Goal: Information Seeking & Learning: Check status

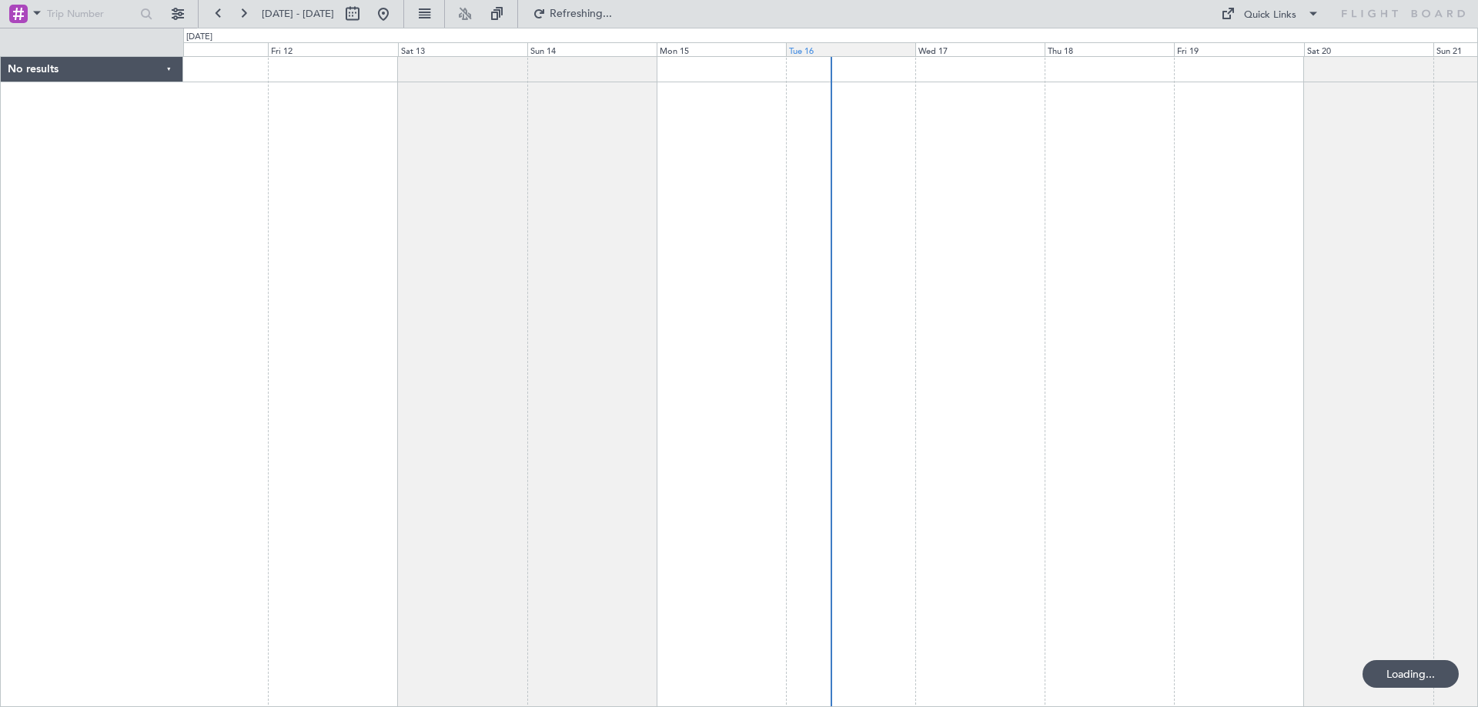
click at [832, 51] on div "Tue 16" at bounding box center [850, 49] width 129 height 14
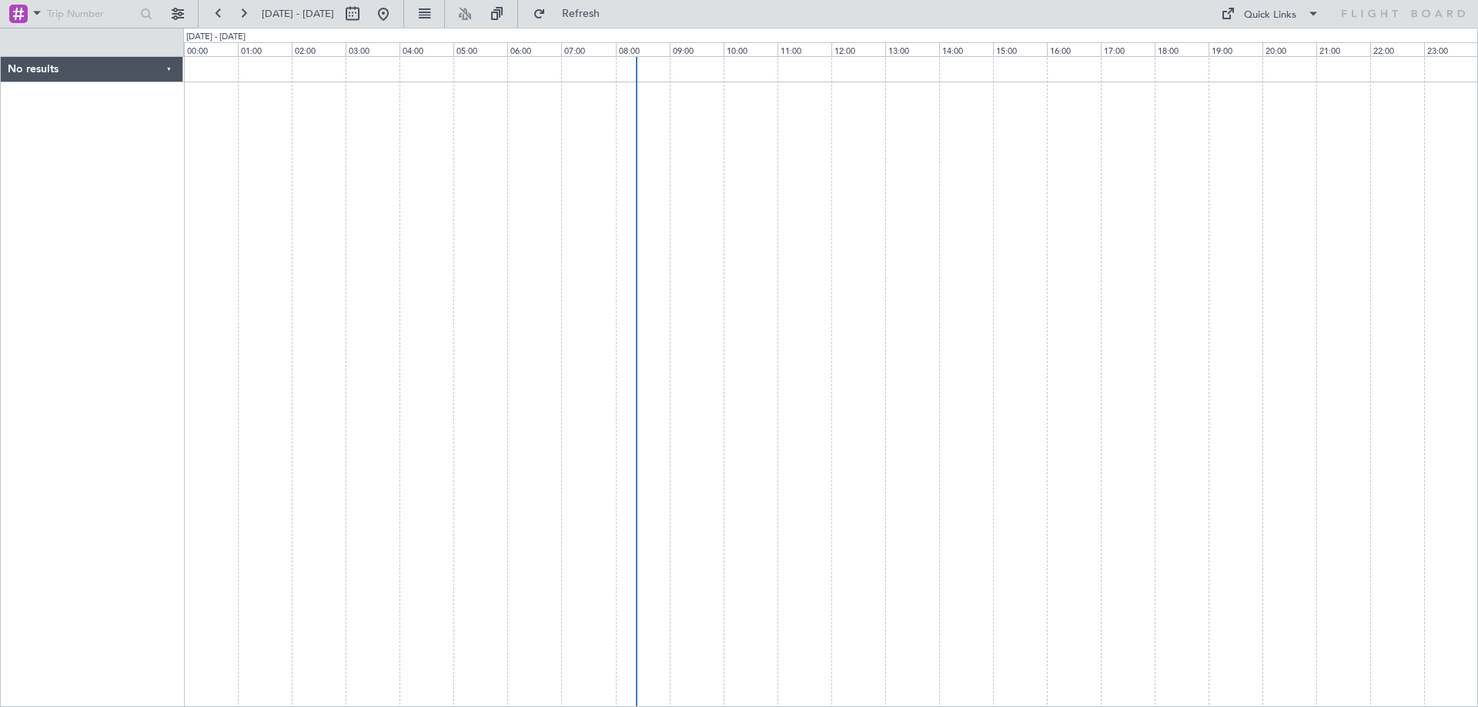
click at [910, 476] on div at bounding box center [830, 381] width 1295 height 651
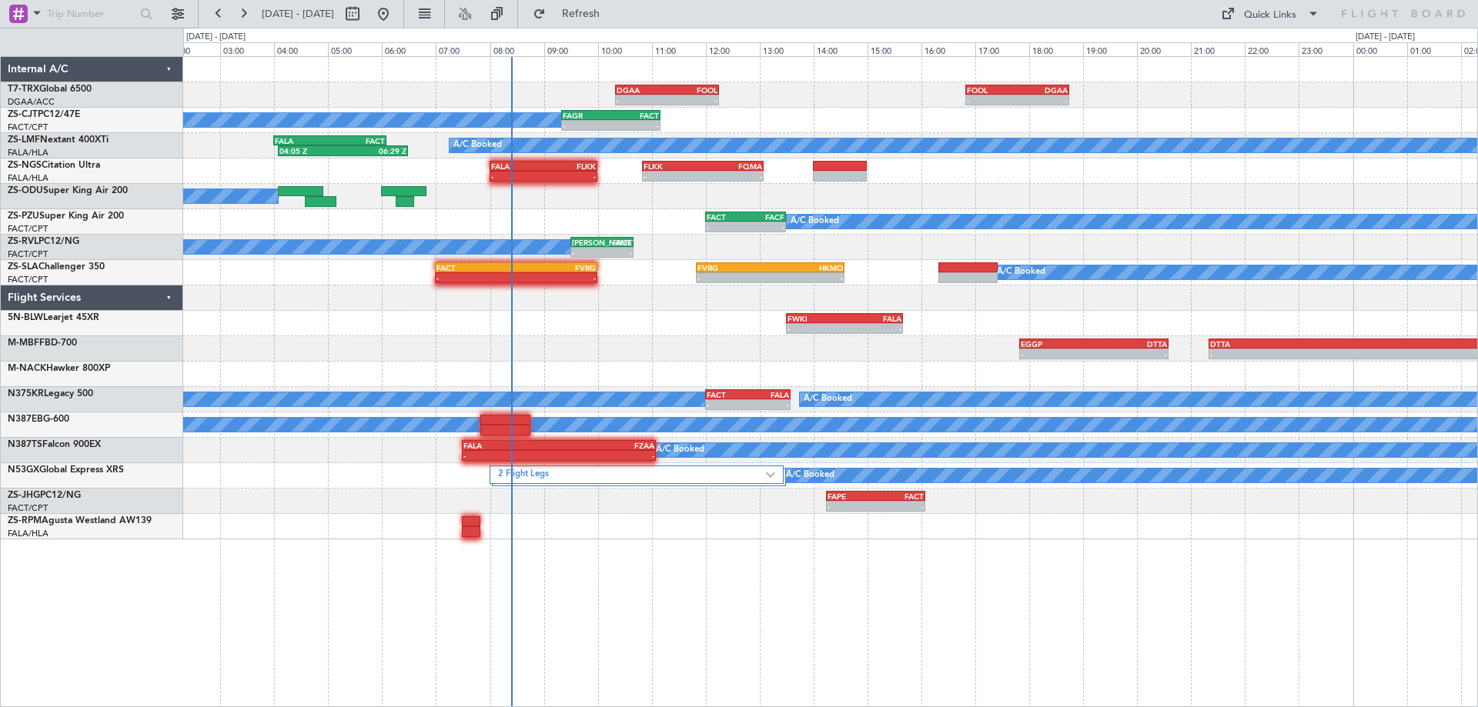
click at [760, 554] on div "- - DGAA 10:20 Z FOOL 12:15 Z - - FOOL 16:50 Z DGAA 18:45 Z A/C Booked - - FAGR…" at bounding box center [830, 381] width 1295 height 651
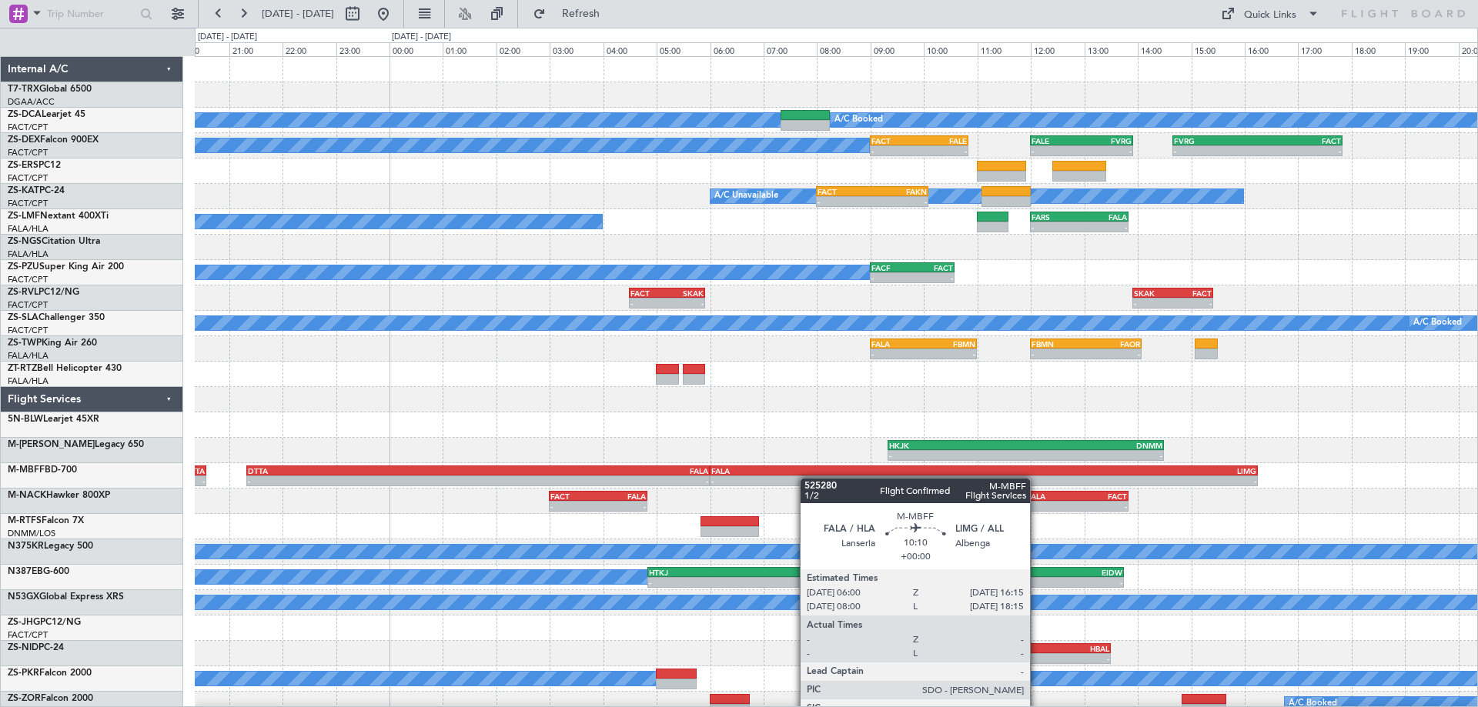
click at [780, 485] on div "- - FOOL 16:50 Z DGAA 18:45 Z A/C Booked A/C Booked A/C Booked - - FACT 09:00 Z…" at bounding box center [836, 387] width 1282 height 660
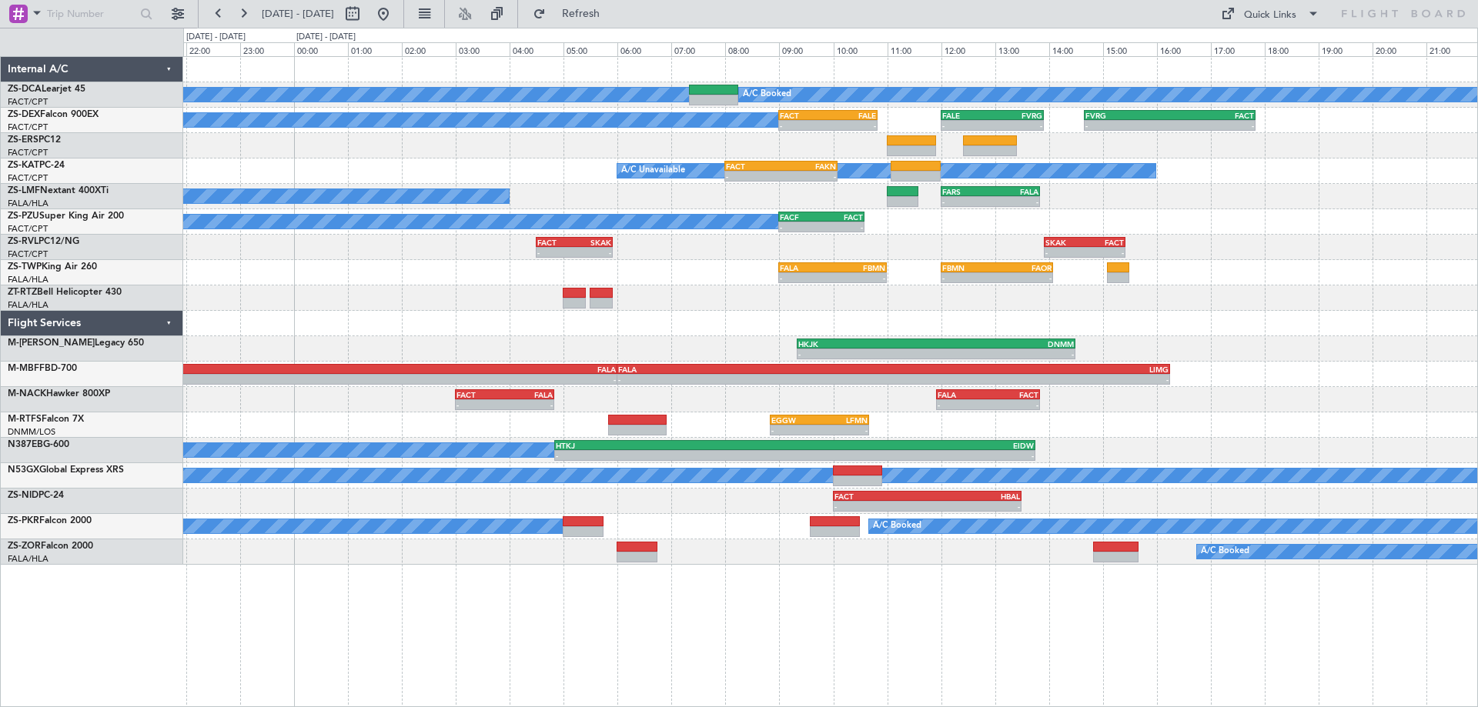
click at [1271, 459] on div "A/C Booked - - HTKJ 04:50 Z [DEMOGRAPHIC_DATA]:45 Z" at bounding box center [830, 450] width 1294 height 25
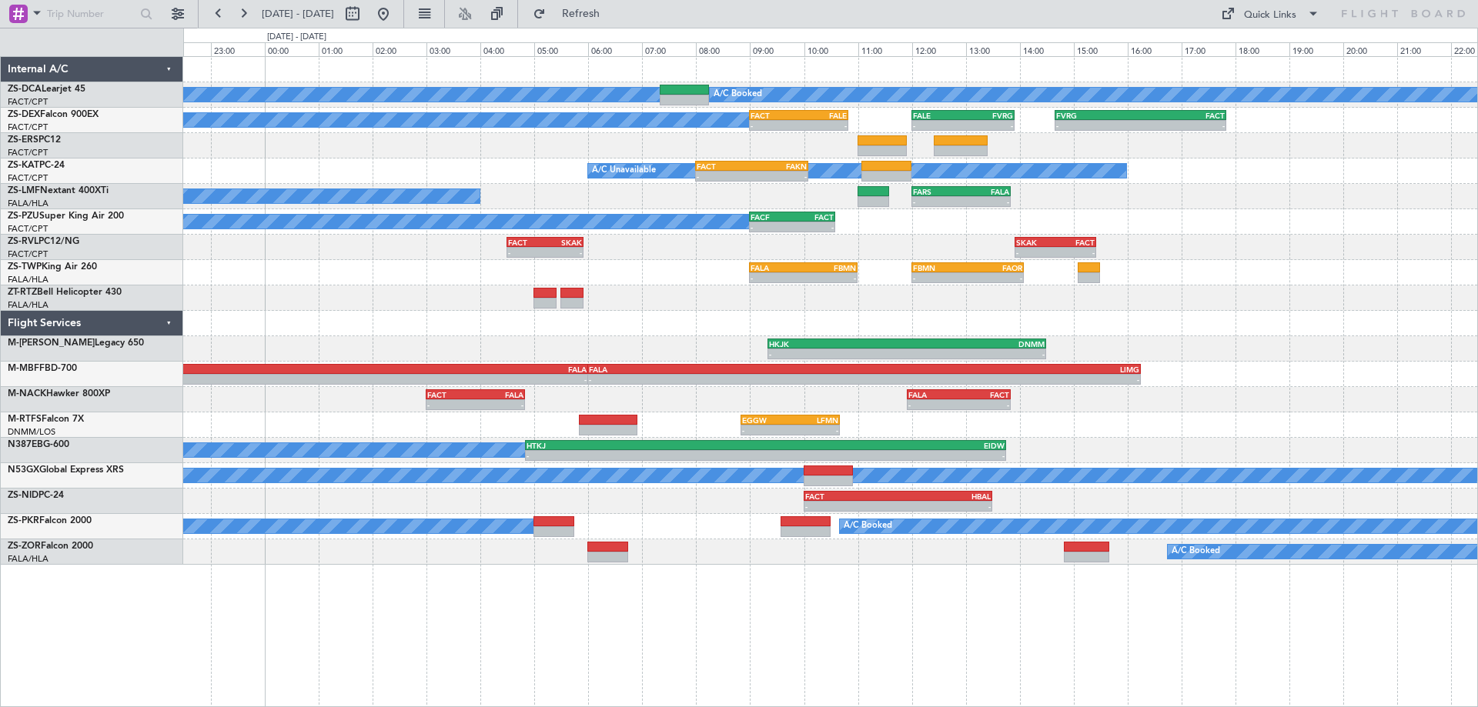
click at [769, 327] on div at bounding box center [830, 323] width 1294 height 25
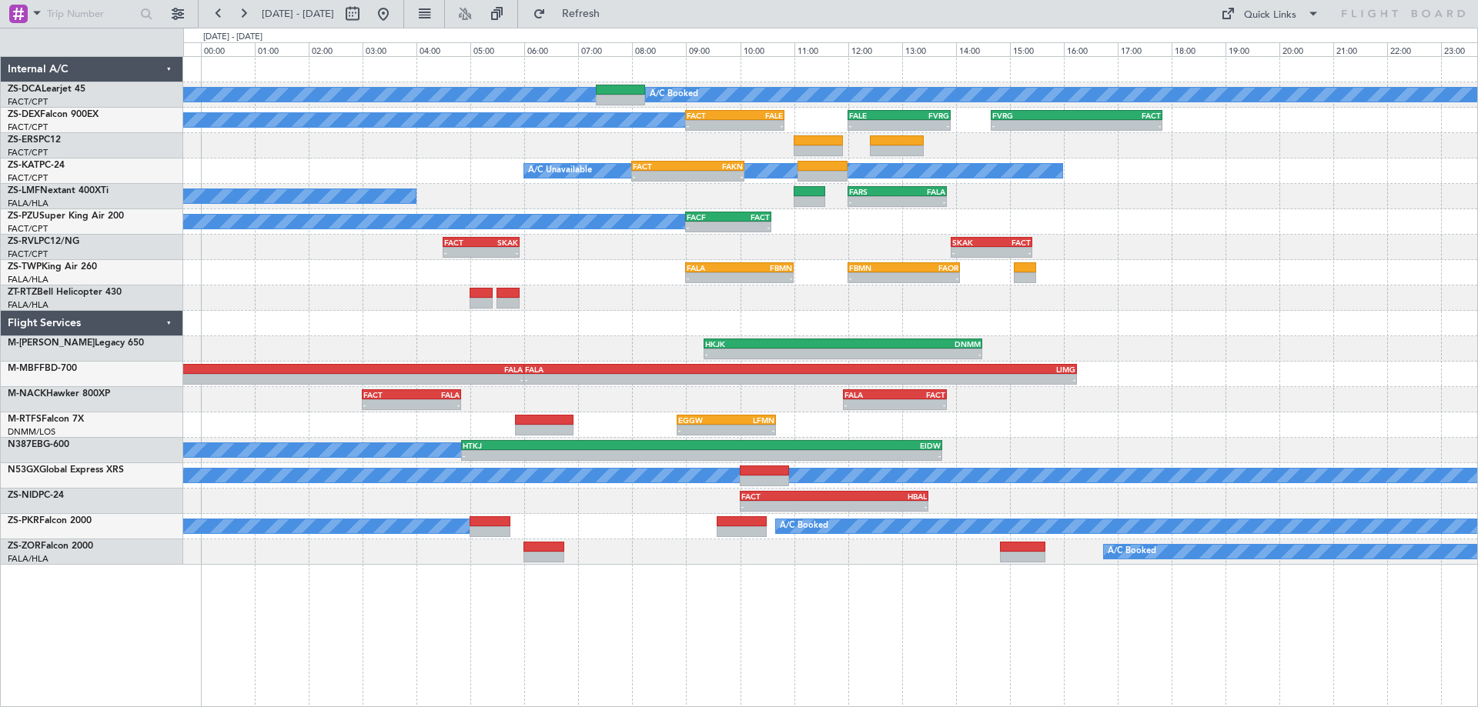
click at [1184, 206] on div "A/C Booked - - FARS 12:00 Z FALA 13:50 Z" at bounding box center [830, 196] width 1294 height 25
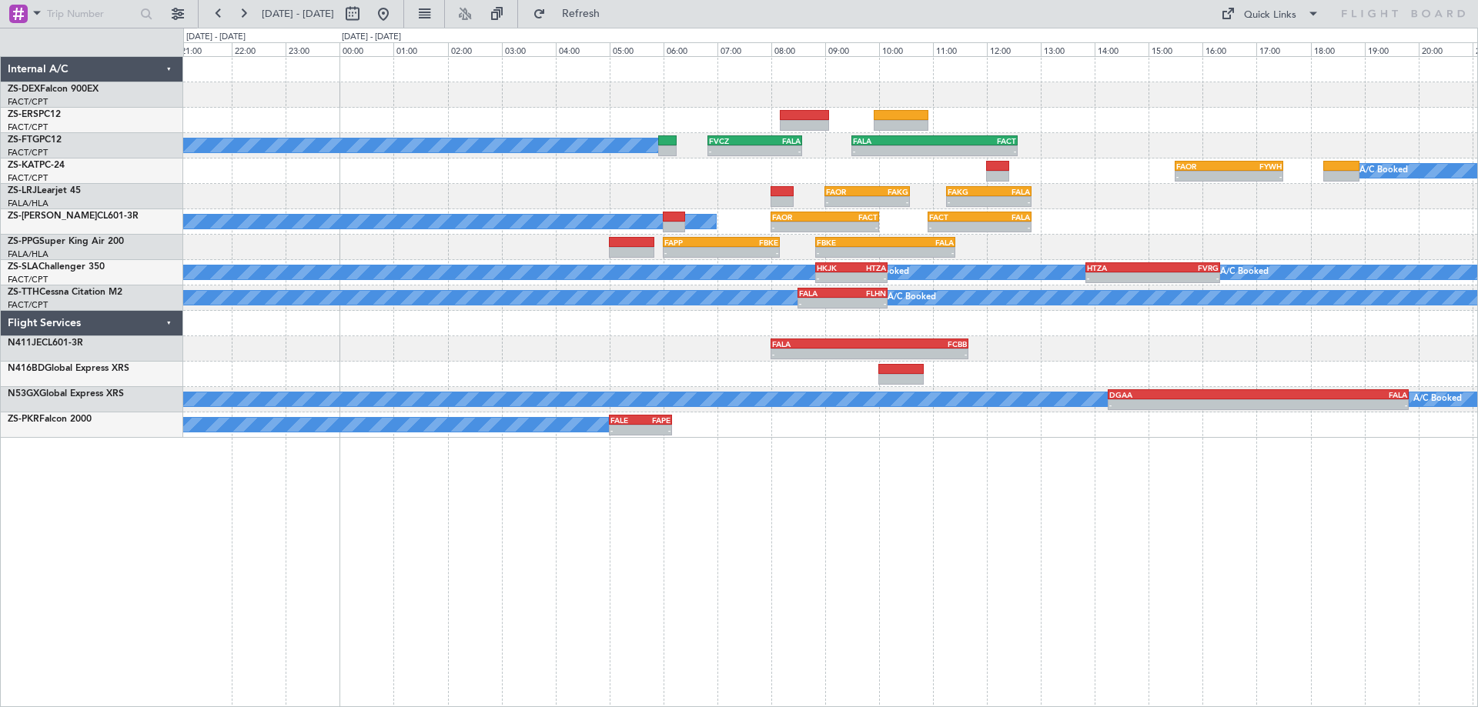
click at [904, 515] on div "- - FVRG 14:40 Z FACT 17:50 Z A/C Booked - - FVCZ 06:50 Z FALA 08:35 Z - - FALA…" at bounding box center [830, 381] width 1295 height 651
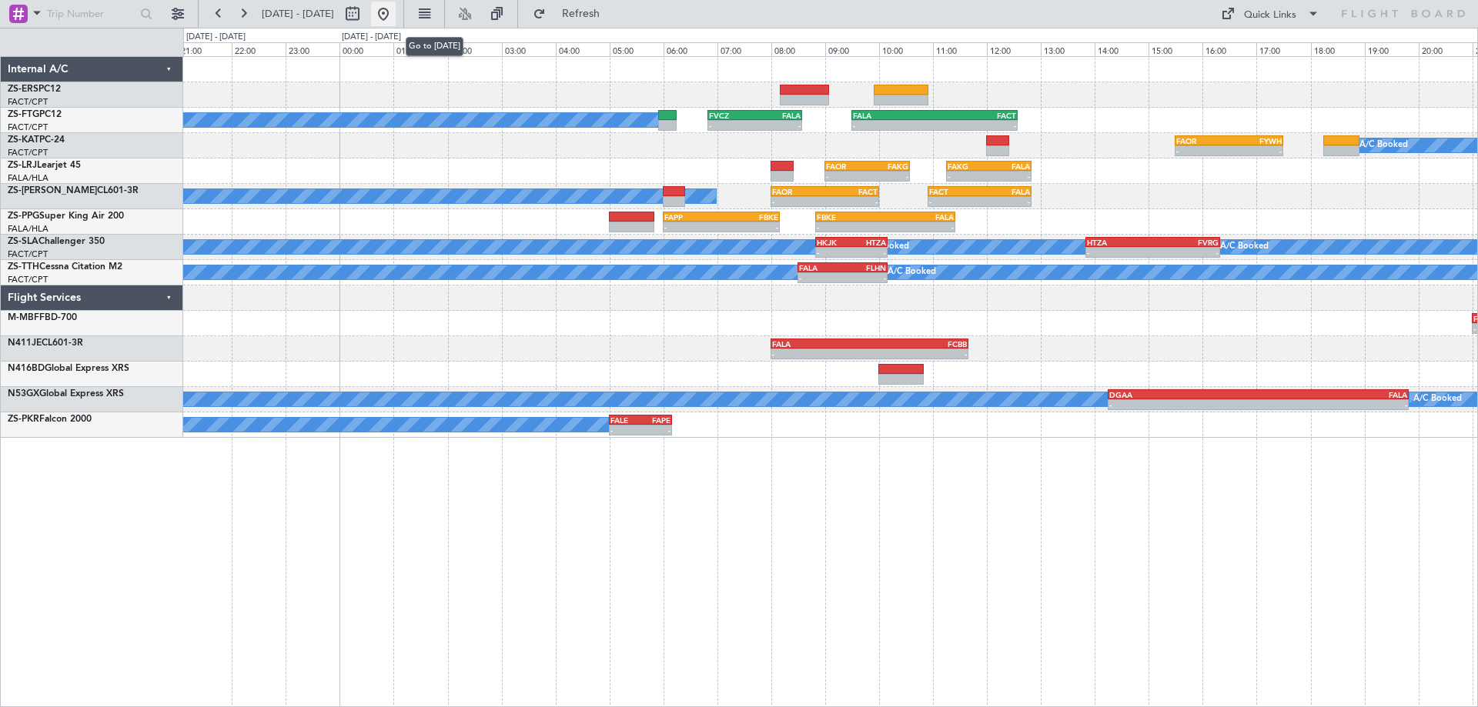
click at [396, 23] on button at bounding box center [383, 14] width 25 height 25
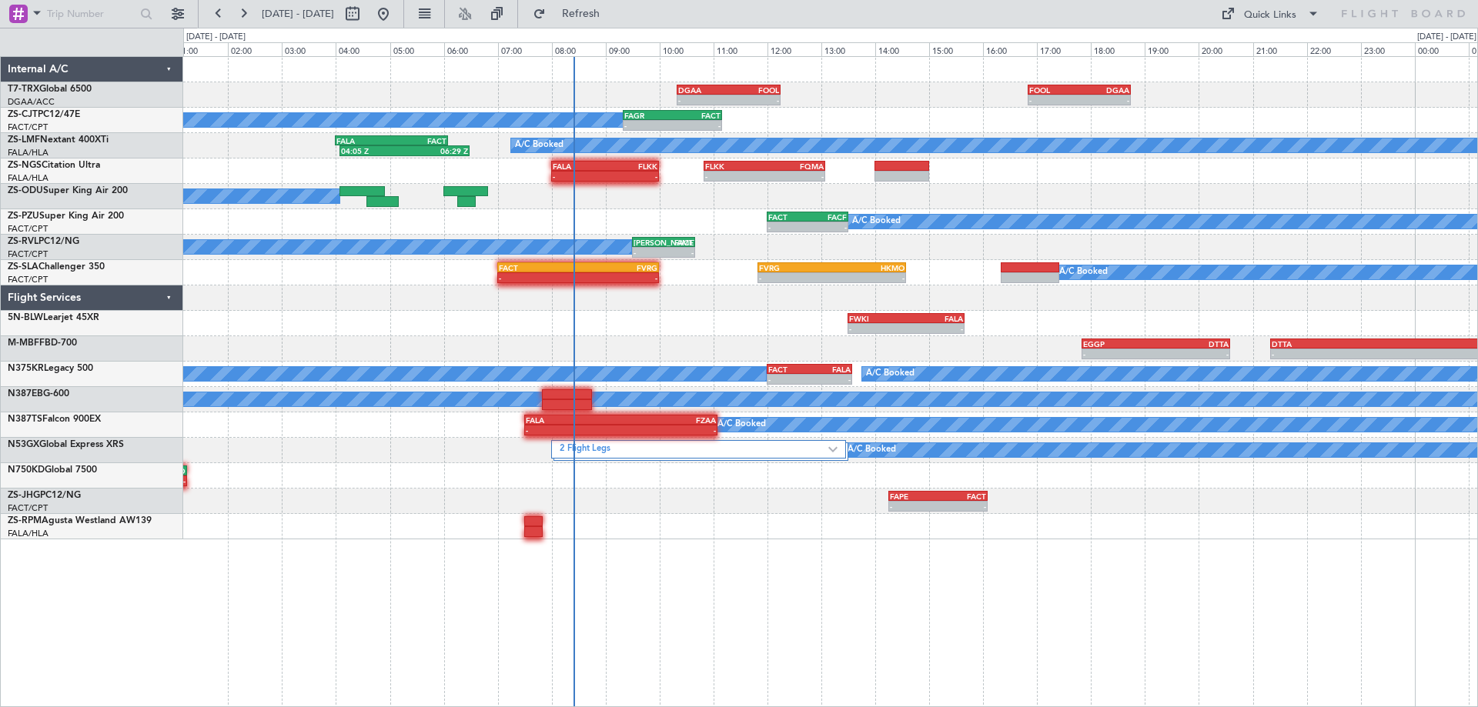
click at [1011, 349] on div "- - DGAA 10:20 Z FOOL 12:15 Z - - FOOL 16:50 Z DGAA 18:45 Z - - FAGR 09:20 Z FA…" at bounding box center [830, 298] width 1294 height 483
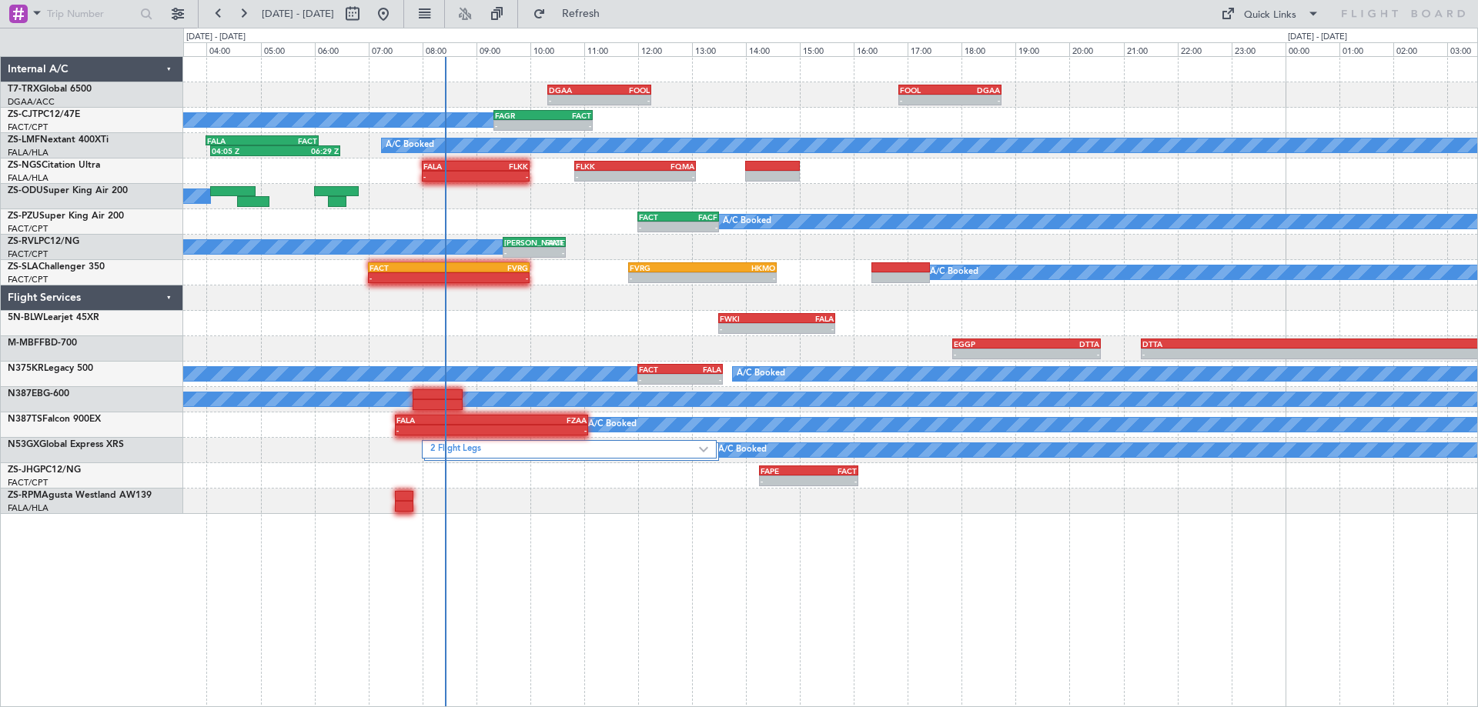
click at [209, 697] on div "- - DGAA 10:20 Z FOOL 12:15 Z - - FOOL 16:50 Z DGAA 18:45 Z - - FAGR 09:20 Z FA…" at bounding box center [830, 381] width 1295 height 651
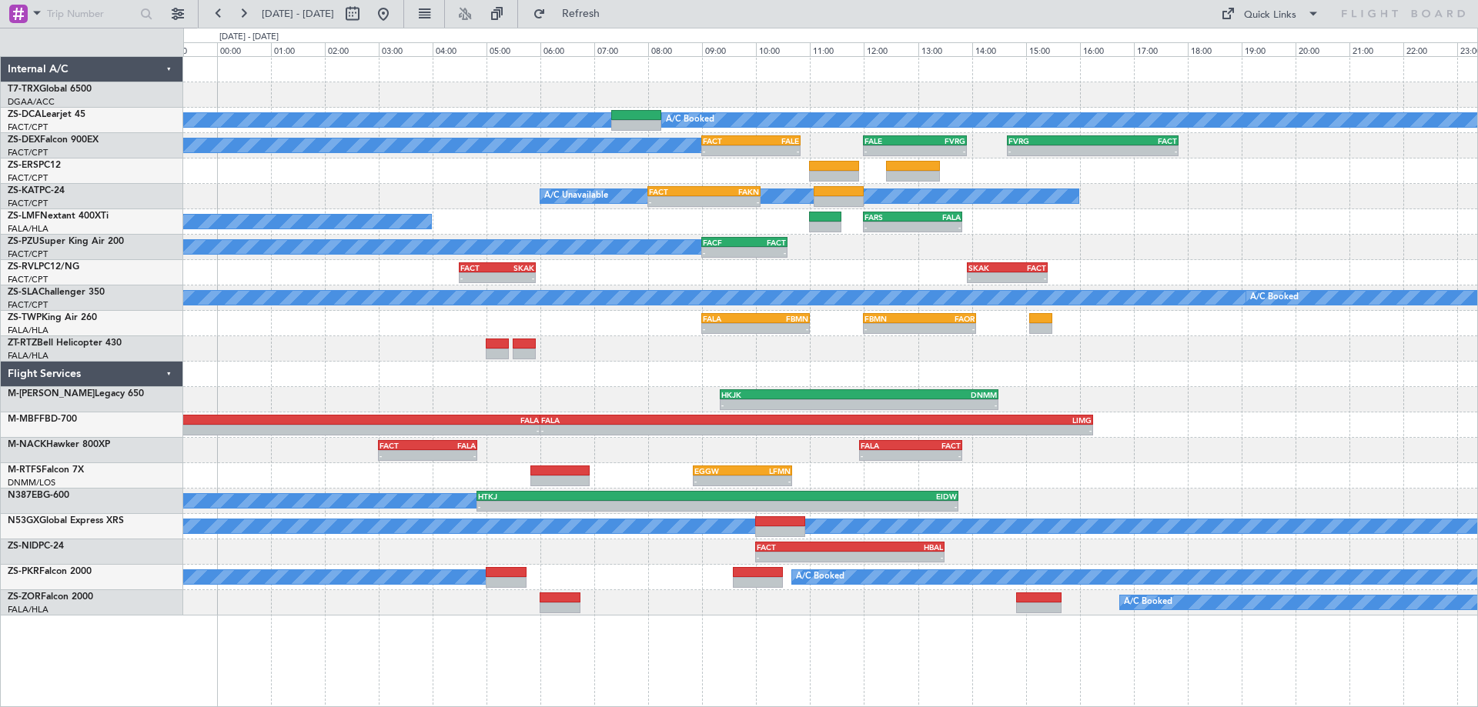
click at [596, 637] on div "- - FOOL 16:50 Z DGAA 18:45 Z A/C Booked A/C Booked A/C Booked - - FACT 09:00 Z…" at bounding box center [830, 381] width 1295 height 651
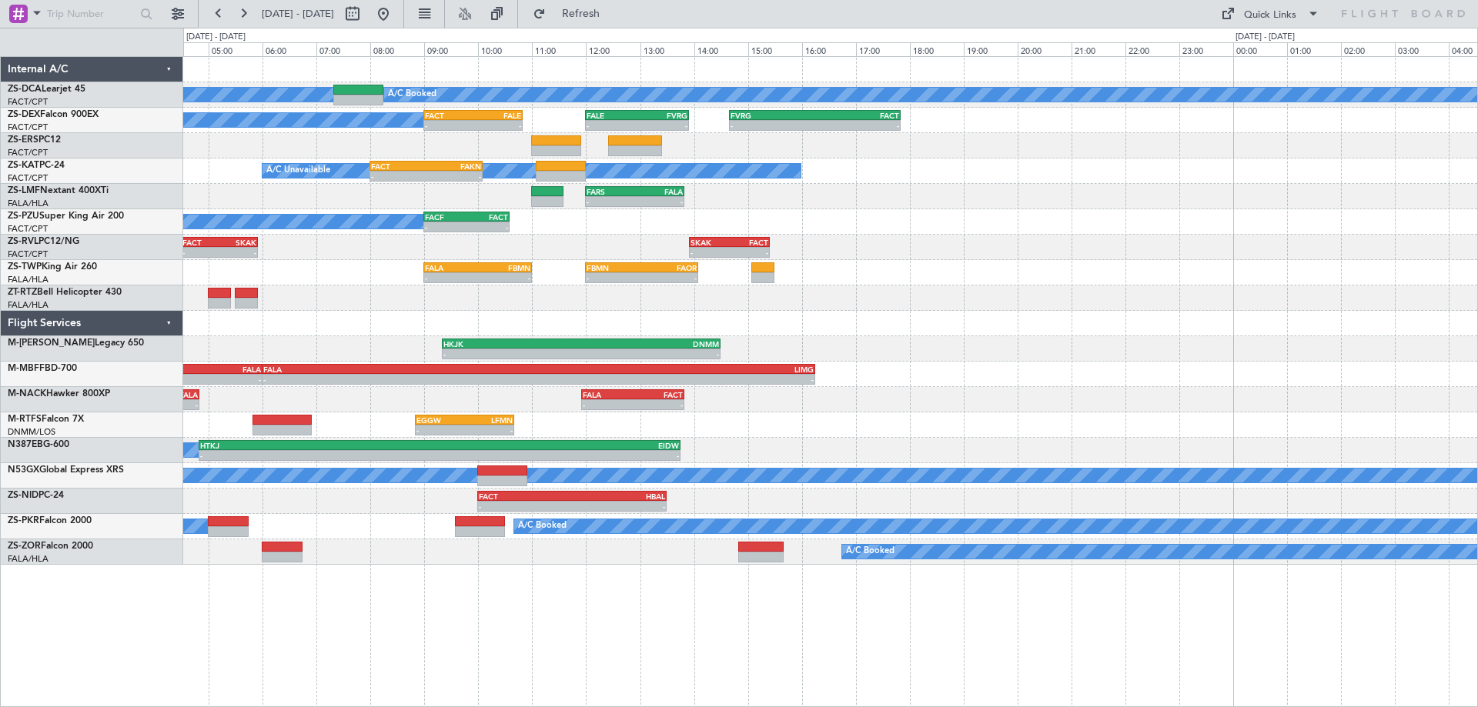
click at [576, 467] on div "A/C Booked A/C Booked A/C Booked - - FACT 09:00 Z FALE 10:50 Z - - FALE 12:00 Z…" at bounding box center [830, 311] width 1294 height 508
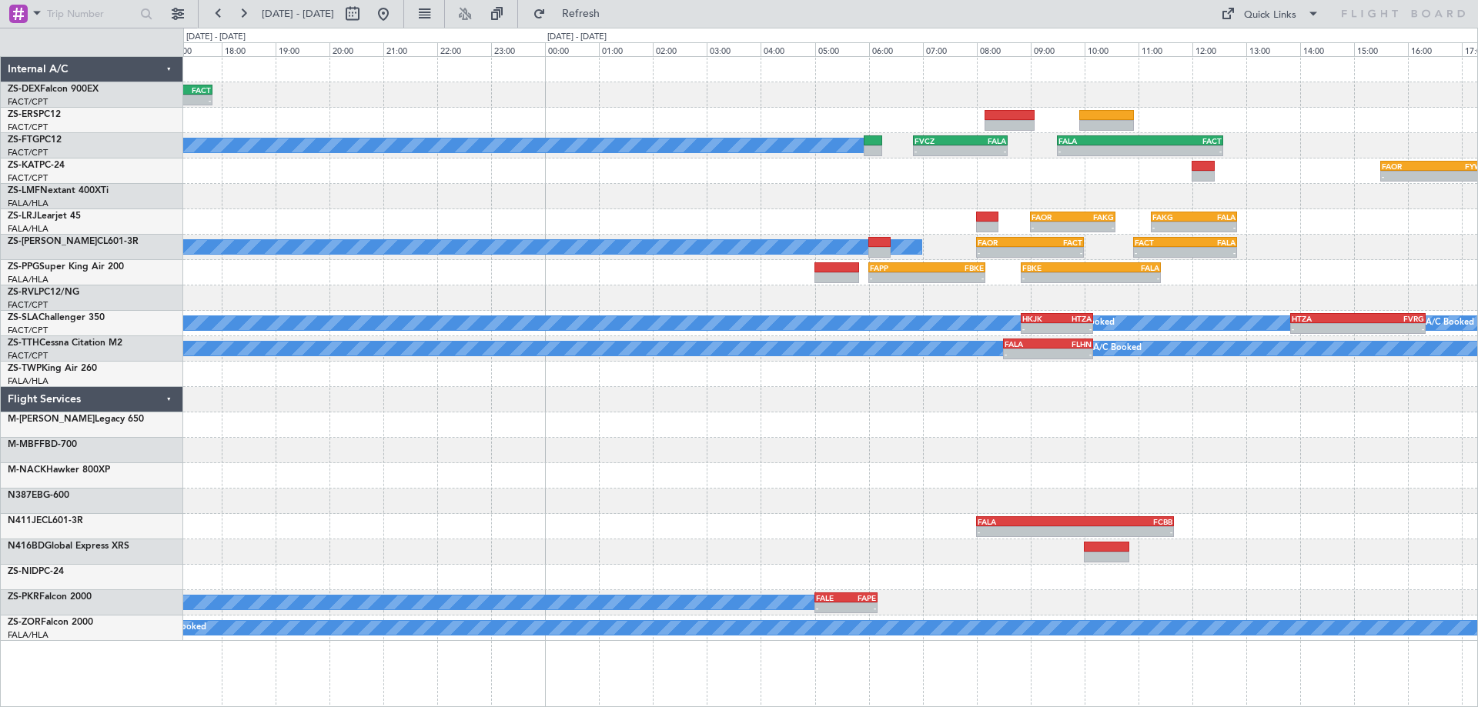
click at [847, 486] on div "- - FVRG 14:40 Z FACT 17:50 Z - - FALE 12:00 Z FVRG 13:55 Z A/C Booked - - FVCZ…" at bounding box center [830, 349] width 1294 height 584
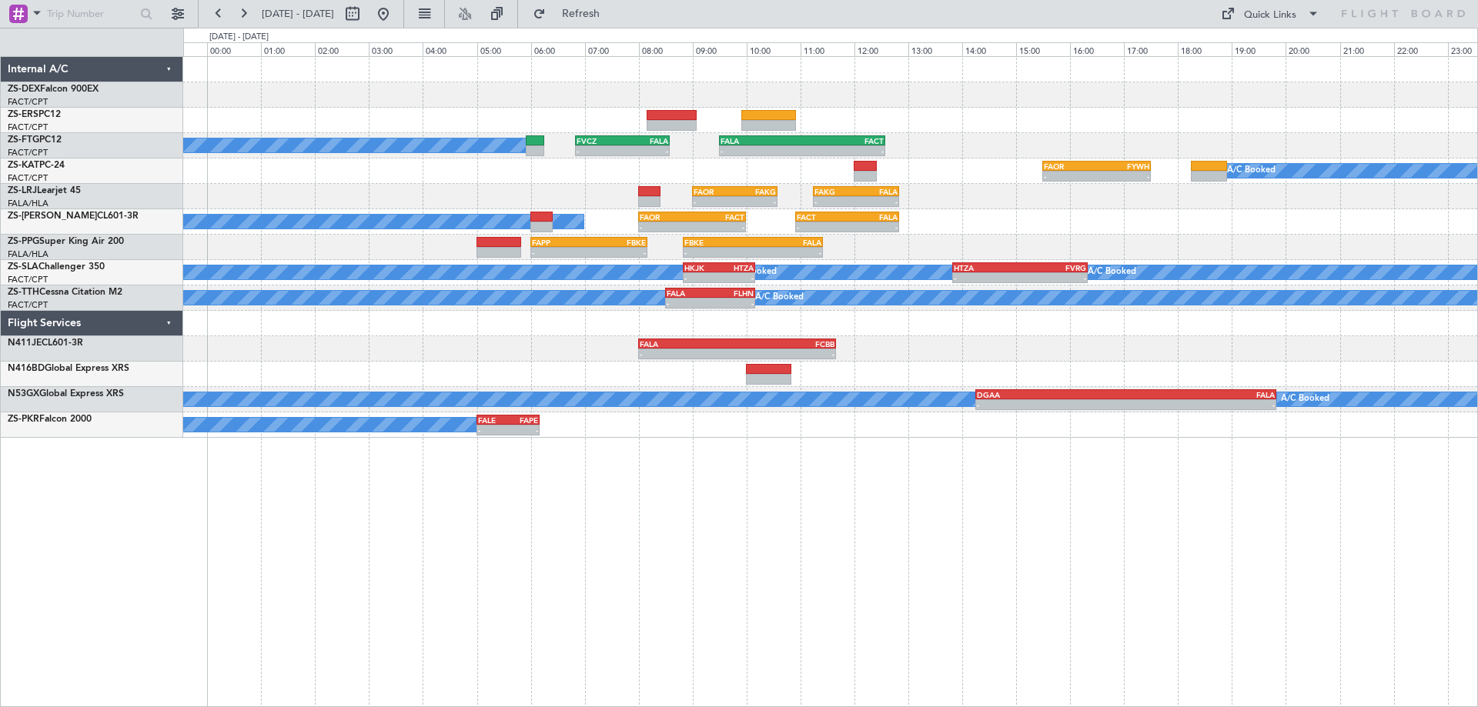
click at [966, 540] on div "- - FVRG 14:40 Z FACT 17:50 Z A/C Booked - - FVCZ 06:50 Z FALA 08:35 Z - - FALA…" at bounding box center [830, 381] width 1295 height 651
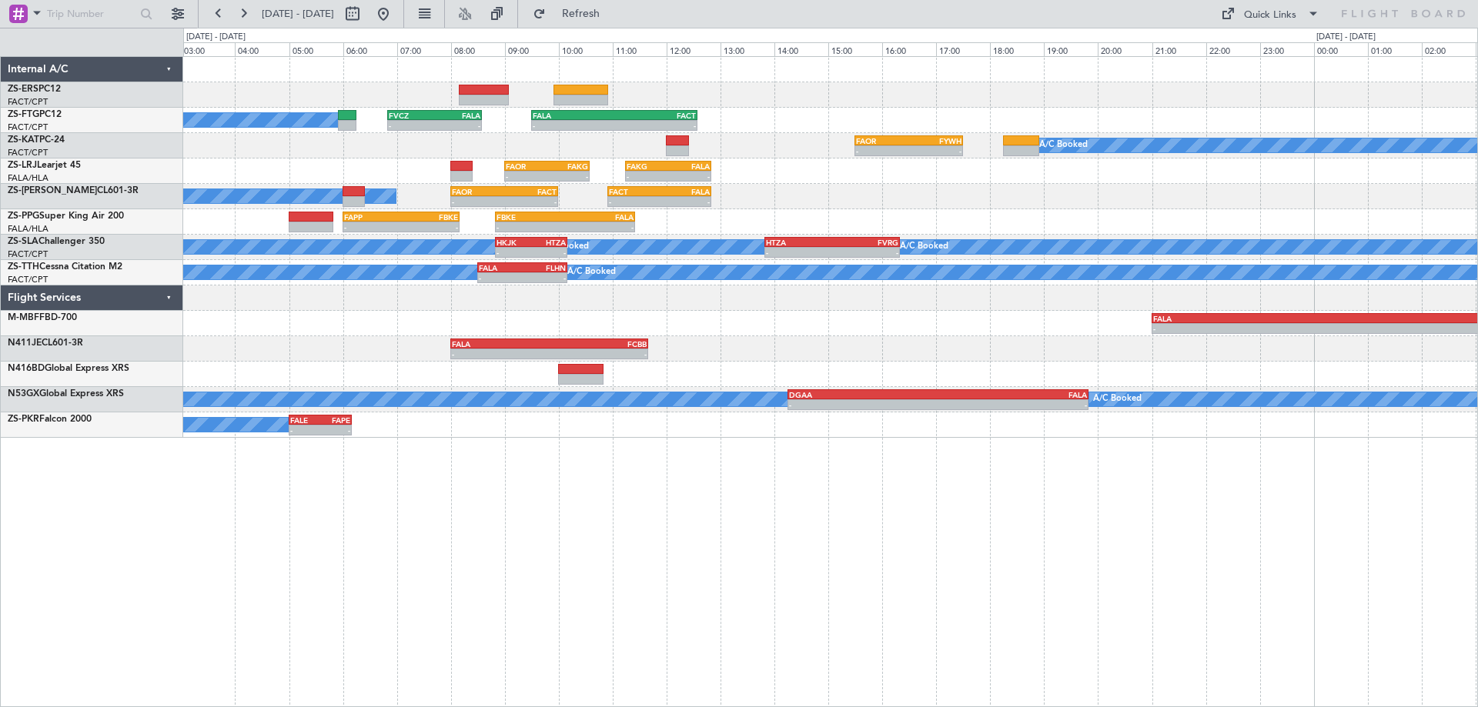
click at [1090, 483] on div "A/C Booked - - FVCZ 06:50 Z FALA 08:35 Z - - FALA 09:30 Z FACT 12:35 Z - - FAOR…" at bounding box center [830, 381] width 1295 height 651
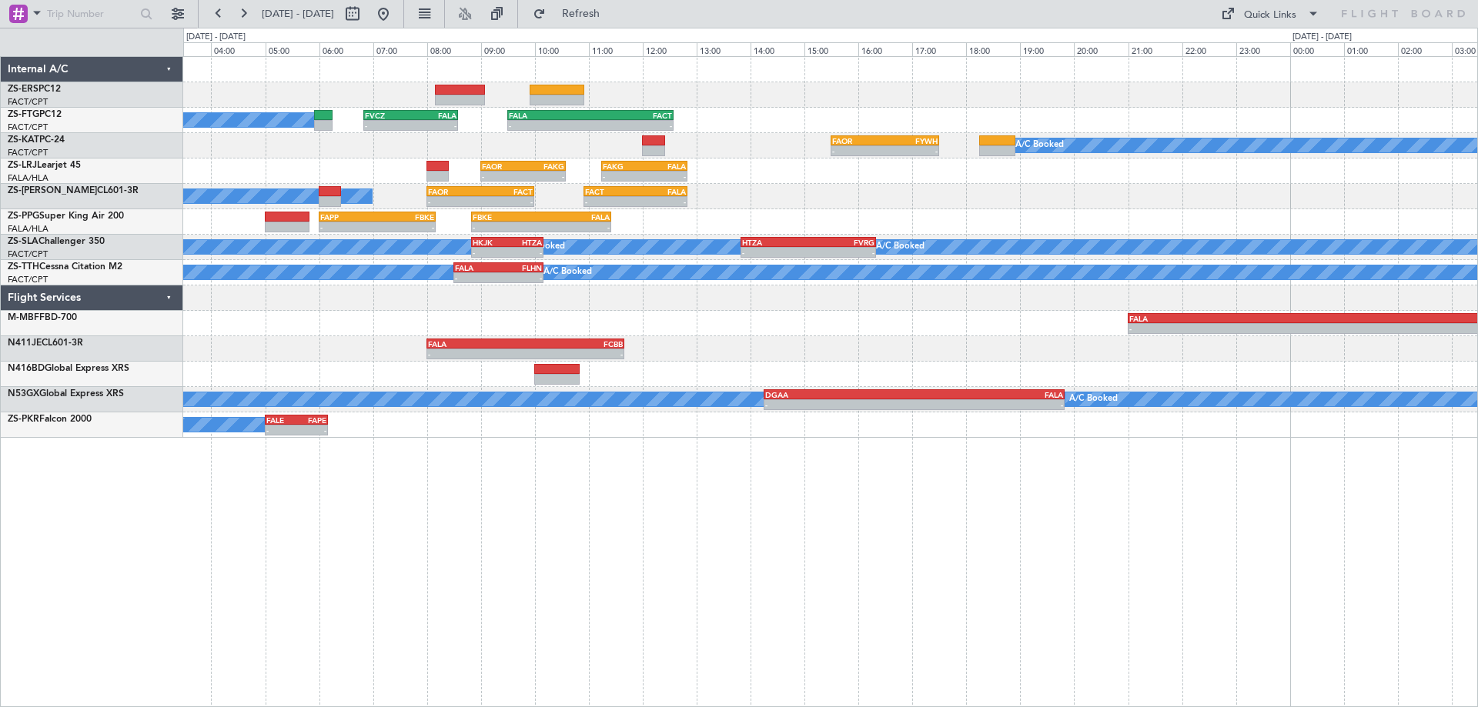
click at [386, 643] on div "A/C Booked - - FVCZ 06:50 Z FALA 08:35 Z - - FALA 09:30 Z FACT 12:35 Z - - FAOR…" at bounding box center [830, 381] width 1295 height 651
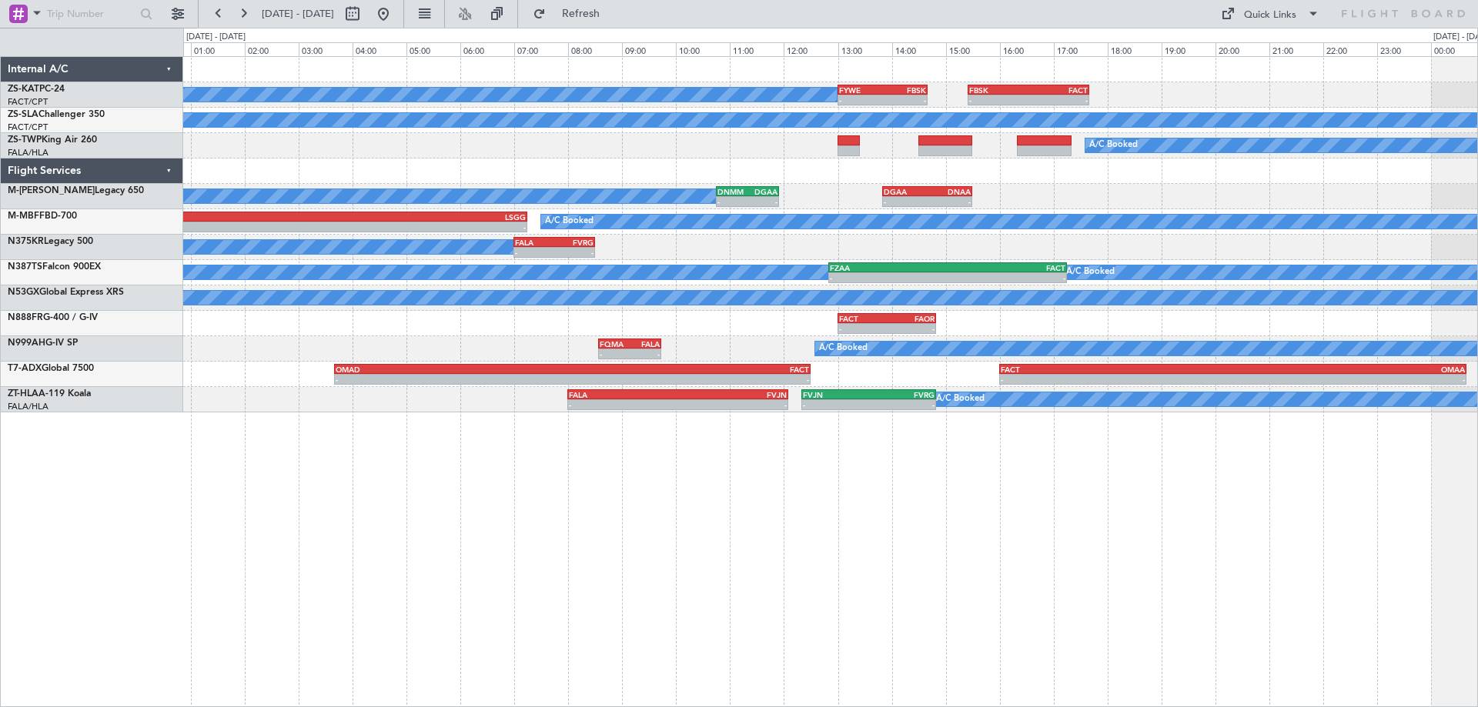
click at [508, 580] on div "A/C Booked - - FYWE 13:00 Z FBSK 14:40 Z - - FBSK 15:25 Z FACT 17:40 Z A/C Book…" at bounding box center [830, 381] width 1295 height 651
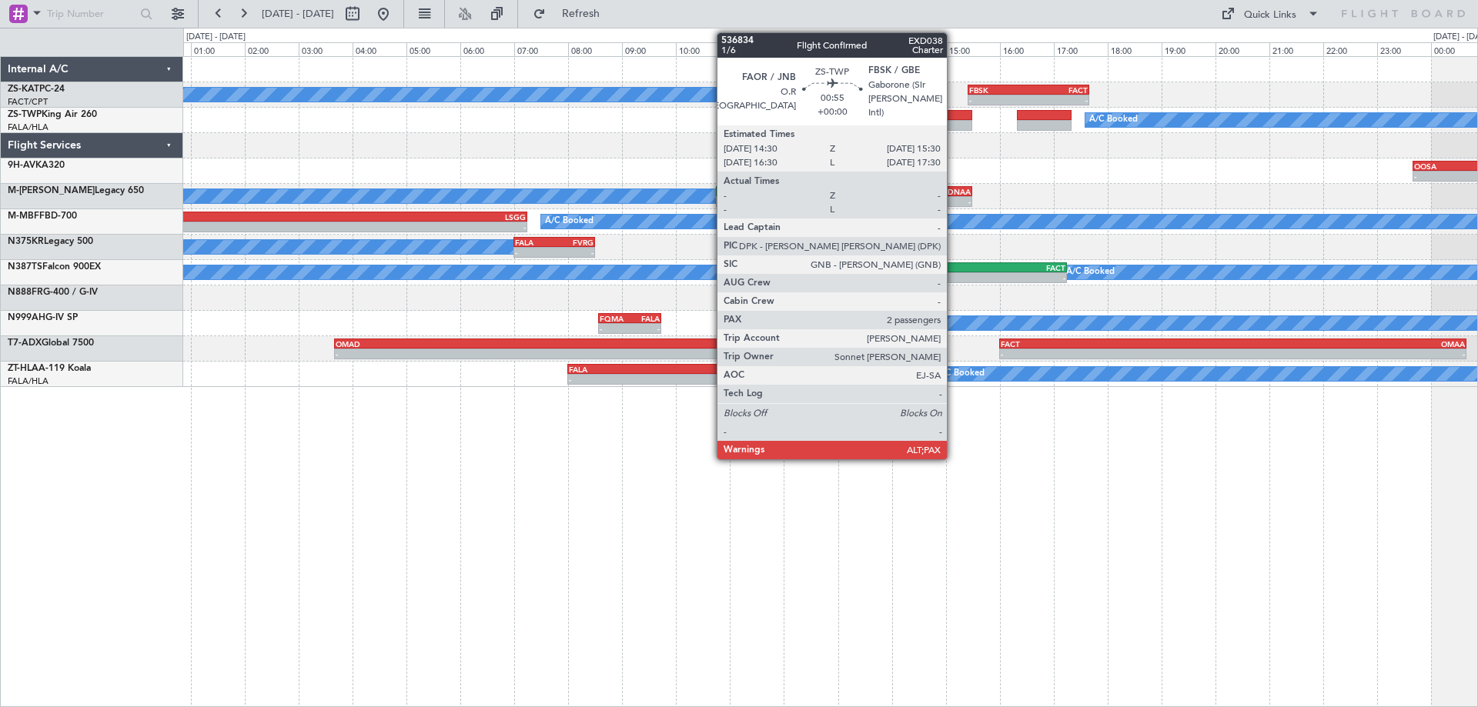
click at [954, 118] on div at bounding box center [945, 115] width 55 height 11
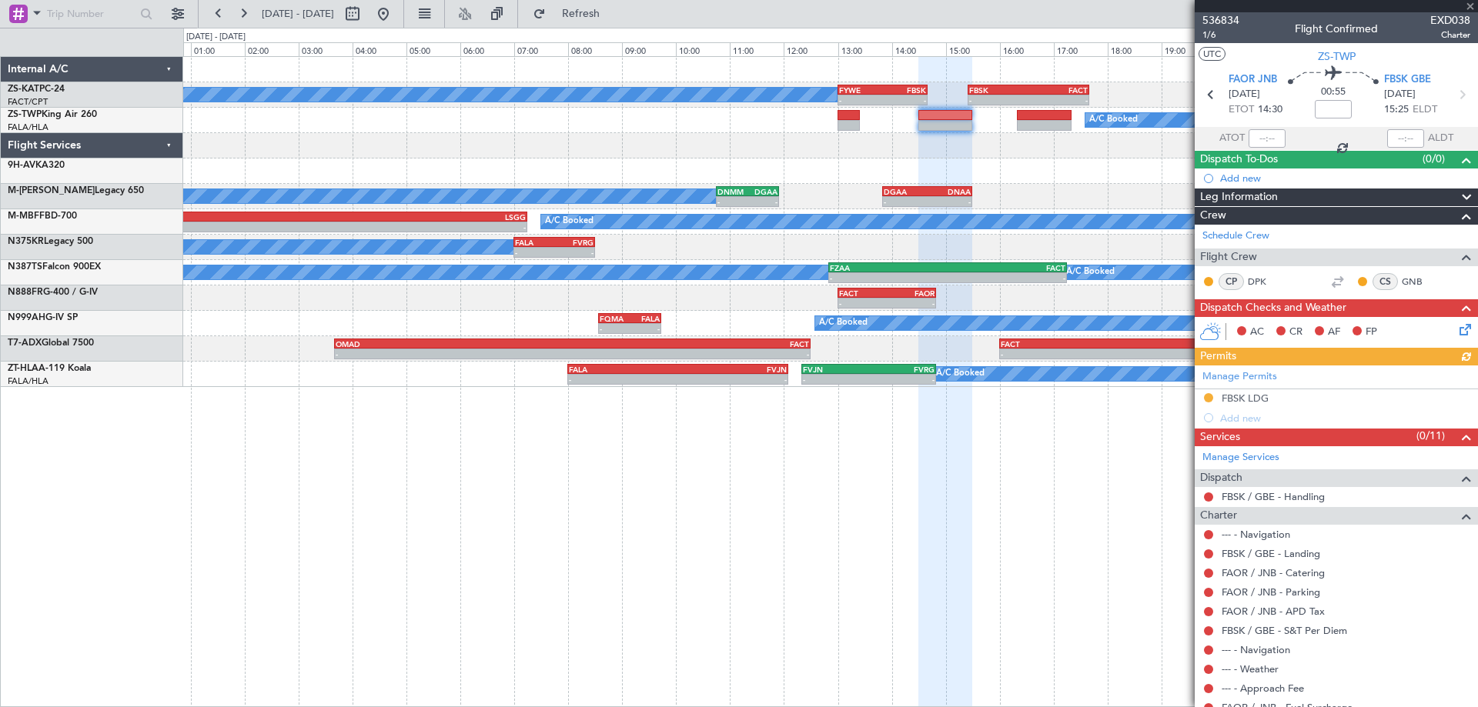
scroll to position [142, 0]
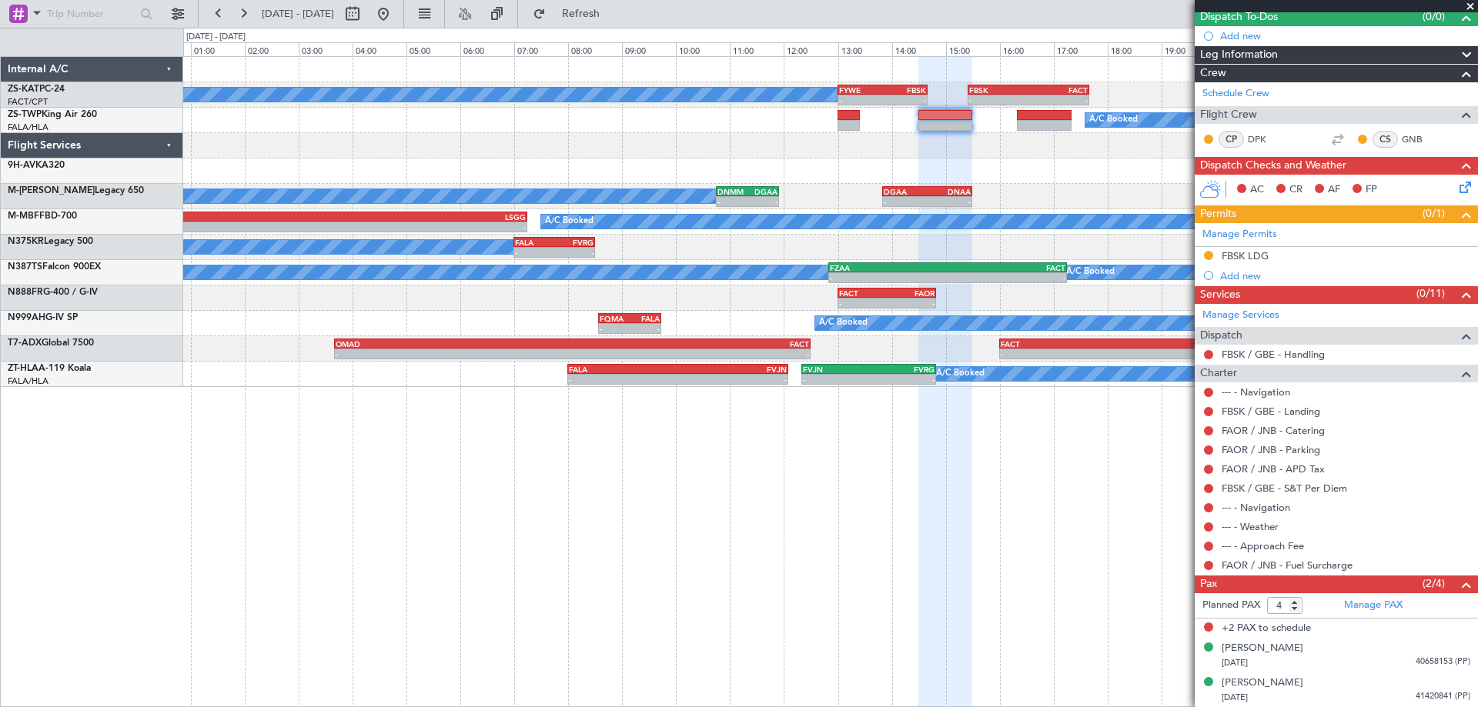
click at [1468, 9] on span at bounding box center [1469, 7] width 15 height 14
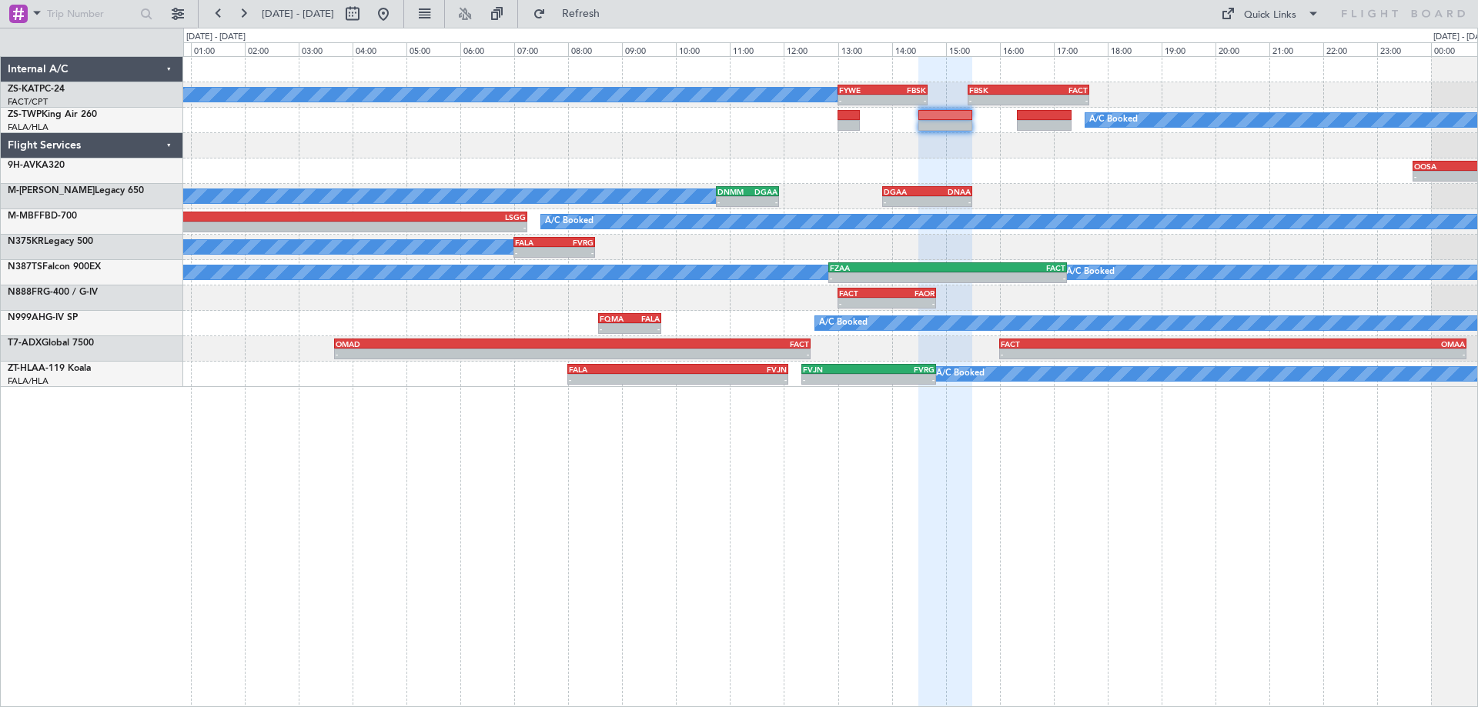
type input "0"
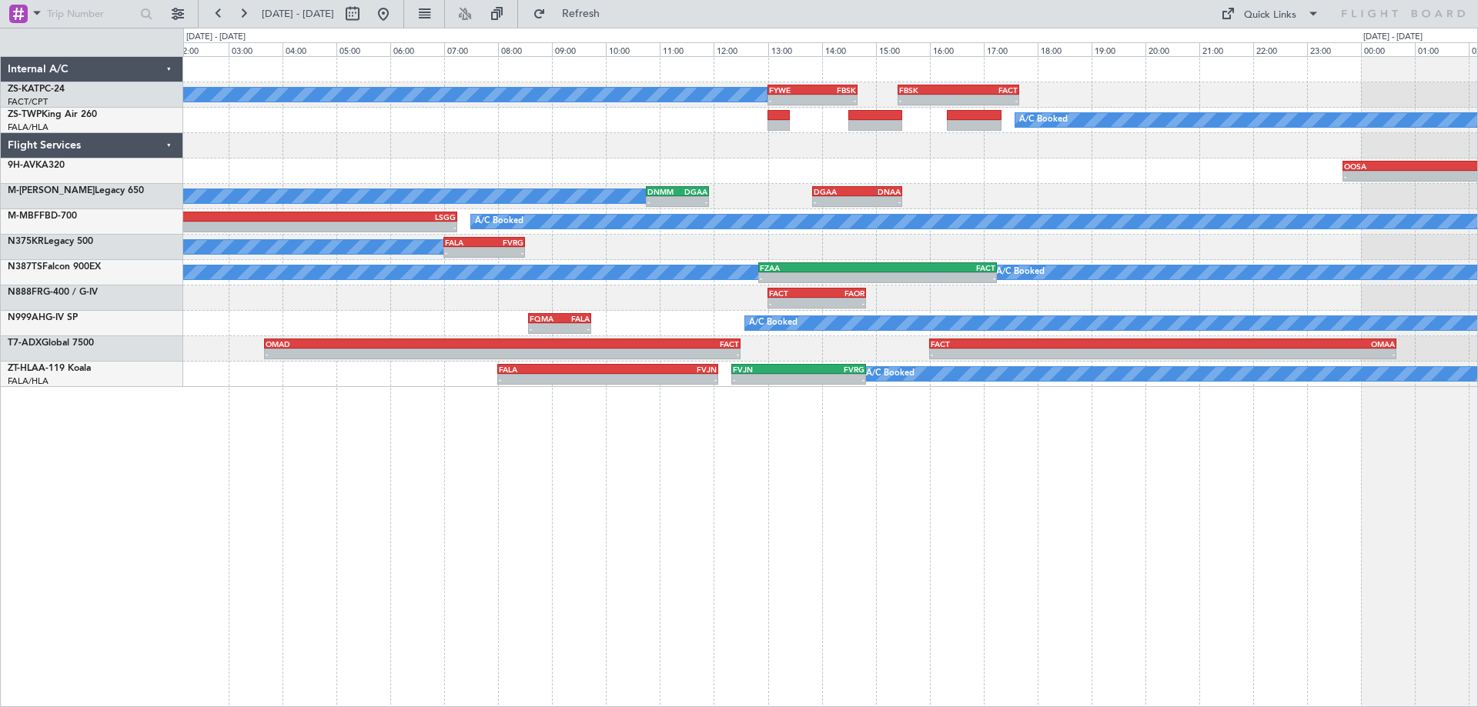
click at [784, 262] on div "A/C Booked - - FYWE 13:00 Z FBSK 14:40 Z - - FBSK 15:25 Z FACT 17:40 Z A/C Book…" at bounding box center [830, 222] width 1294 height 330
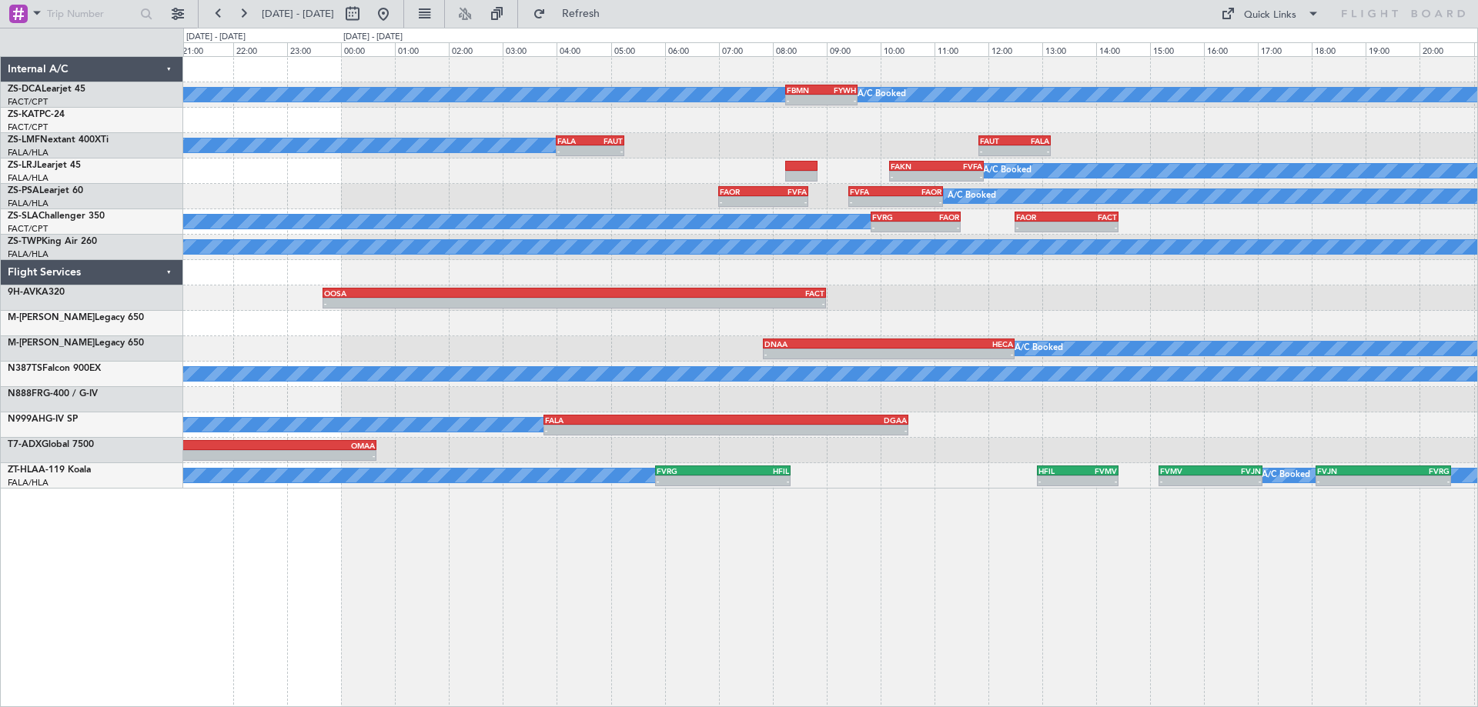
click at [632, 173] on div "A/C Booked A/C Booked - - FBMN 08:15 Z FYWH 09:35 Z - - FBSK 15:25 Z FACT 17:40…" at bounding box center [830, 273] width 1294 height 432
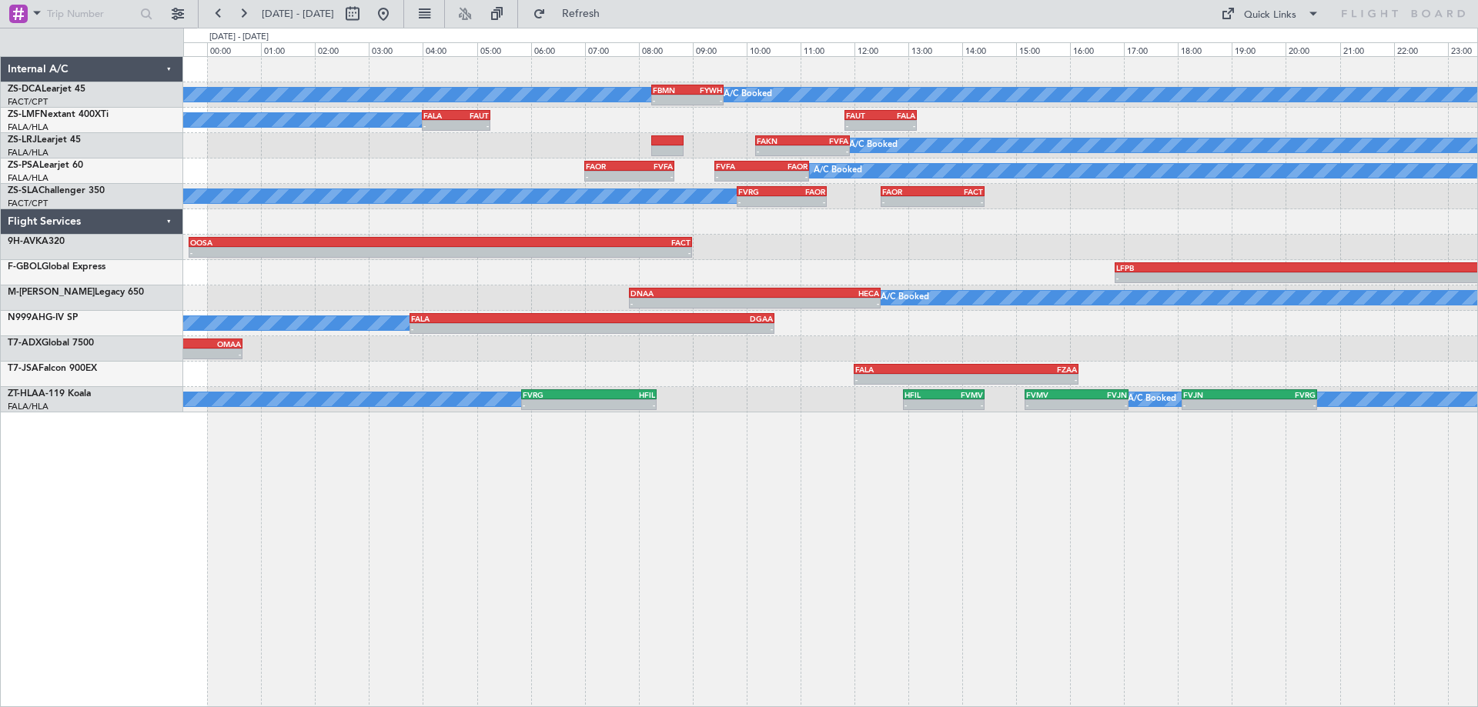
click at [516, 155] on div "- - FAKN 10:10 Z FVFA 11:55 Z A/C Booked" at bounding box center [830, 145] width 1294 height 25
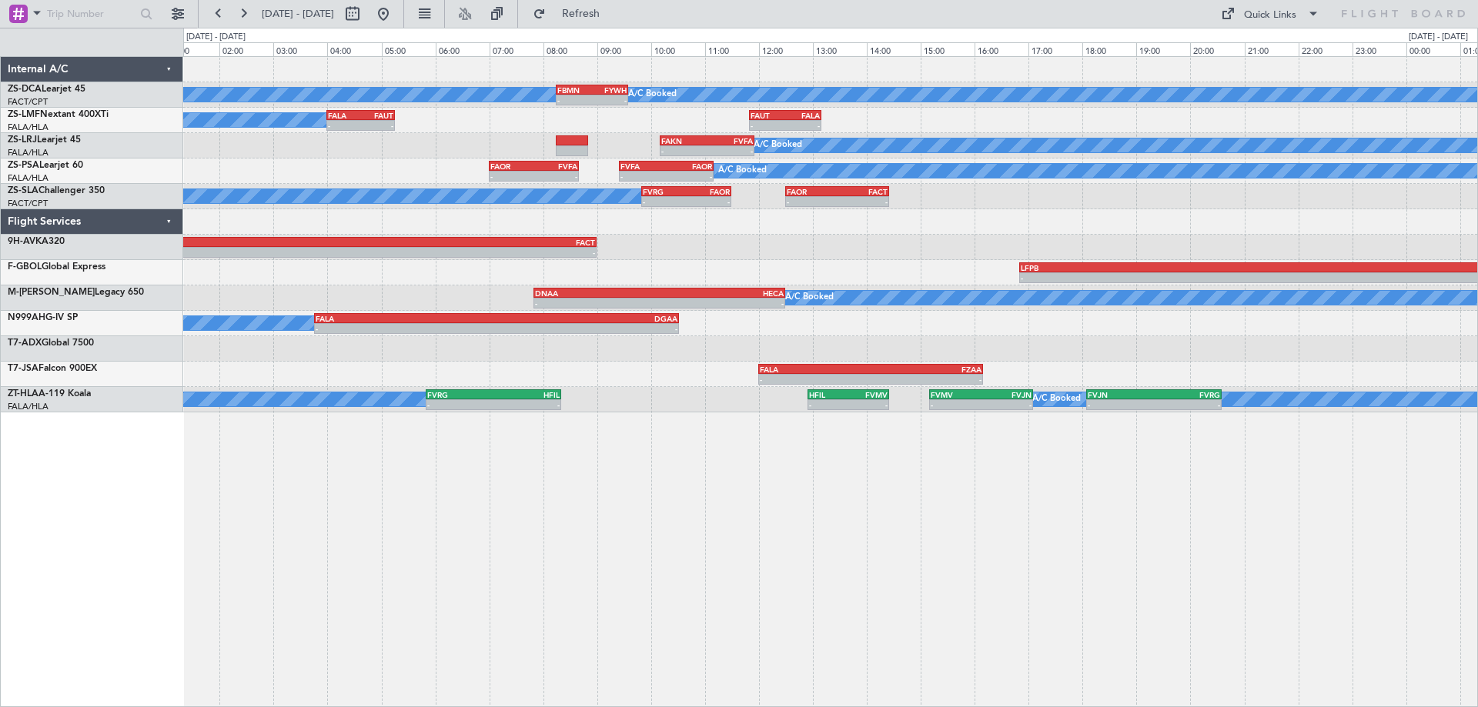
click at [963, 226] on div at bounding box center [830, 221] width 1294 height 25
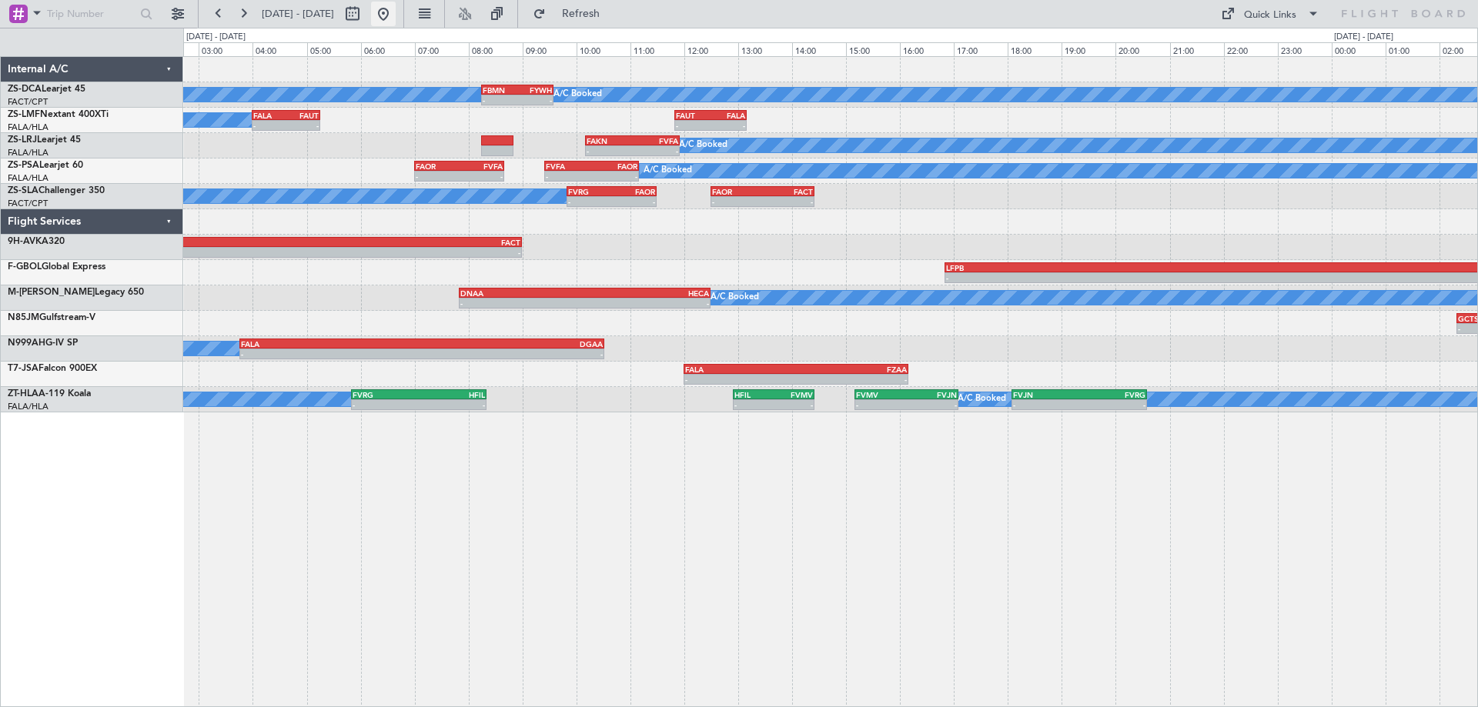
click at [396, 15] on button at bounding box center [383, 14] width 25 height 25
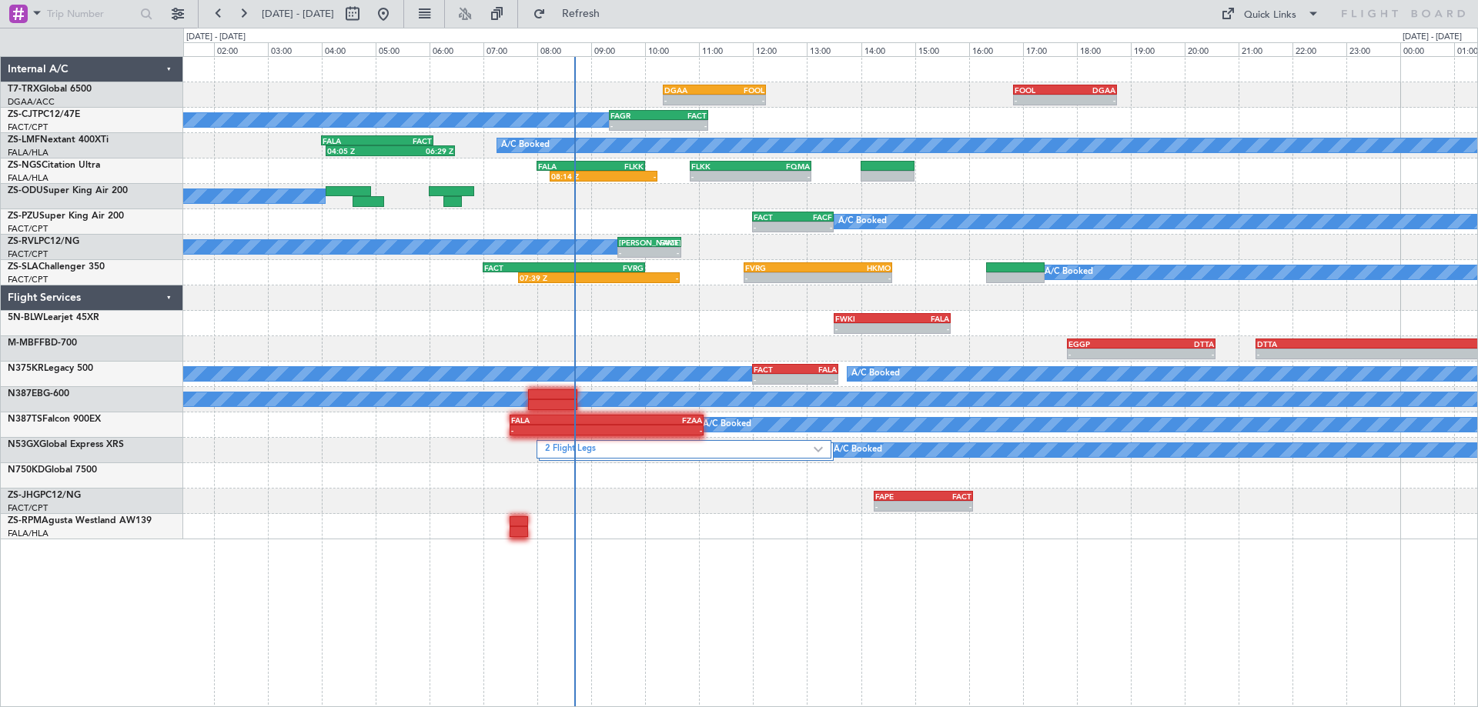
click at [1054, 621] on div "- - FOOL 16:50 Z DGAA 18:45 Z - - DGAA 10:20 Z FOOL 12:15 Z FAGR 09:20 Z FACT 1…" at bounding box center [830, 381] width 1295 height 651
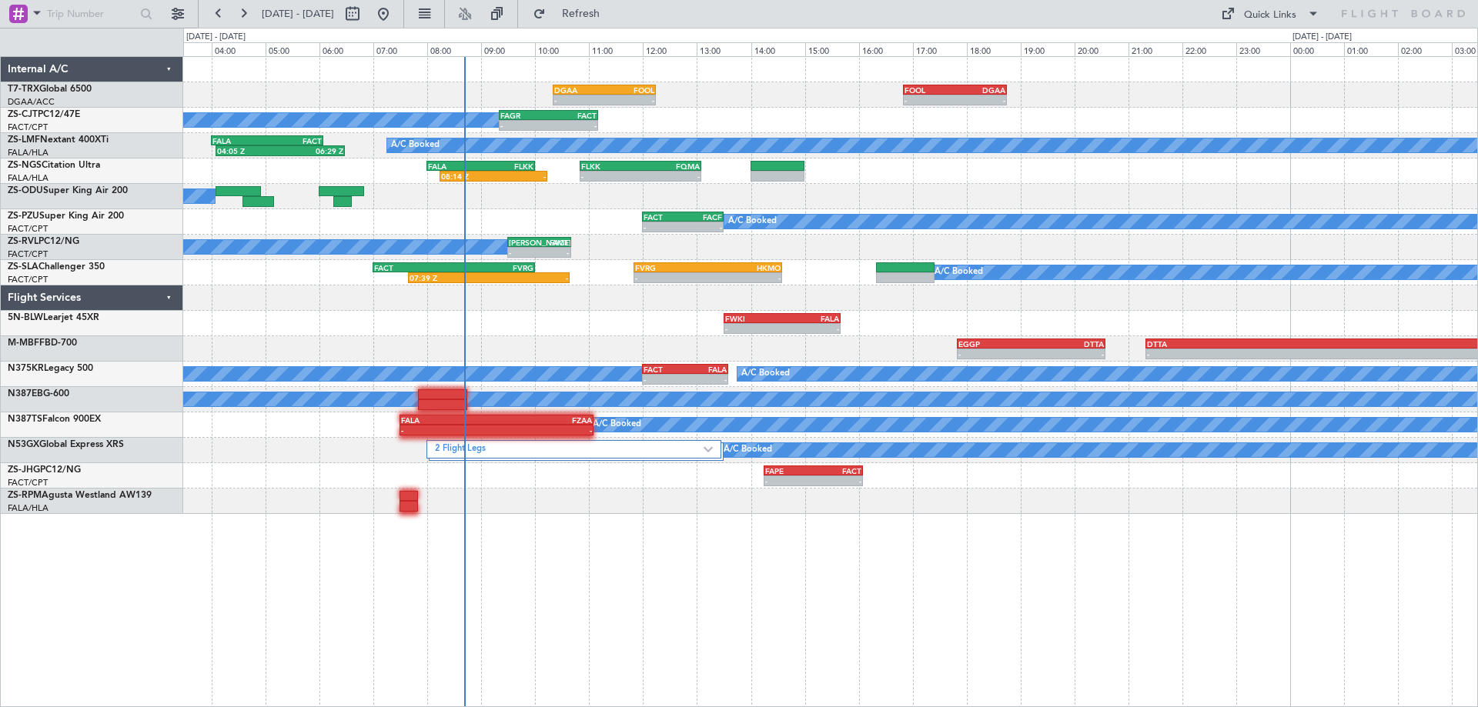
click at [1088, 567] on div "- - FOOL 16:50 Z DGAA 18:45 Z - - DGAA 10:20 Z FOOL 12:15 Z FAGR 09:20 Z FACT 1…" at bounding box center [830, 381] width 1295 height 651
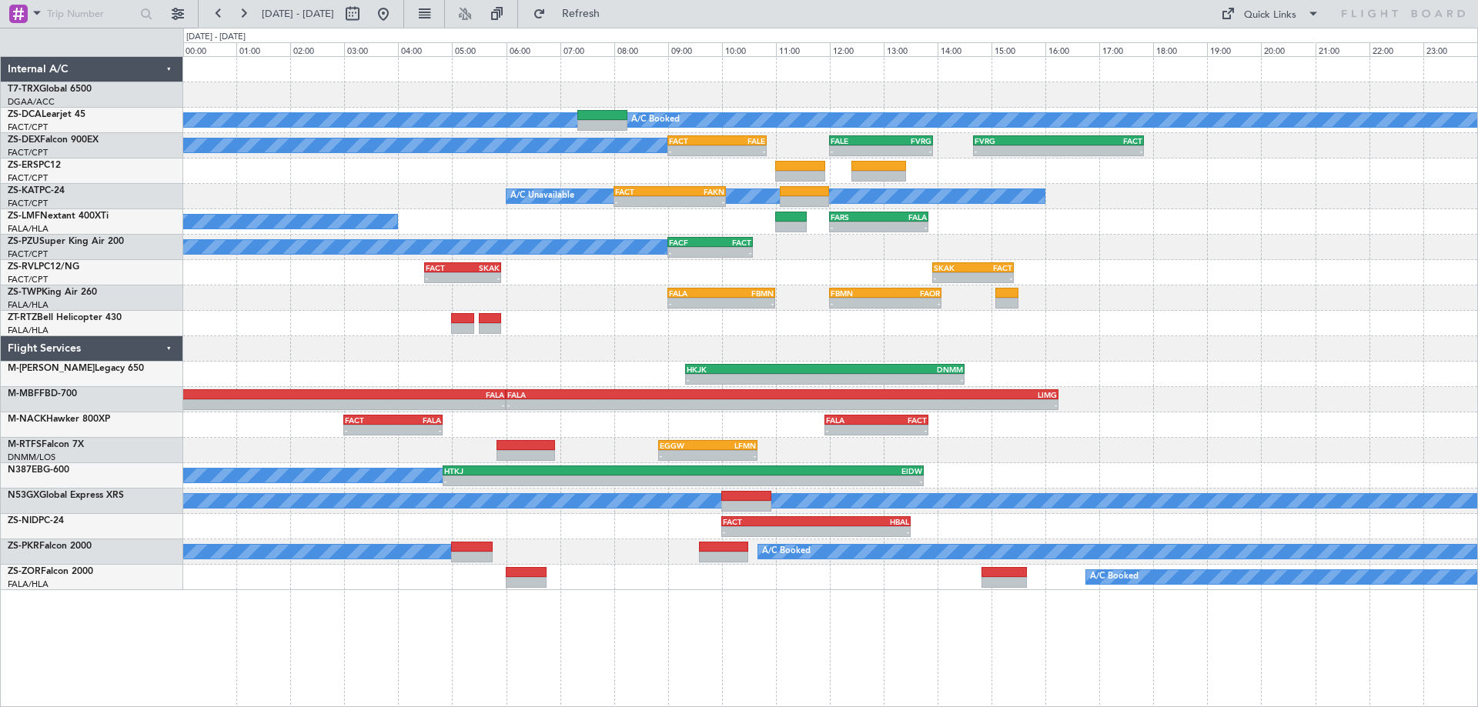
click at [1057, 436] on div "- - FOOL 16:50 Z DGAA 18:45 Z A/C Booked A/C Booked A/C Booked - - FACT 09:00 Z…" at bounding box center [830, 323] width 1294 height 533
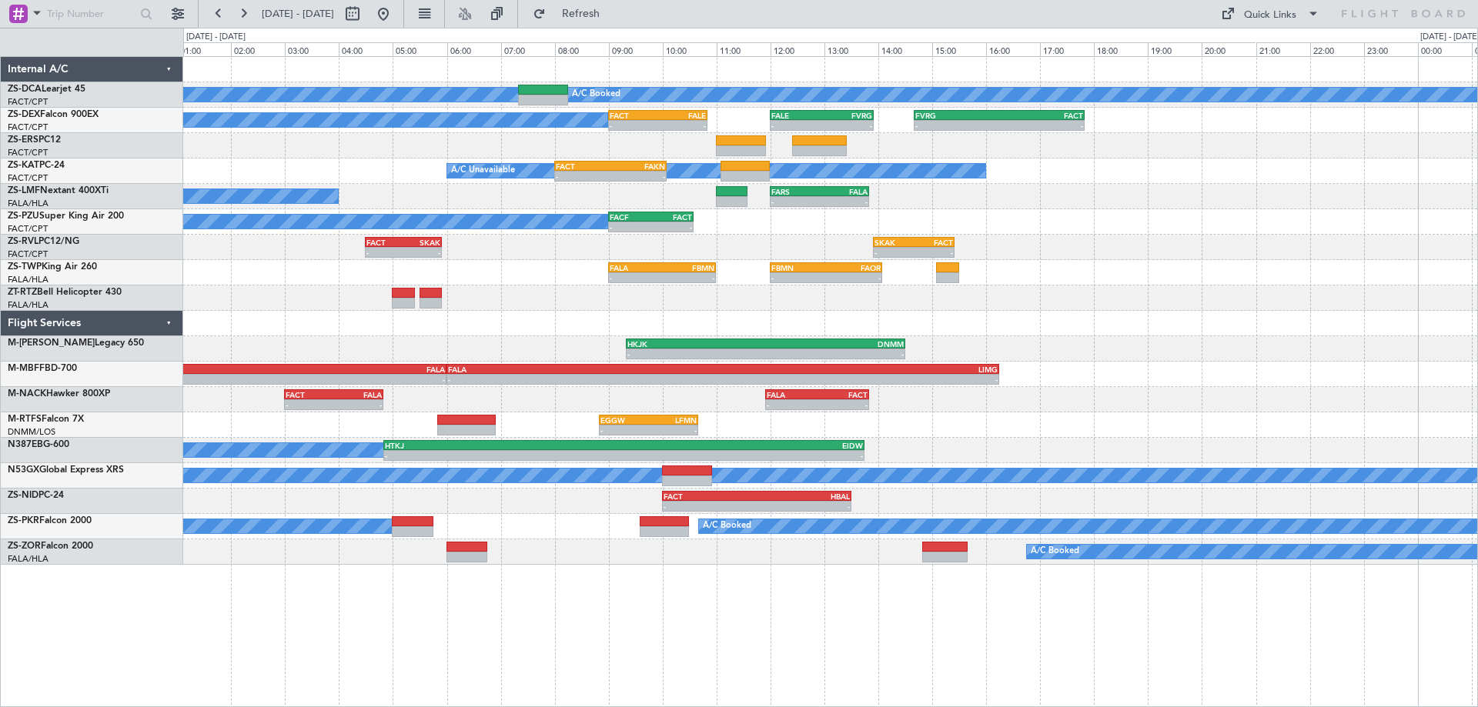
click at [1075, 370] on div "A/C Booked A/C Booked A/C Booked - - FACT 09:00 Z FALE 10:50 Z - - FALE 12:00 Z…" at bounding box center [830, 311] width 1294 height 508
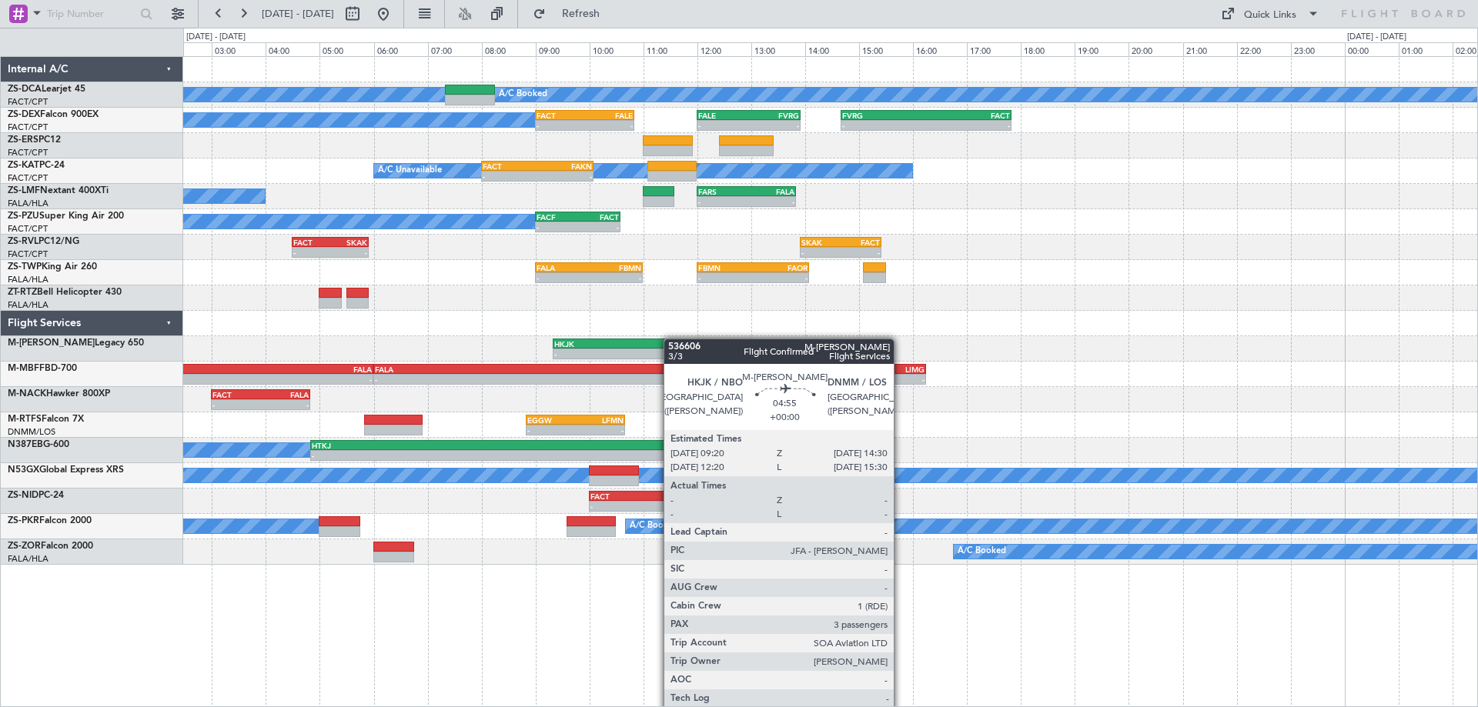
click at [631, 342] on div "A/C Booked A/C Booked A/C Booked - - FACT 09:00 Z FALE 10:50 Z - - FALE 12:00 Z…" at bounding box center [830, 311] width 1294 height 508
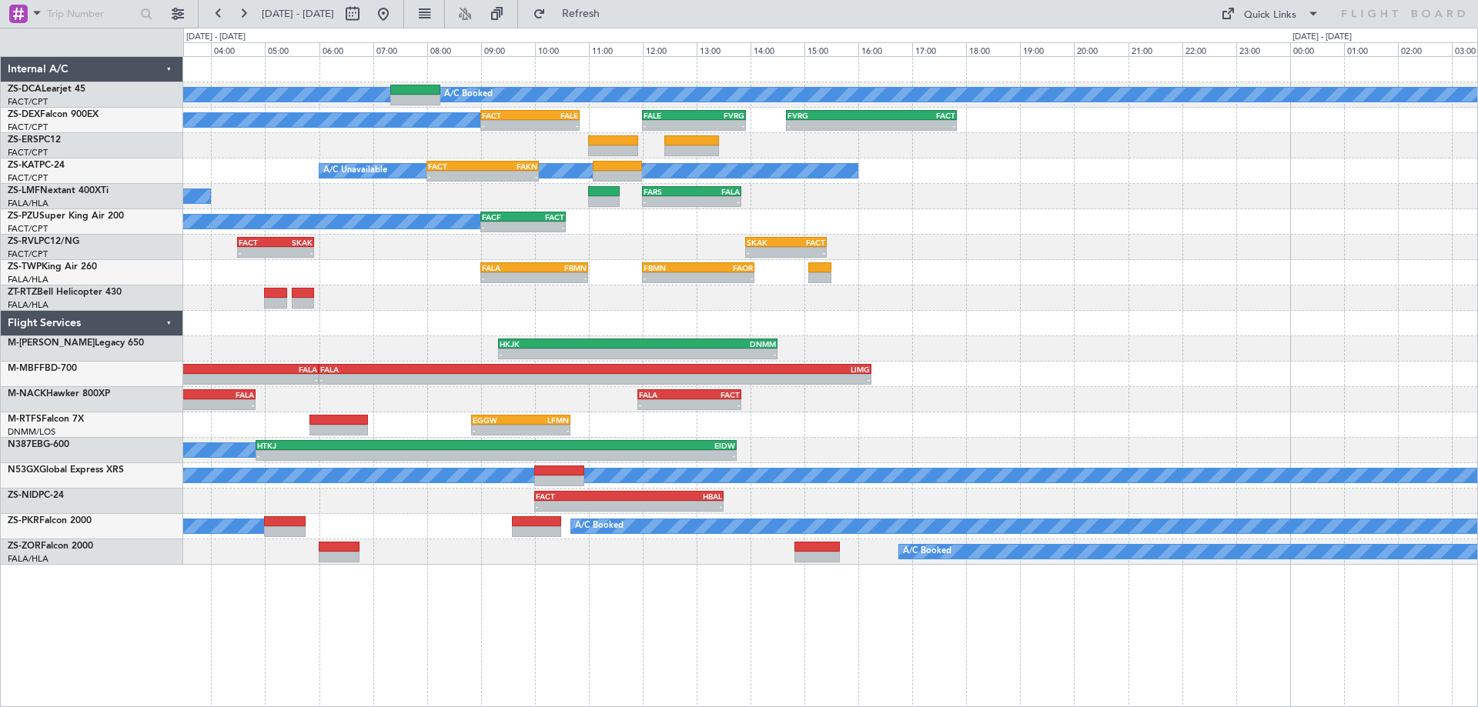
click at [607, 299] on div "A/C Booked A/C Booked A/C Booked - - FACT 09:00 Z FALE 10:50 Z - - FALE 12:00 Z…" at bounding box center [830, 311] width 1294 height 508
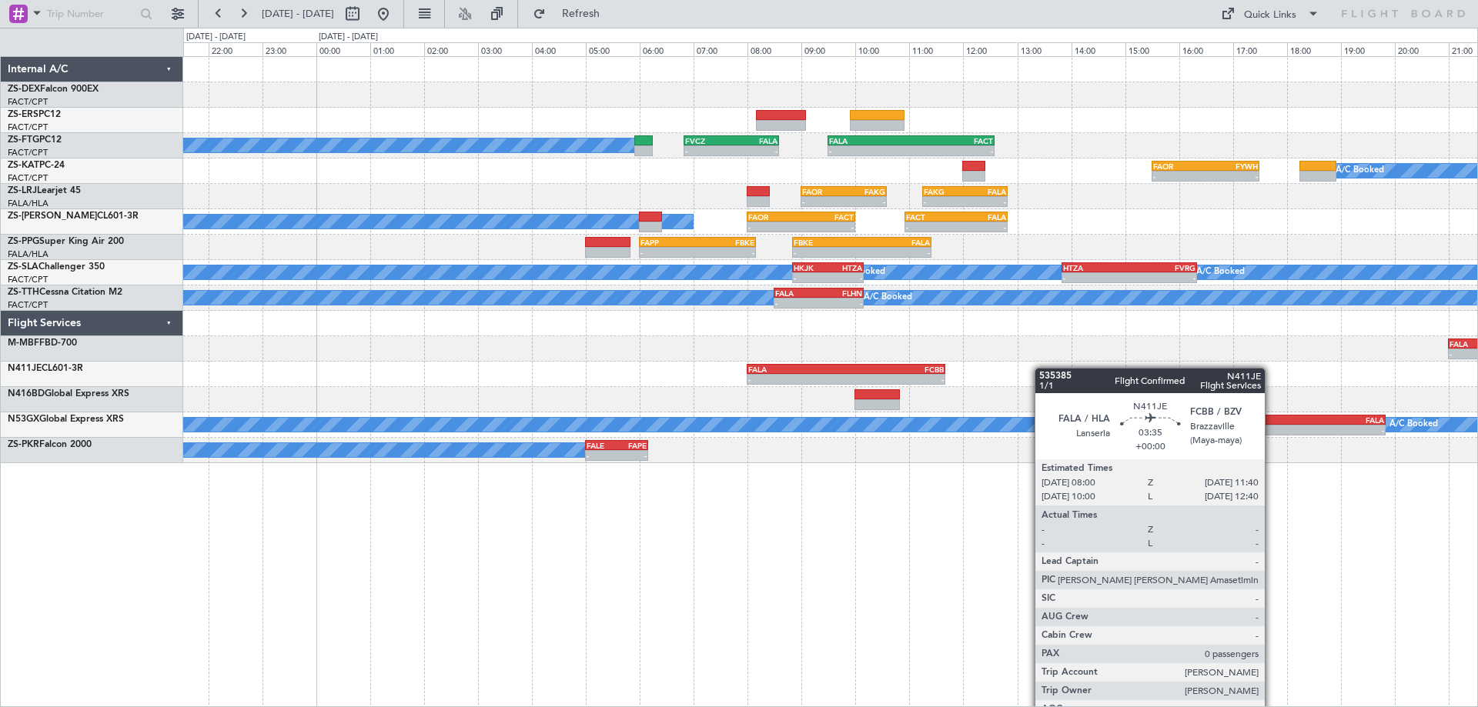
click at [934, 372] on div "- - FVRG 14:40 Z FACT 17:50 Z A/C Booked - - FVCZ 06:50 Z FALA 08:35 Z - - FALA…" at bounding box center [830, 260] width 1294 height 406
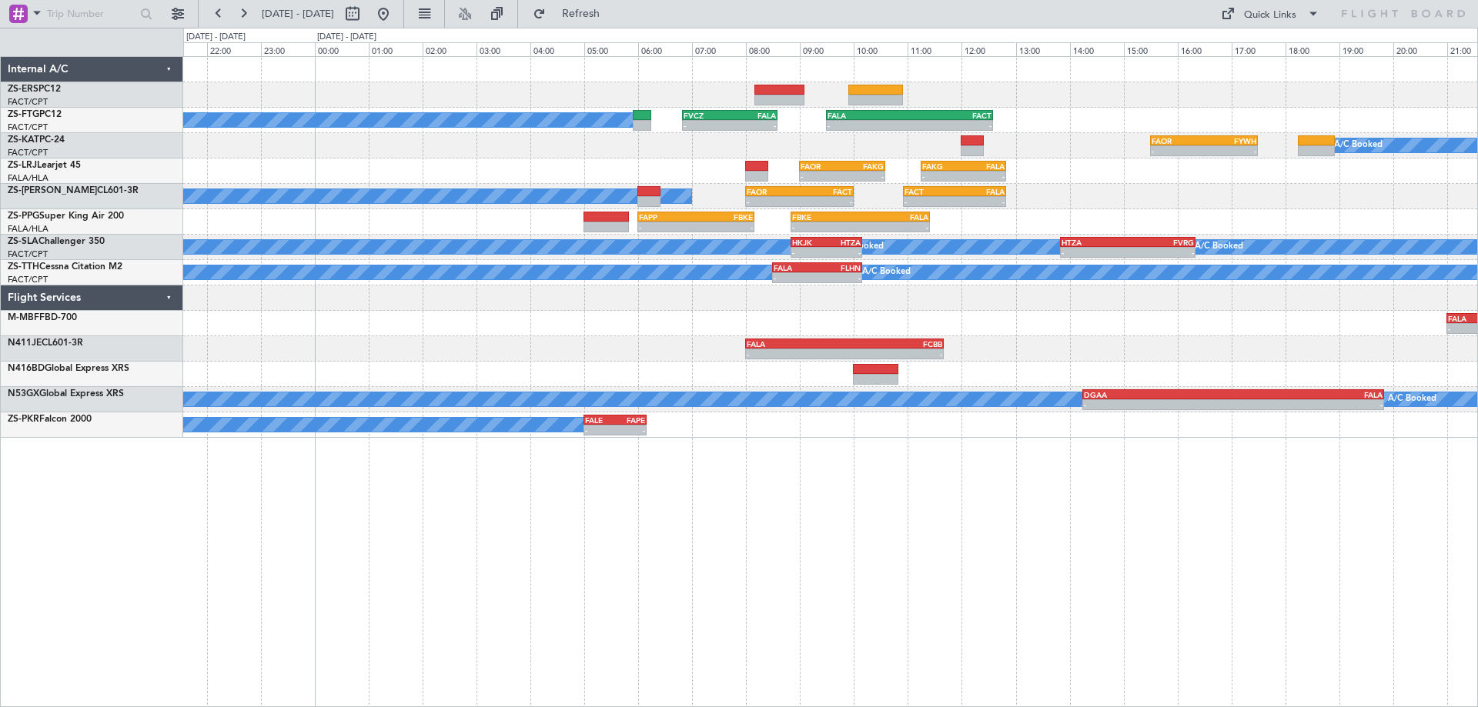
click at [343, 409] on div "A/C Booked - - FVCZ 06:50 Z FALA 08:35 Z - - FALA 09:30 Z FACT 12:35 Z - - FAOR…" at bounding box center [830, 247] width 1294 height 381
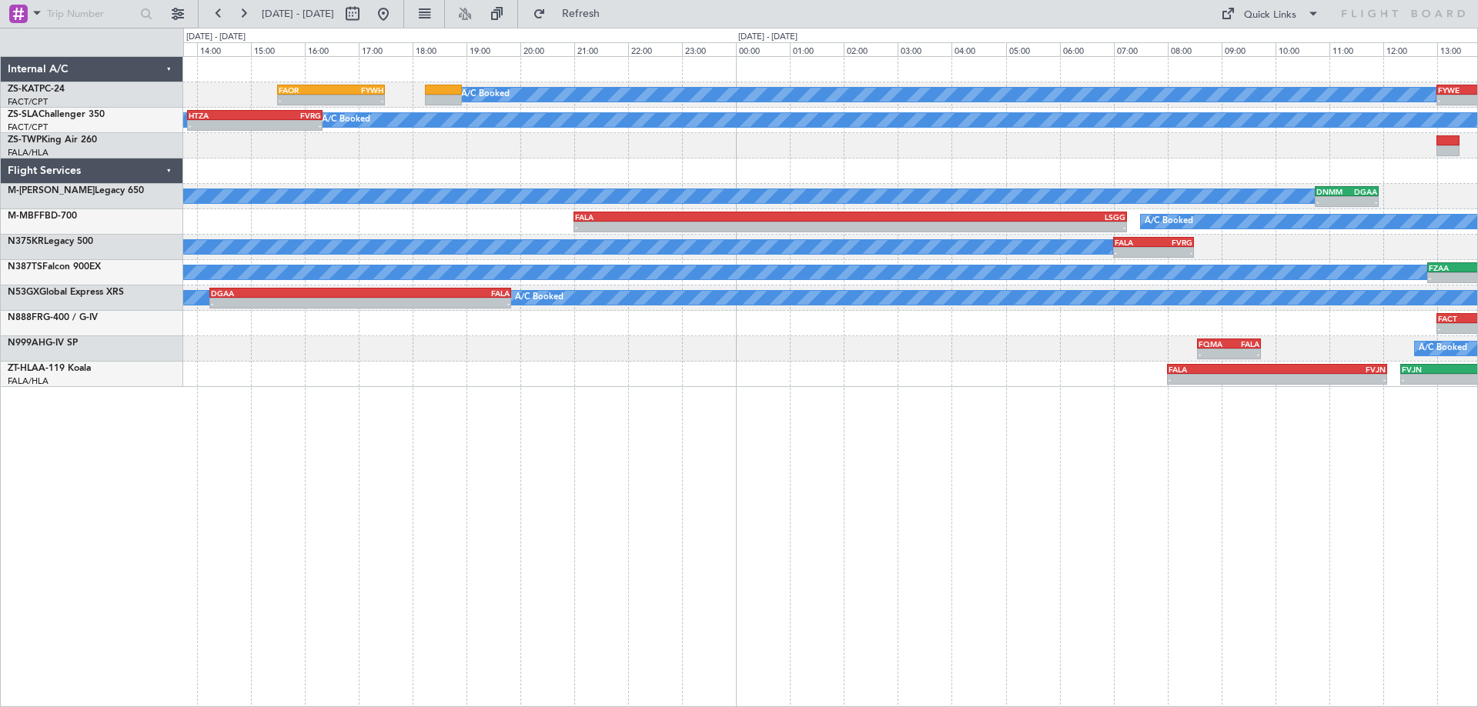
click at [713, 472] on div "- - FAOR 15:30 Z FYWH 17:30 Z A/C Booked - - FYWE 13:00 Z FBSK 14:40 Z - - FBSK…" at bounding box center [830, 381] width 1295 height 651
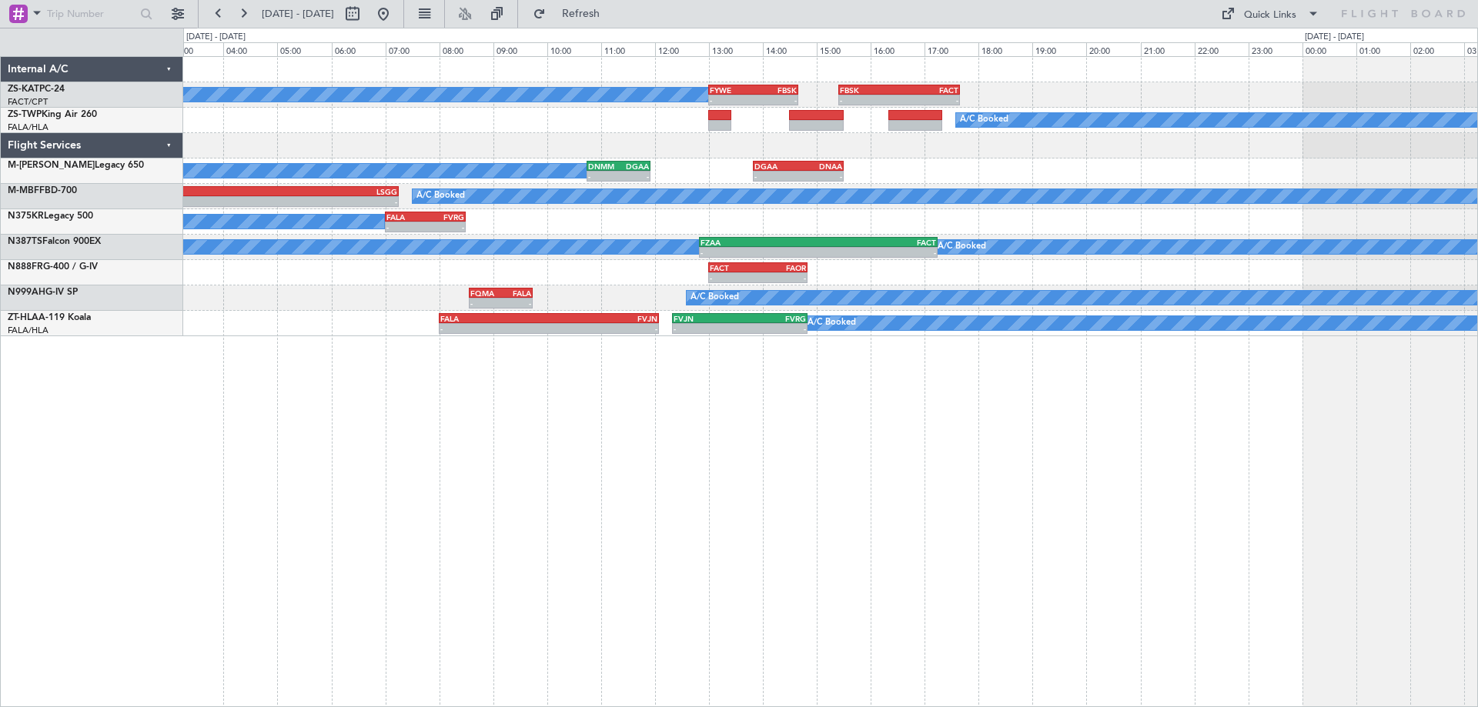
click at [772, 480] on div "A/C Booked - - FYWE 13:00 Z FBSK 14:40 Z - - FBSK 15:25 Z FACT 17:40 Z A/C Book…" at bounding box center [830, 381] width 1295 height 651
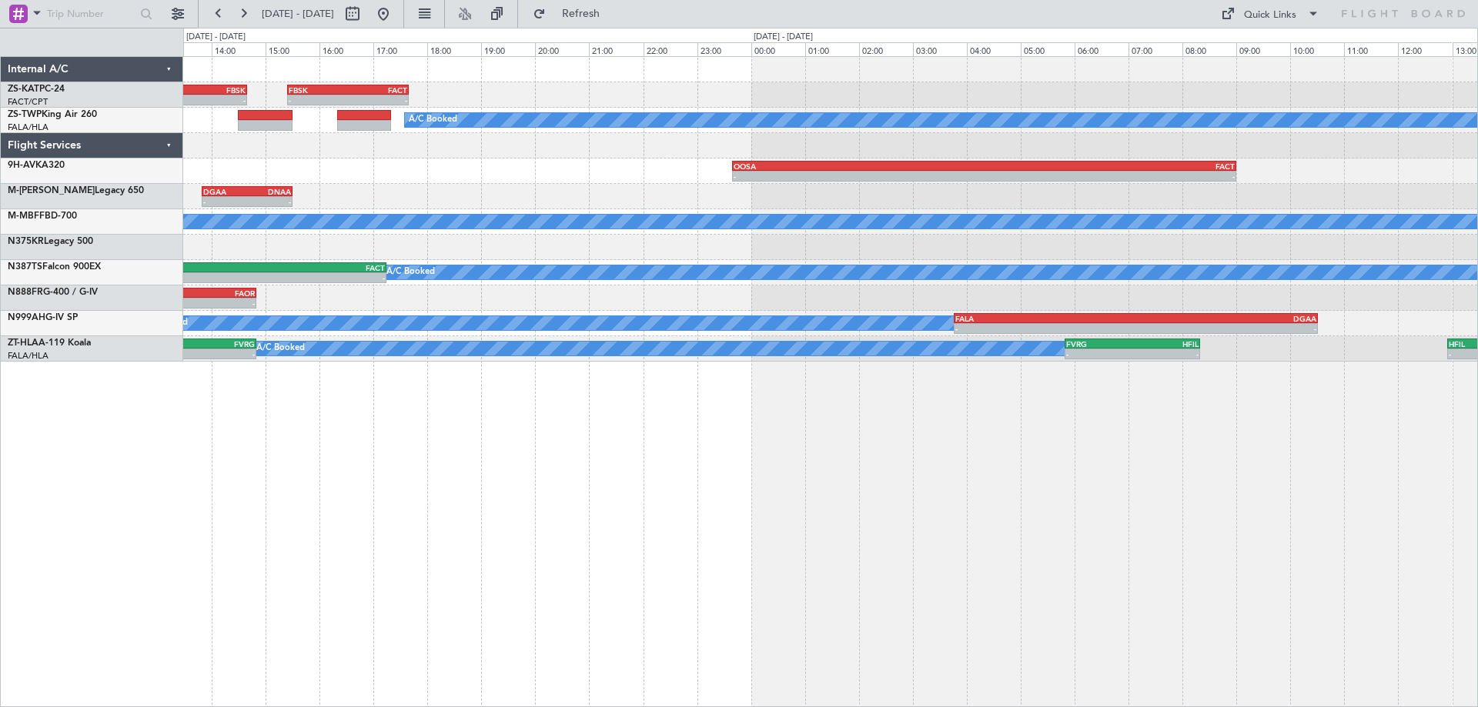
click at [496, 232] on div "- - FYWE 13:00 Z FBSK 14:40 Z - - FBSK 15:25 Z FACT 17:40 Z A/C Booked A/C Book…" at bounding box center [830, 209] width 1294 height 305
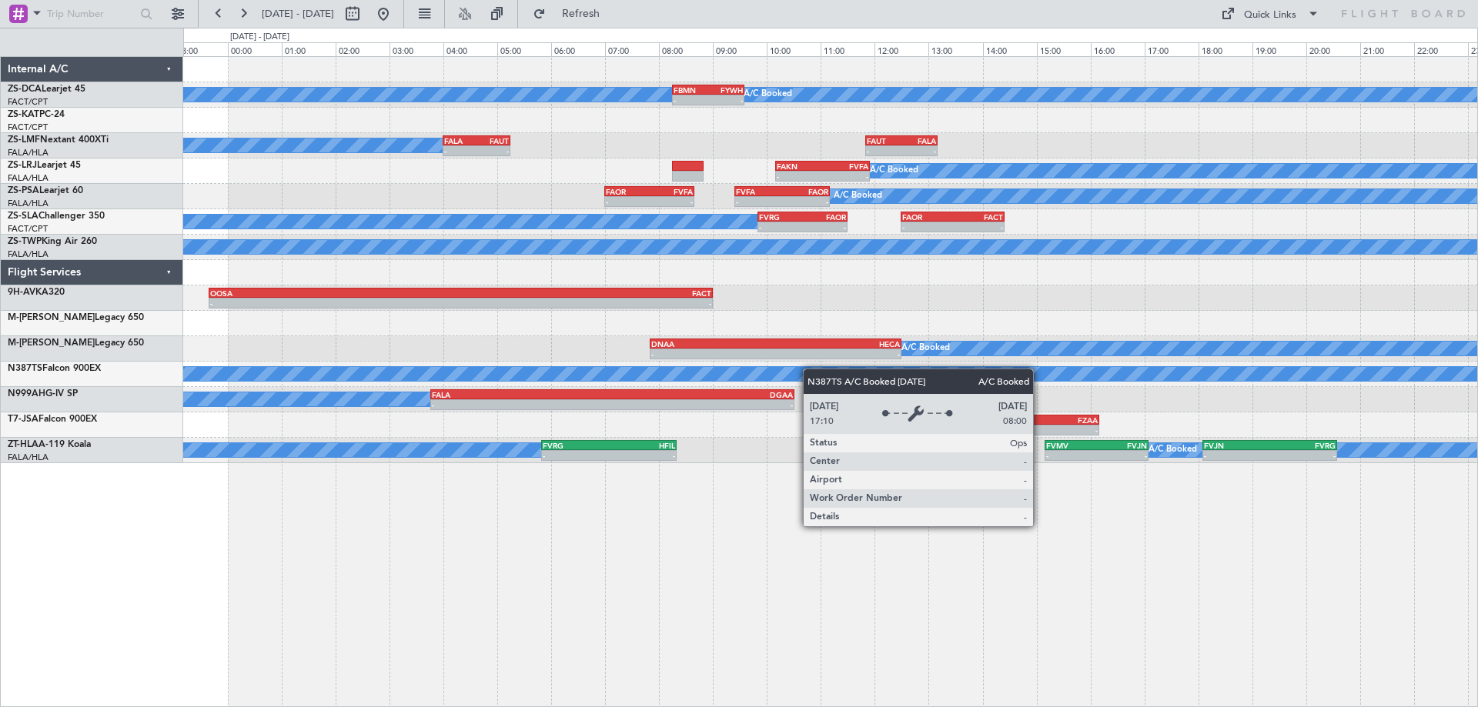
click at [524, 378] on div "A/C Booked A/C Booked - - FBMN 08:15 Z FYWH 09:35 Z - - FBSK 15:25 Z FACT 17:40…" at bounding box center [830, 260] width 1294 height 406
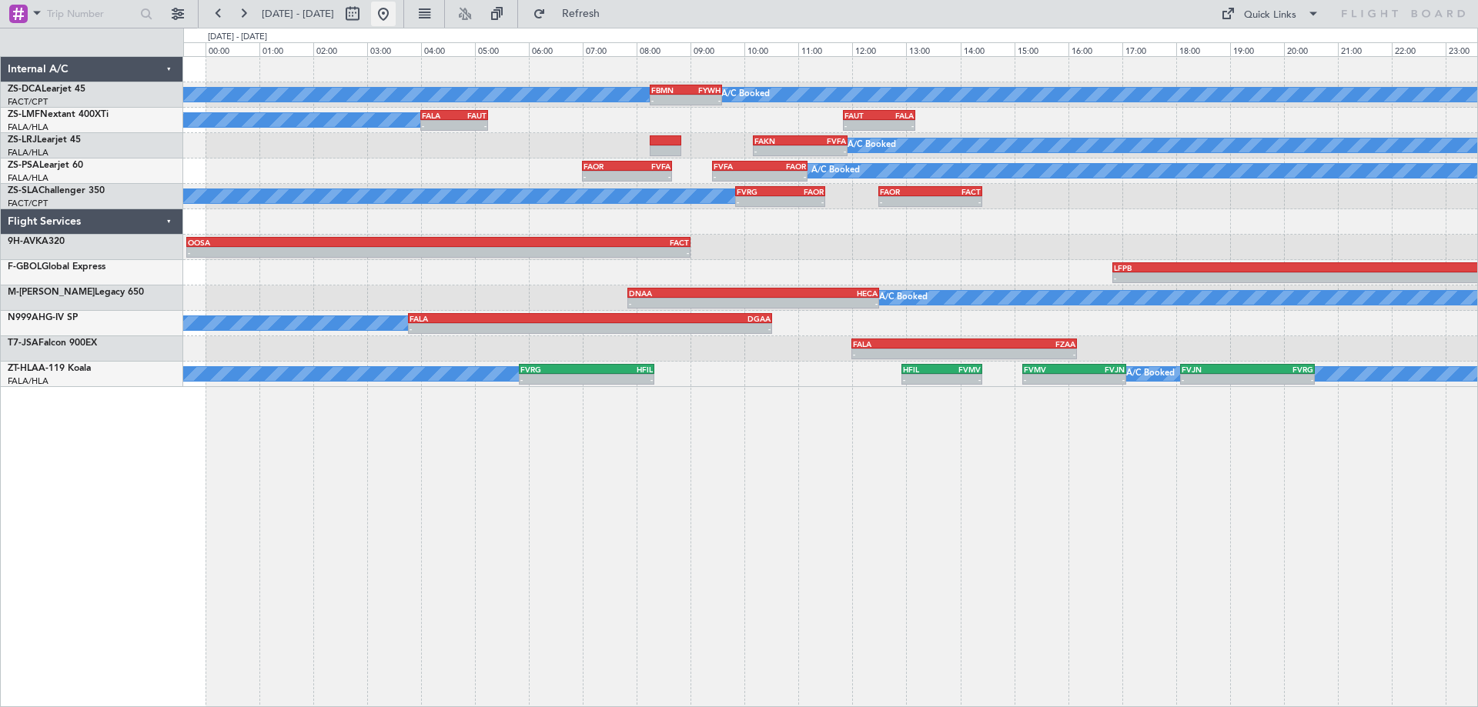
click at [396, 13] on button at bounding box center [383, 14] width 25 height 25
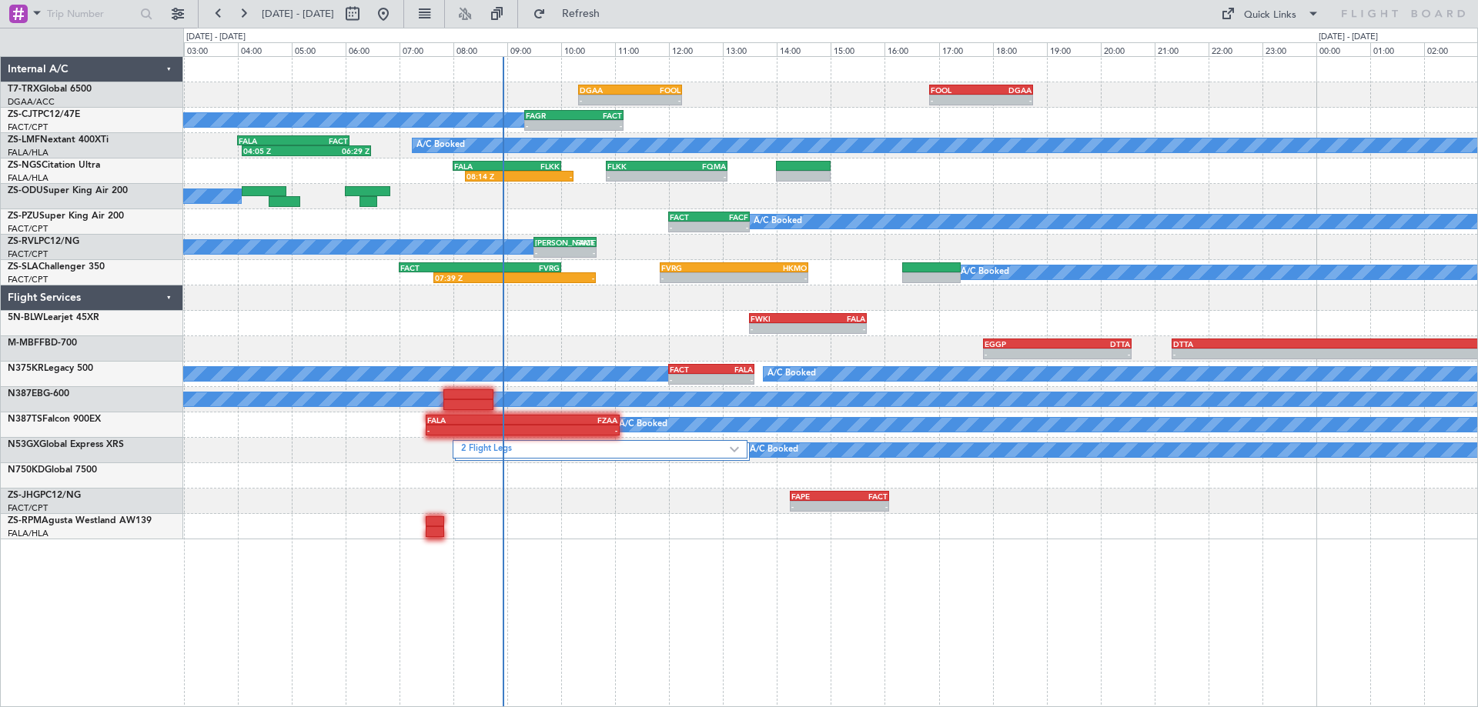
click at [749, 554] on div "- - FOOL 16:50 Z DGAA 18:45 Z - - DGAA 10:20 Z FOOL 12:15 Z FAGR 09:20 Z FACT 1…" at bounding box center [830, 381] width 1295 height 651
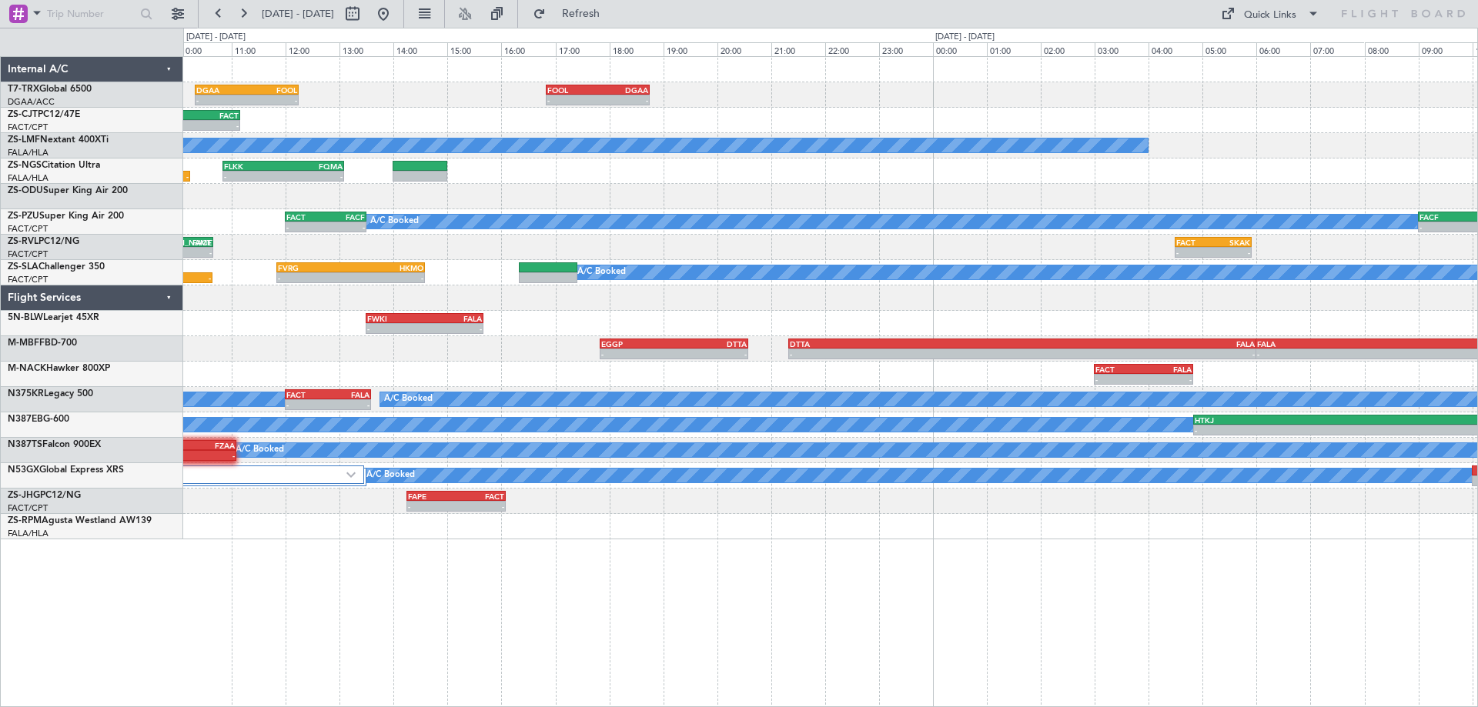
click at [695, 563] on div "- - FOOL 16:50 Z DGAA 18:45 Z - - DGAA 10:20 Z FOOL 12:15 Z FAGR 09:20 Z FACT 1…" at bounding box center [830, 381] width 1295 height 651
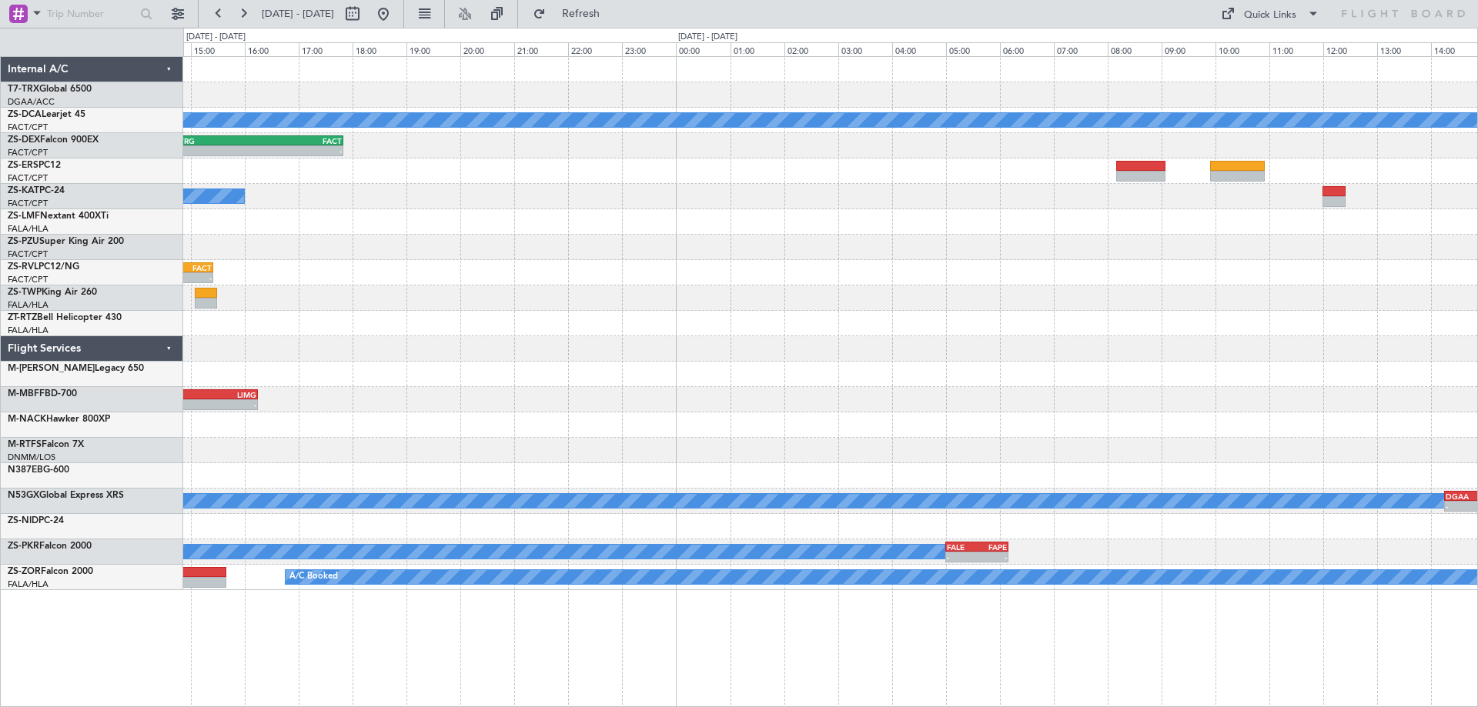
click at [296, 620] on div "A/C Booked - - FVRG 14:40 Z FACT 17:50 Z - - FACT 09:00 Z FALE 10:50 Z - - FALE…" at bounding box center [830, 381] width 1295 height 651
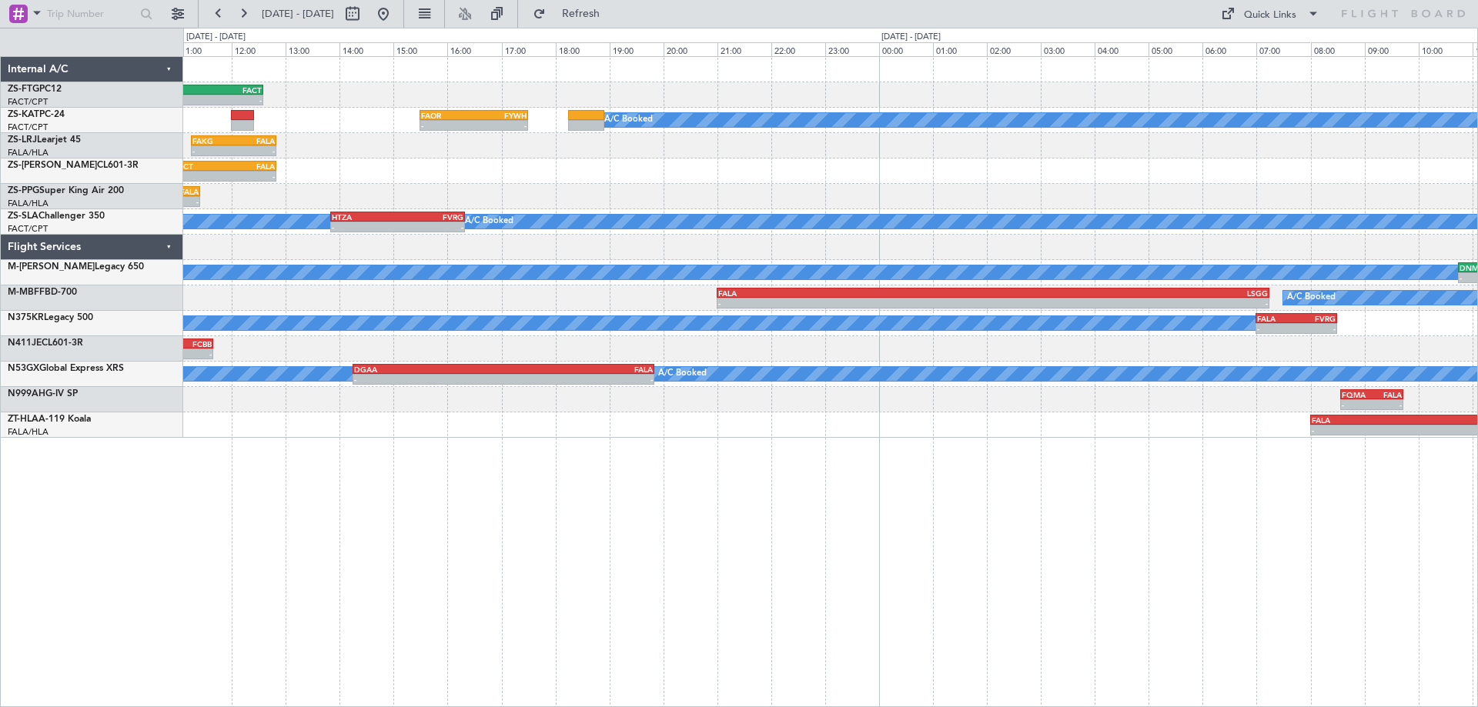
click at [162, 697] on div "- - FALA 09:30 Z FACT 12:35 Z - - FVCZ 06:50 Z FALA 08:35 Z A/C Booked - - FAOR…" at bounding box center [739, 368] width 1478 height 680
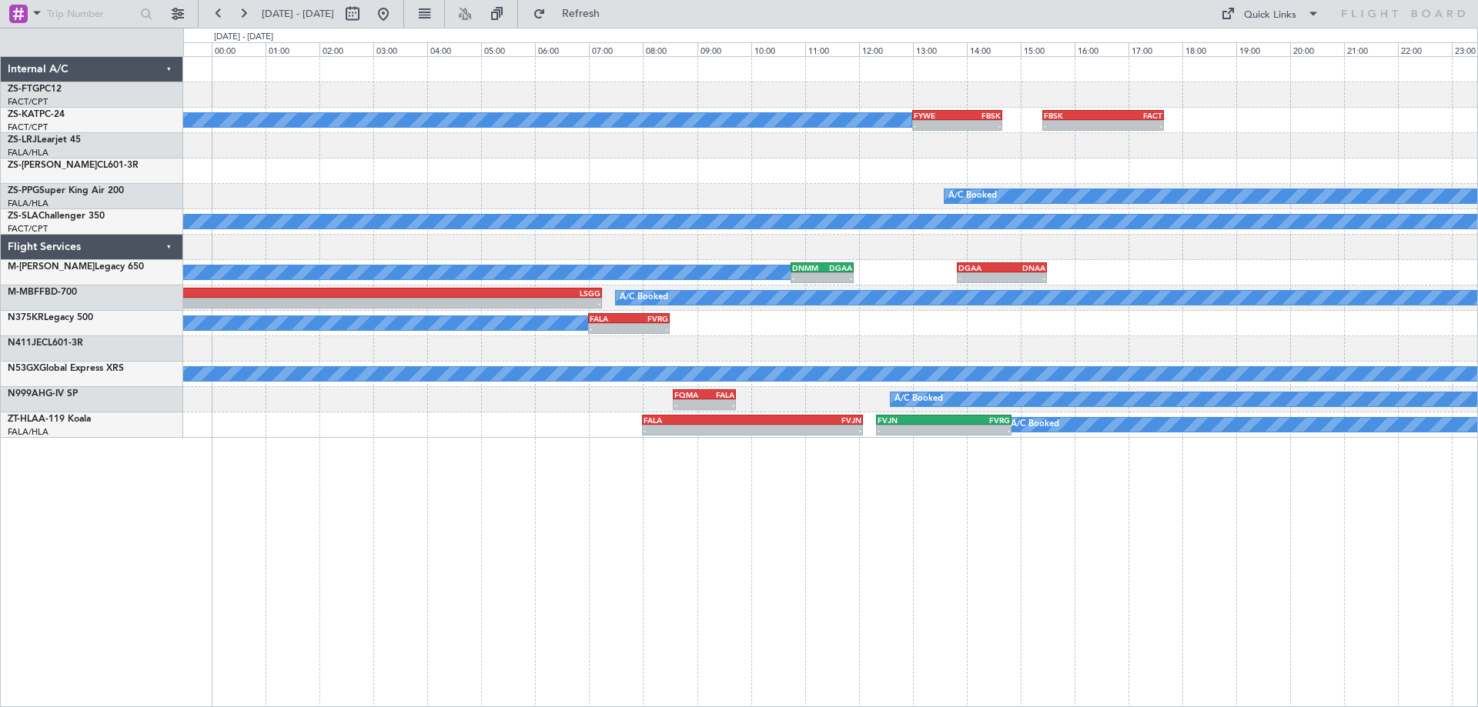
click at [563, 597] on div "A/C Booked - - FYWE 13:00 Z FBSK 14:40 Z - - FBSK 15:25 Z FACT 17:40 Z FAOR 15:…" at bounding box center [830, 381] width 1295 height 651
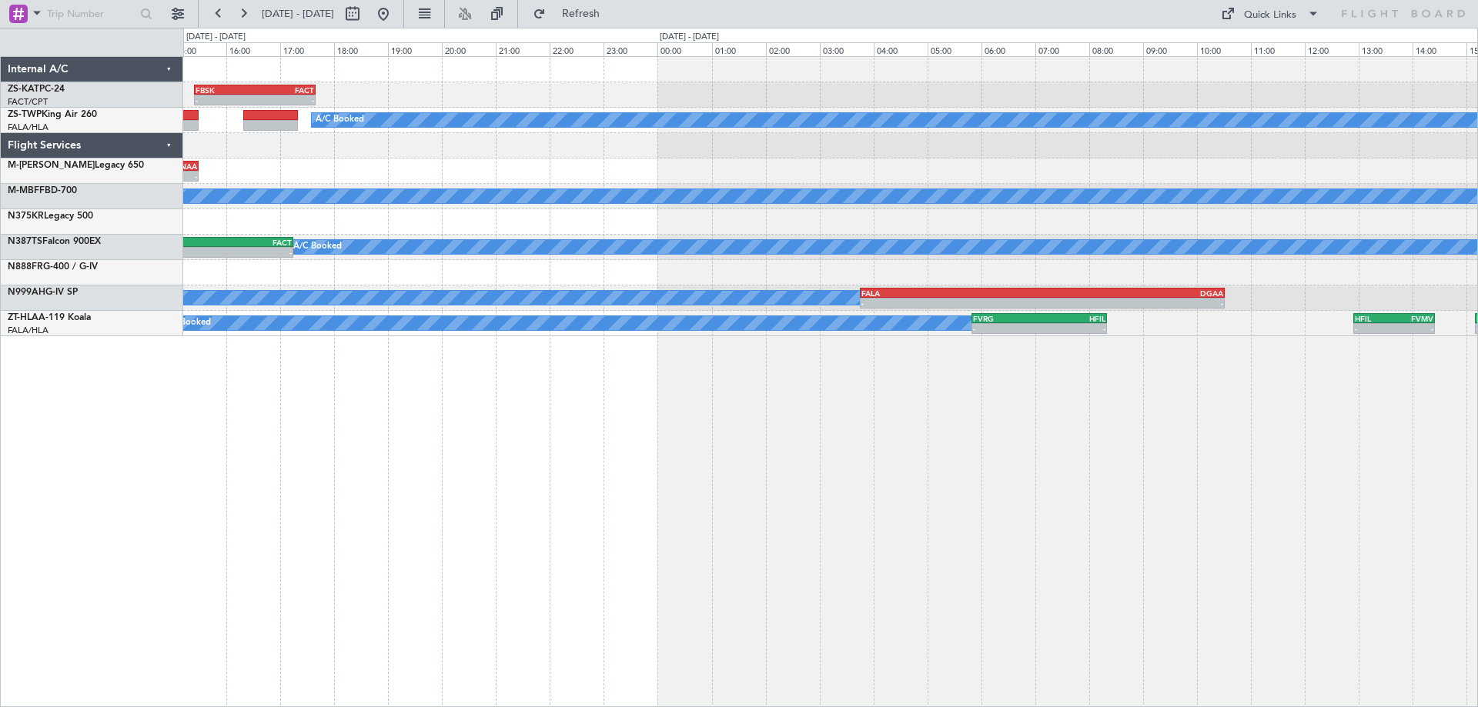
click at [245, 646] on div "- - FBSK 15:25 Z FACT 17:40 Z FYWE 13:00 Z FBSK 14:40 Z - - A/C Booked A/C Book…" at bounding box center [830, 381] width 1295 height 651
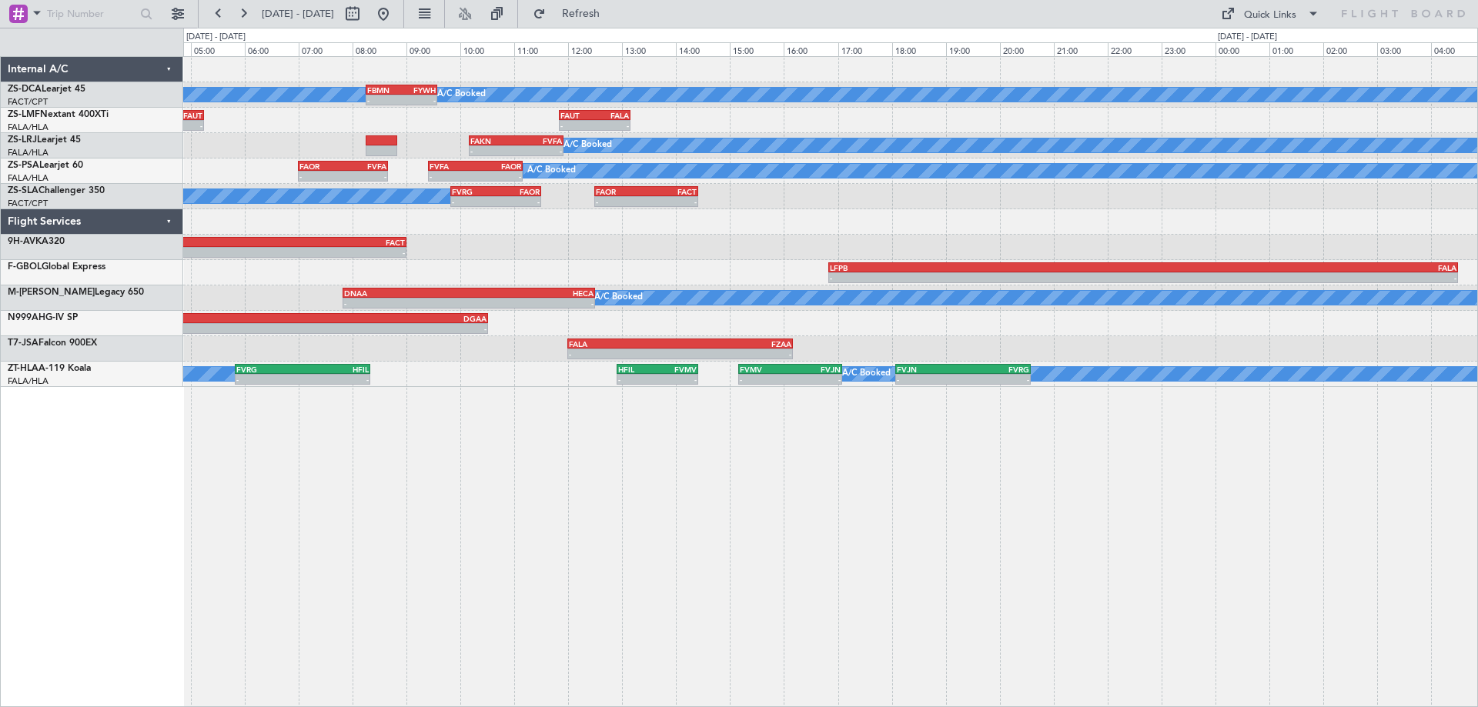
click at [576, 546] on div "A/C Booked A/C Booked - - FBMN 08:15 Z FYWH 09:35 Z A/C Booked - - FALA 04:00 Z…" at bounding box center [830, 381] width 1295 height 651
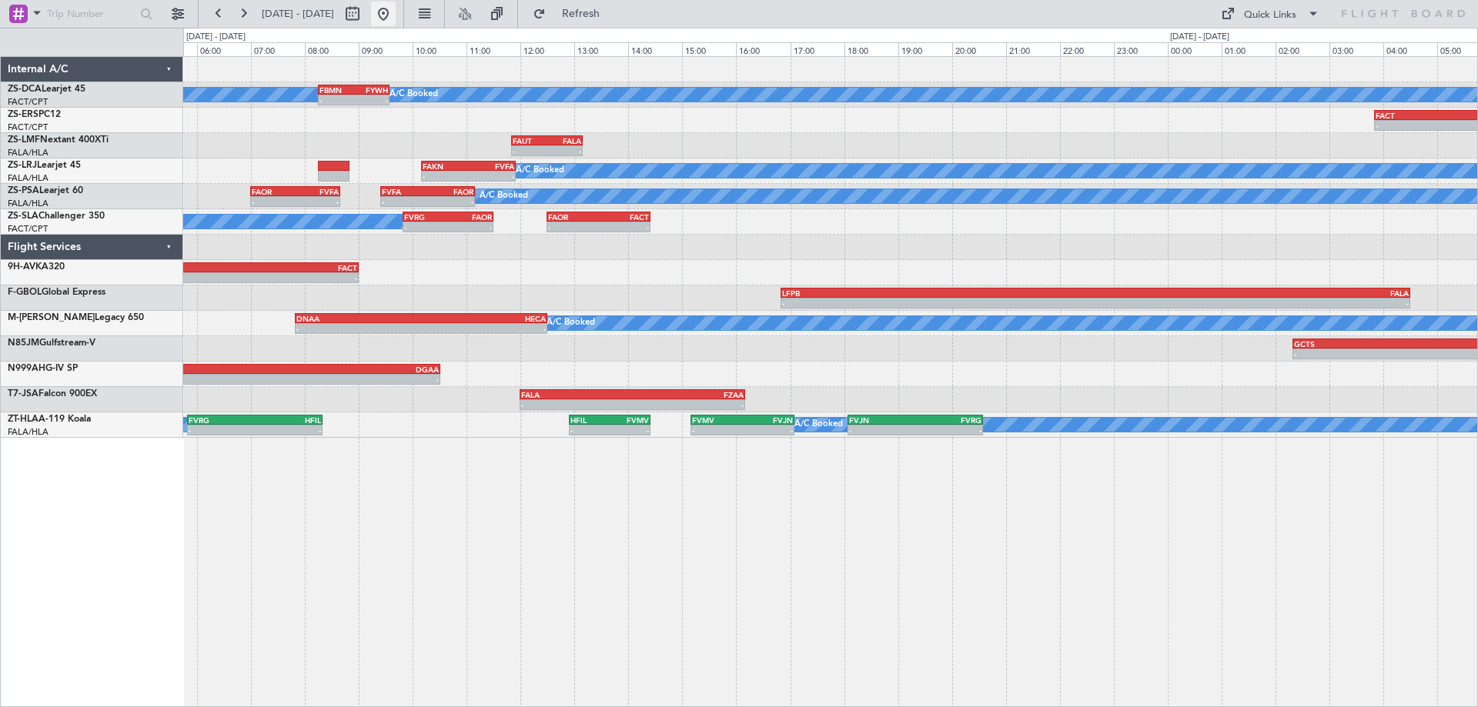
click at [396, 16] on button at bounding box center [383, 14] width 25 height 25
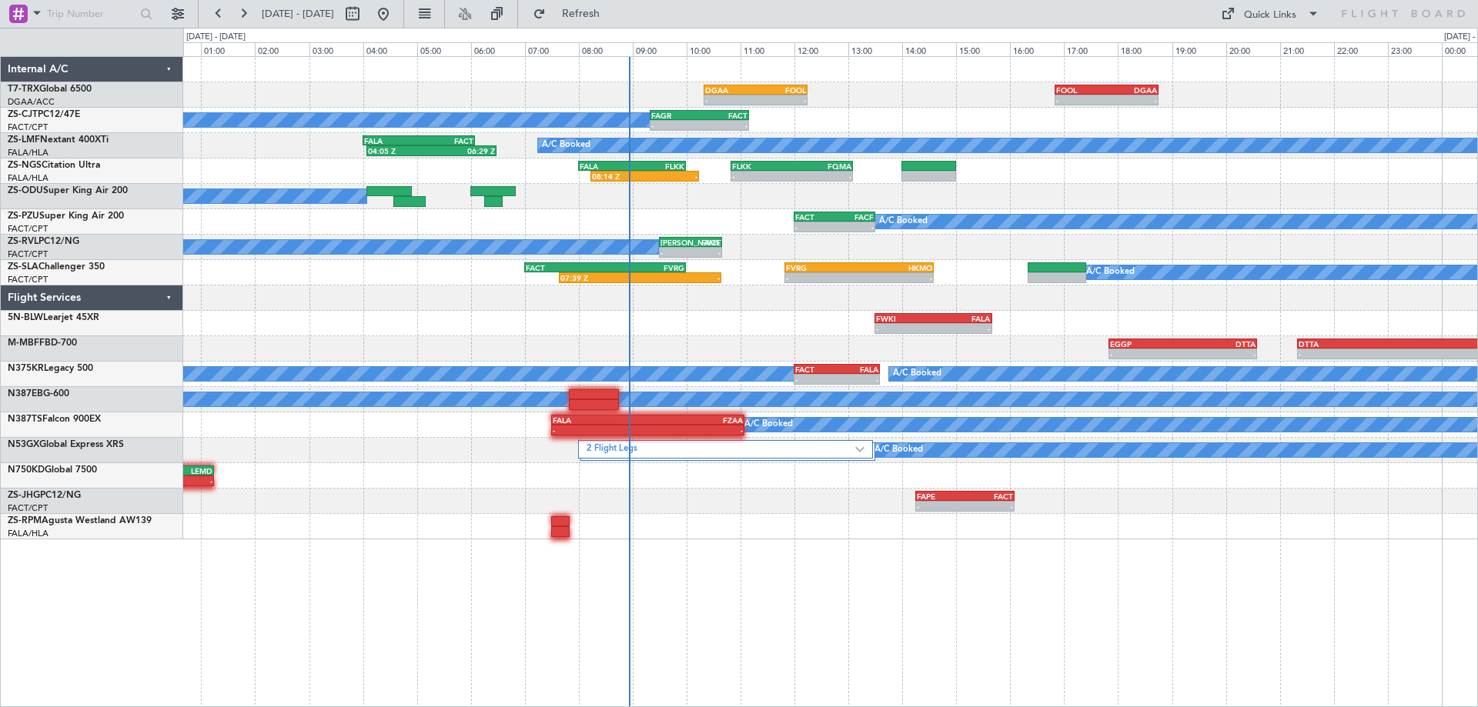
click at [1114, 590] on div "- - DGAA 10:20 Z FOOL 12:15 Z - - FOOL 16:50 Z DGAA 18:45 Z FAGR 09:20 Z FACT 1…" at bounding box center [830, 381] width 1295 height 651
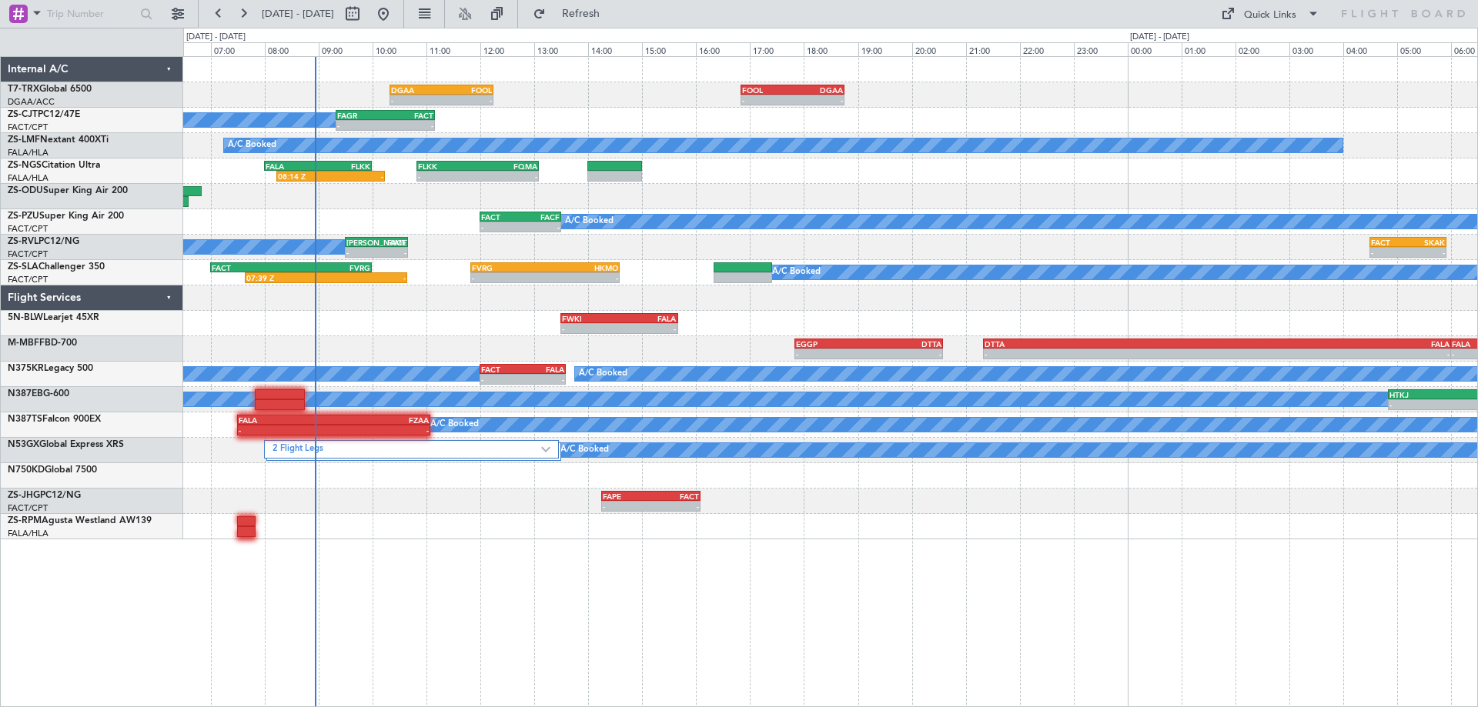
click at [800, 647] on div "- - DGAA 10:20 Z FOOL 12:15 Z - - FOOL 16:50 Z DGAA 18:45 Z FAGR 09:20 Z FACT 1…" at bounding box center [830, 381] width 1295 height 651
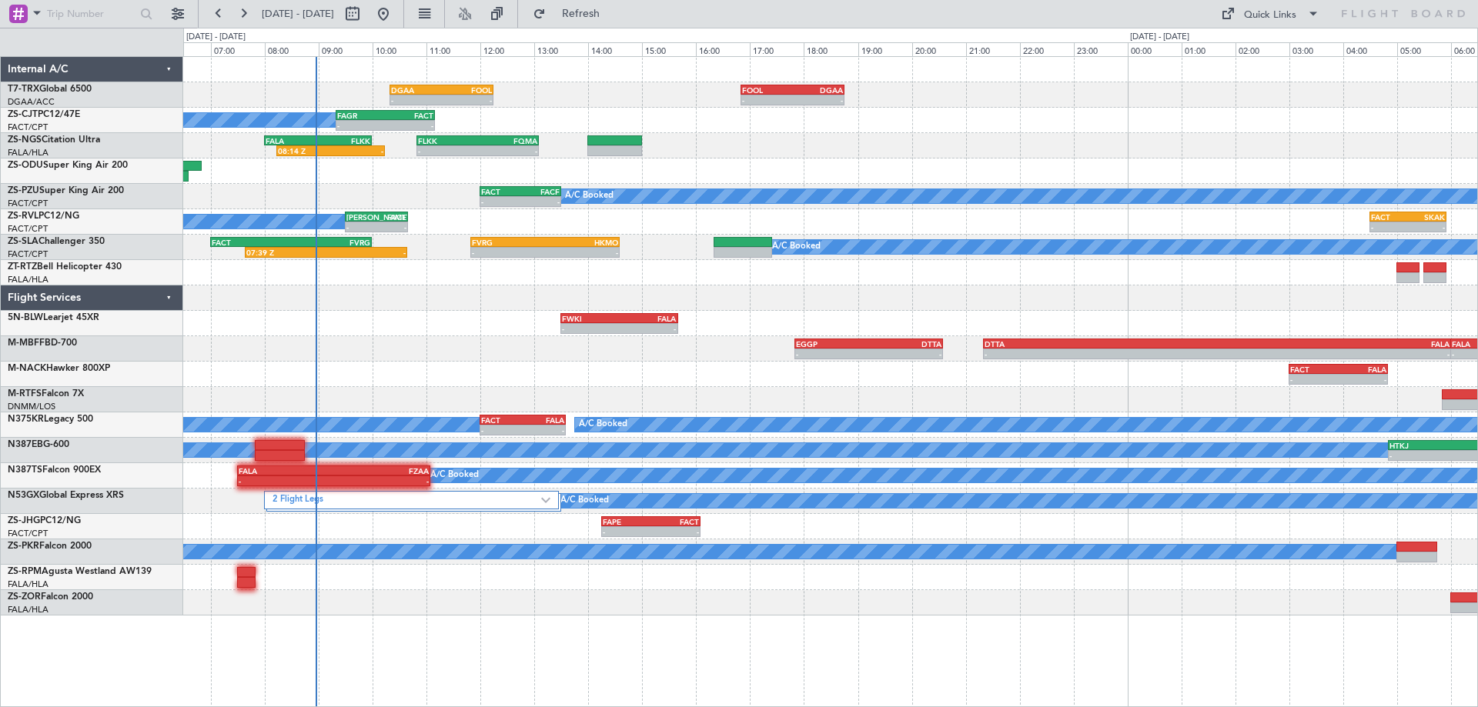
click at [628, 600] on div "- - DGAA 10:20 Z FOOL 12:15 Z - - FOOL 16:50 Z DGAA 18:45 Z FAGR 09:20 Z FACT 1…" at bounding box center [830, 336] width 1294 height 559
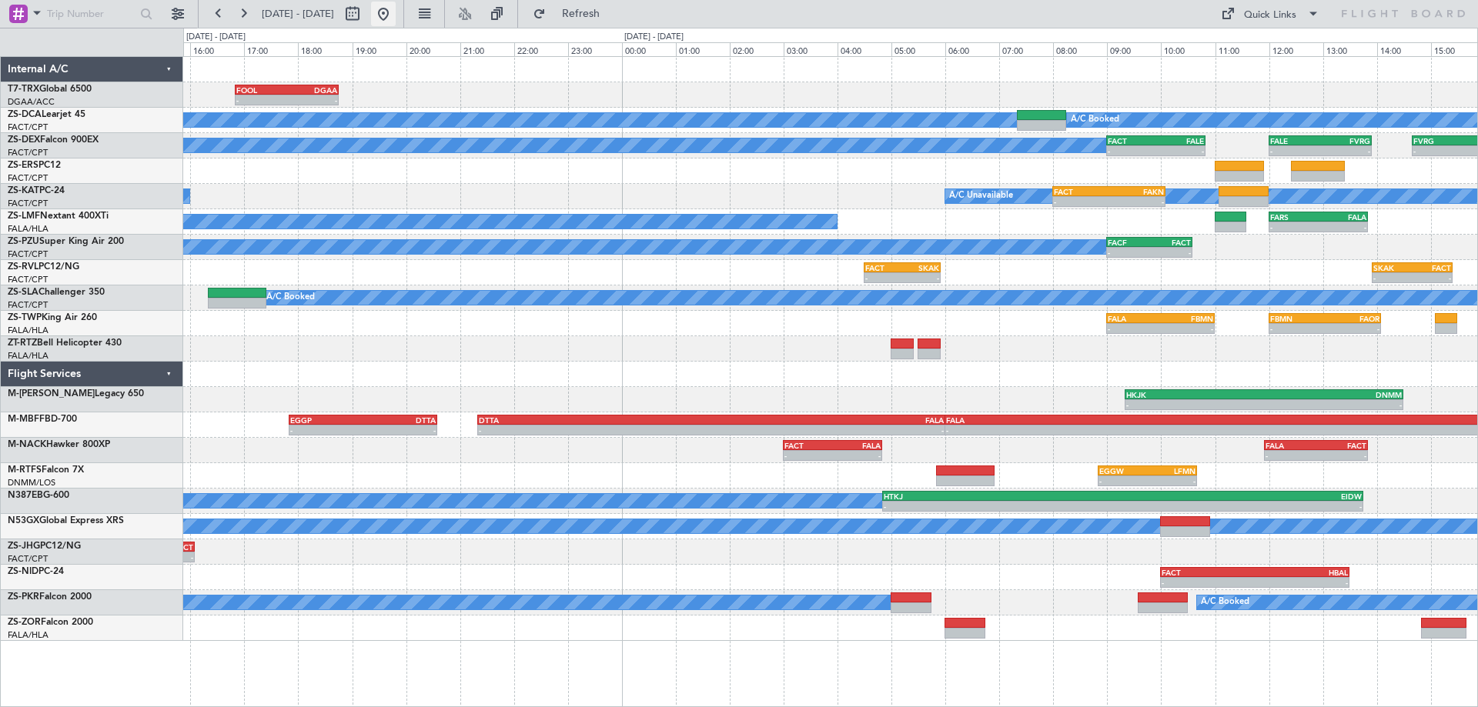
click at [396, 22] on button at bounding box center [383, 14] width 25 height 25
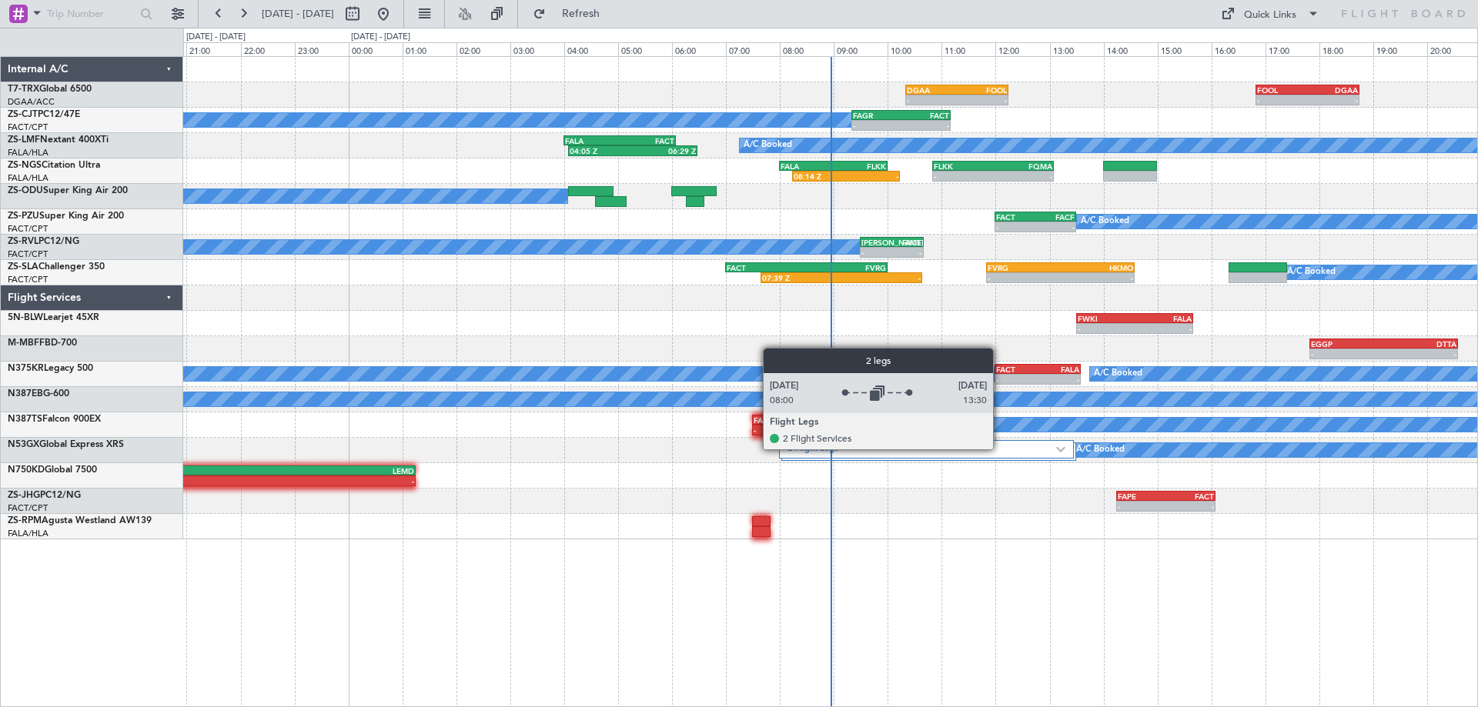
click at [1000, 449] on label "2 Flight Legs" at bounding box center [921, 449] width 269 height 13
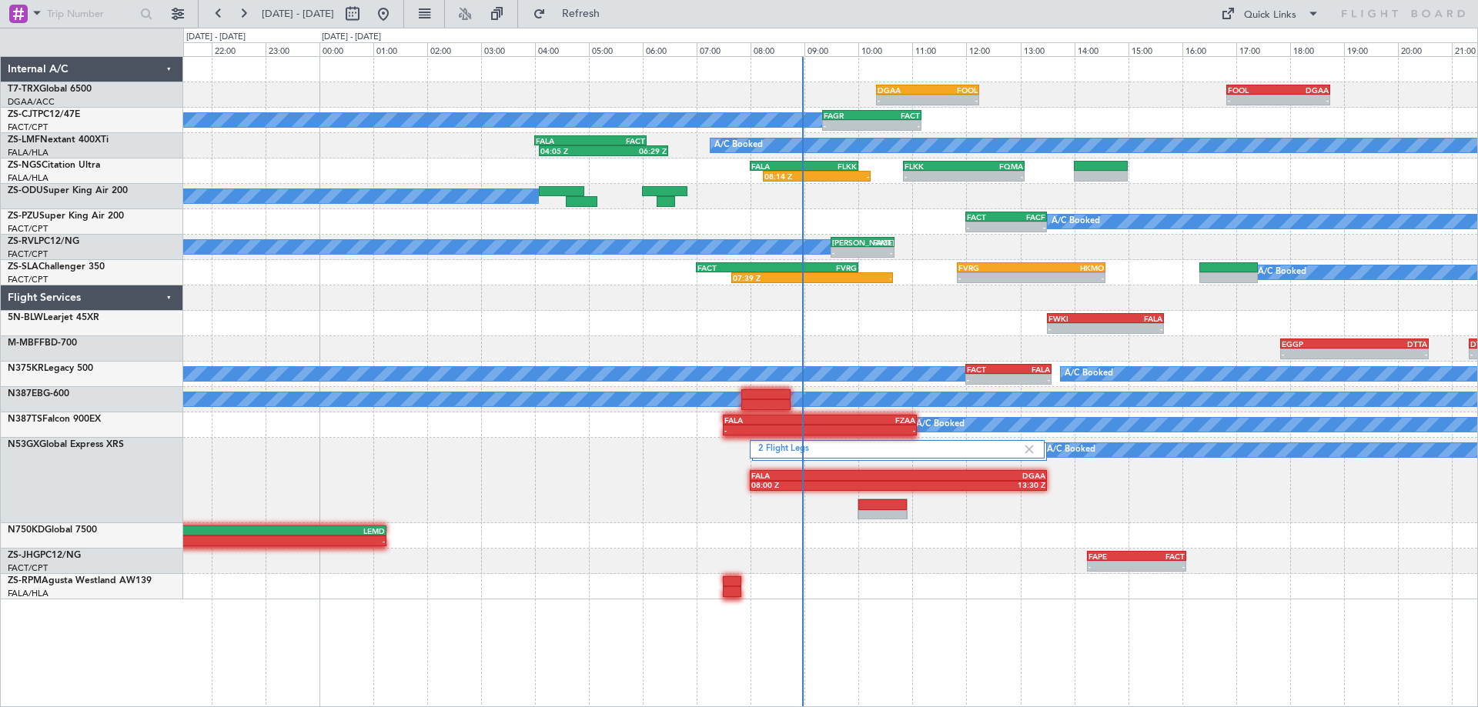
click at [929, 616] on div "- - DGAA 10:20 Z FOOL 12:15 Z - - FOOL 16:50 Z DGAA 18:45 Z A/C Booked - - FAGR…" at bounding box center [830, 381] width 1295 height 651
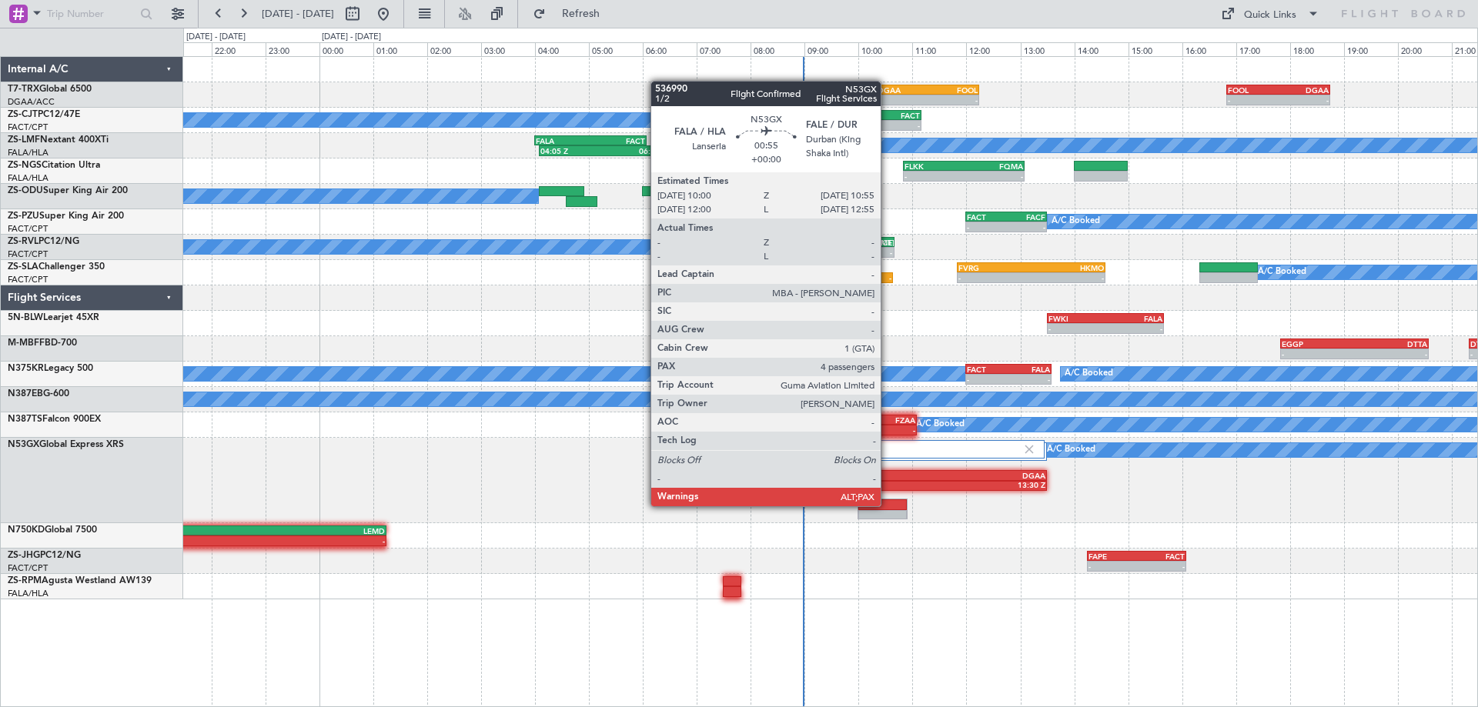
click at [887, 505] on div at bounding box center [882, 504] width 48 height 11
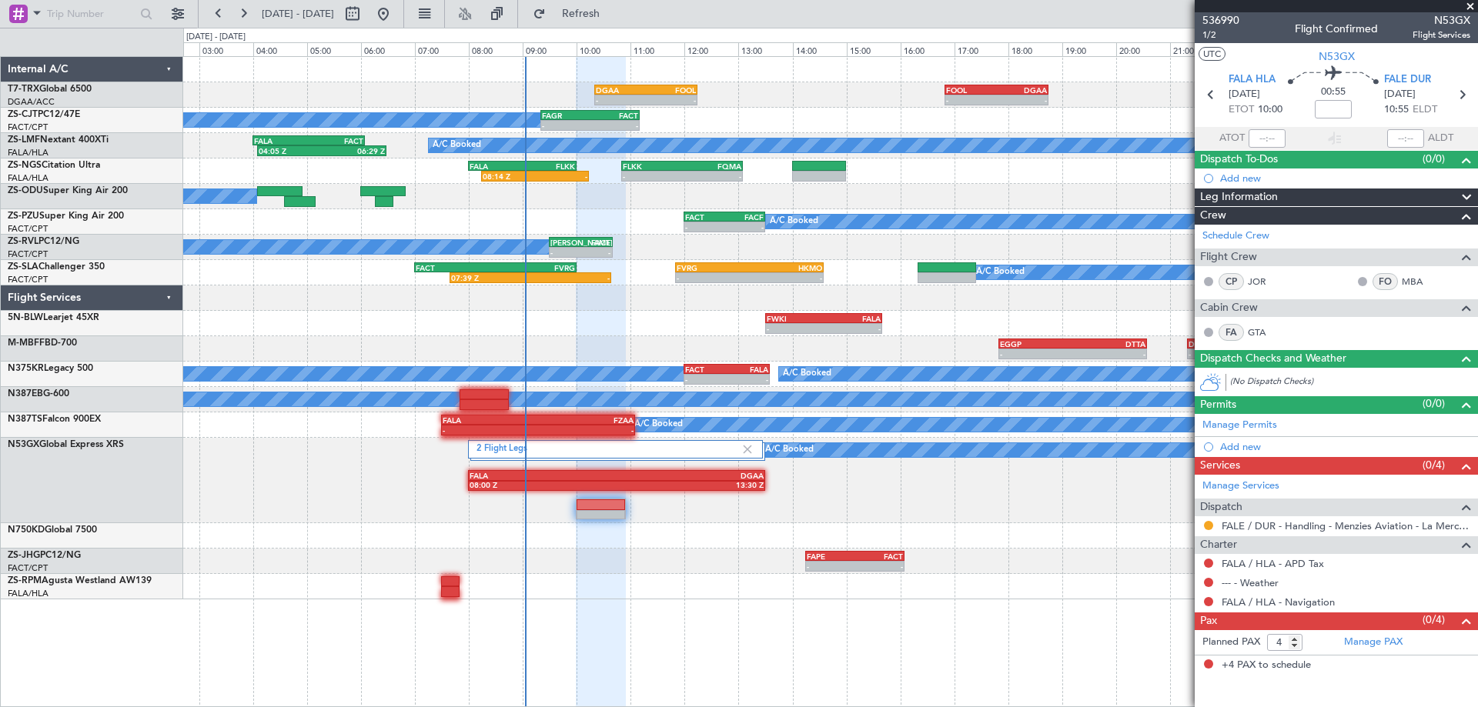
click at [640, 340] on div "- - DGAA 10:20 Z FOOL 12:15 Z - - FOOL 16:50 Z DGAA 18:45 Z A/C Booked - - FAGR…" at bounding box center [830, 328] width 1294 height 543
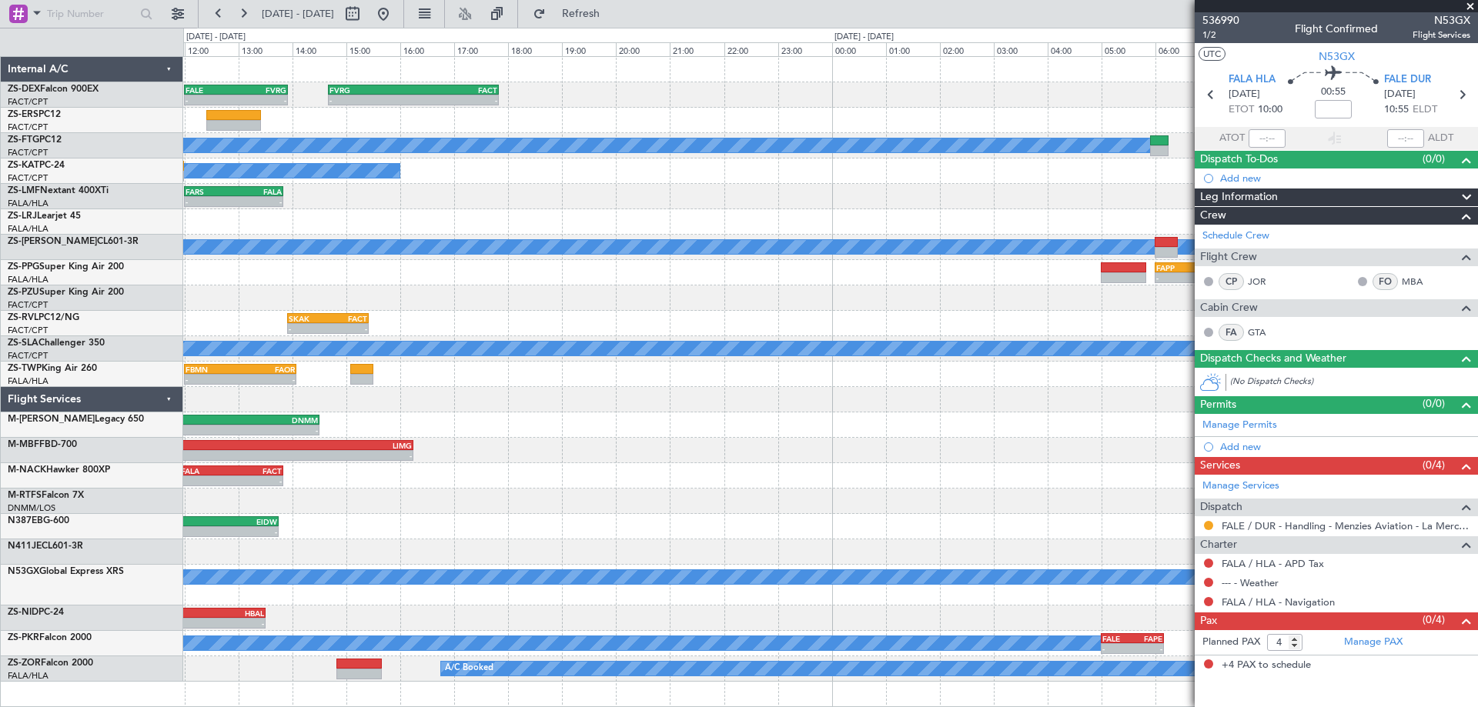
click at [761, 590] on div "A/C Booked - - DGAA 14:15 Z FALA 19:50 Z" at bounding box center [830, 585] width 1294 height 41
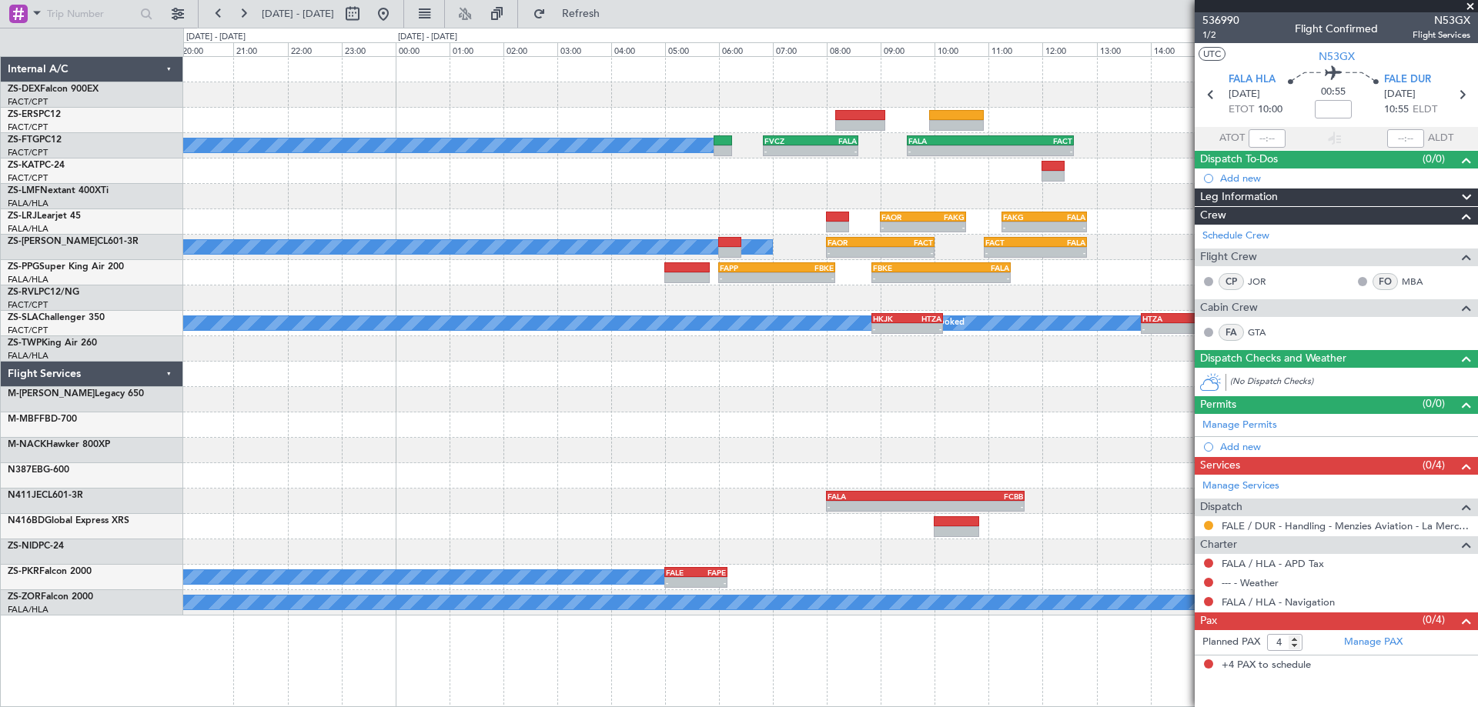
click at [165, 690] on div "- - FVRG 14:40 Z FACT 17:50 Z A/C Booked - - FVCZ 06:50 Z FALA 08:35 Z - - FALA…" at bounding box center [739, 368] width 1478 height 680
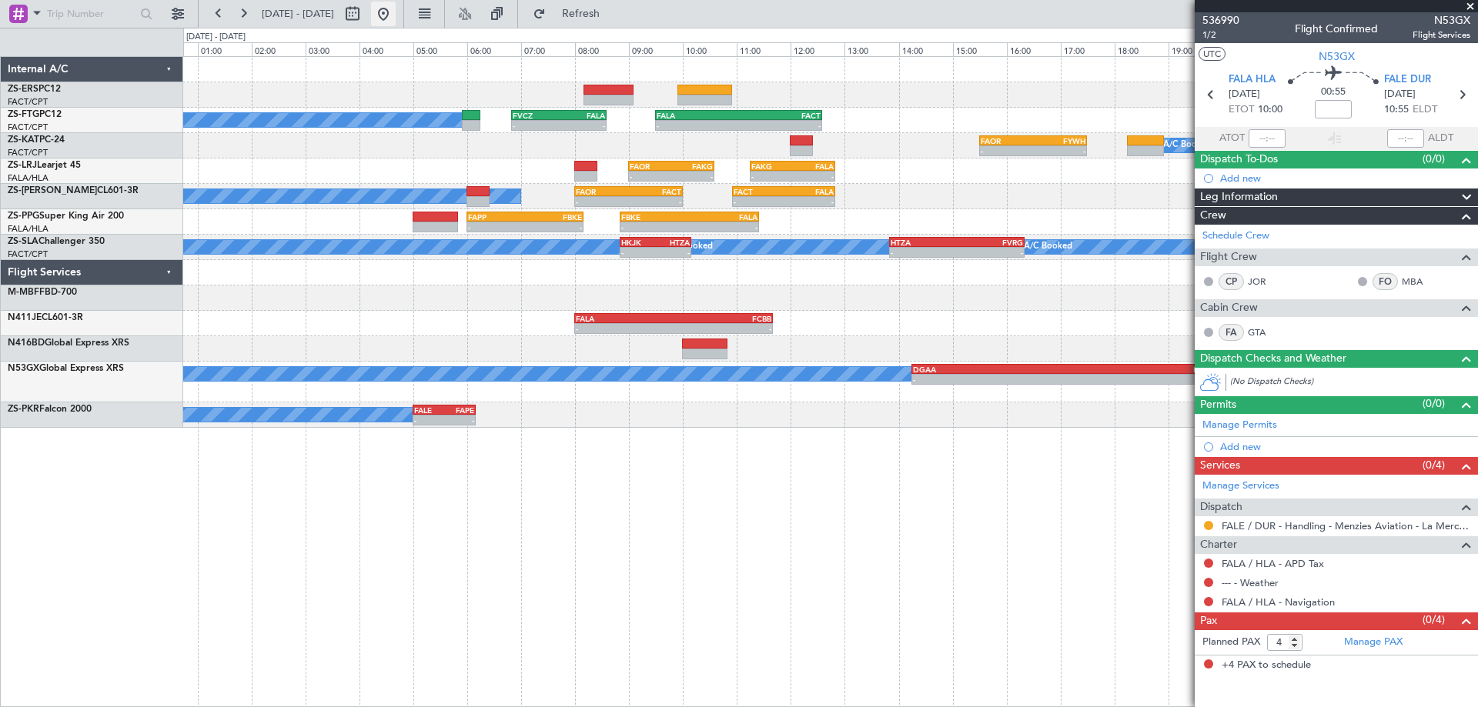
click at [396, 11] on button at bounding box center [383, 14] width 25 height 25
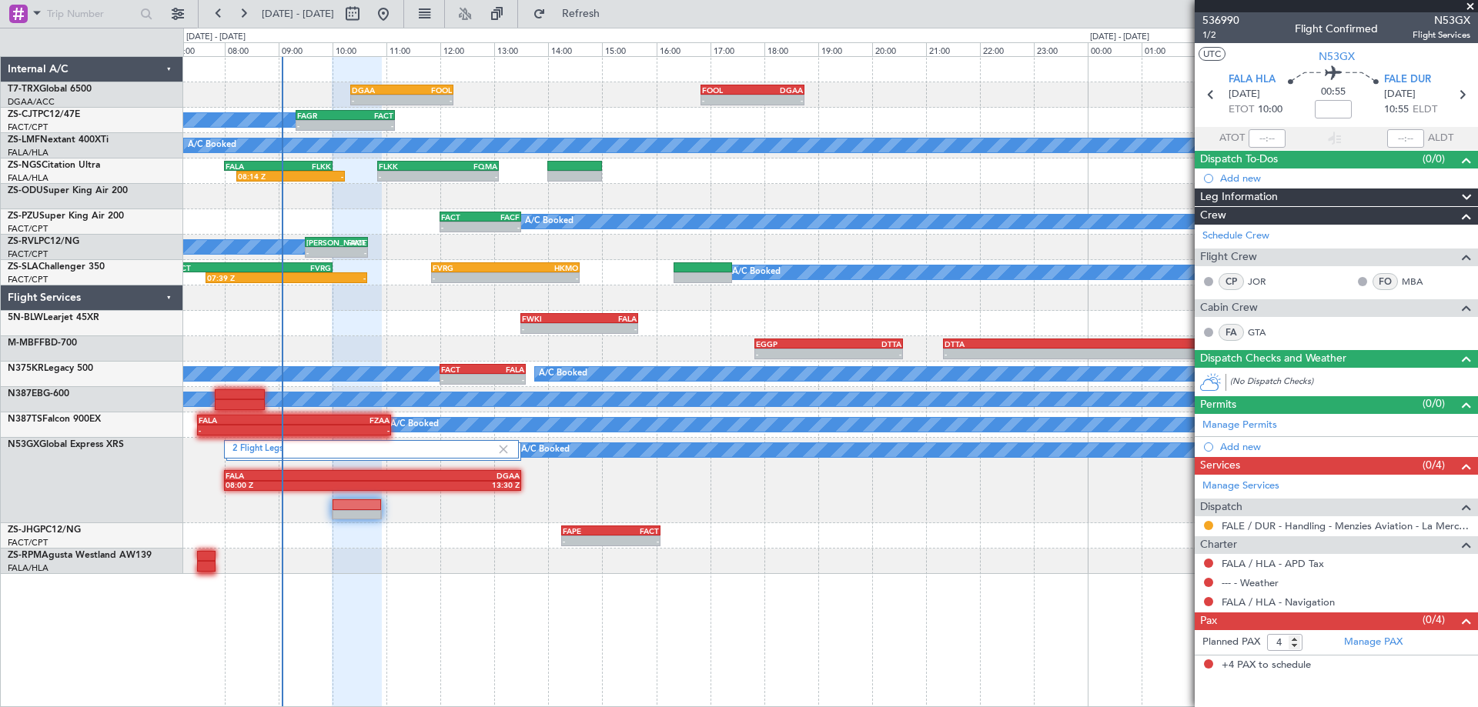
click at [716, 339] on div "- - FOOL 16:50 Z DGAA 18:45 Z - - DGAA 10:20 Z FOOL 12:15 Z - - FAGR 09:20 Z FA…" at bounding box center [830, 315] width 1294 height 517
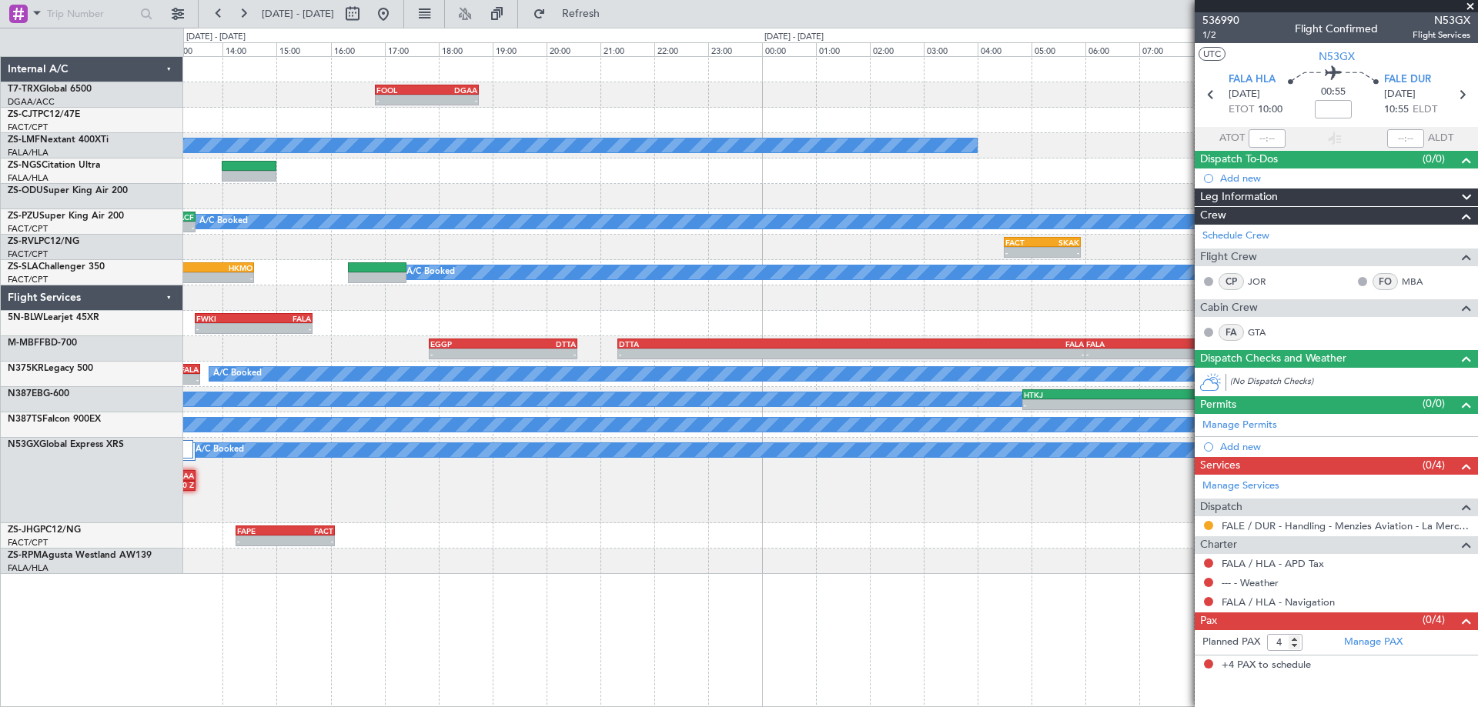
click at [702, 625] on div "- - FOOL 16:50 Z DGAA 18:45 Z - - DGAA 10:20 Z FOOL 12:15 Z - - FAGR 09:20 Z FA…" at bounding box center [830, 381] width 1295 height 651
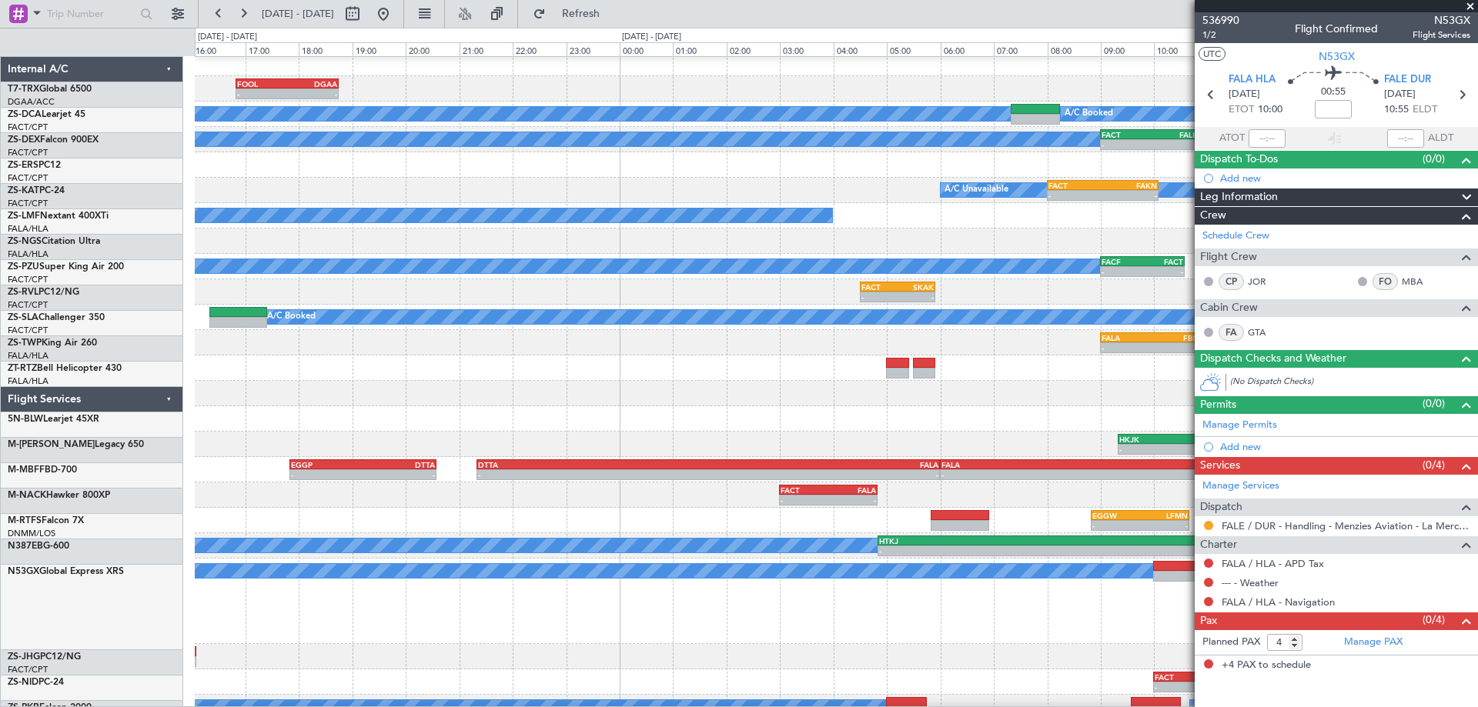
scroll to position [6, 0]
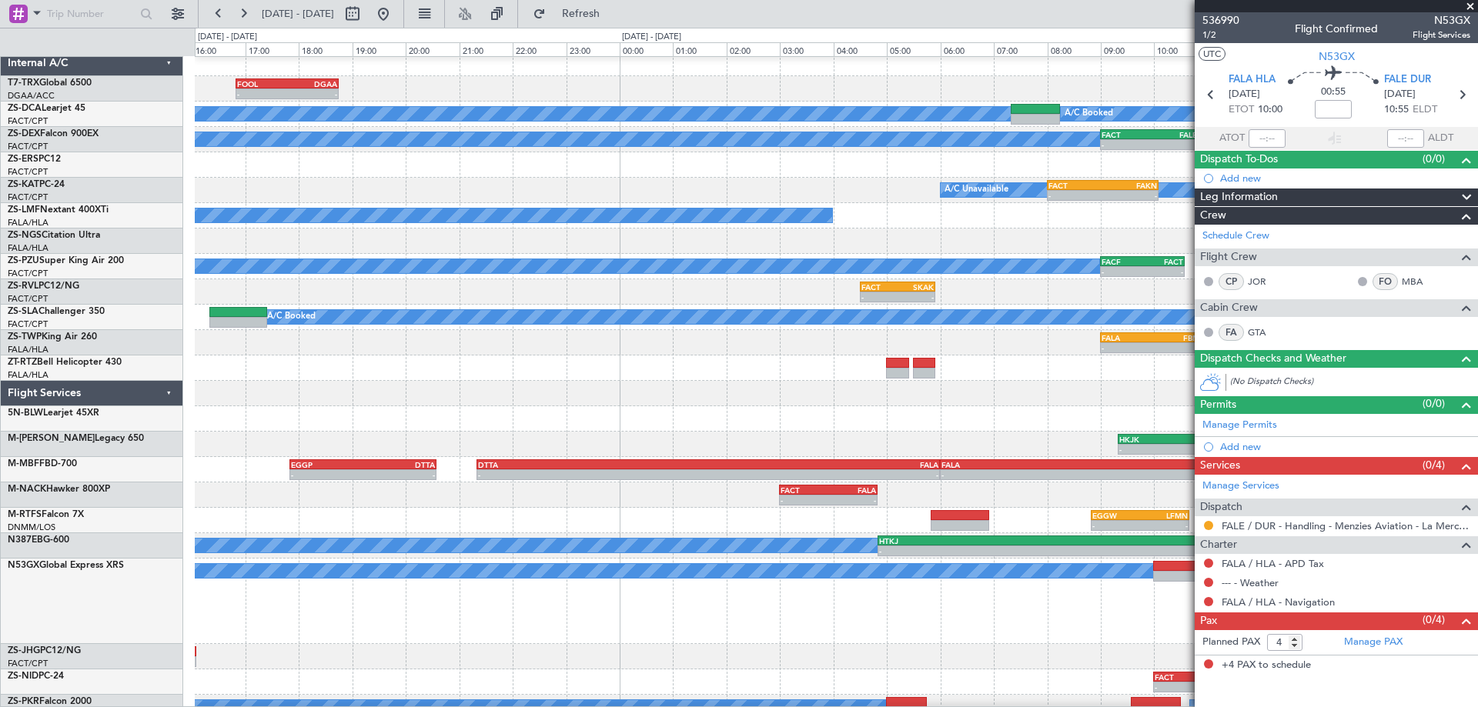
click at [720, 632] on div "A/C Booked FALA 08:00 Z DGAA 13:30 Z 2 Flight Legs" at bounding box center [836, 601] width 1282 height 85
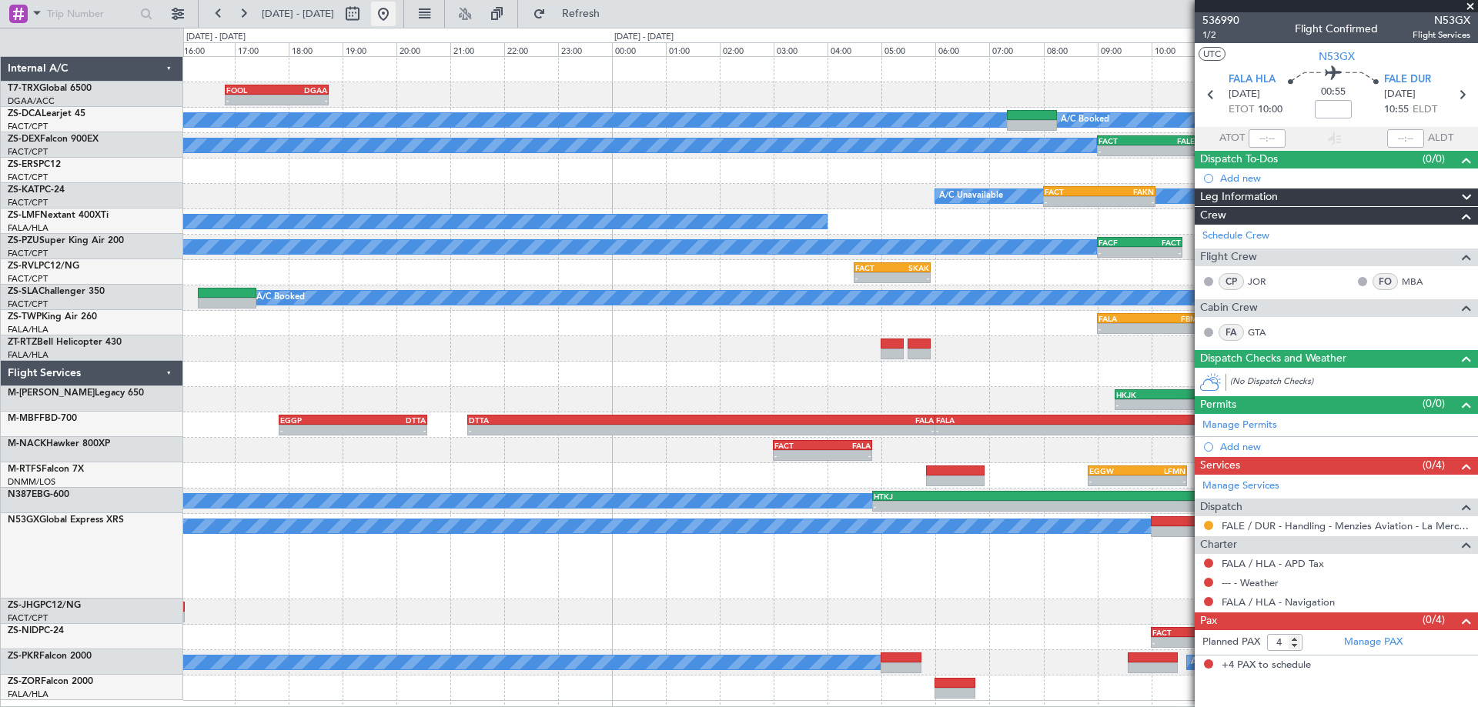
scroll to position [0, 0]
click at [396, 18] on button at bounding box center [383, 14] width 25 height 25
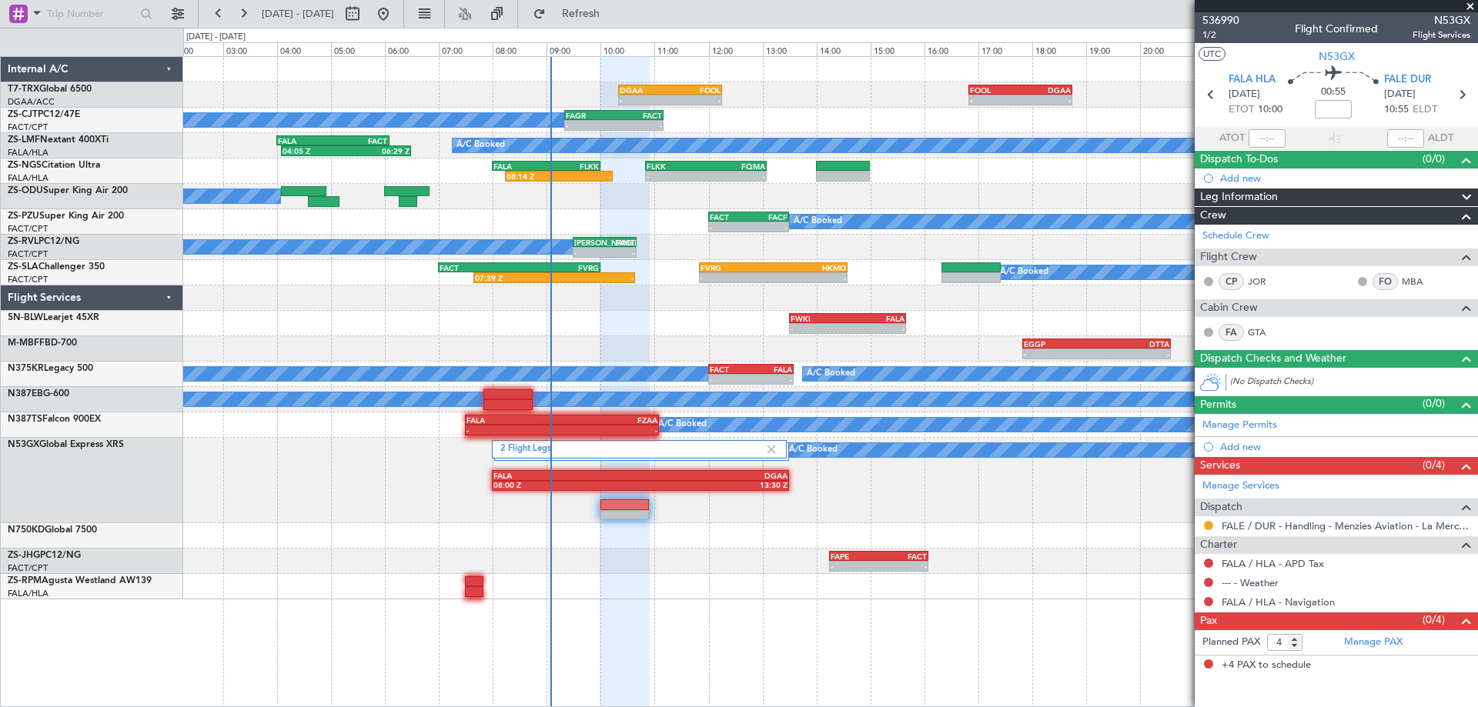
click at [722, 607] on div "- - FOOL 16:50 Z DGAA 18:45 Z - - DGAA 10:20 Z FOOL 12:15 Z - - FAGR 09:20 Z FA…" at bounding box center [830, 381] width 1295 height 651
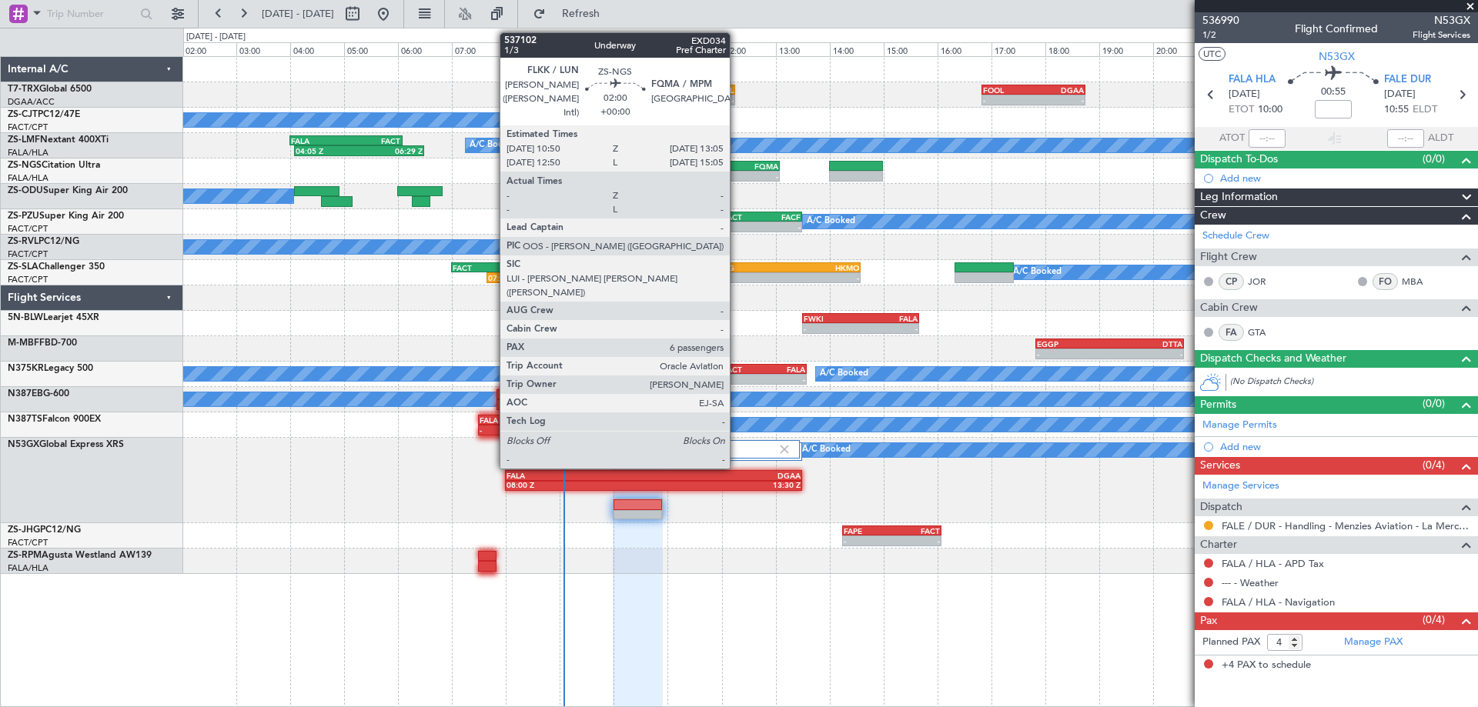
click at [737, 165] on div "FQMA" at bounding box center [748, 166] width 59 height 9
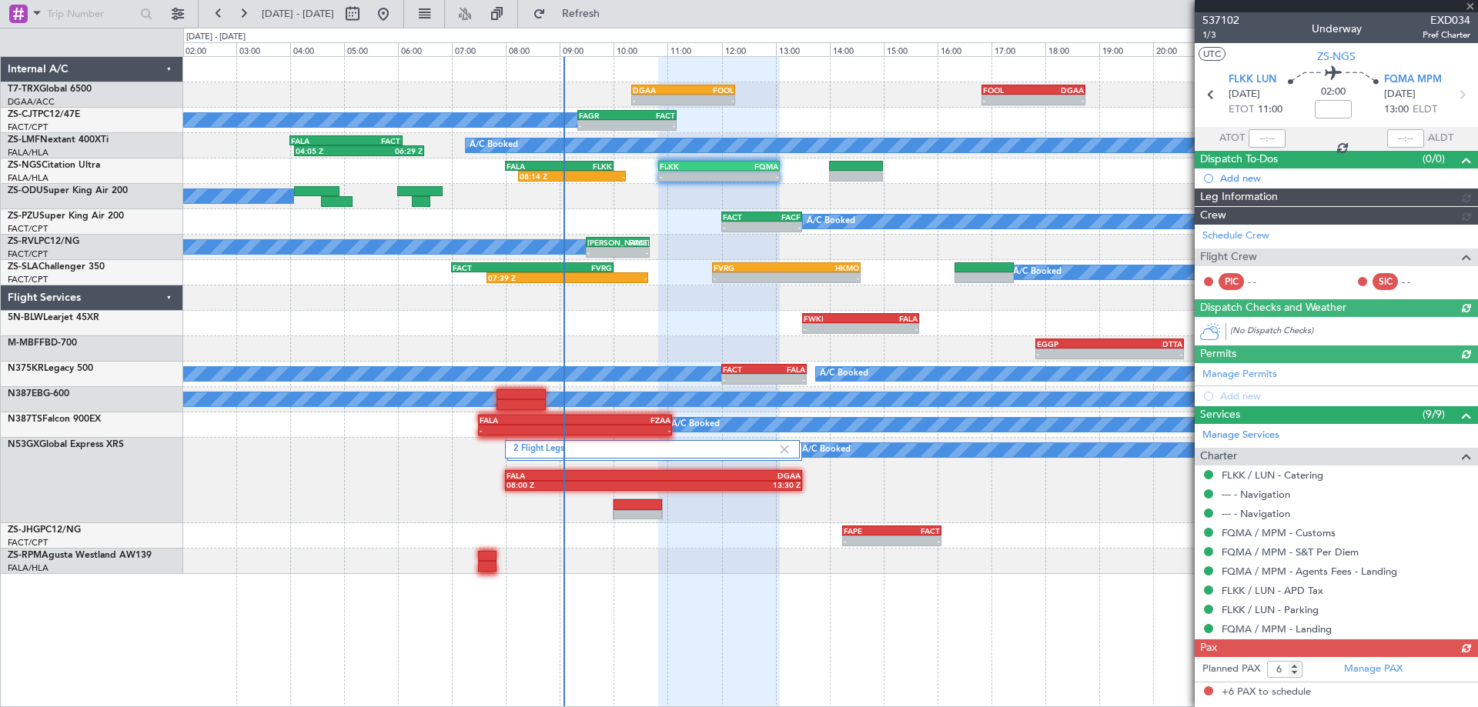
scroll to position [171, 0]
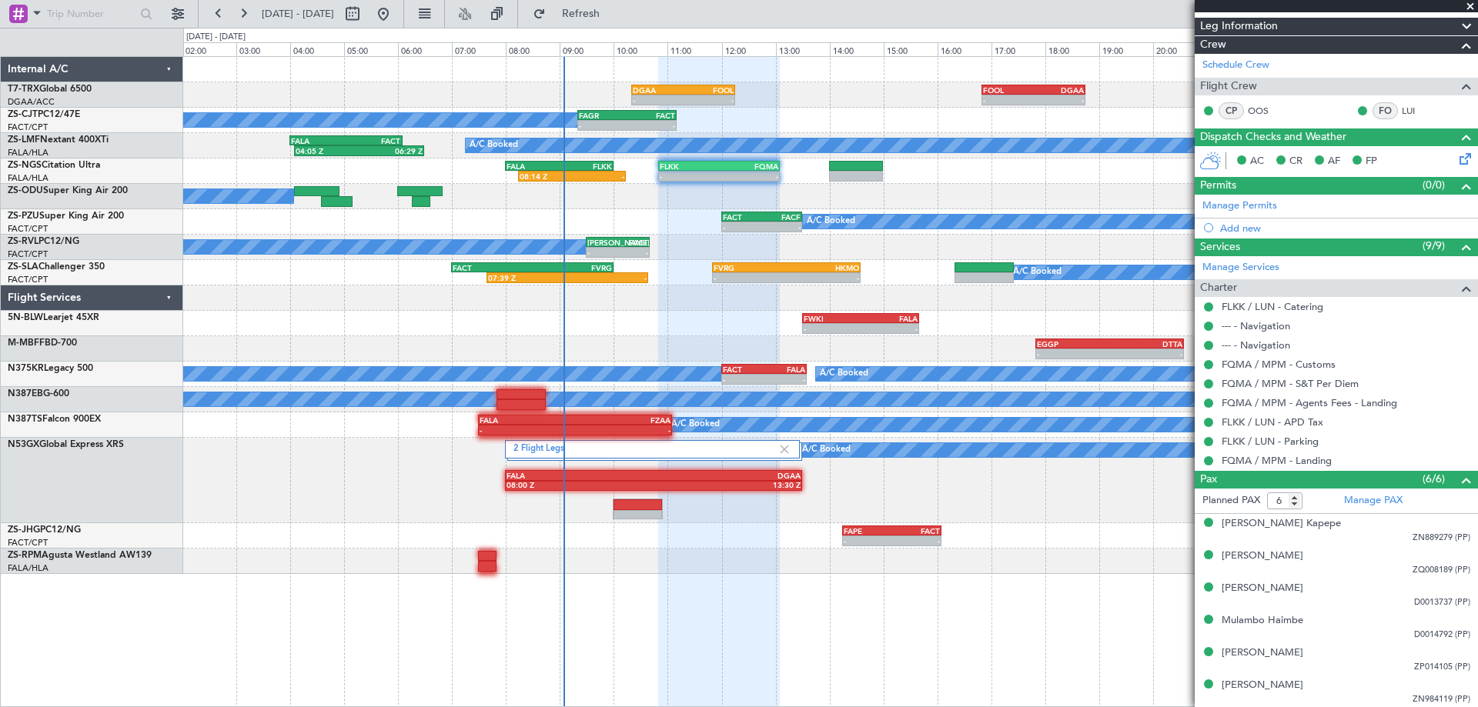
click at [1471, 8] on span at bounding box center [1469, 7] width 15 height 14
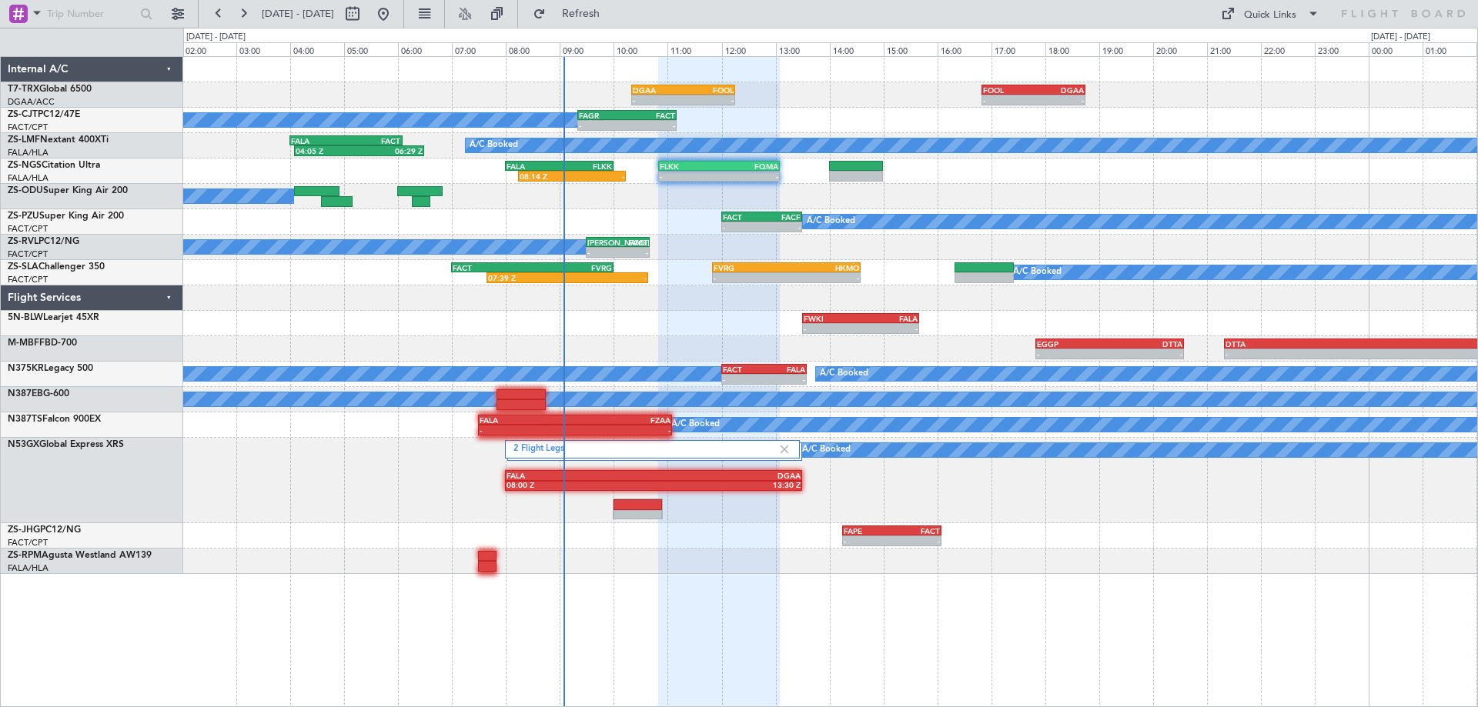
type input "0"
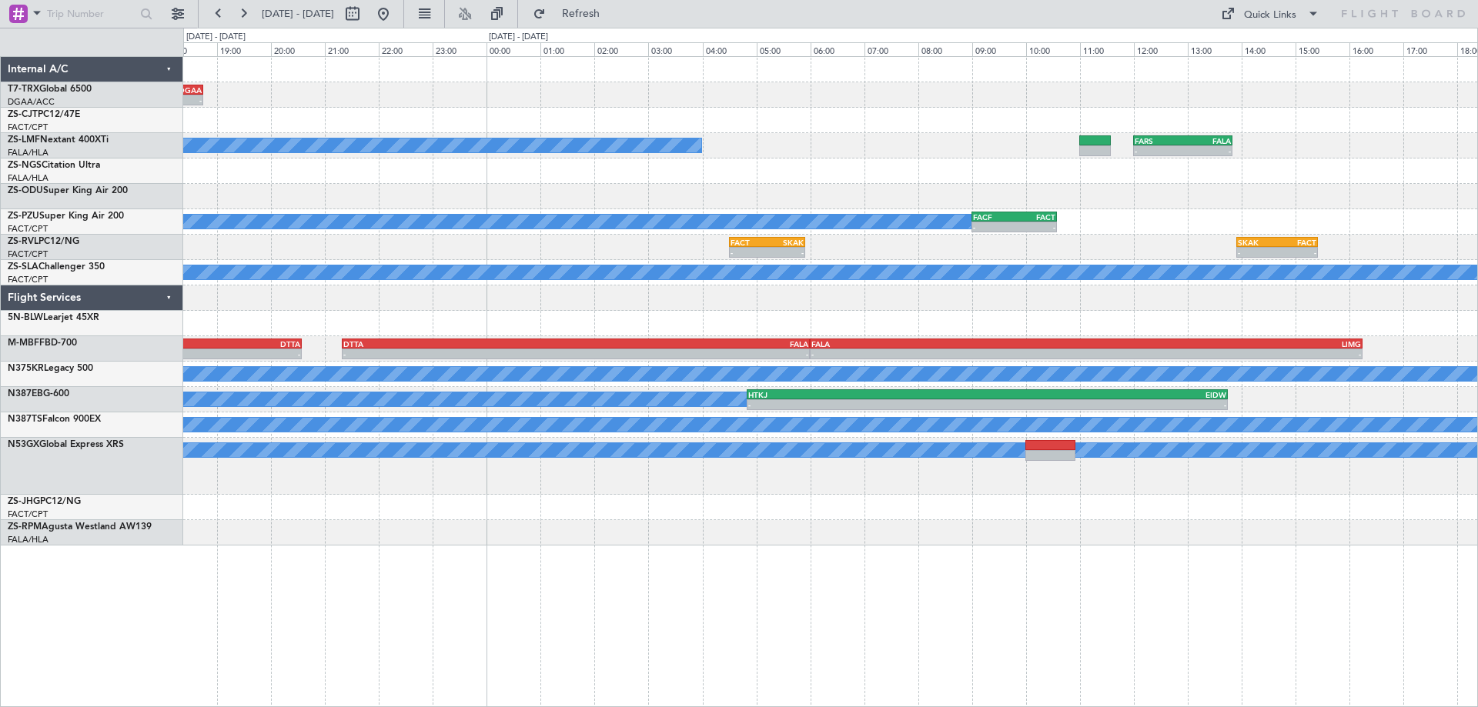
click at [182, 257] on div "- - FOOL 16:50 Z DGAA 18:45 Z A/C Booked - - FARS 12:00 Z FALA 13:50 Z FLKK 10:…" at bounding box center [739, 368] width 1478 height 680
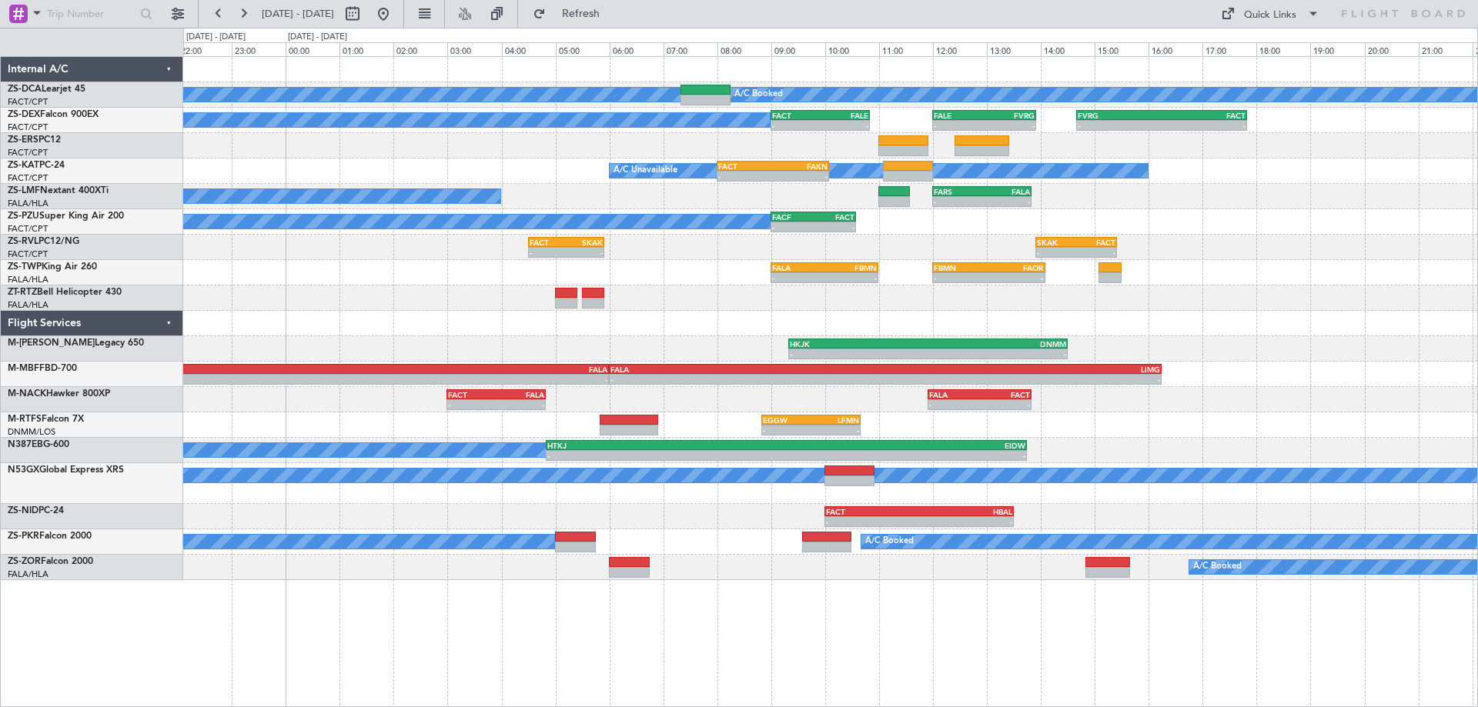
click at [845, 329] on div "A/C Booked A/C Booked A/C Booked - - FACT 09:00 Z FALE 10:50 Z - - FALE 12:00 Z…" at bounding box center [830, 318] width 1294 height 523
click at [1029, 601] on div "A/C Booked A/C Booked A/C Booked - - FACT 09:00 Z FALE 10:50 Z - - FALE 12:00 Z…" at bounding box center [830, 381] width 1295 height 651
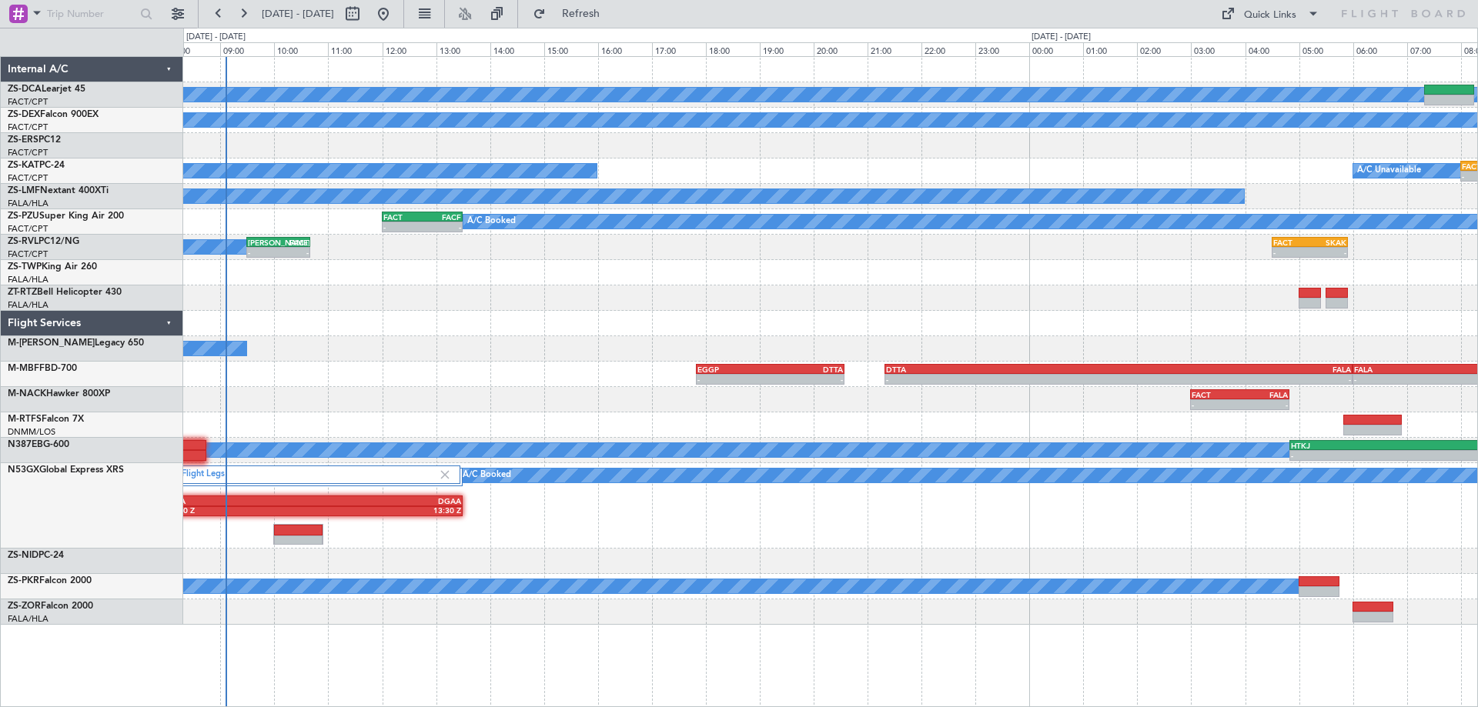
click at [730, 633] on div "A/C Booked A/C Booked A/C Booked - - FACT 09:00 Z FALE 10:50 Z - - FALE 12:00 Z…" at bounding box center [830, 381] width 1295 height 651
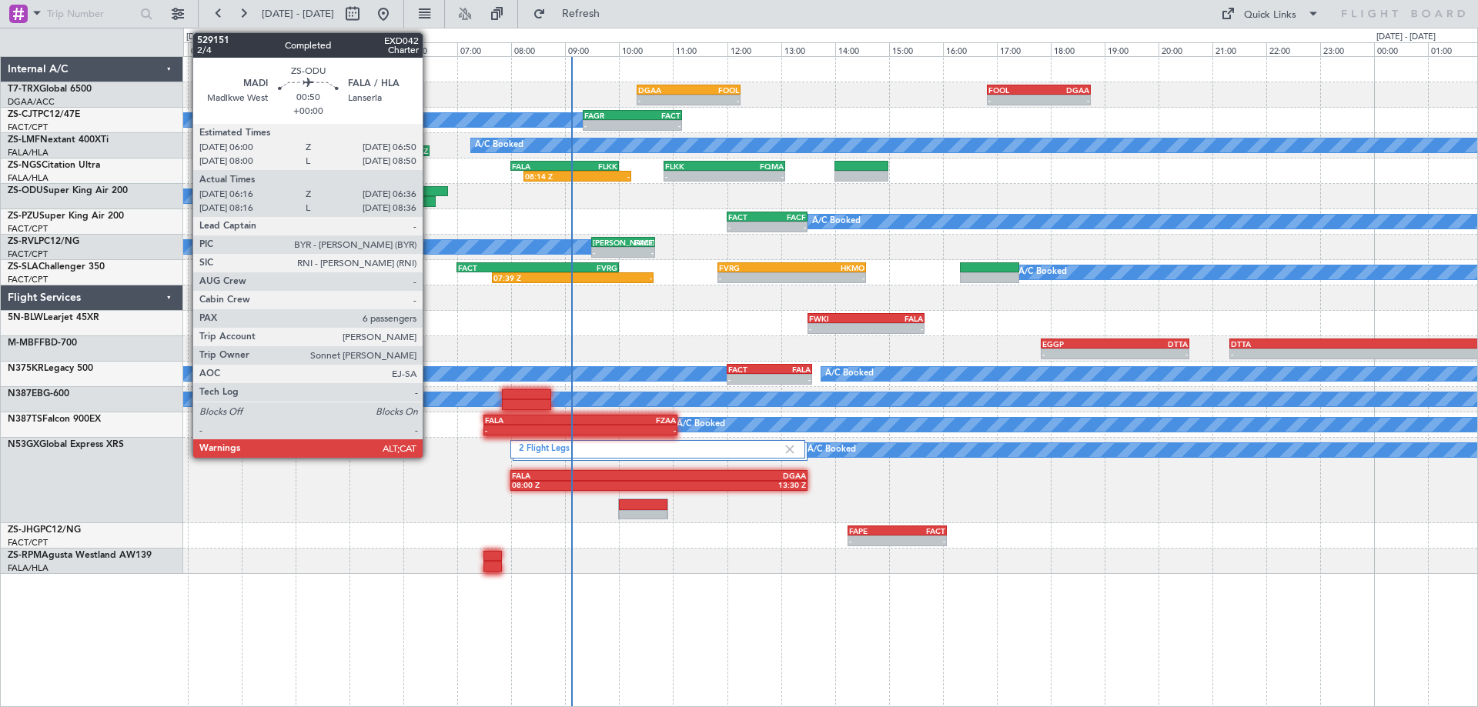
click at [429, 196] on div at bounding box center [426, 201] width 18 height 11
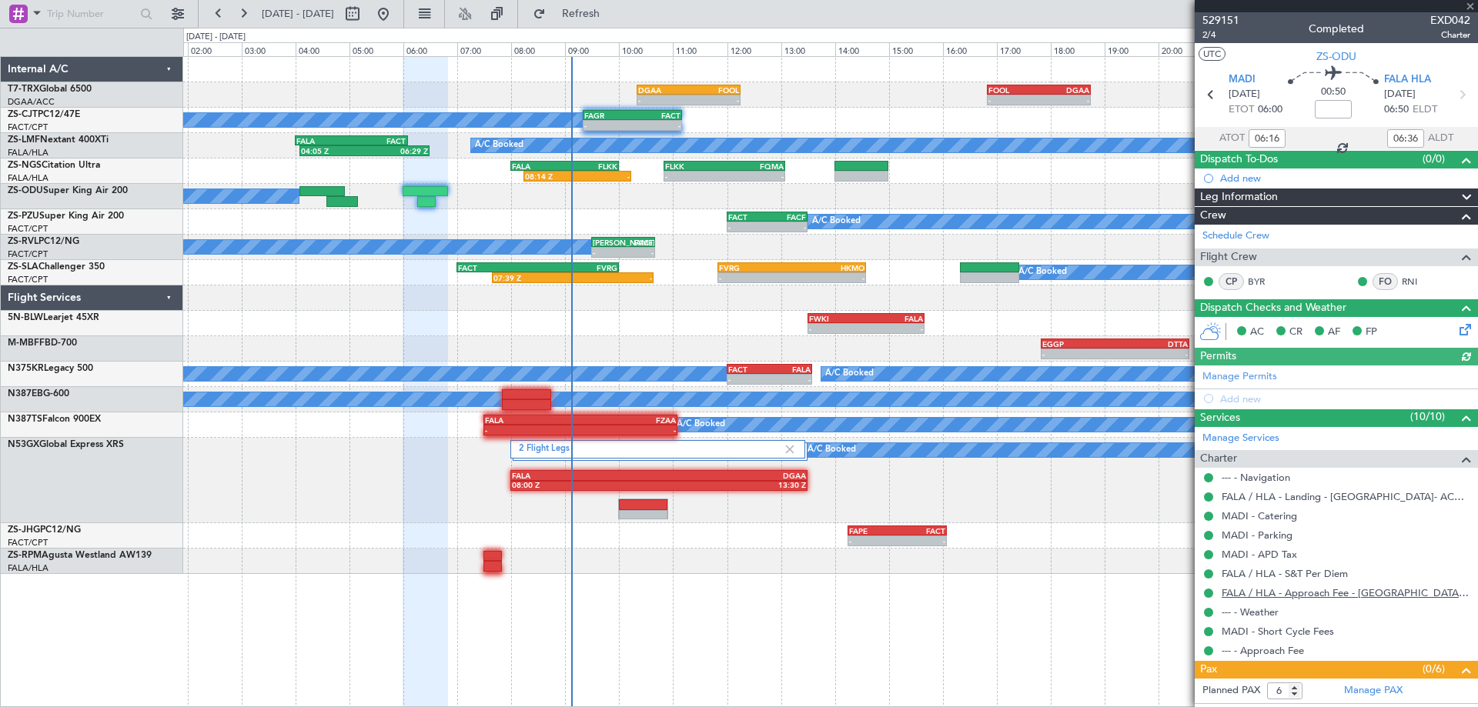
scroll to position [190, 0]
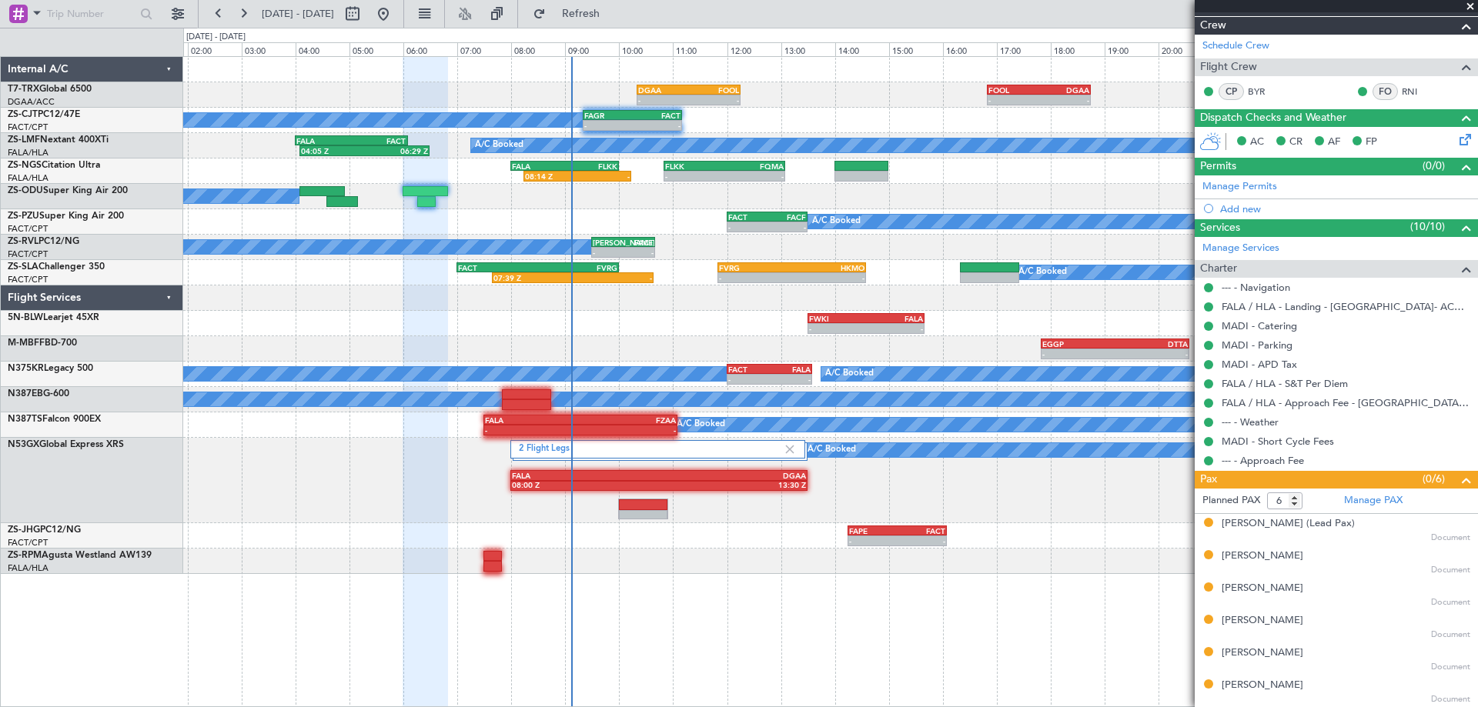
click at [1472, 4] on span at bounding box center [1469, 7] width 15 height 14
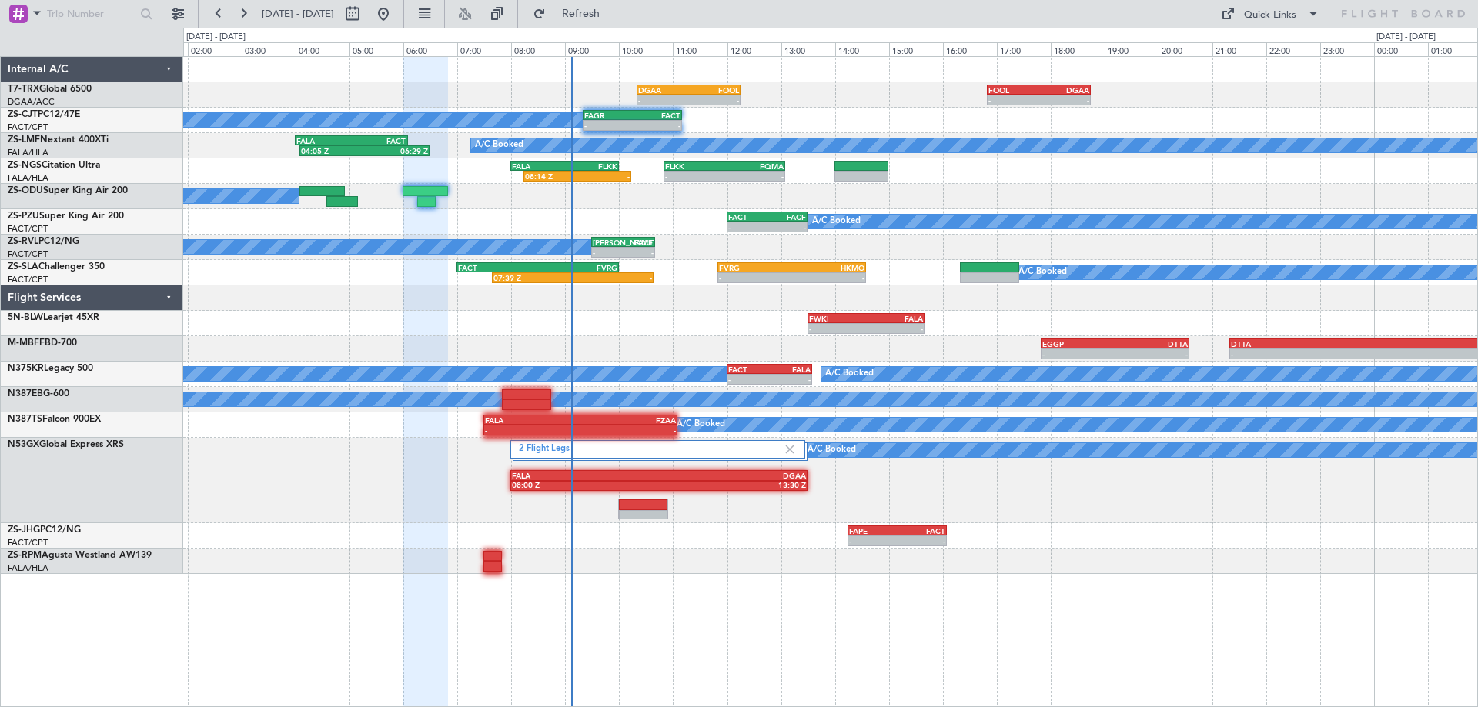
type input "0"
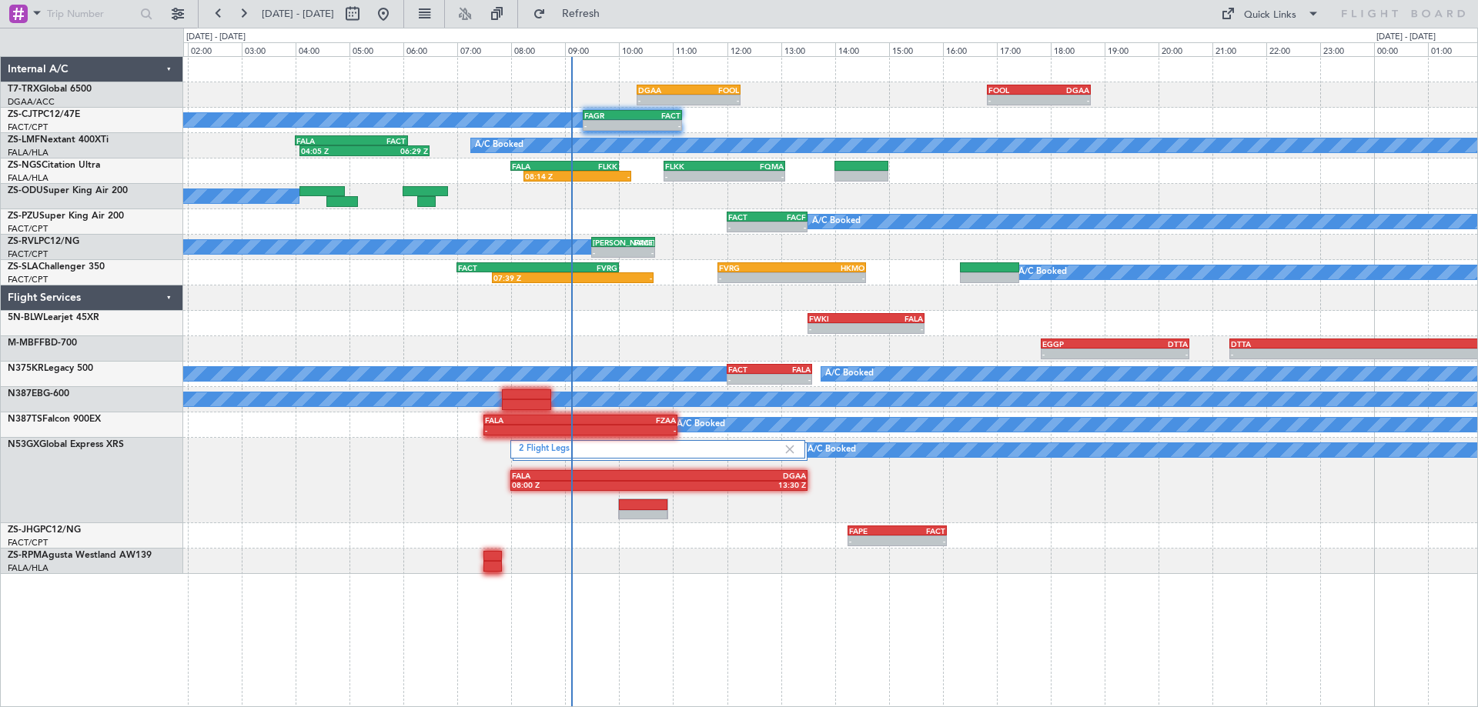
scroll to position [0, 0]
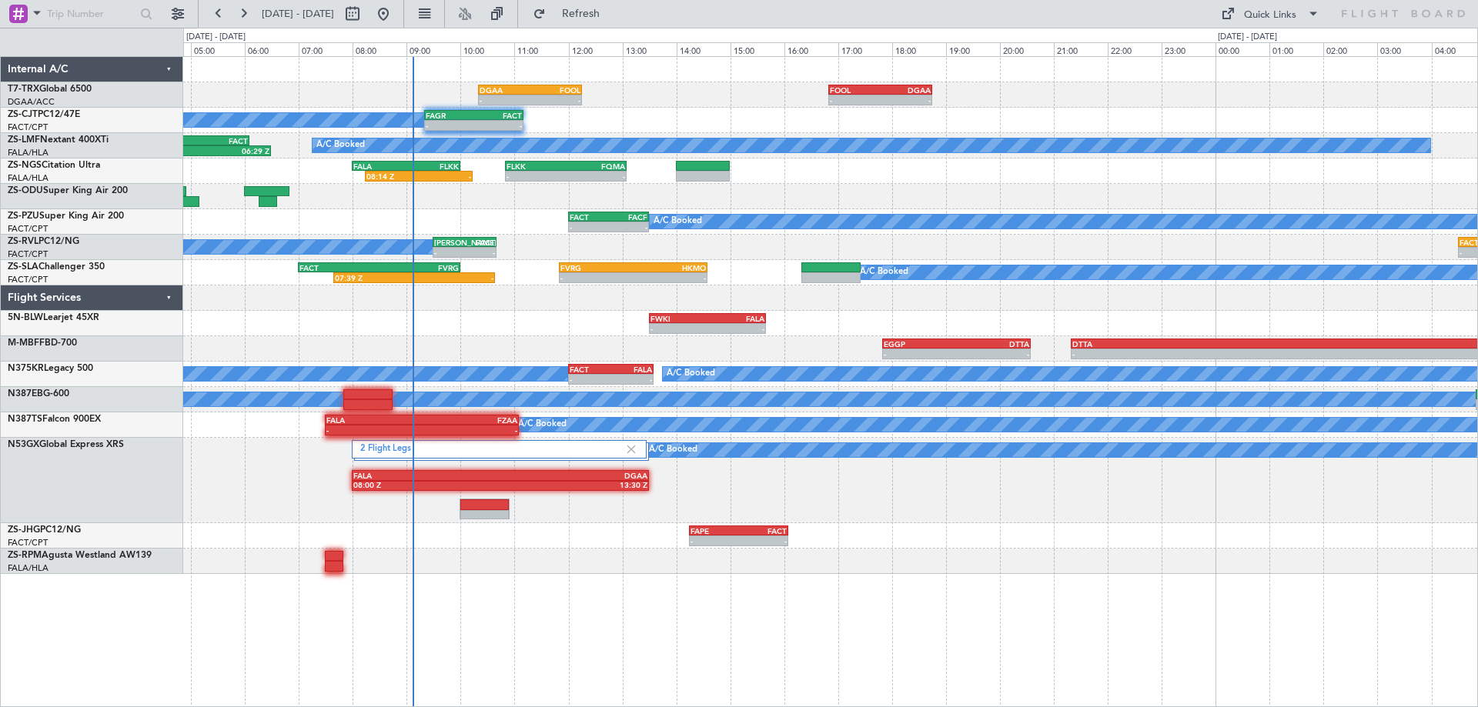
click at [1095, 259] on div "- - DGAA 10:20 Z FOOL 12:15 Z - - FOOL 16:50 Z DGAA 18:45 Z A/C Booked - - FAGR…" at bounding box center [830, 315] width 1294 height 517
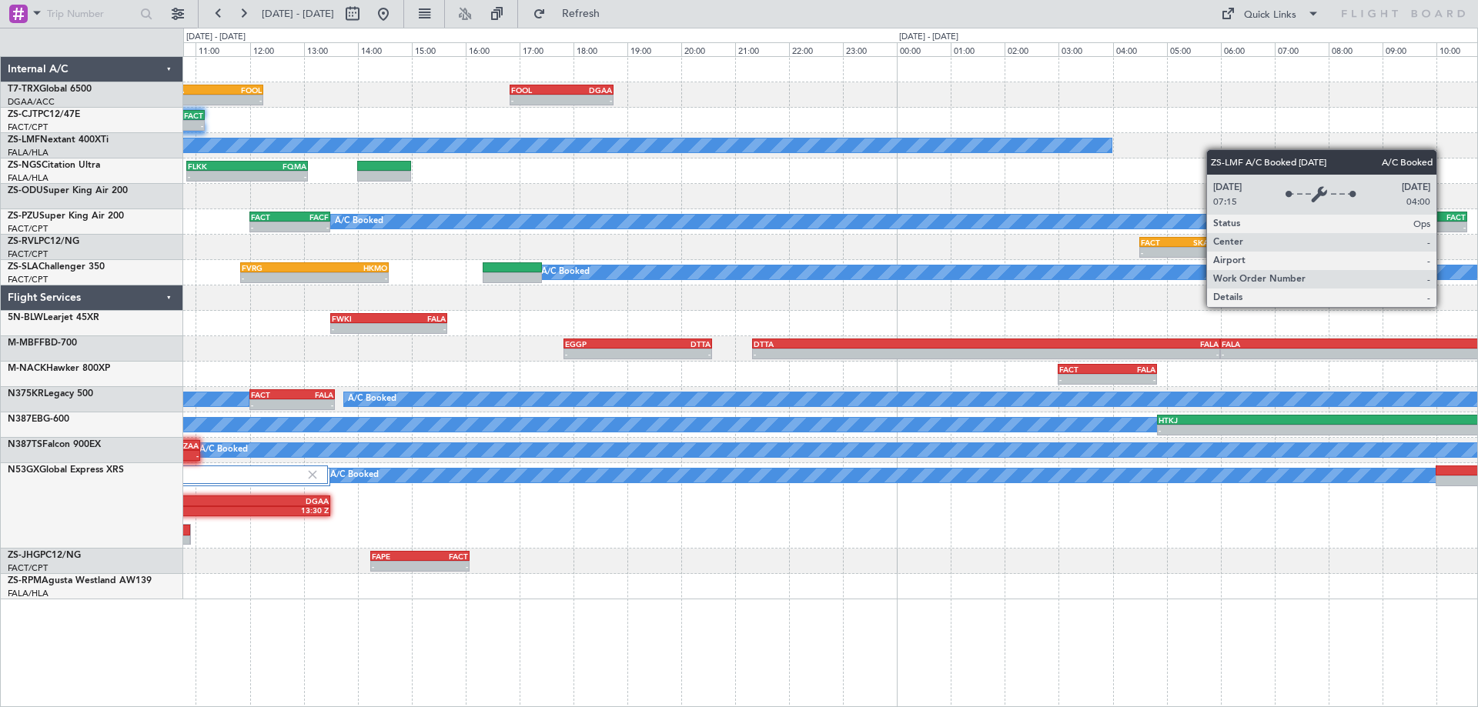
click at [739, 179] on div "- - DGAA 10:20 Z FOOL 12:15 Z - - FOOL 16:50 Z DGAA 18:45 Z - - FAGR 09:20 Z FA…" at bounding box center [830, 328] width 1294 height 543
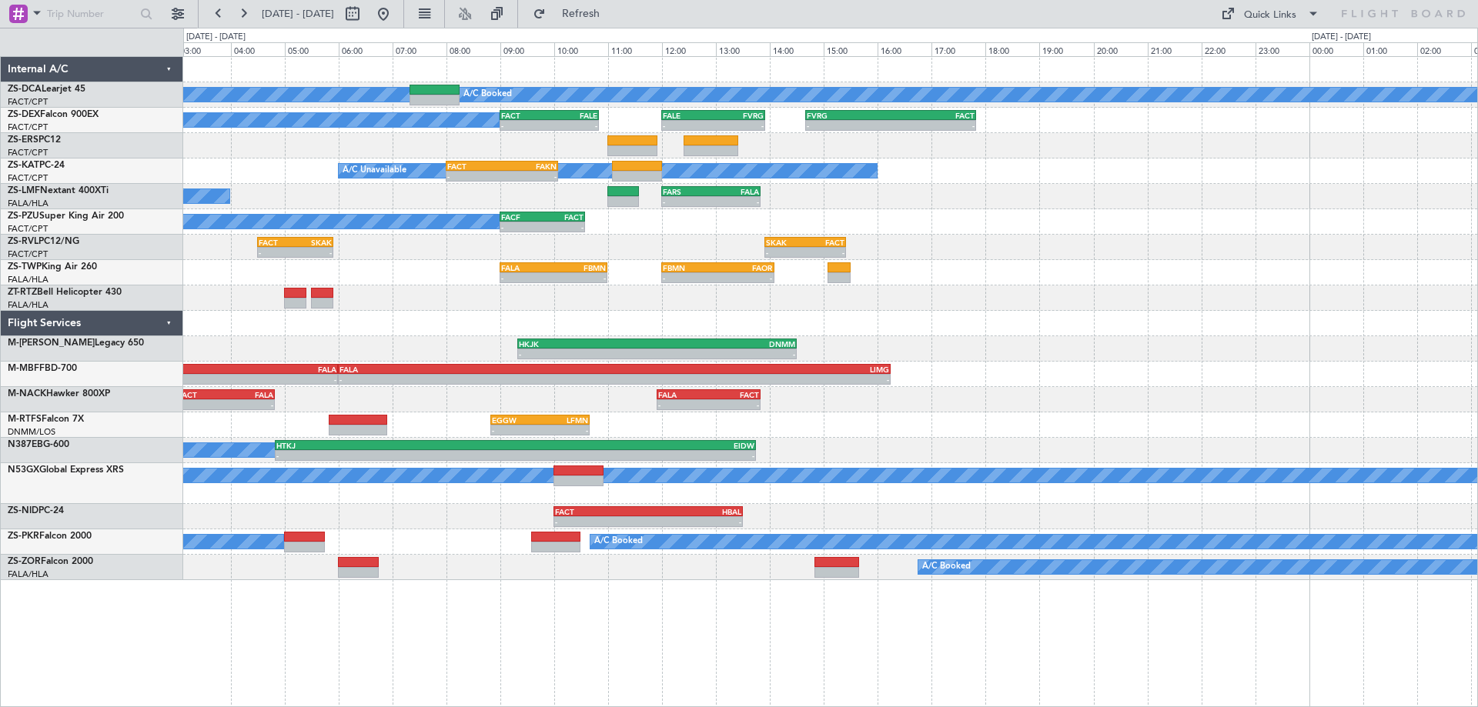
click at [1069, 319] on div at bounding box center [830, 323] width 1294 height 25
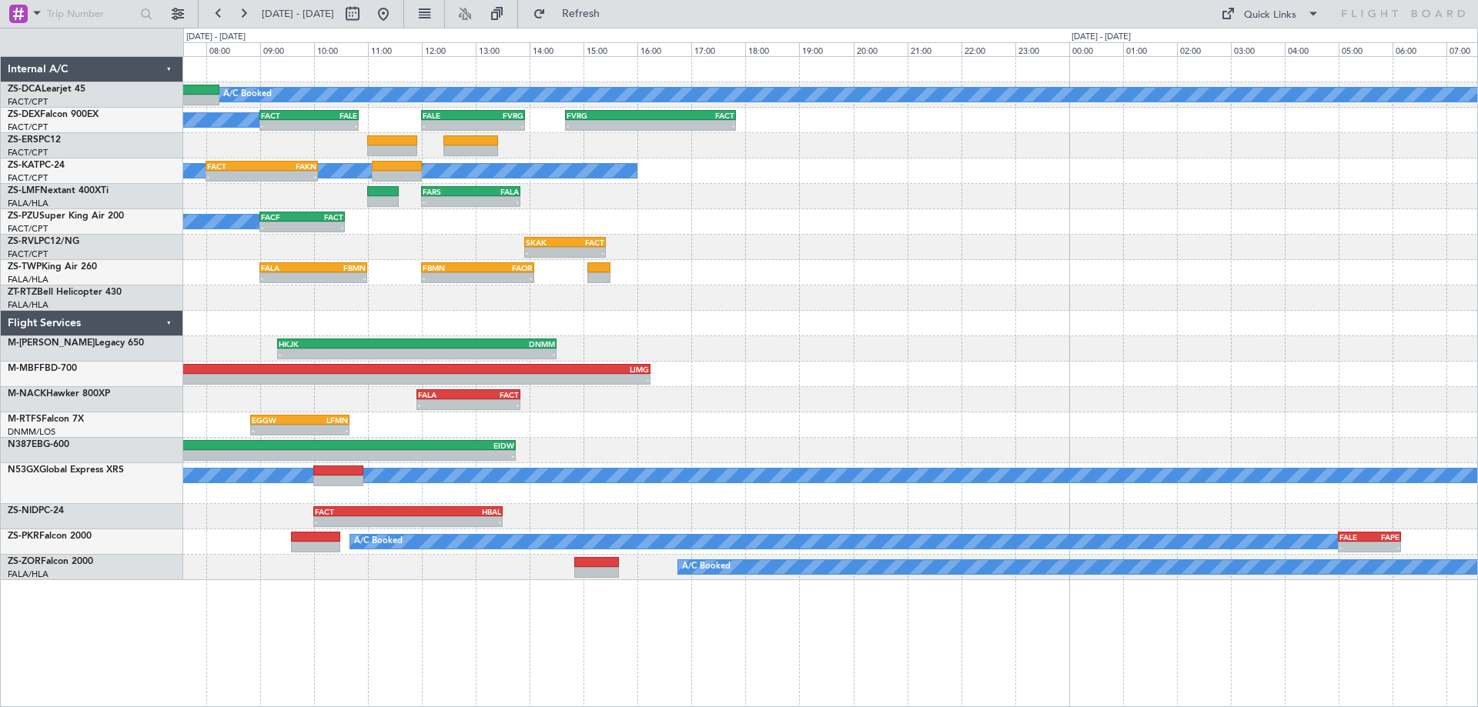
click at [1060, 328] on div "A/C Booked A/C Booked A/C Booked - - FACT 09:00 Z FALE 10:50 Z - - FALE 12:00 Z…" at bounding box center [830, 318] width 1294 height 523
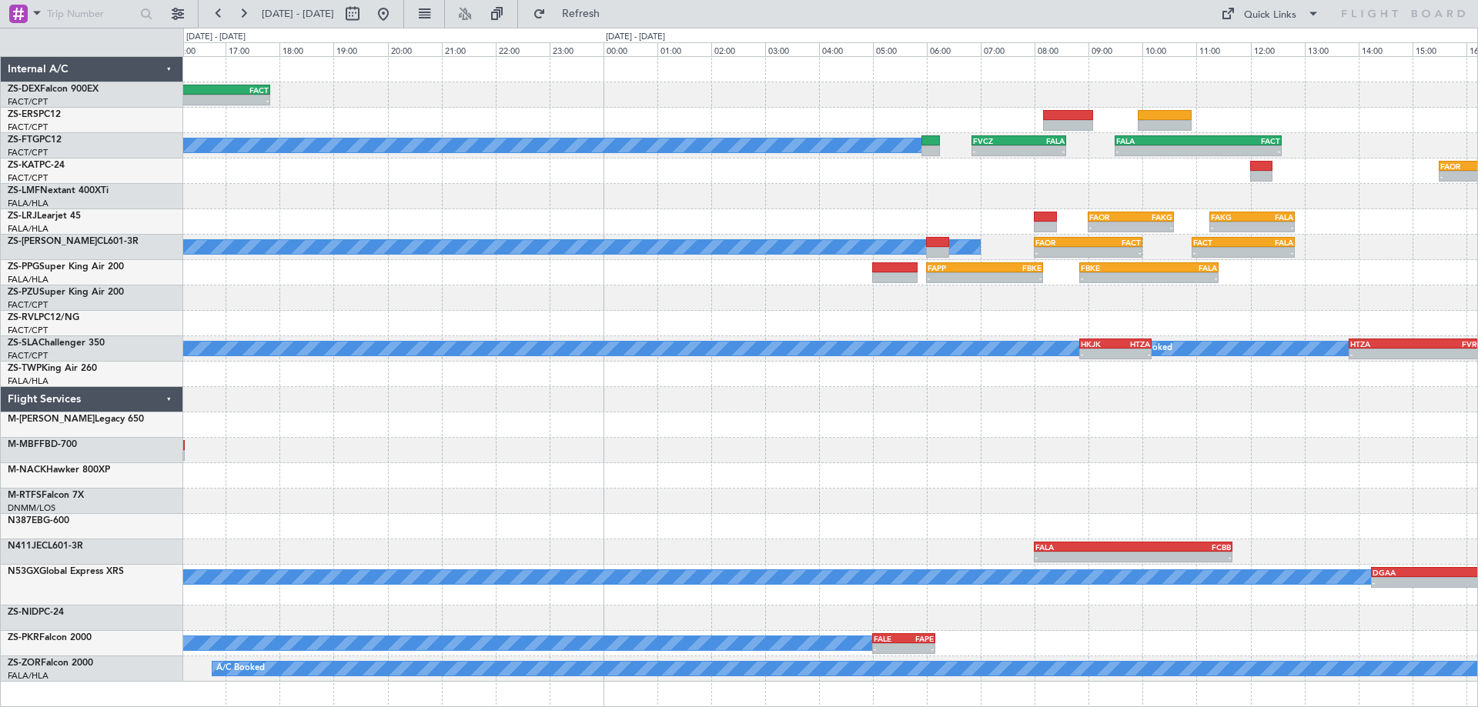
click at [699, 246] on div "- - FVRG 14:40 Z FACT 17:50 Z - - FALE 12:00 Z FVRG 13:55 Z FACT 09:00 Z FALE 1…" at bounding box center [830, 369] width 1294 height 625
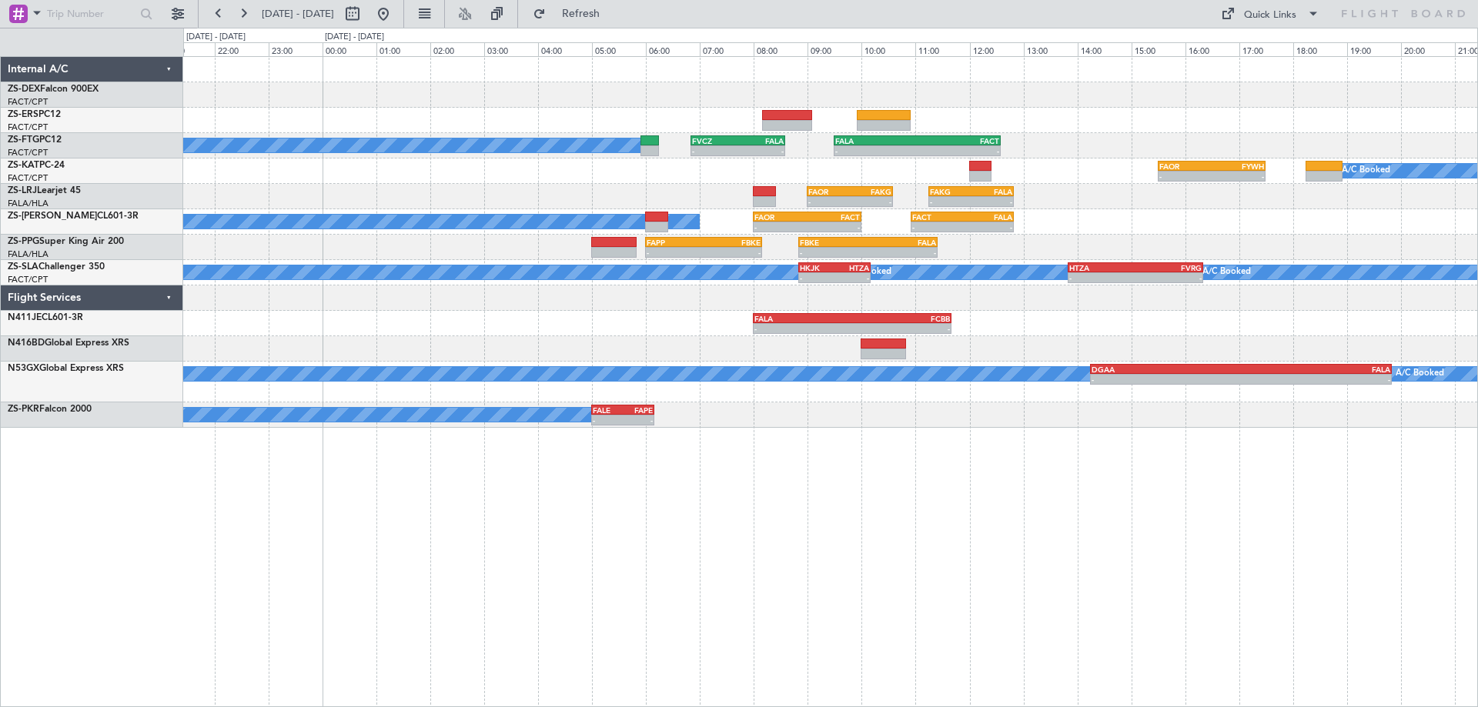
click at [1091, 537] on div "- - FVRG 14:40 Z FACT 17:50 Z A/C Booked - - FVCZ 06:50 Z FALA 08:35 Z - - FALA…" at bounding box center [830, 381] width 1295 height 651
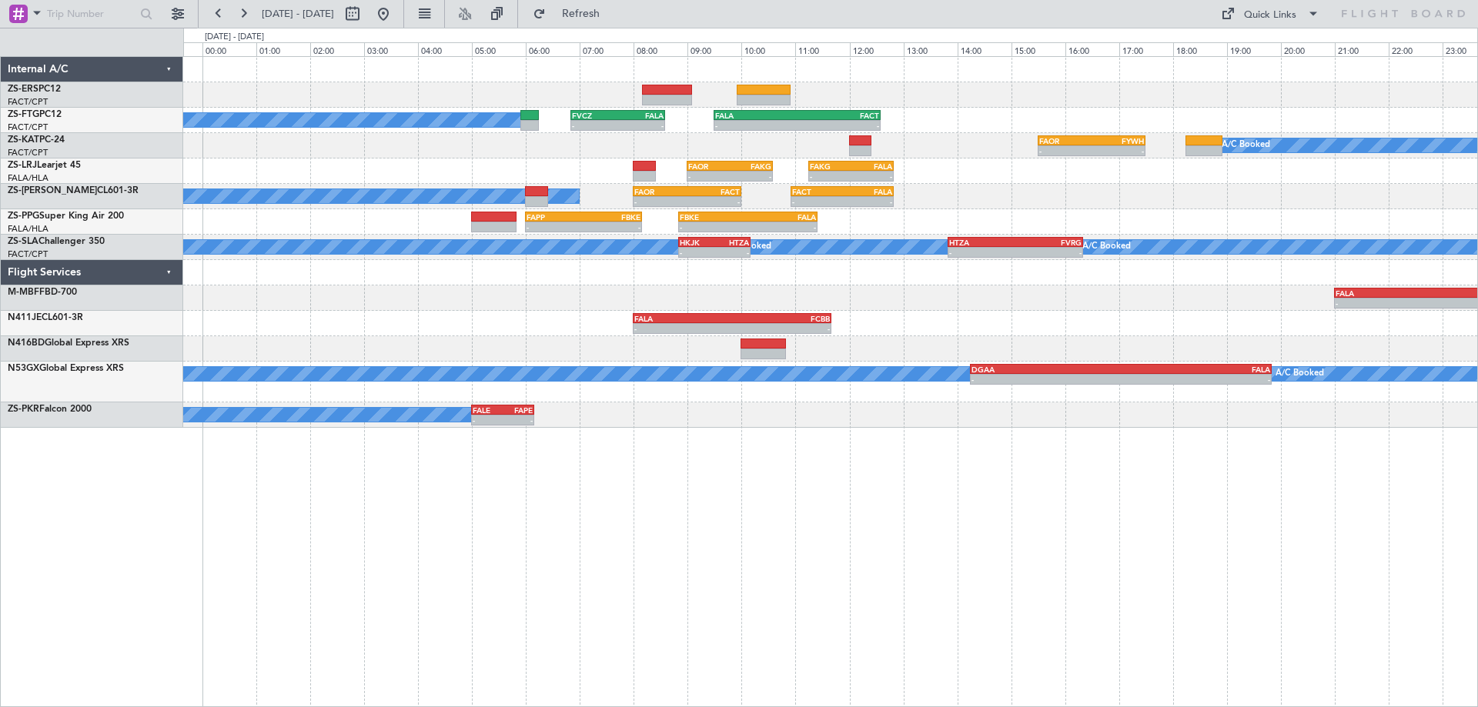
click at [990, 516] on div "A/C Booked - - FVCZ 06:50 Z FALA 08:35 Z - - FALA 09:30 Z FACT 12:35 Z - - FAOR…" at bounding box center [830, 381] width 1295 height 651
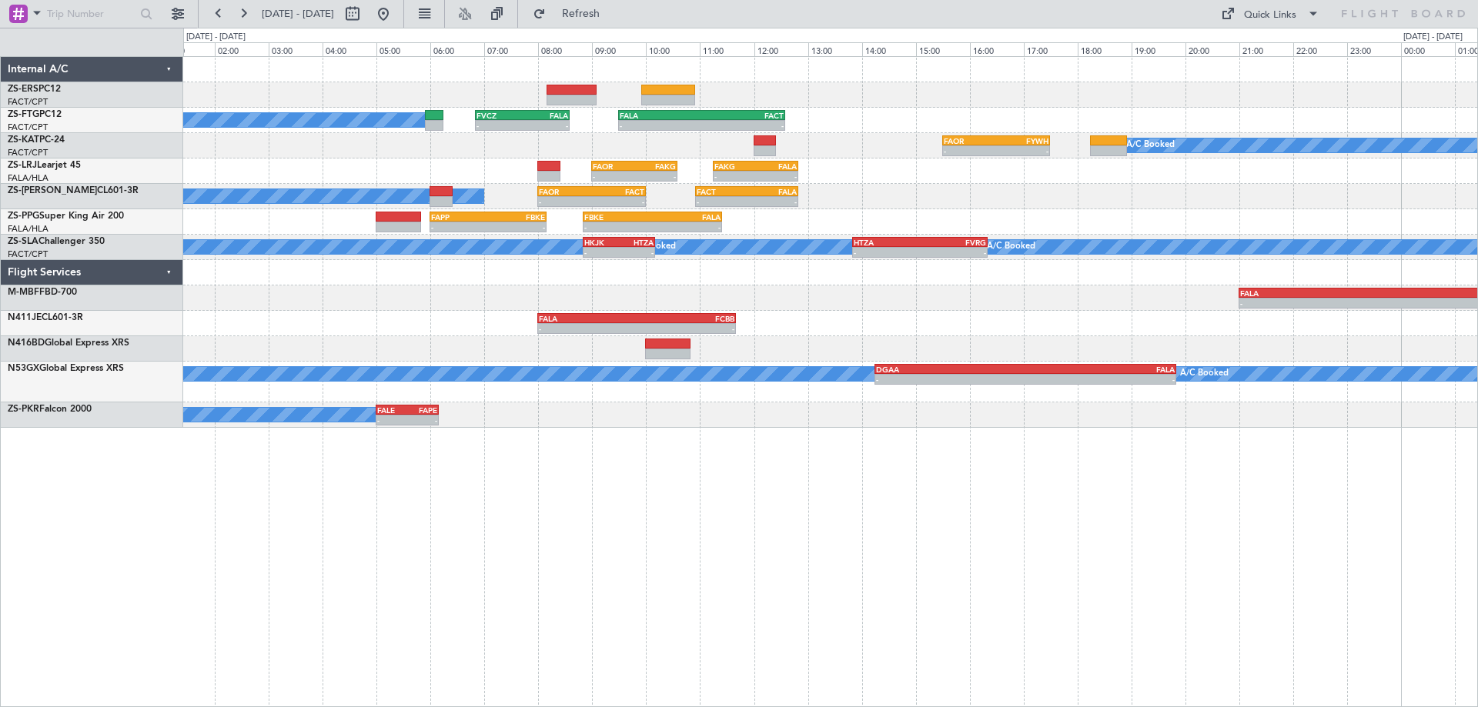
click at [737, 412] on div "A/C Booked - - FVCZ 06:50 Z FALA 08:35 Z - - FALA 09:30 Z FACT 12:35 Z - - FAOR…" at bounding box center [830, 242] width 1294 height 371
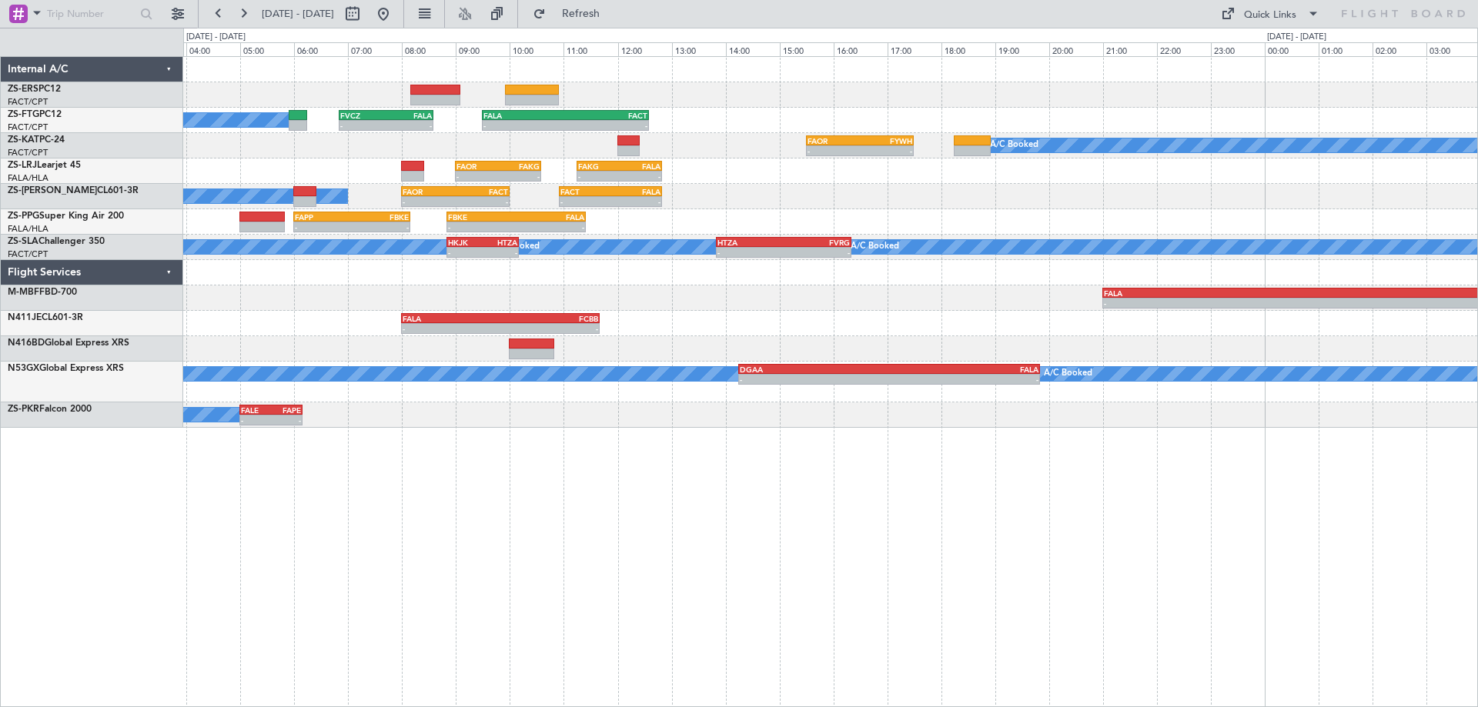
click at [867, 344] on div "A/C Booked - - FVCZ 06:50 Z FALA 08:35 Z - - FALA 09:30 Z FACT 12:35 Z A/C Book…" at bounding box center [830, 242] width 1294 height 371
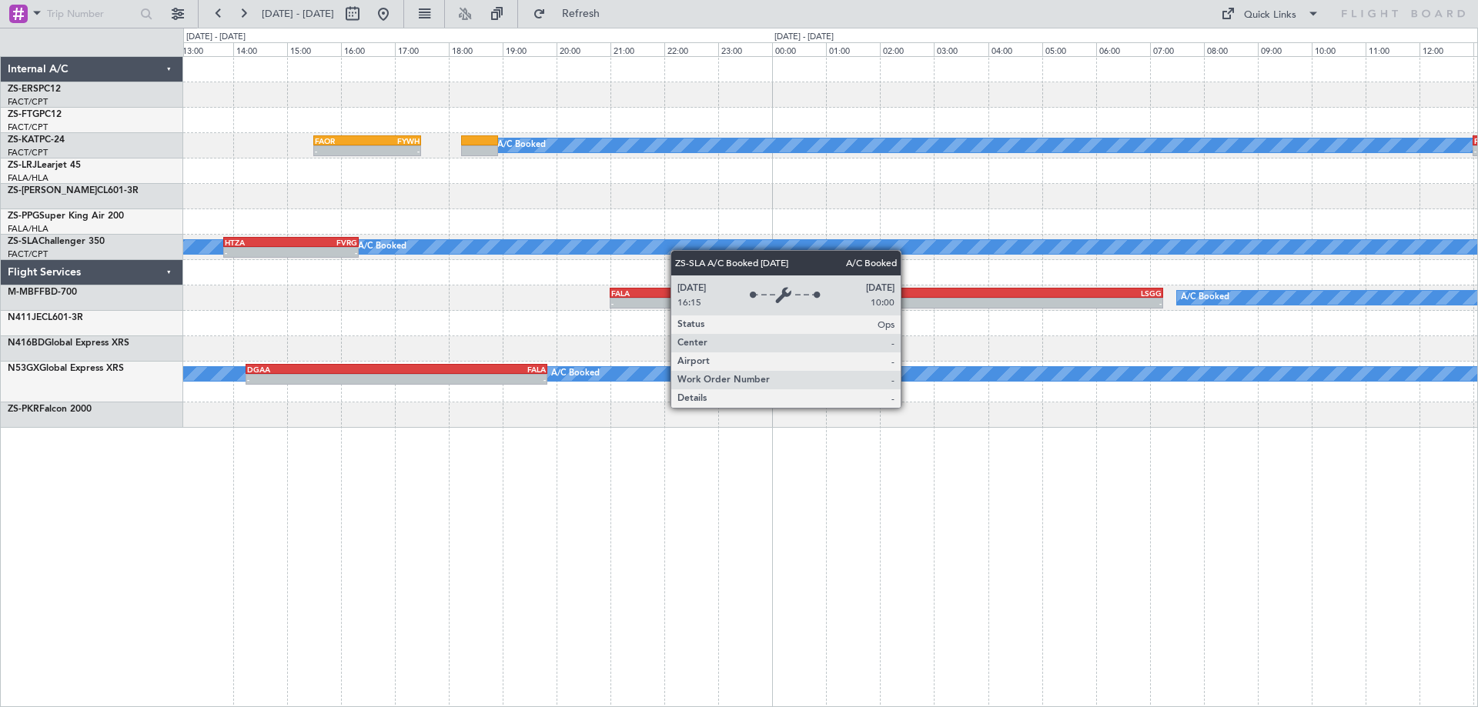
click at [423, 272] on div "FALA 09:30 Z FACT 12:35 Z - - FVCZ 06:50 Z FALA 08:35 Z - - A/C Booked - - FAOR…" at bounding box center [830, 242] width 1294 height 371
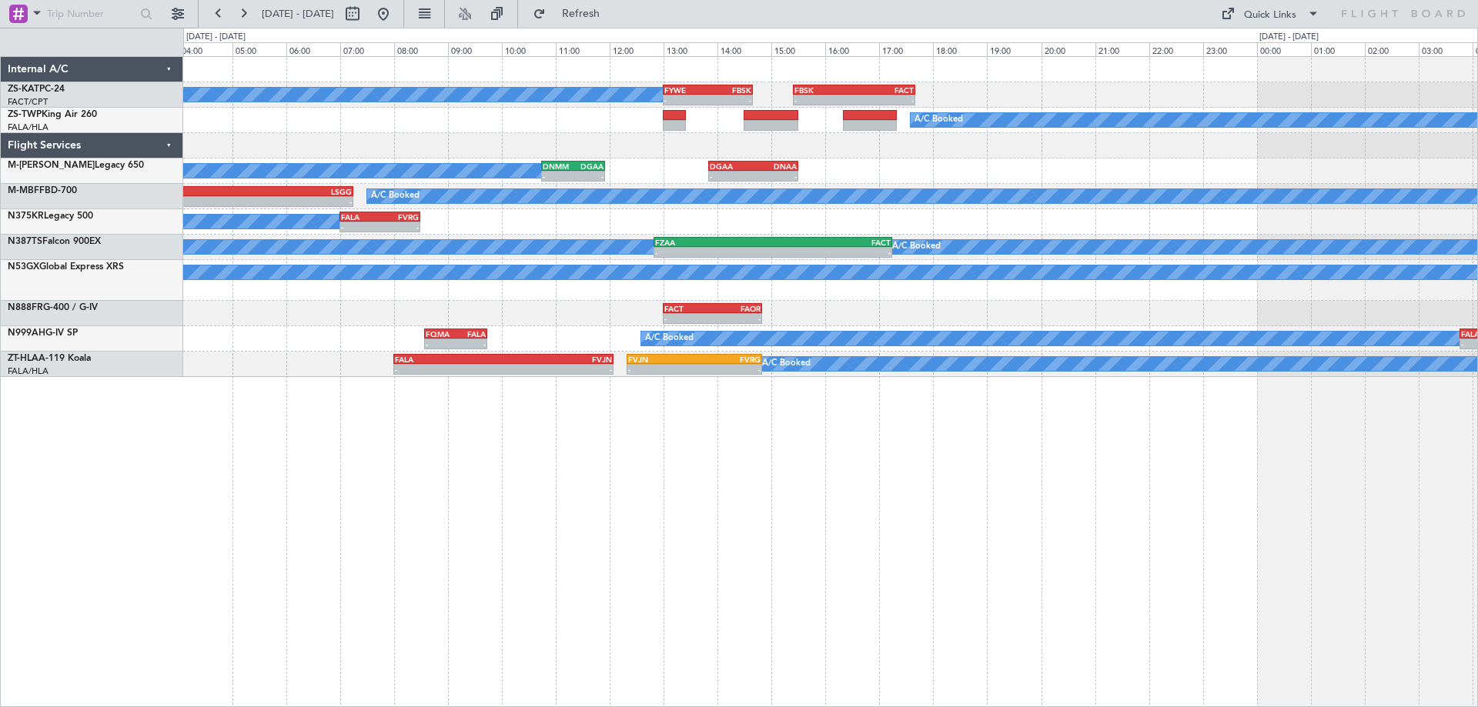
click at [638, 219] on div "A/C Booked - - FYWE 13:00 Z FBSK 14:40 Z - - FBSK 15:25 Z FACT 17:40 Z A/C Book…" at bounding box center [830, 217] width 1294 height 320
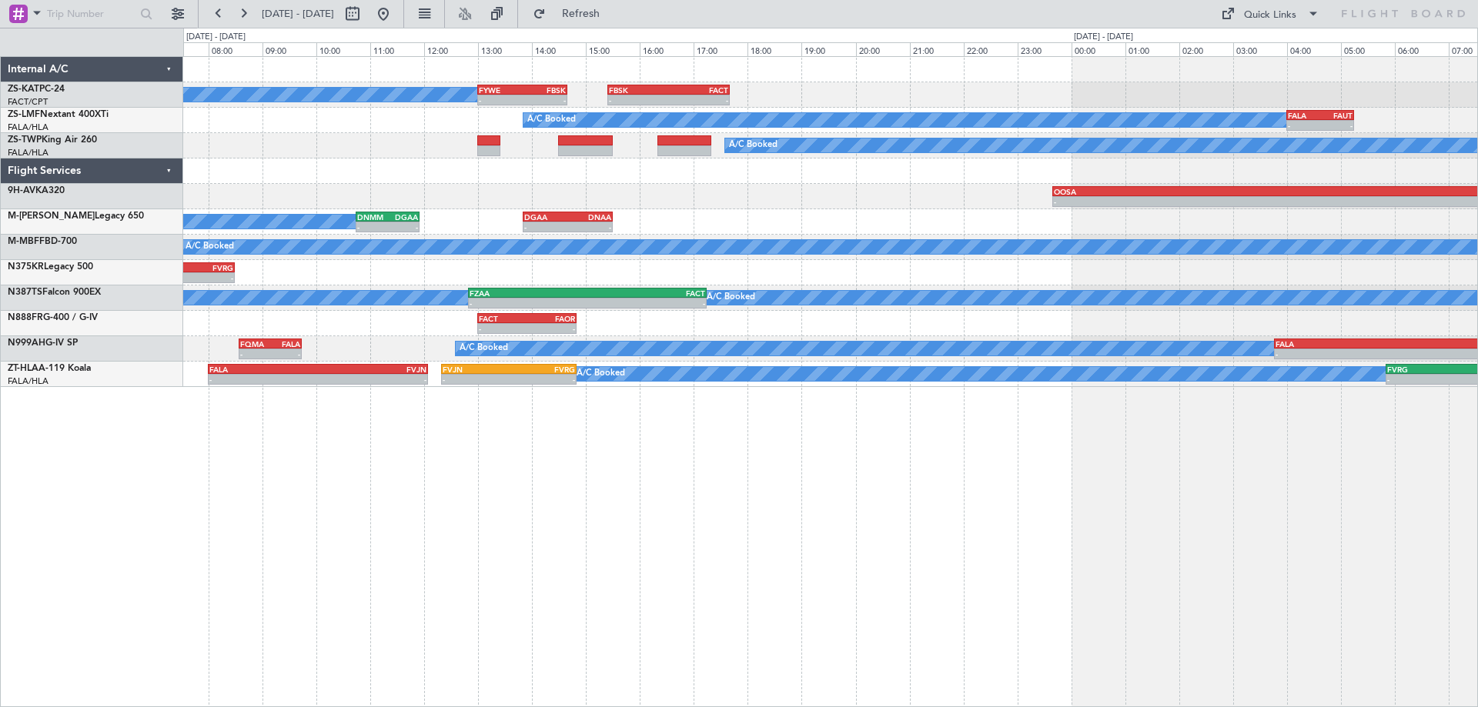
click at [869, 558] on div "A/C Booked - - FYWE 13:00 Z FBSK 14:40 Z - - FBSK 15:25 Z FACT 17:40 Z A/C Book…" at bounding box center [830, 381] width 1295 height 651
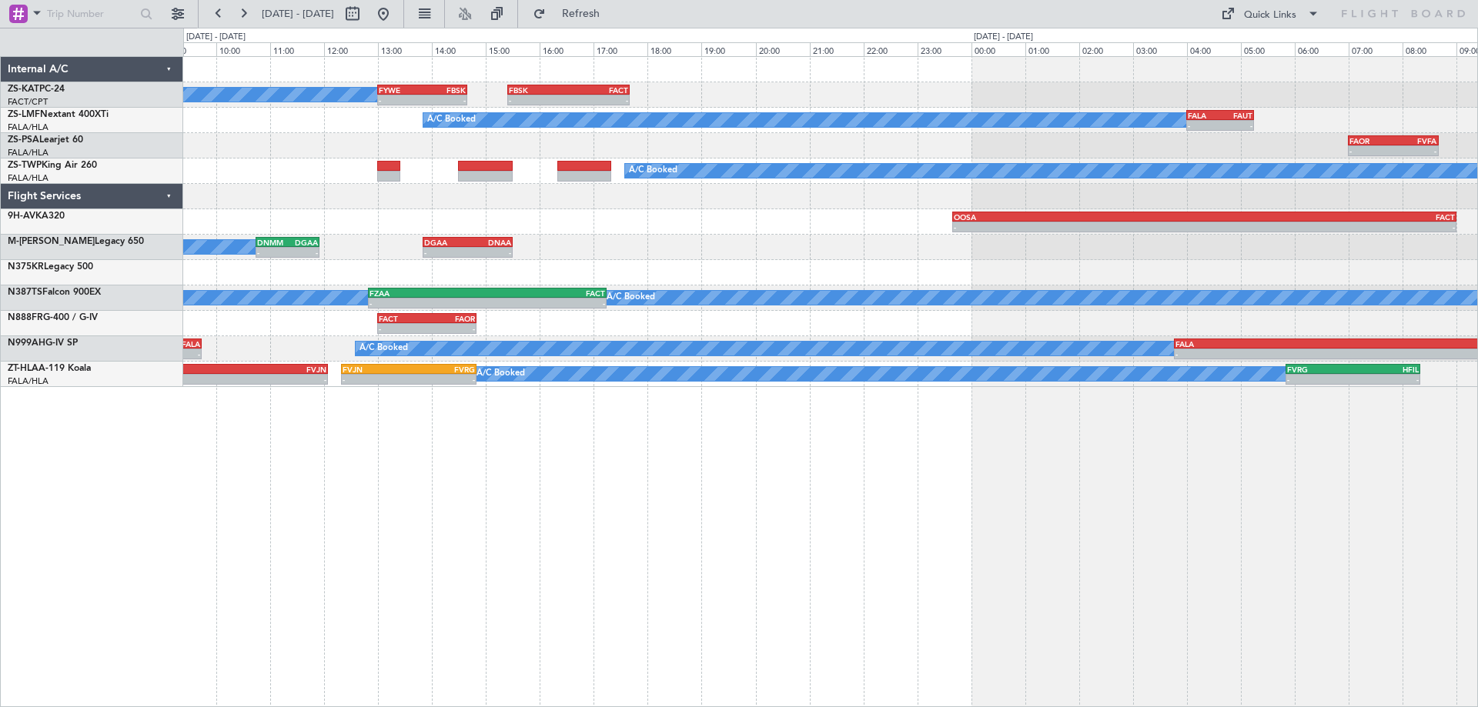
click at [1218, 477] on div "A/C Booked - - FYWE 13:00 Z FBSK 14:40 Z - - FBSK 15:25 Z FACT 17:40 Z A/C Book…" at bounding box center [830, 381] width 1295 height 651
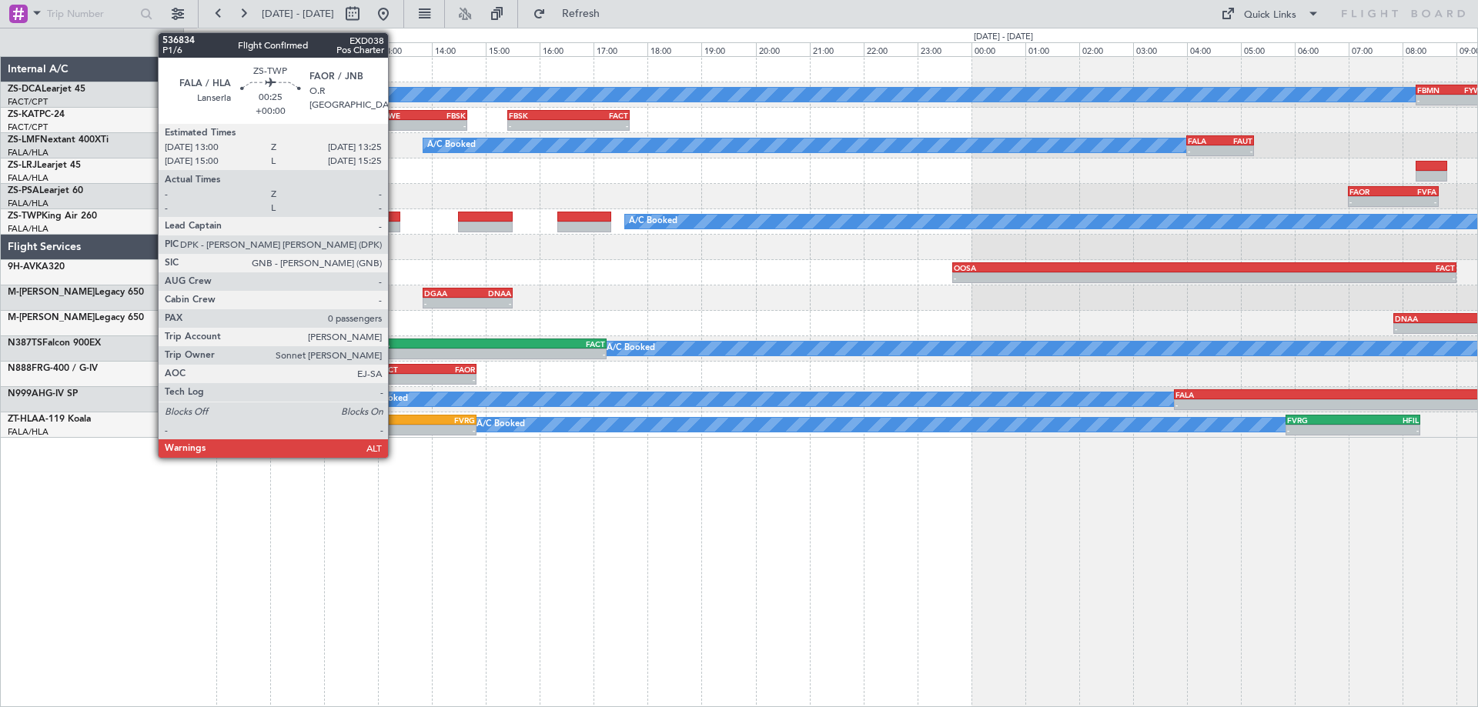
click at [395, 225] on div at bounding box center [388, 227] width 23 height 11
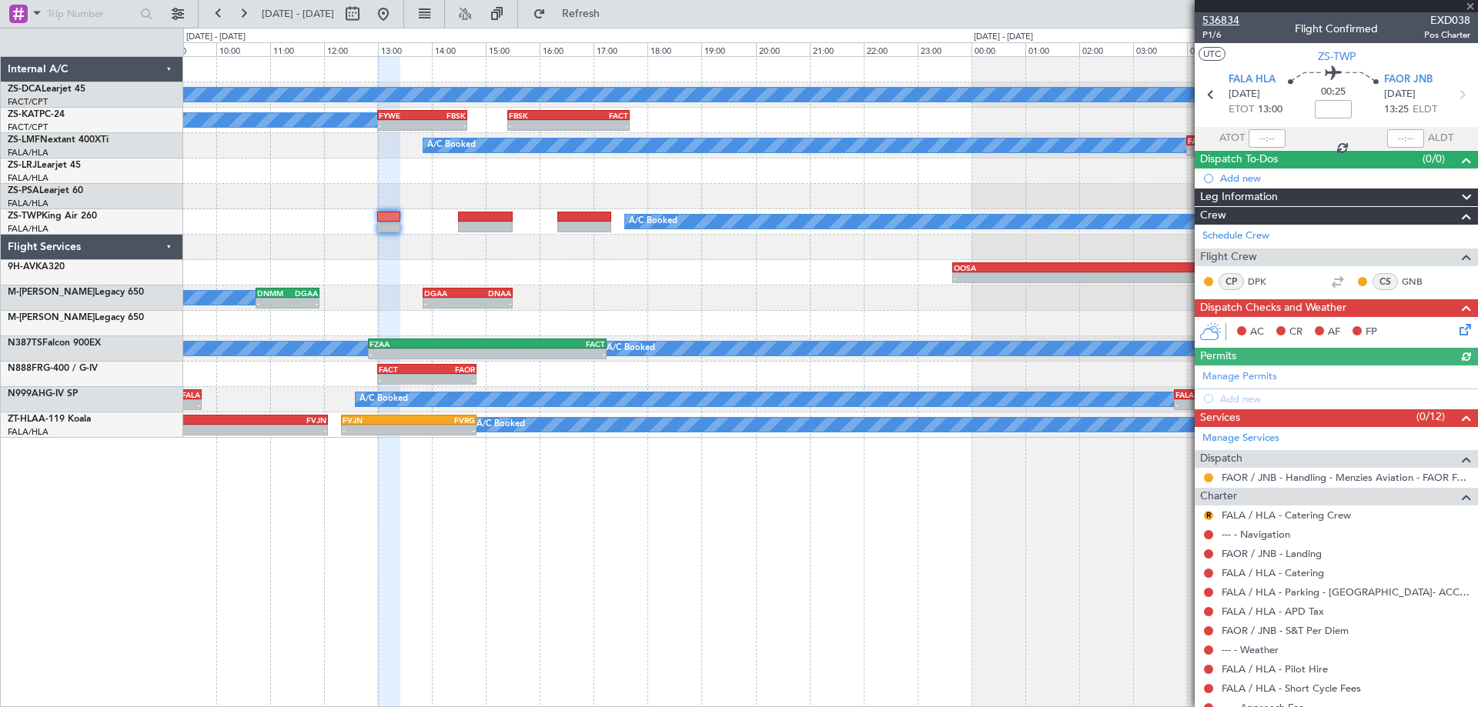
click at [1230, 21] on span "536834" at bounding box center [1220, 20] width 37 height 16
click at [396, 17] on button at bounding box center [383, 14] width 25 height 25
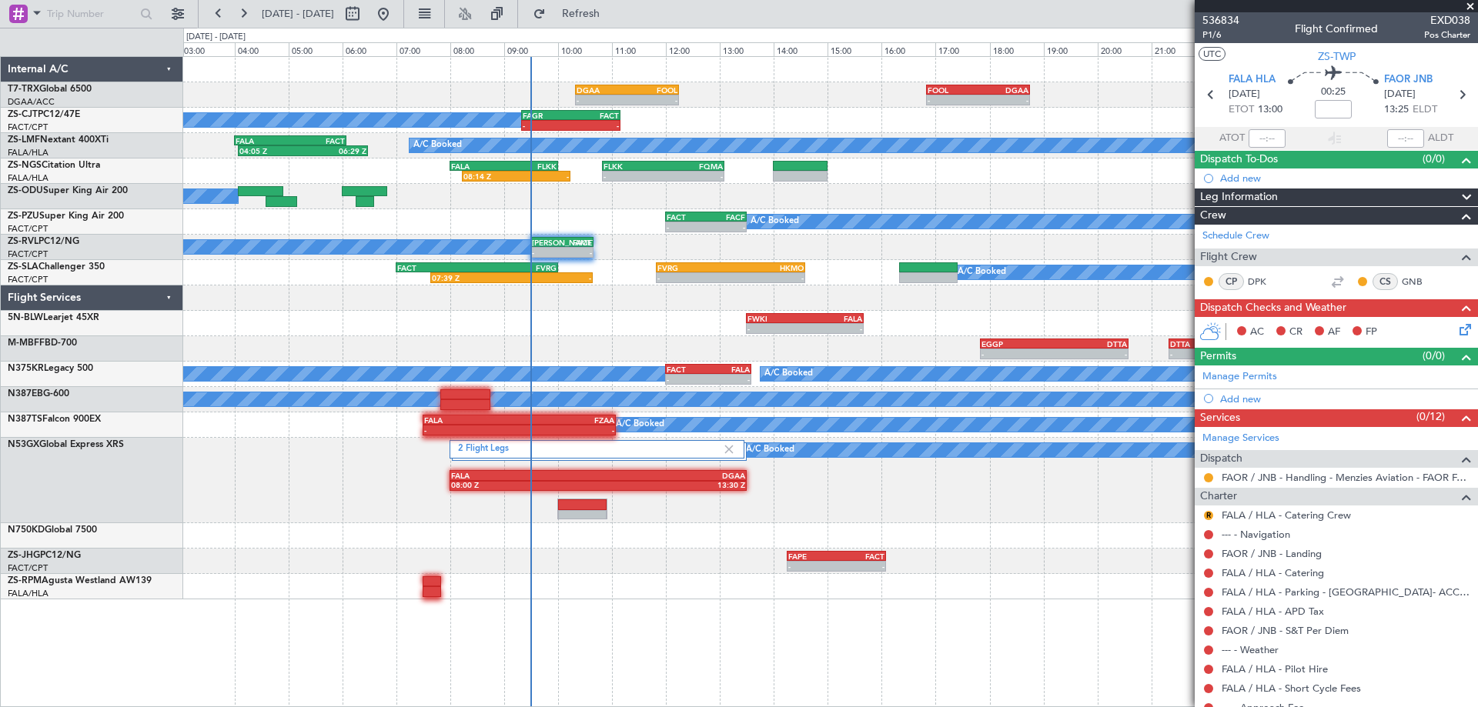
click at [667, 342] on div "- - DGAA 10:20 Z FOOL 12:15 Z - - FOOL 16:50 Z DGAA 18:45 Z FAGR 09:20 Z FACT 1…" at bounding box center [830, 328] width 1294 height 543
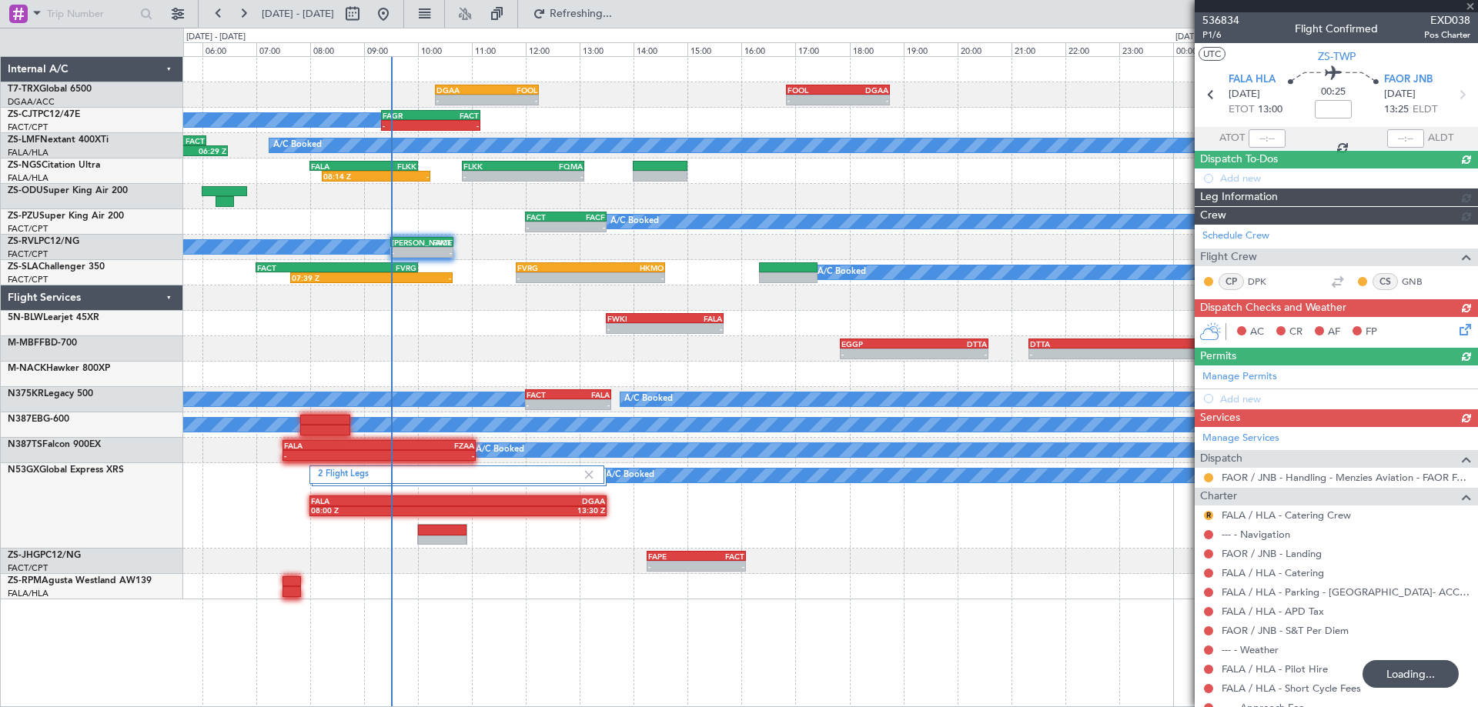
click at [776, 243] on div "- - DGAA 10:20 Z FOOL 12:15 Z - - FOOL 16:50 Z DGAA 18:45 Z FAGR 09:20 Z FACT 1…" at bounding box center [830, 328] width 1294 height 543
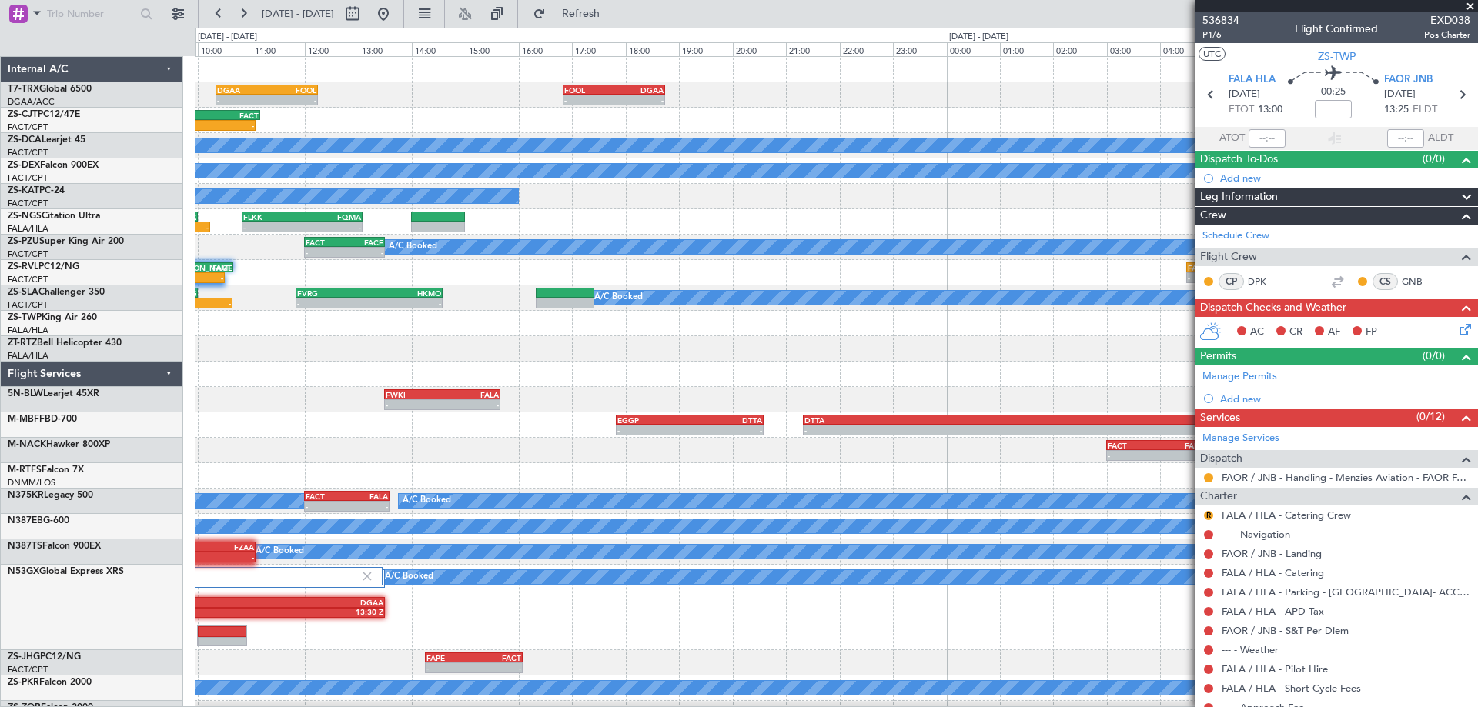
click at [605, 252] on div "- - DGAA 10:20 Z FOOL 12:15 Z - - FOOL 16:50 Z DGAA 18:45 Z 09:15 Z - FAGR 09:2…" at bounding box center [836, 392] width 1282 height 670
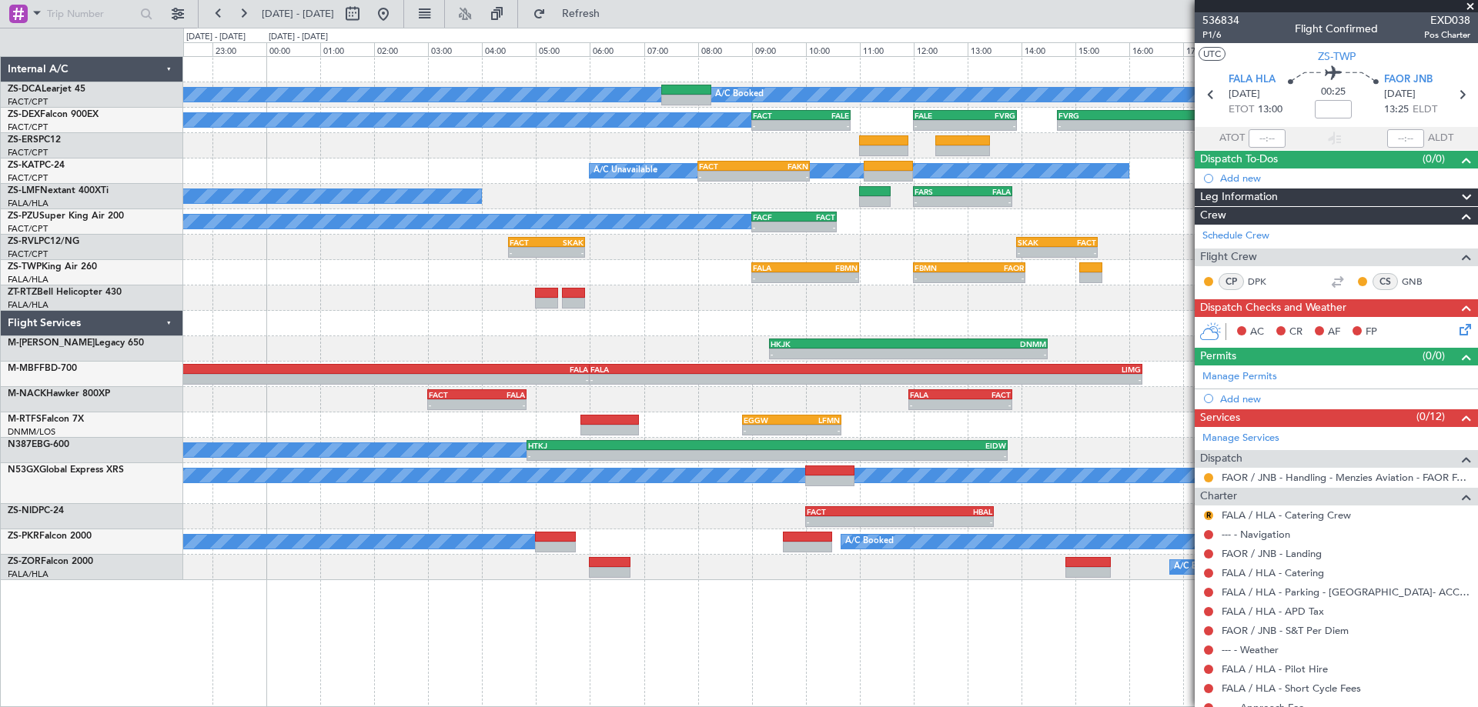
click at [955, 456] on div "A/C Booked A/C Booked A/C Booked - - FACT 09:00 Z FALE 10:50 Z - - FALE 12:00 Z…" at bounding box center [830, 318] width 1294 height 523
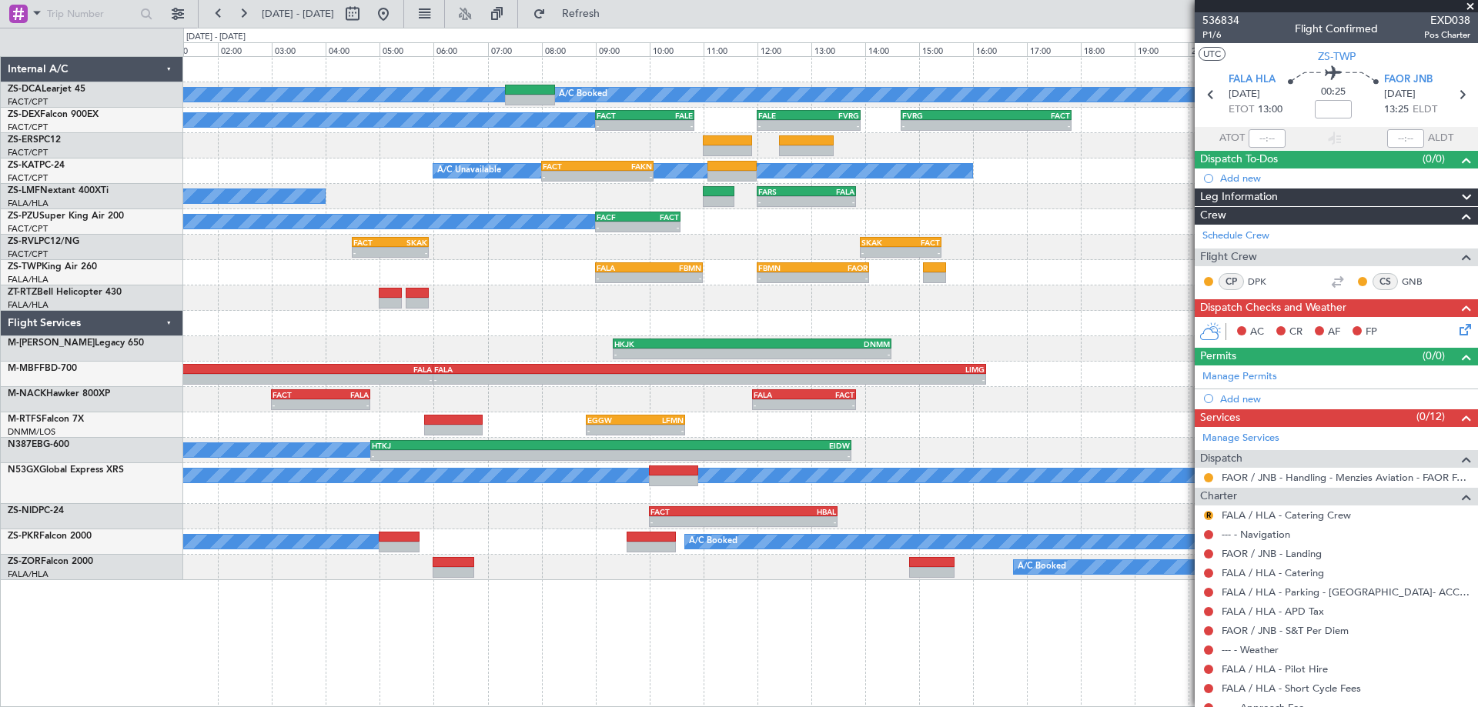
click at [668, 243] on div "A/C Booked A/C Booked A/C Booked - - FACT 09:00 Z FALE 10:50 Z - - FALE 12:00 Z…" at bounding box center [830, 318] width 1294 height 523
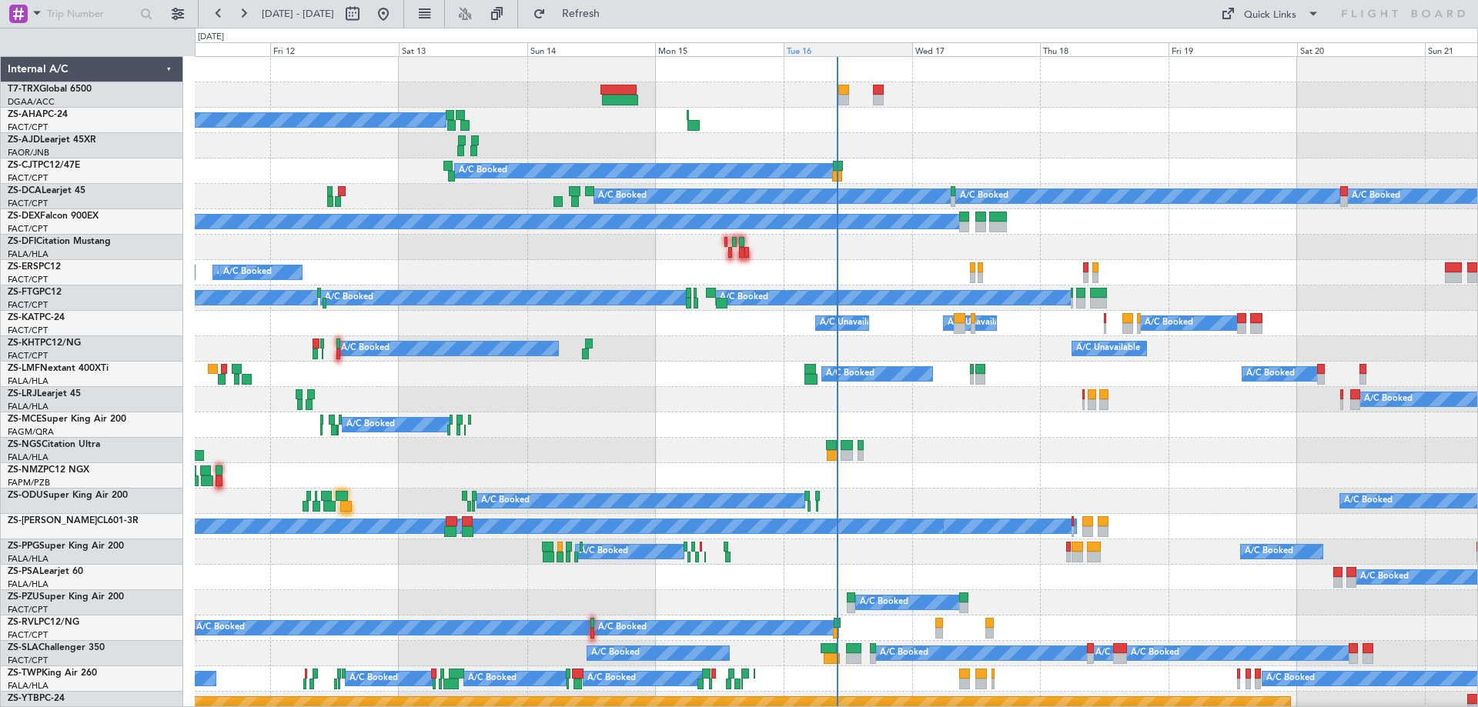
click at [834, 52] on div "Tue 16" at bounding box center [847, 49] width 129 height 14
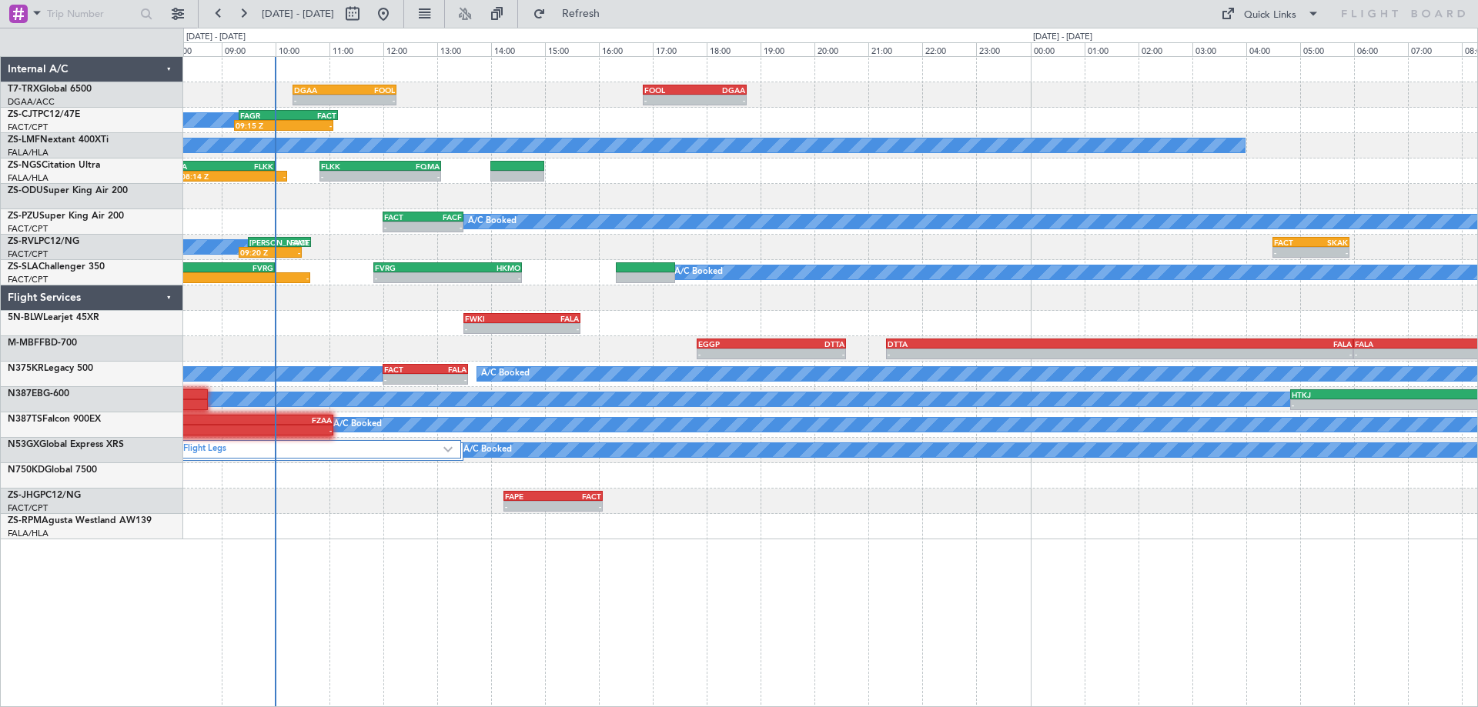
click at [821, 526] on div "- - DGAA 10:20 Z FOOL 12:15 Z - - FOOL 16:50 Z DGAA 18:45 Z A/C Booked 09:15 Z …" at bounding box center [830, 381] width 1295 height 651
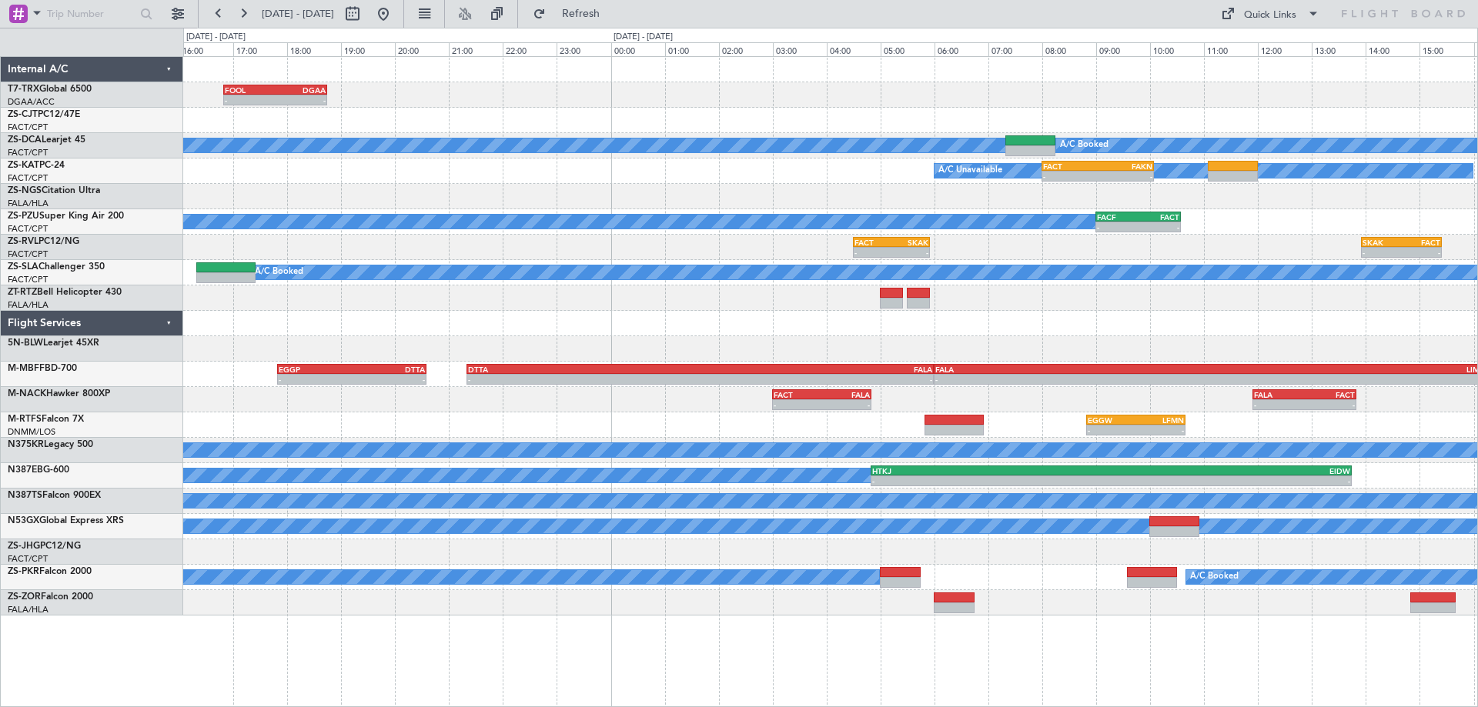
click at [514, 484] on div "- - FOOL 16:50 Z DGAA 18:45 Z - - DGAA 10:20 Z FOOL 12:15 Z FAGR 09:20 Z FACT 1…" at bounding box center [830, 336] width 1294 height 559
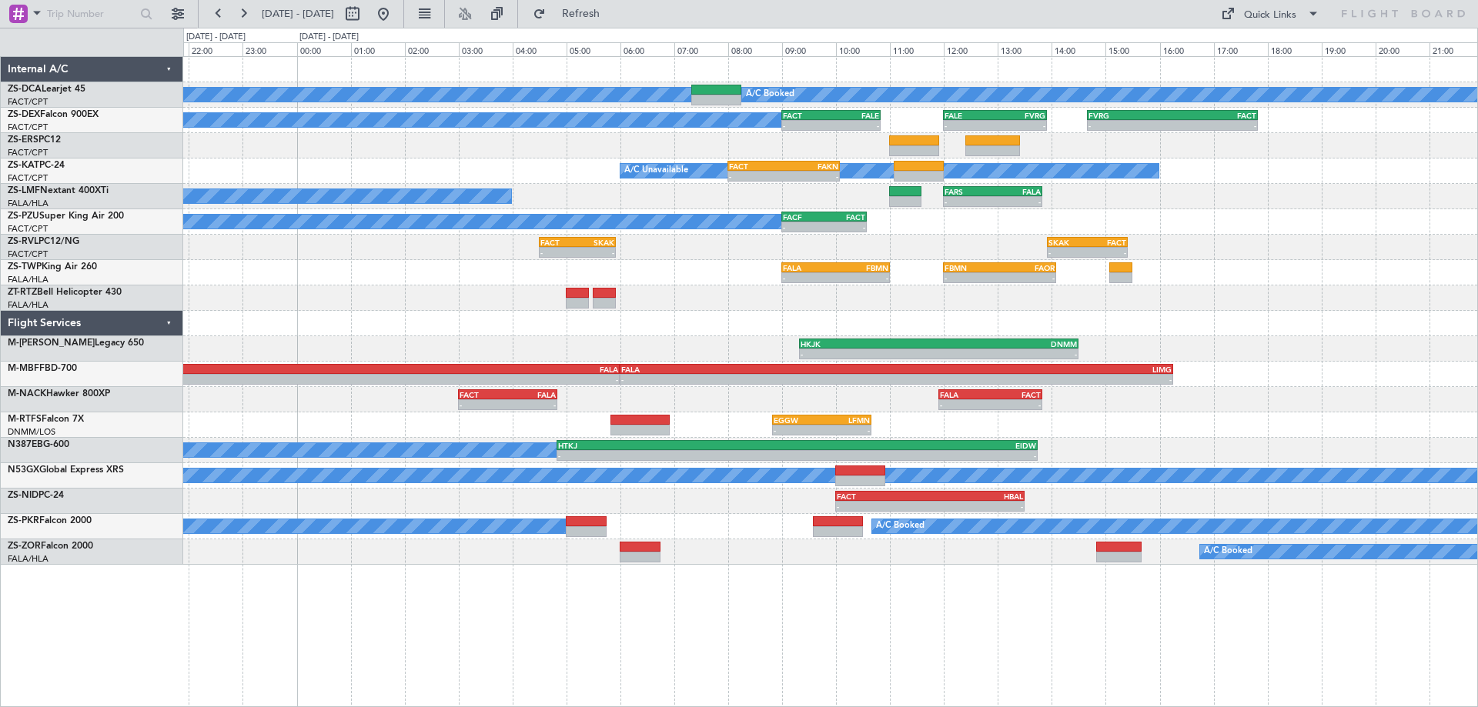
click at [1228, 686] on div "A/C Booked A/C Booked A/C Booked - - FACT 09:00 Z FALE 10:50 Z - - FALE 12:00 Z…" at bounding box center [830, 381] width 1295 height 651
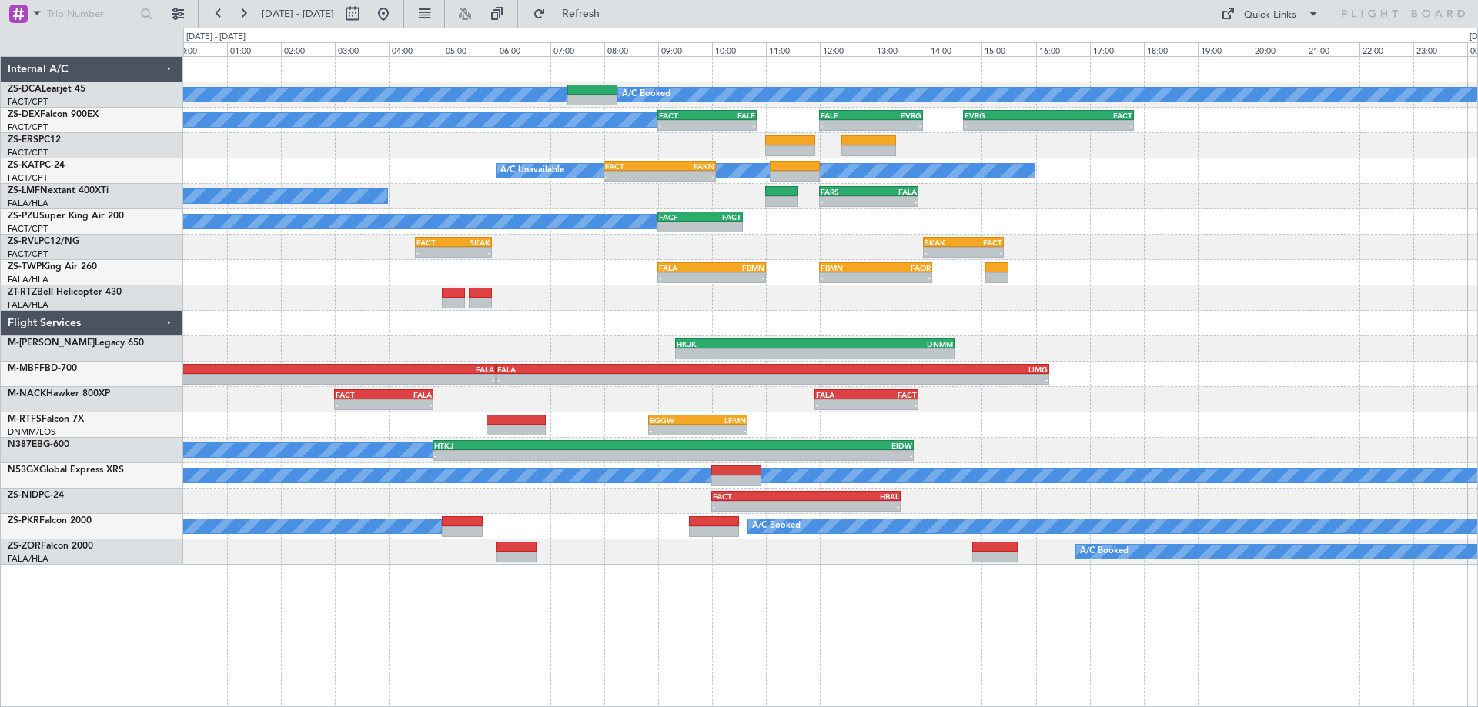
click at [1163, 626] on div "A/C Booked A/C Booked A/C Booked - - FACT 09:00 Z FALE 10:50 Z - - FALE 12:00 Z…" at bounding box center [830, 381] width 1295 height 651
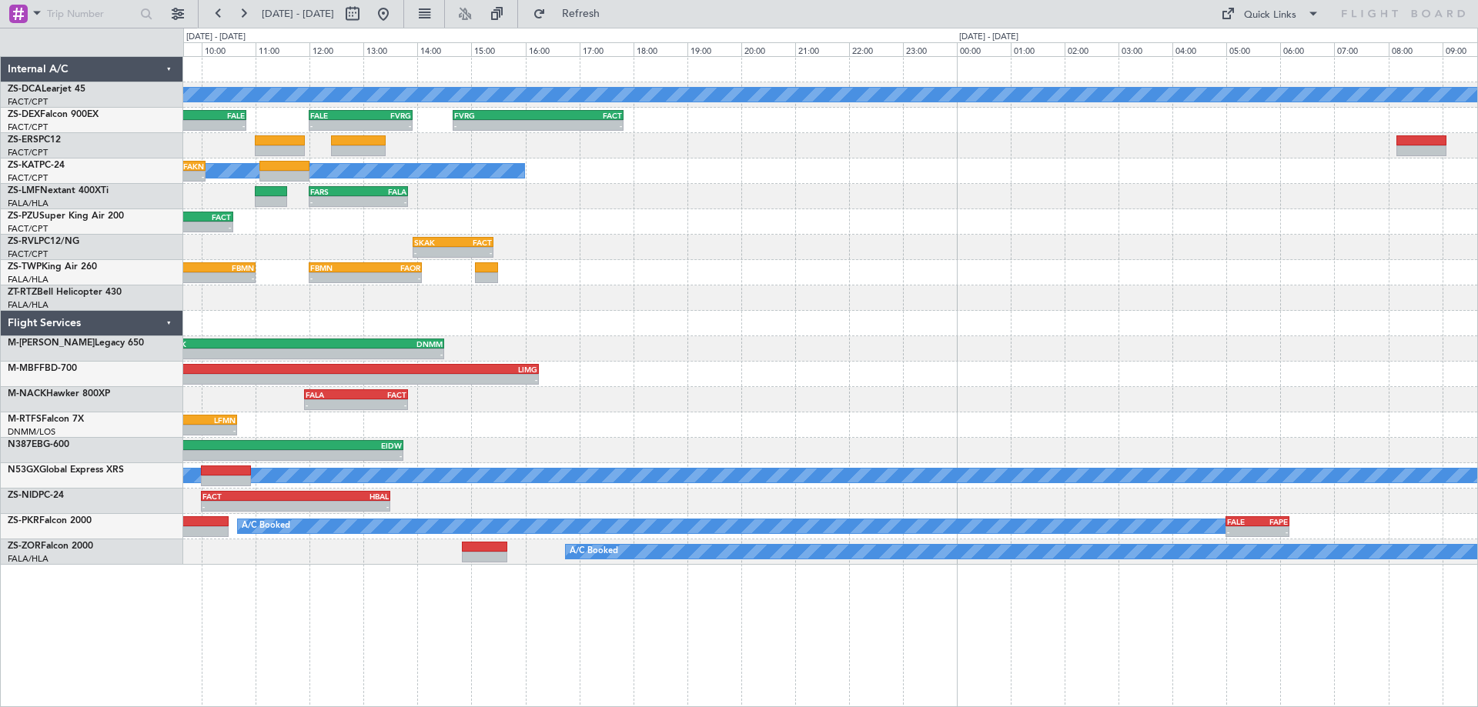
click at [292, 566] on div "A/C Booked A/C Booked - - FACT 09:00 Z FALE 10:50 Z - - FALE 12:00 Z FVRG 13:55…" at bounding box center [830, 381] width 1295 height 651
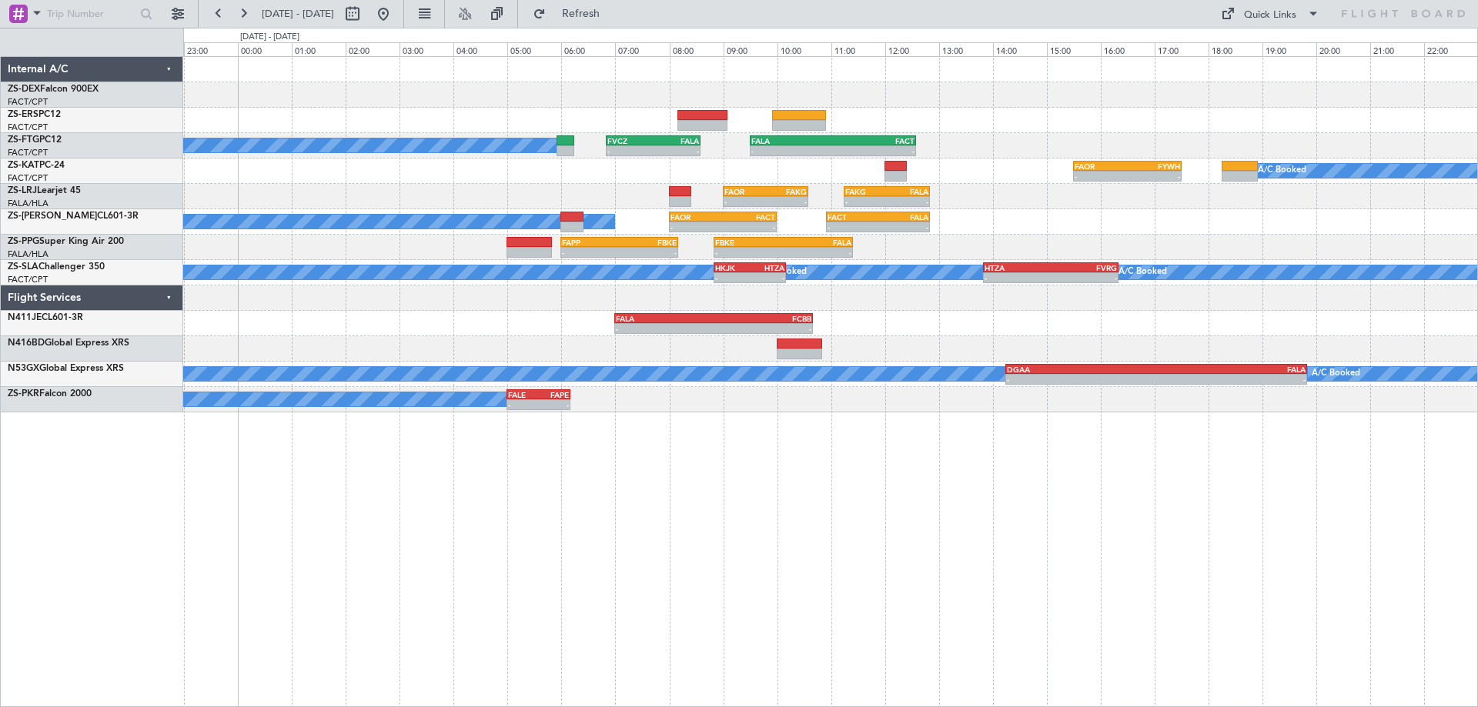
click at [872, 576] on div "- - FVRG 14:40 Z FACT 17:50 Z A/C Booked - - FVCZ 06:50 Z FALA 08:35 Z - - FALA…" at bounding box center [830, 381] width 1295 height 651
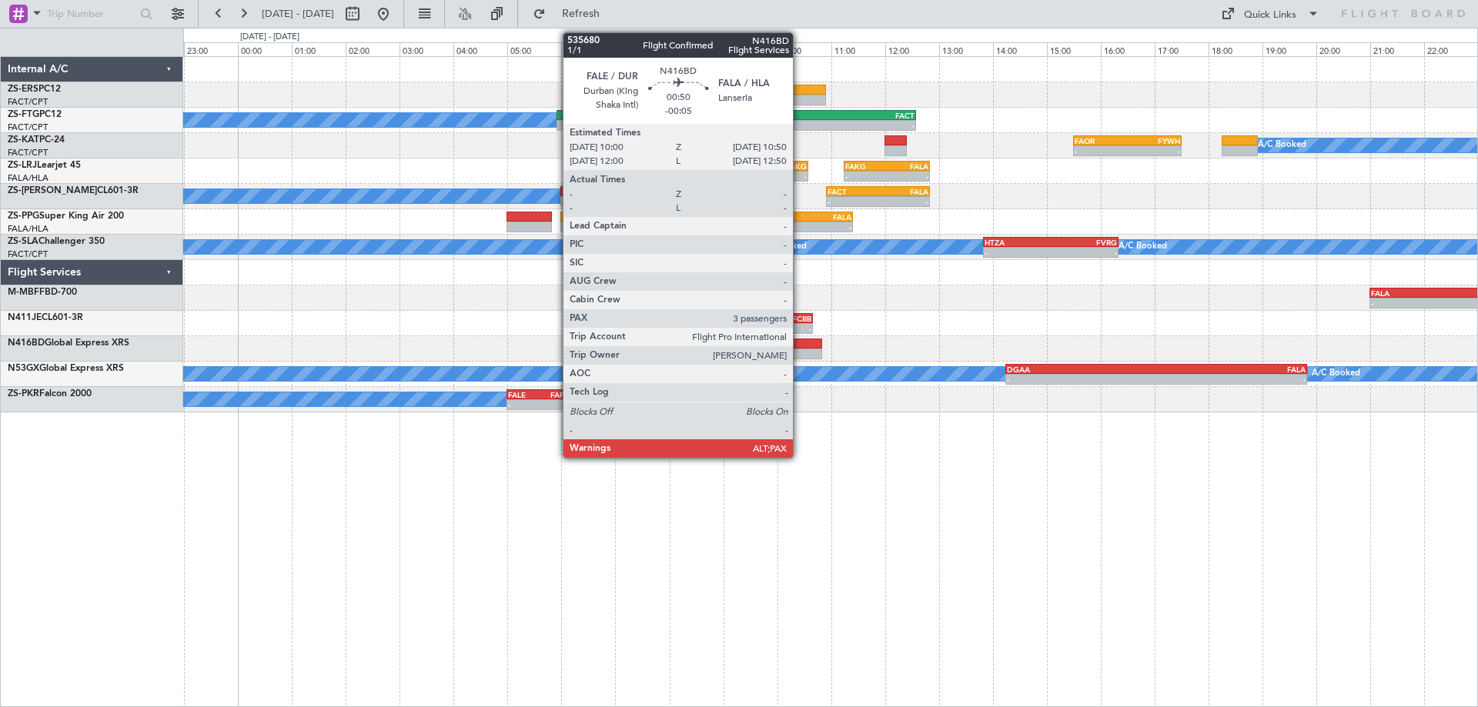
click at [800, 354] on div at bounding box center [799, 354] width 45 height 11
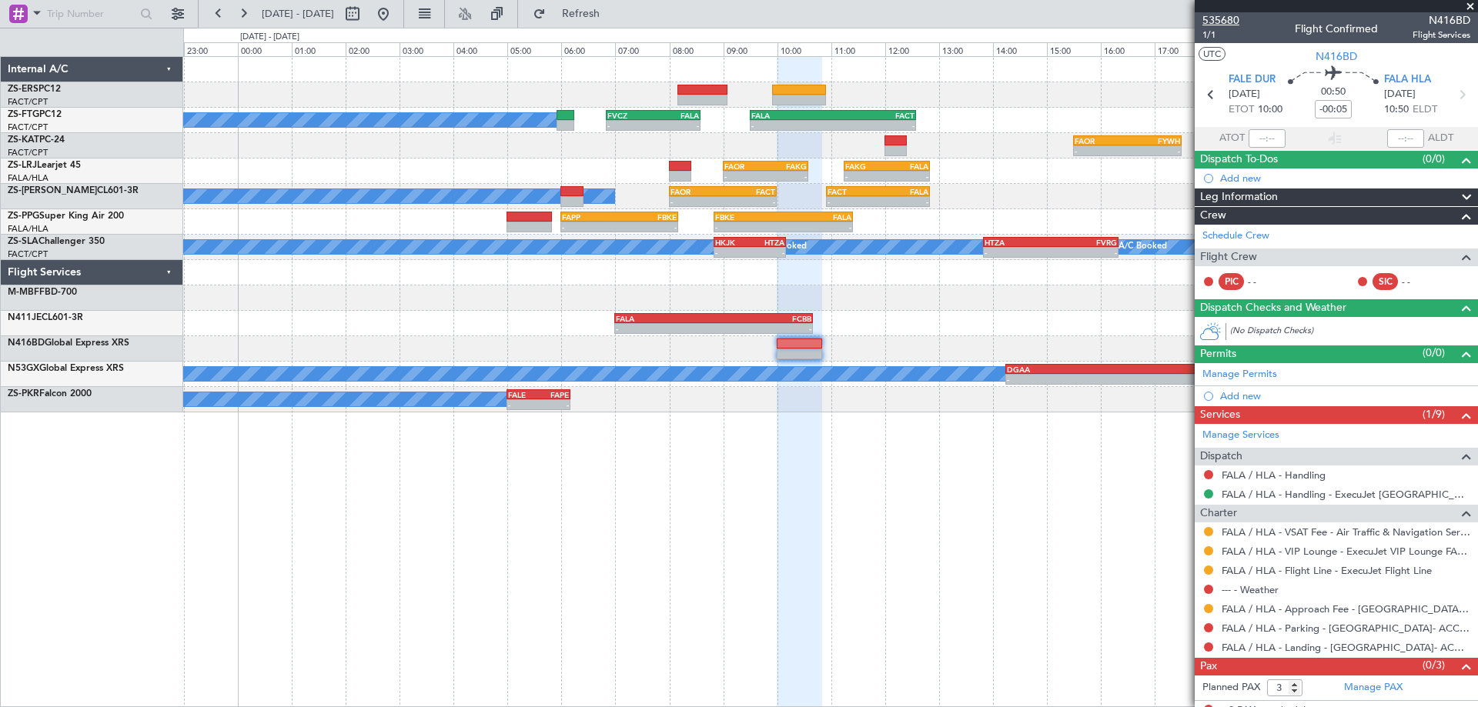
click at [1228, 24] on span "535680" at bounding box center [1220, 20] width 37 height 16
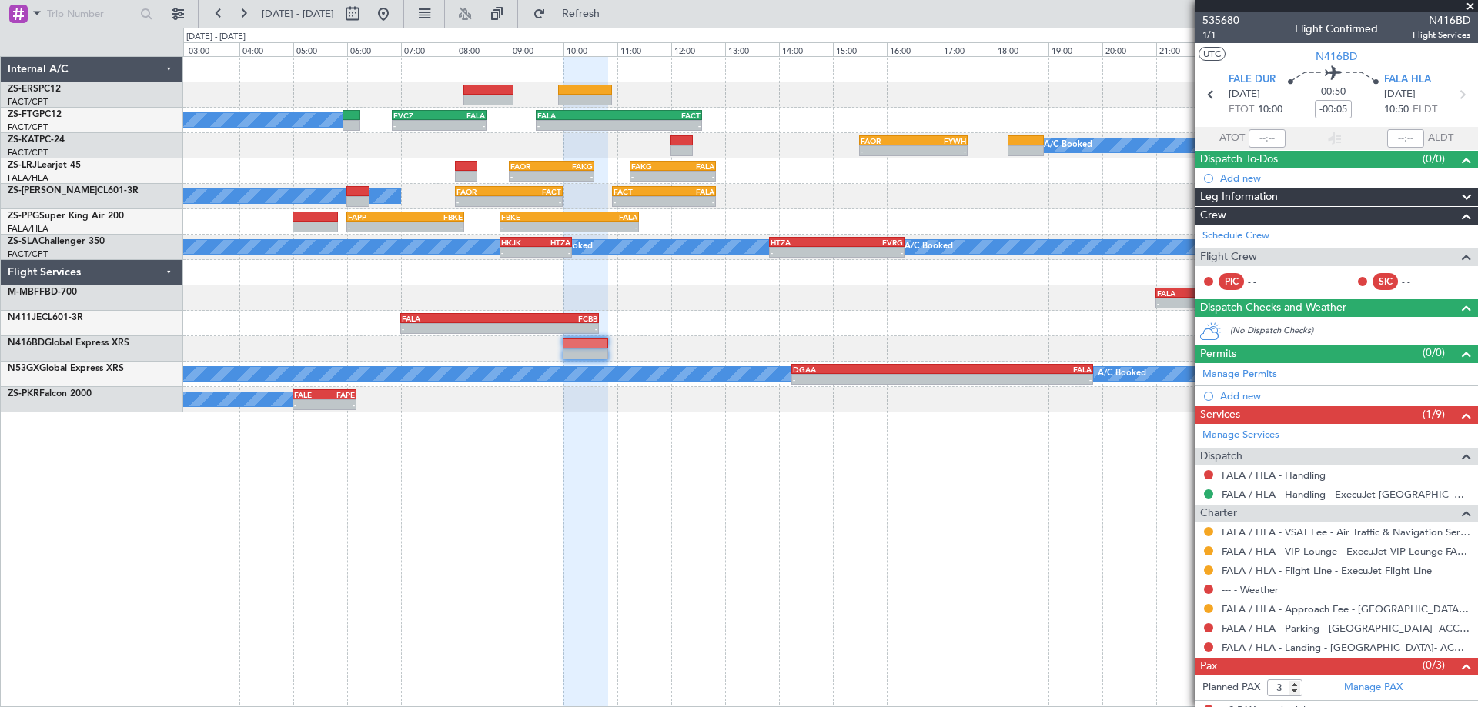
click at [854, 583] on div "A/C Booked - - FVCZ 06:50 Z FALA 08:35 Z - - FALA 09:30 Z FACT 12:35 Z A/C Book…" at bounding box center [830, 381] width 1295 height 651
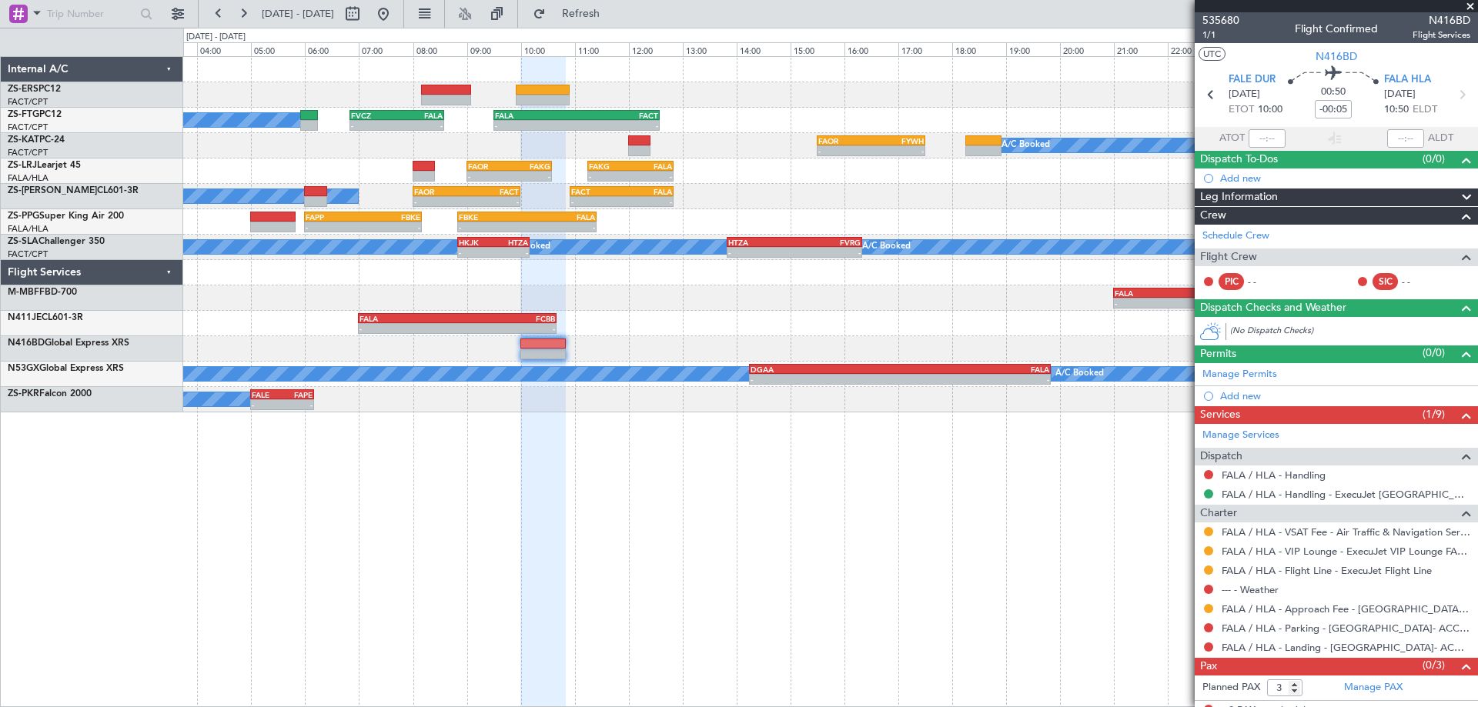
click at [986, 495] on div "- - FVCZ 06:50 Z FALA 08:35 Z - - FALA 09:30 Z FACT 12:35 Z A/C Booked A/C Book…" at bounding box center [830, 381] width 1295 height 651
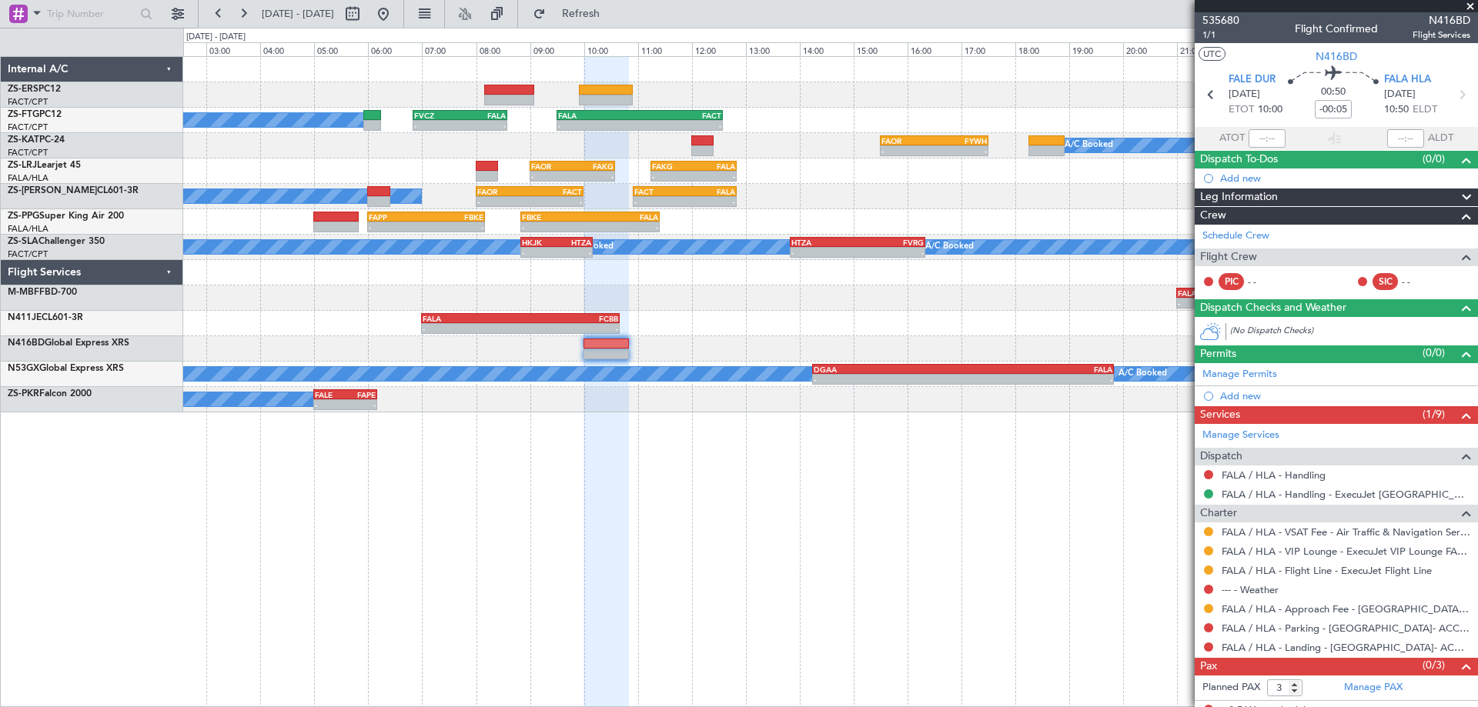
click at [1049, 513] on div "- - FVCZ 06:50 Z FALA 08:35 Z - - FALA 09:30 Z FACT 12:35 Z A/C Booked A/C Book…" at bounding box center [830, 381] width 1295 height 651
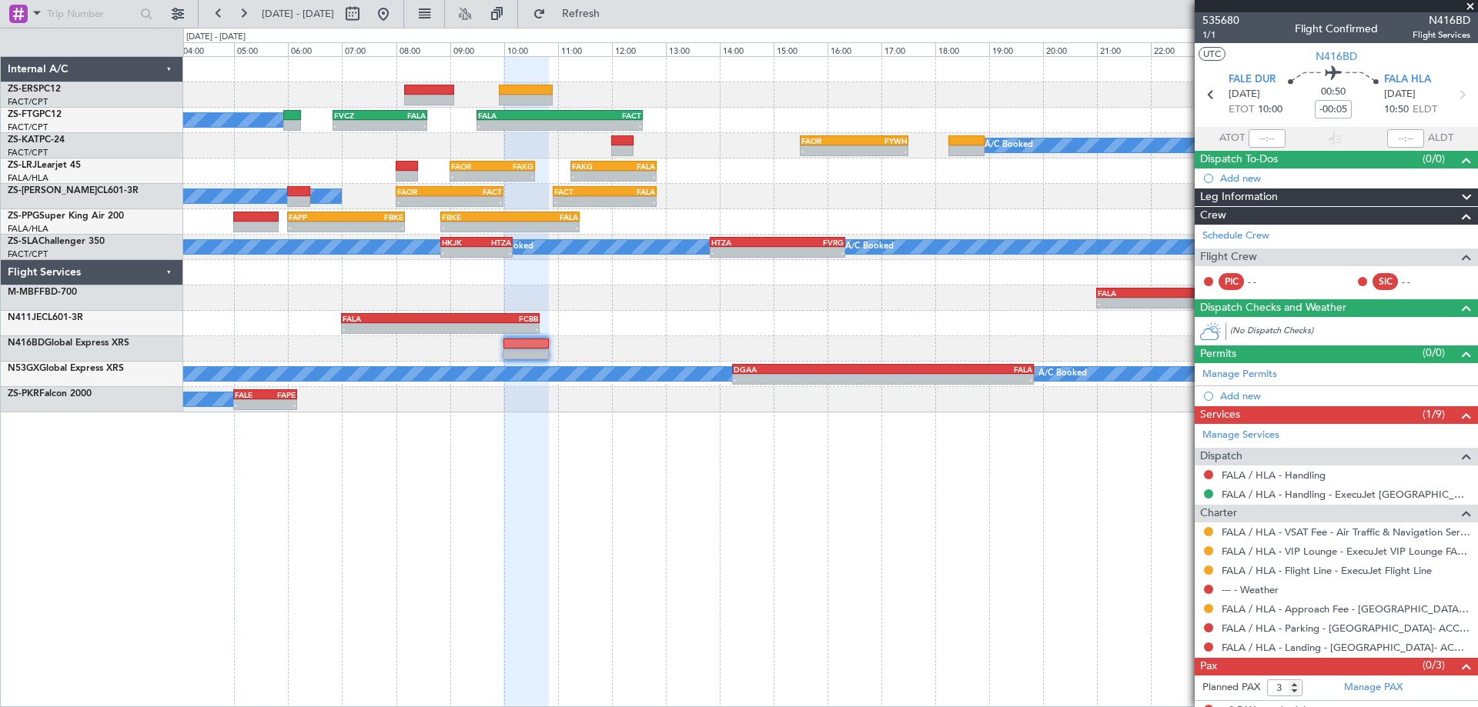
click at [786, 219] on div "- - FVCZ 06:50 Z FALA 08:35 Z - - FALA 09:30 Z FACT 12:35 Z A/C Booked A/C Book…" at bounding box center [830, 235] width 1294 height 356
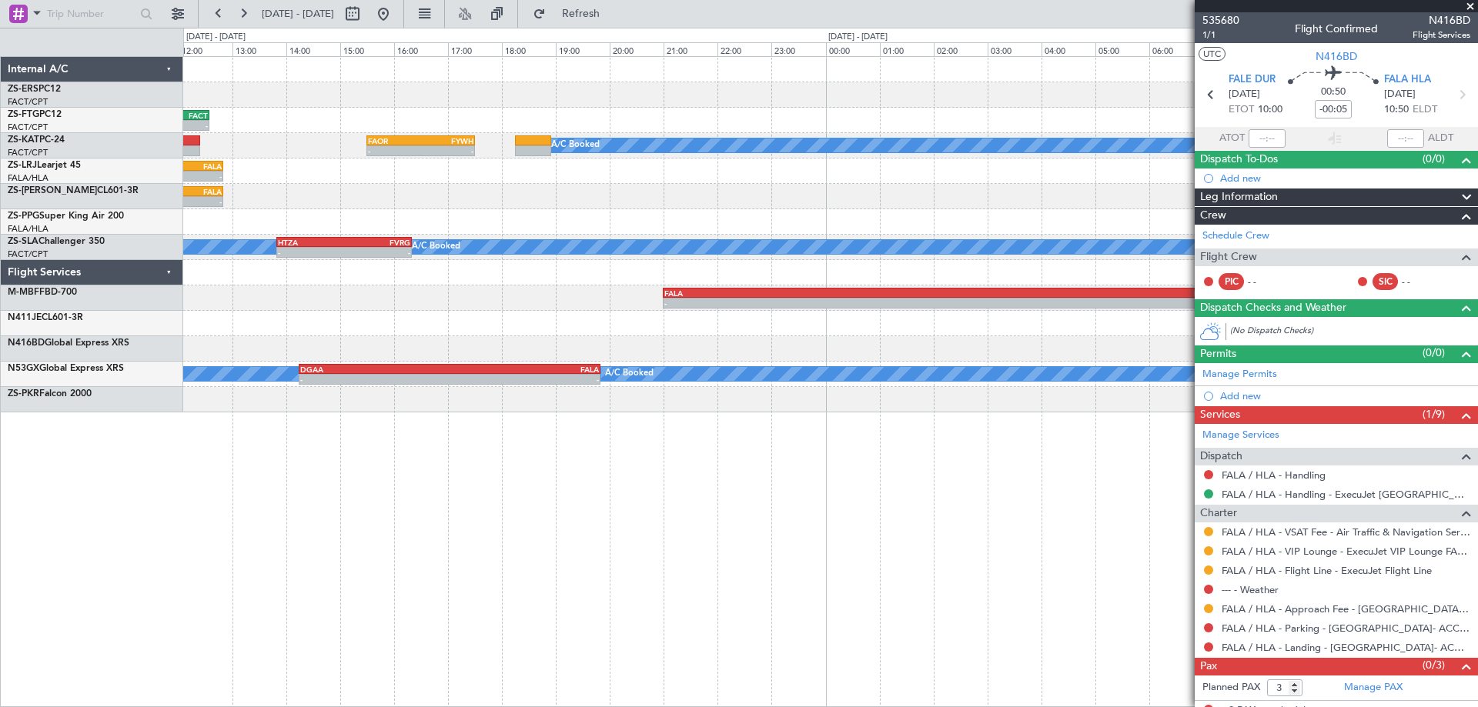
click at [567, 229] on div "- - FBKE 08:50 Z FALA 11:25 Z A/C Booked FAPP 06:00 Z FBKE 08:10 Z - -" at bounding box center [830, 221] width 1294 height 25
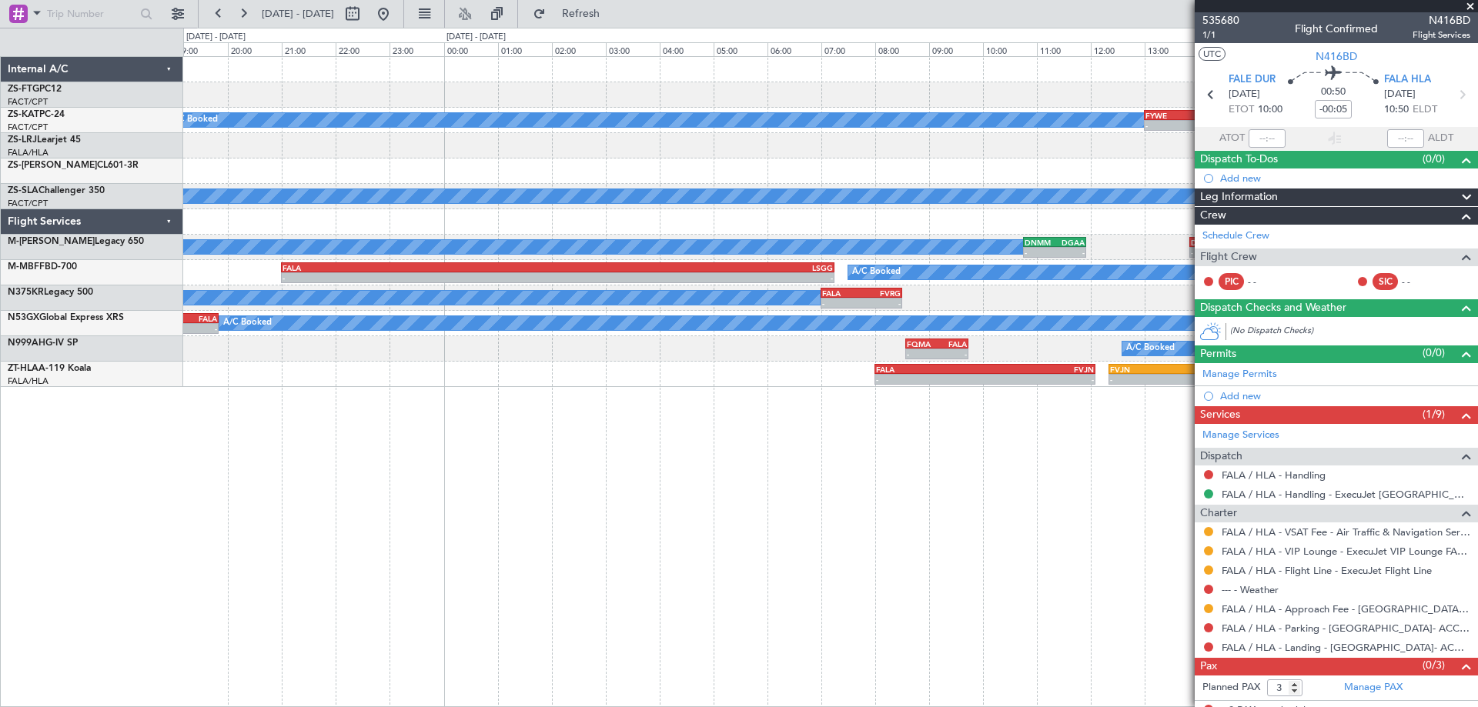
click at [646, 493] on div "A/C Booked - - FYWE 13:00 Z FBSK 14:40 Z - - FBSK 15:25 Z FACT 17:40 Z FAOR 15:…" at bounding box center [830, 381] width 1295 height 651
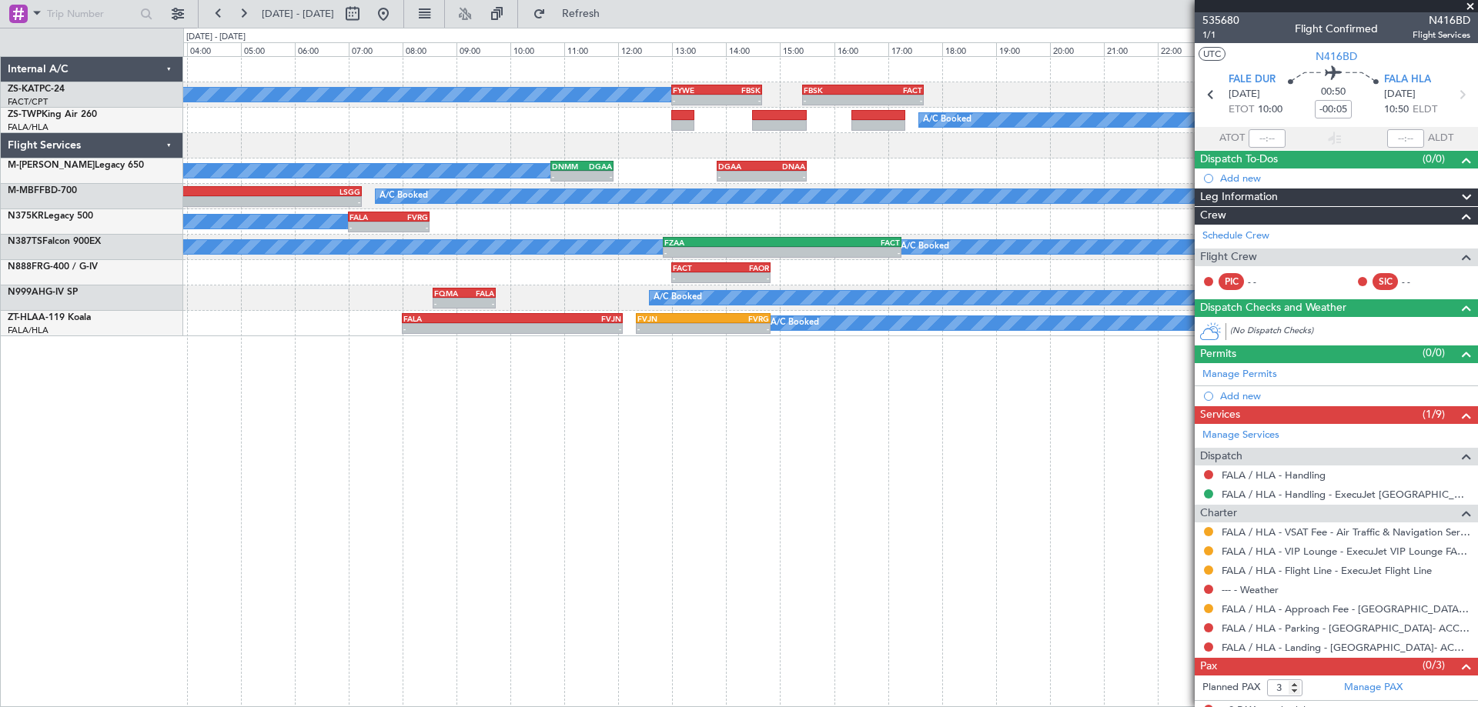
click at [717, 476] on div "A/C Booked - - FYWE 13:00 Z FBSK 14:40 Z - - FBSK 15:25 Z FACT 17:40 Z A/C Book…" at bounding box center [830, 381] width 1295 height 651
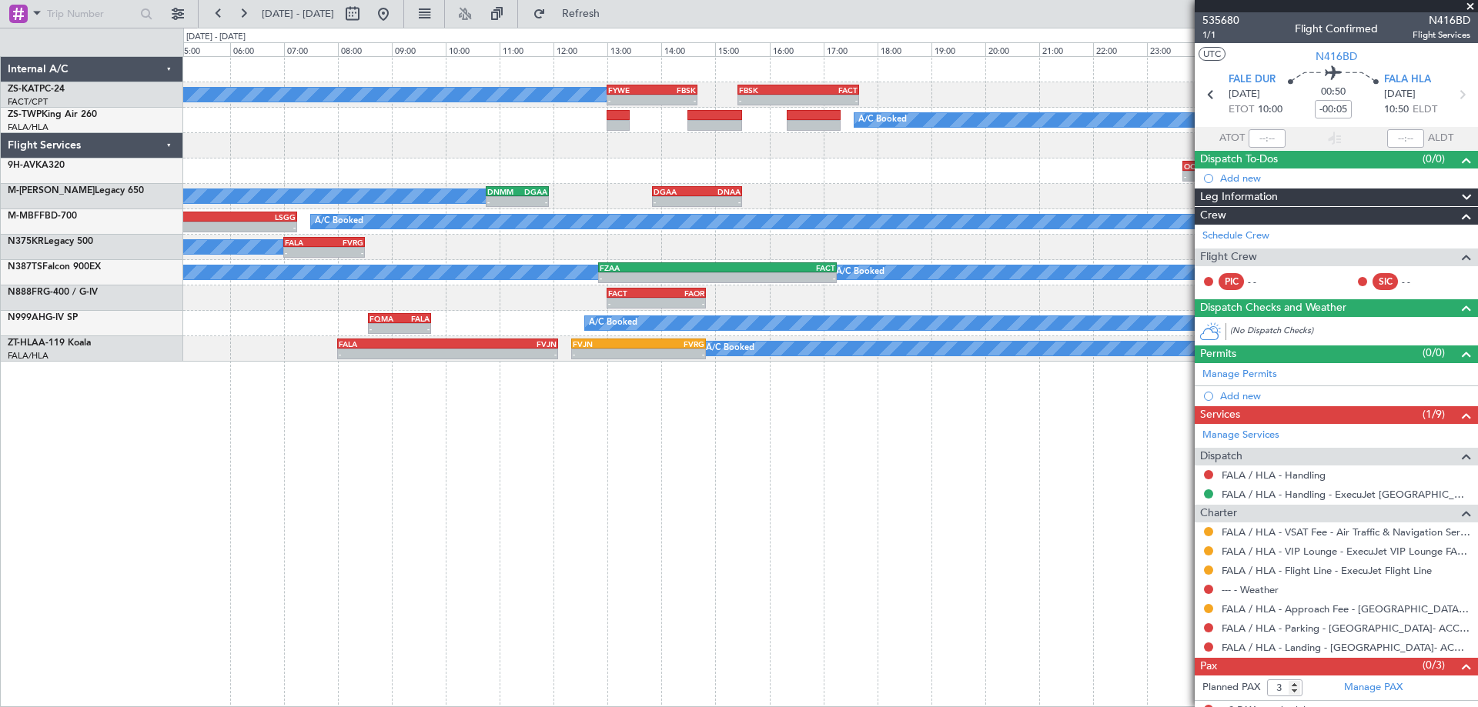
click at [899, 406] on div "A/C Booked - - FYWE 13:00 Z FBSK 14:40 Z - - FBSK 15:25 Z FACT 17:40 Z A/C Book…" at bounding box center [830, 381] width 1295 height 651
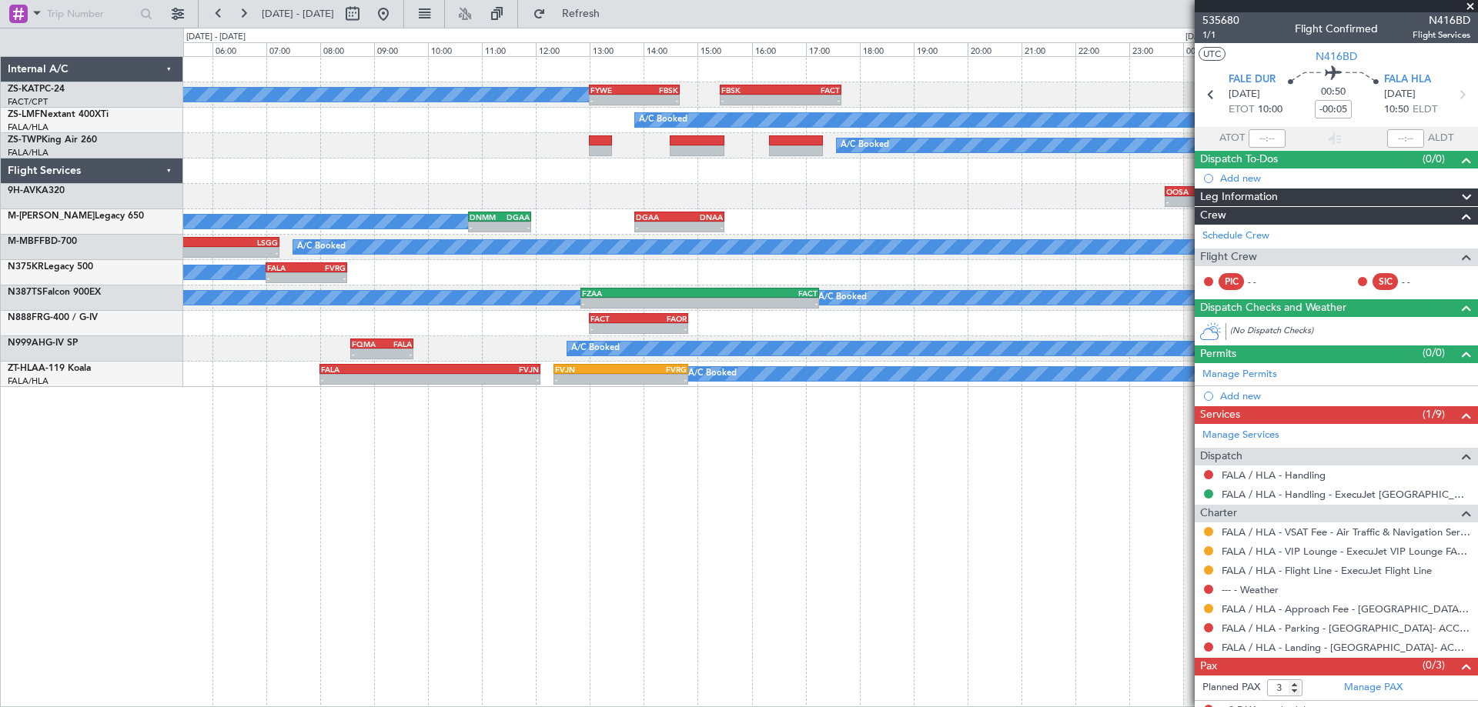
click at [964, 507] on div "A/C Booked - - FYWE 13:00 Z FBSK 14:40 Z - - FBSK 15:25 Z FACT 17:40 Z A/C Book…" at bounding box center [830, 381] width 1295 height 651
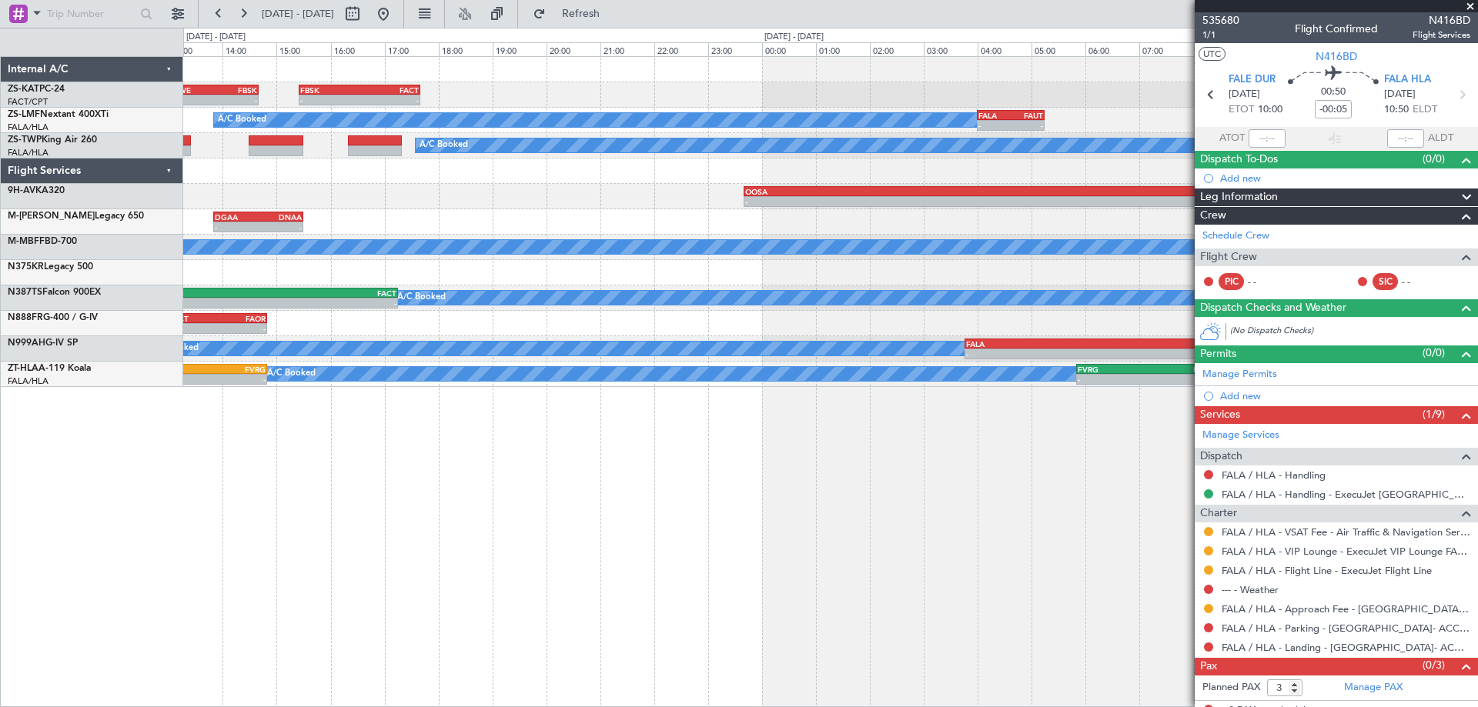
click at [255, 519] on div "- - FYWE 13:00 Z FBSK 14:40 Z - - FBSK 15:25 Z FACT 17:40 Z A/C Booked A/C Book…" at bounding box center [830, 381] width 1295 height 651
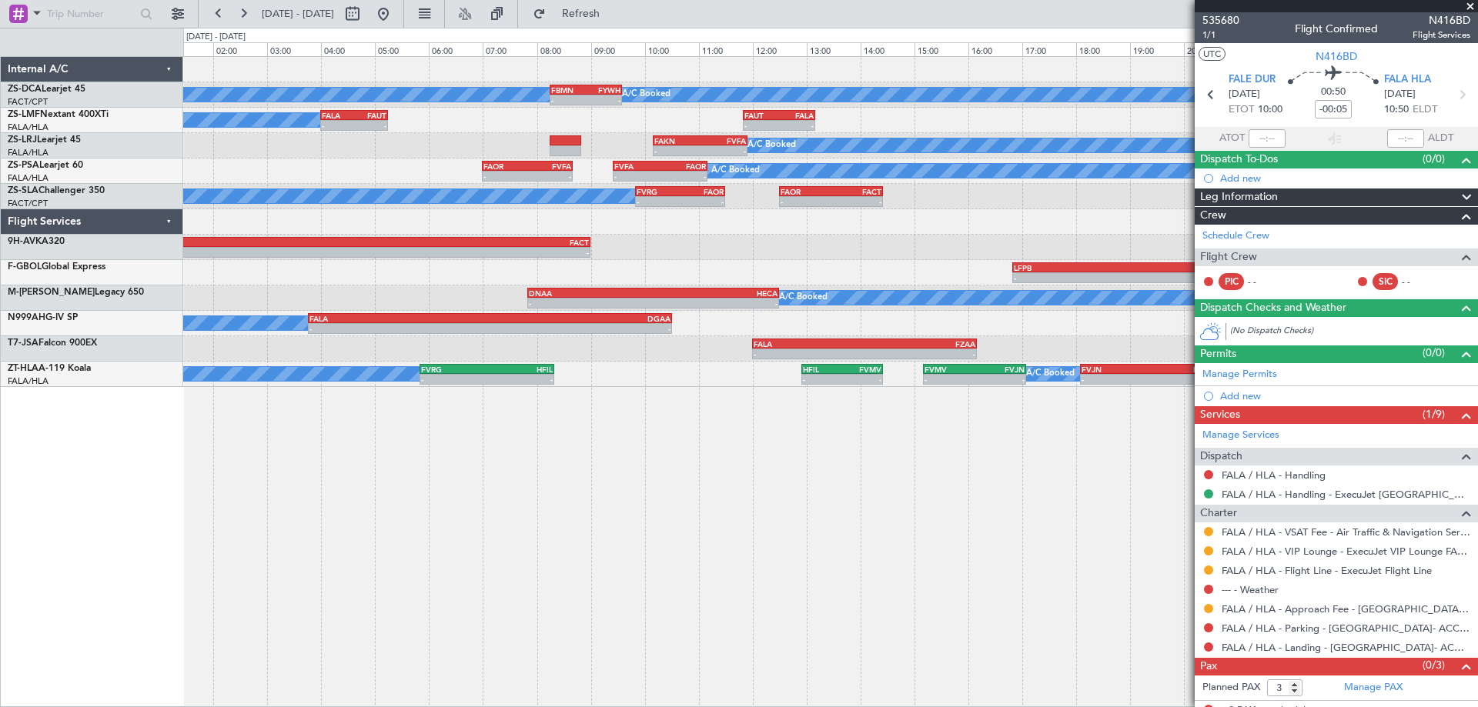
click at [515, 549] on div "A/C Booked A/C Booked - - FBMN 08:15 Z FYWH 09:35 Z A/C Booked - - FALA 04:00 Z…" at bounding box center [830, 381] width 1295 height 651
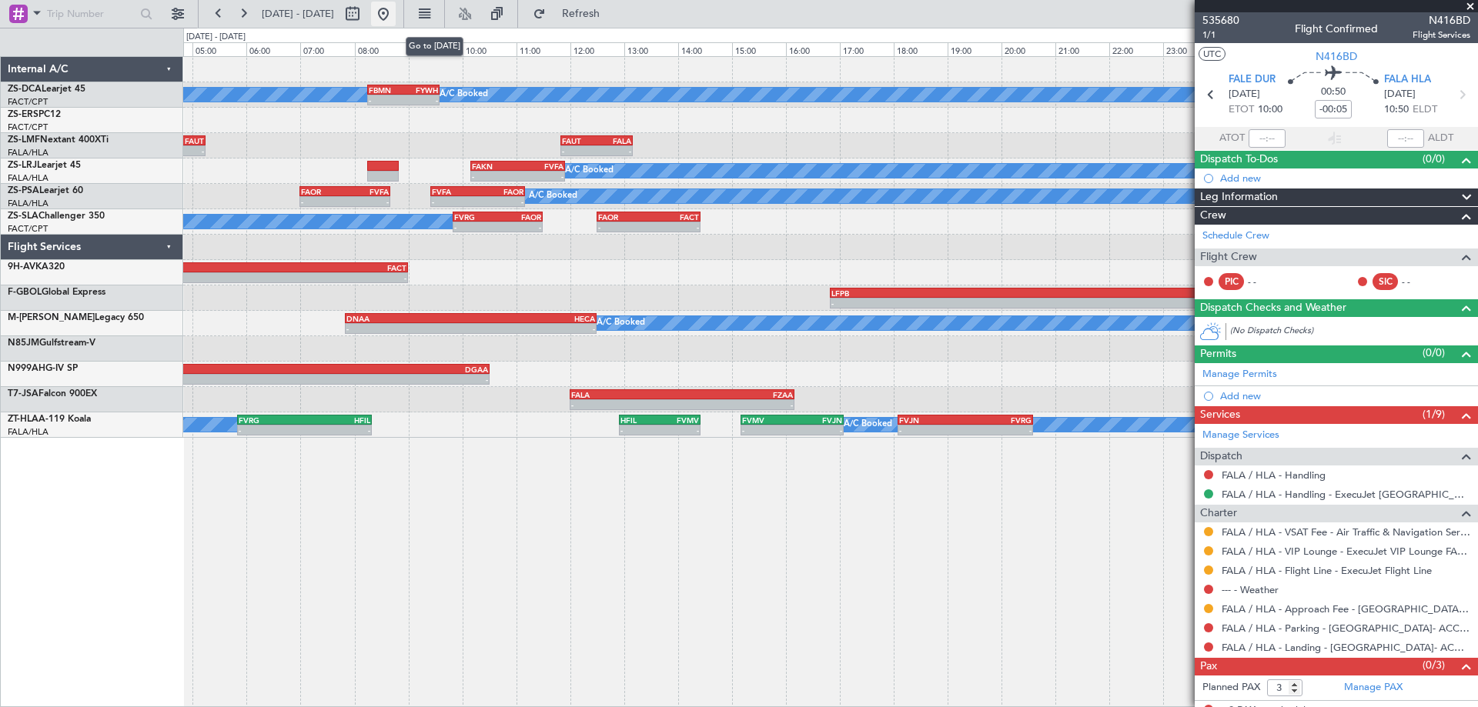
click at [396, 16] on button at bounding box center [383, 14] width 25 height 25
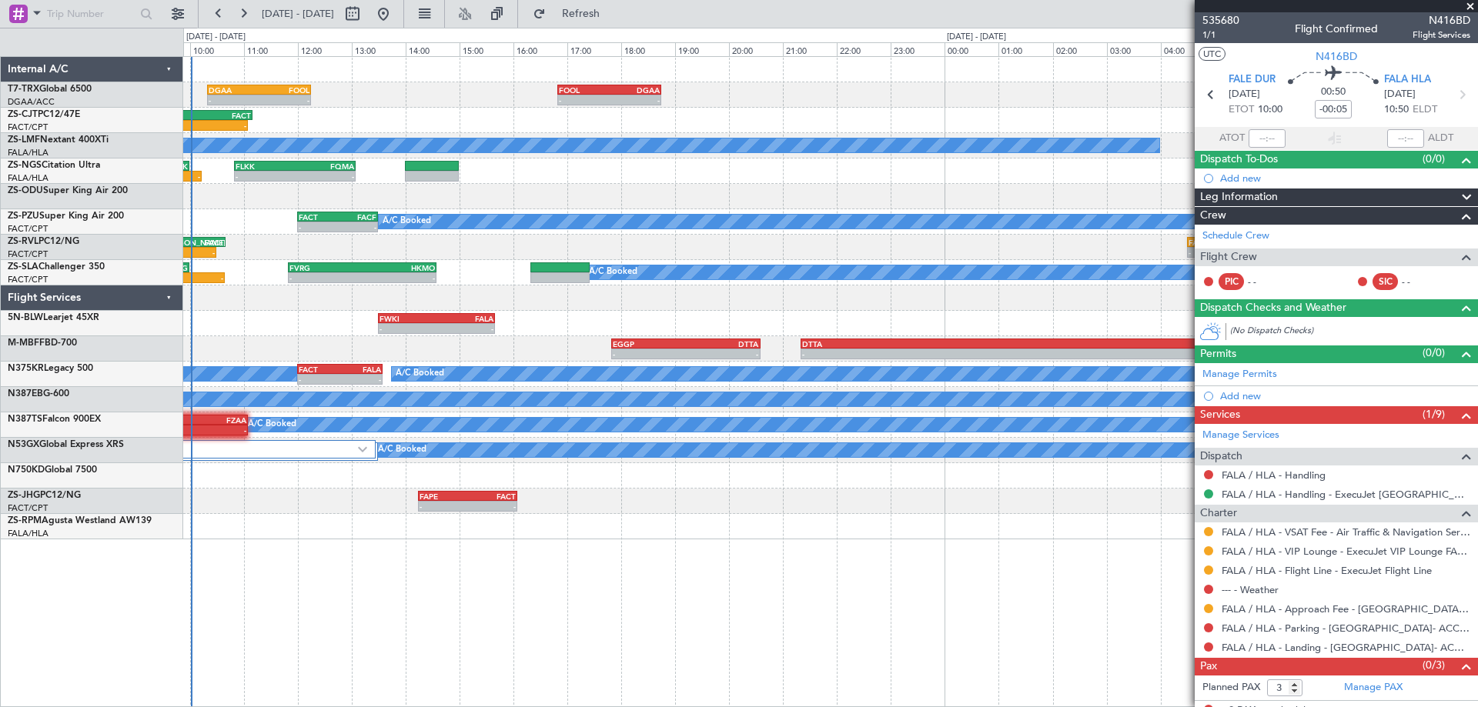
click at [172, 430] on div "- - FOOL 16:50 Z DGAA 18:45 Z - - DGAA 10:20 Z FOOL 12:15 Z FAGR 09:20 Z FACT 1…" at bounding box center [739, 368] width 1478 height 680
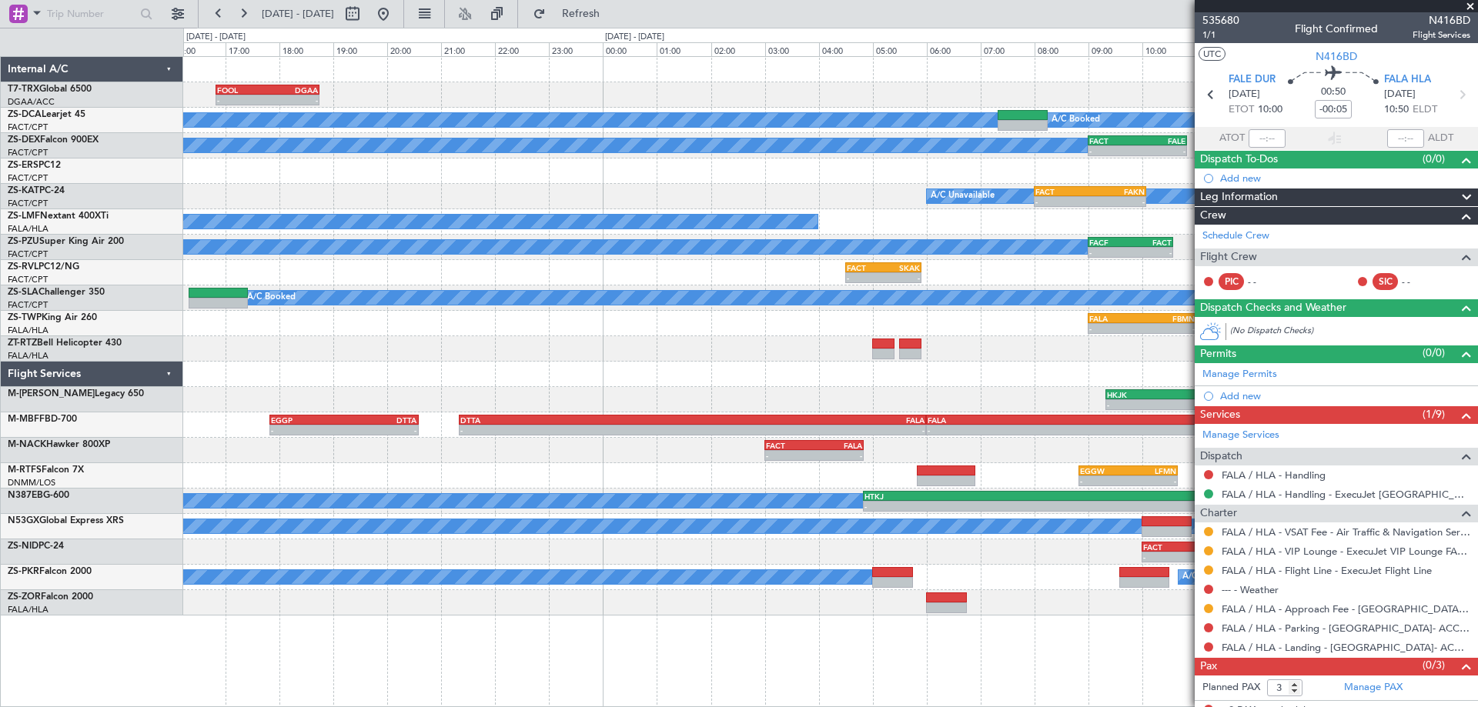
click at [545, 637] on div "- - FOOL 16:50 Z DGAA 18:45 Z - - DGAA 10:20 Z FOOL 12:15 Z A/C Booked A/C Book…" at bounding box center [830, 381] width 1295 height 651
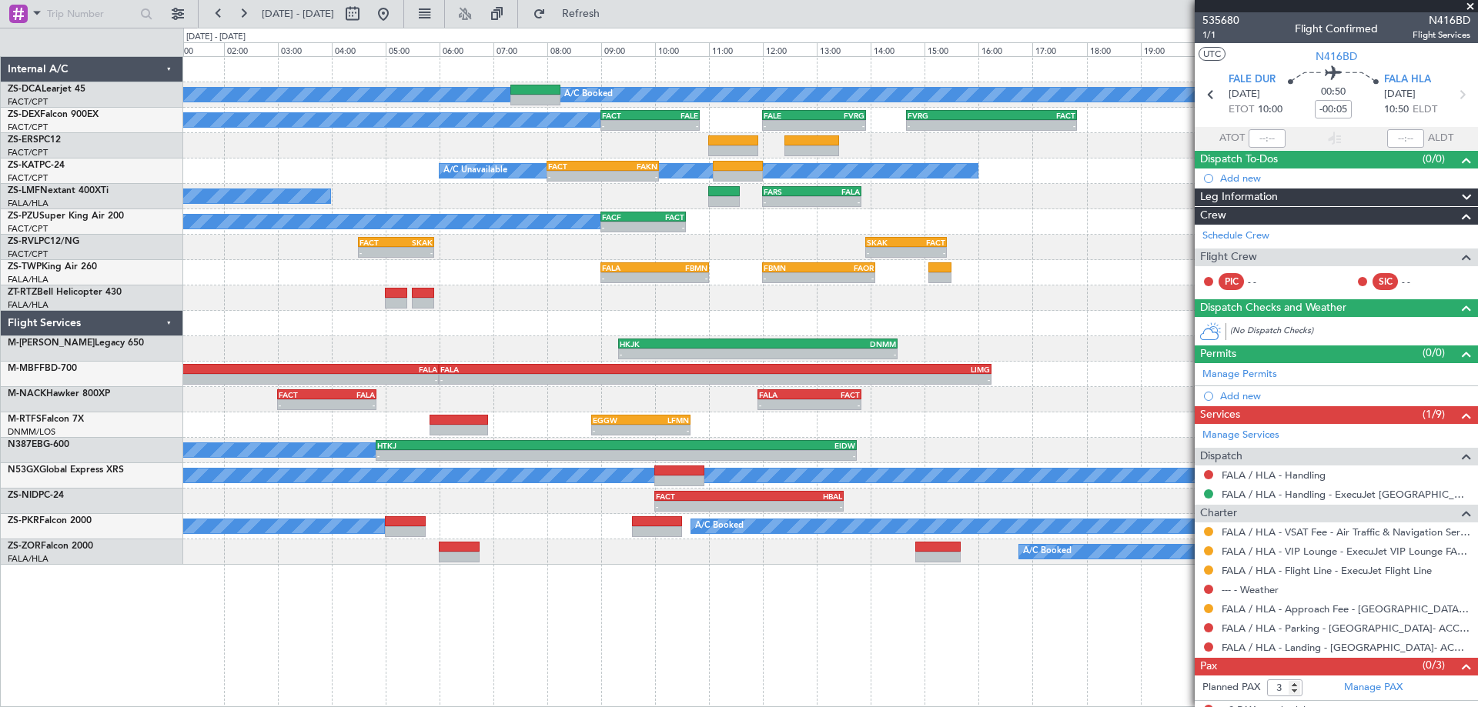
click at [416, 628] on div "A/C Booked A/C Booked A/C Booked - - FACT 09:00 Z FALE 10:50 Z - - FALE 12:00 Z…" at bounding box center [830, 381] width 1295 height 651
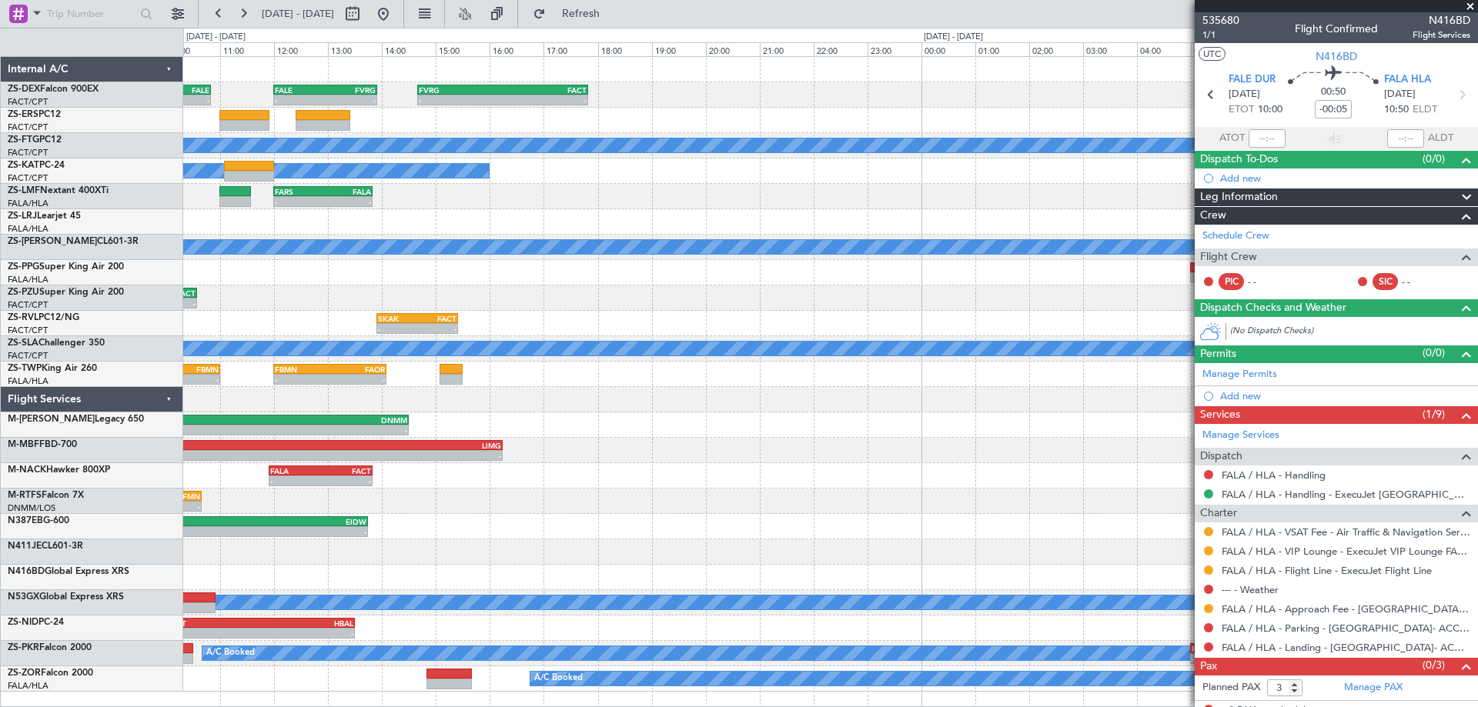
click at [308, 491] on div "- - FACT 09:00 Z FALE 10:50 Z - - FALE 12:00 Z FVRG 13:55 Z - - FVRG 14:40 Z FA…" at bounding box center [830, 374] width 1294 height 635
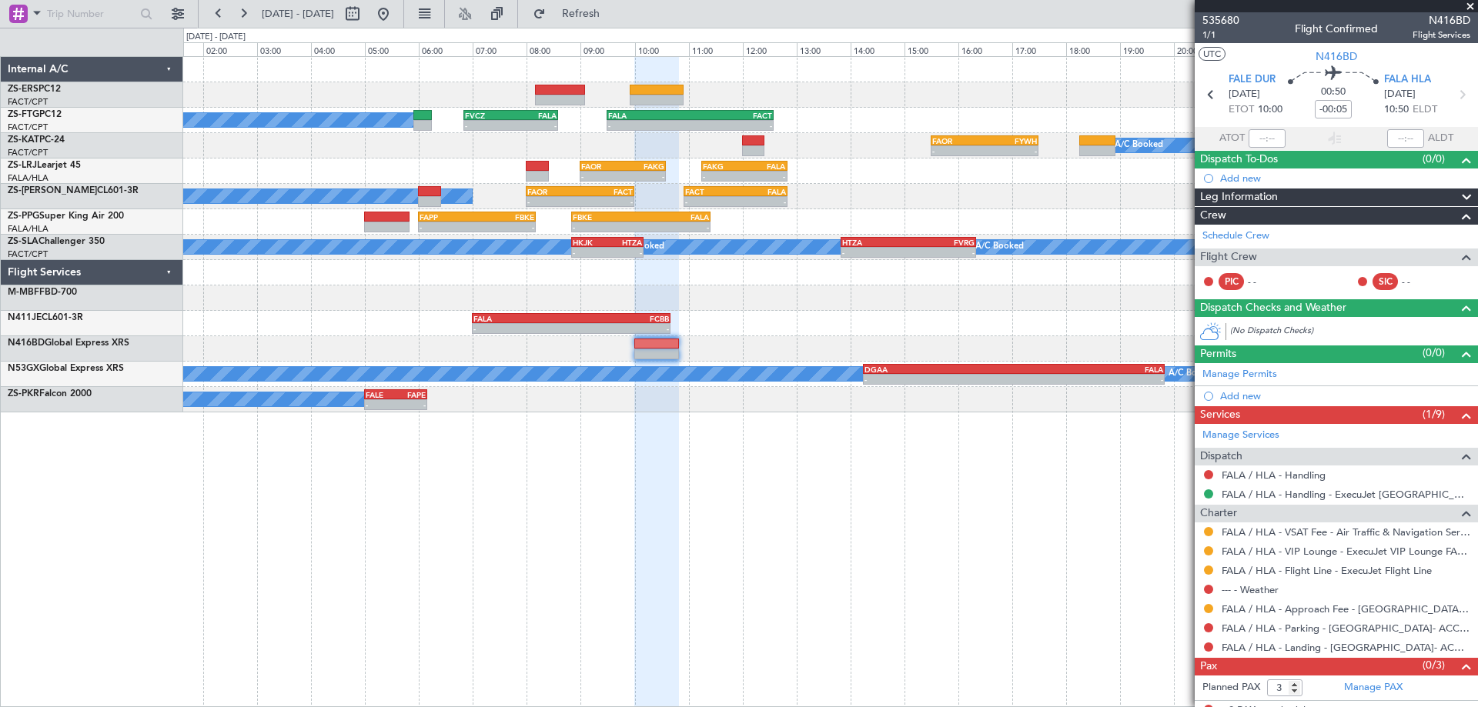
click at [730, 448] on div "A/C Booked - - FVCZ 06:50 Z FALA 08:35 Z - - FALA 09:30 Z FACT 12:35 Z - - FAOR…" at bounding box center [830, 381] width 1295 height 651
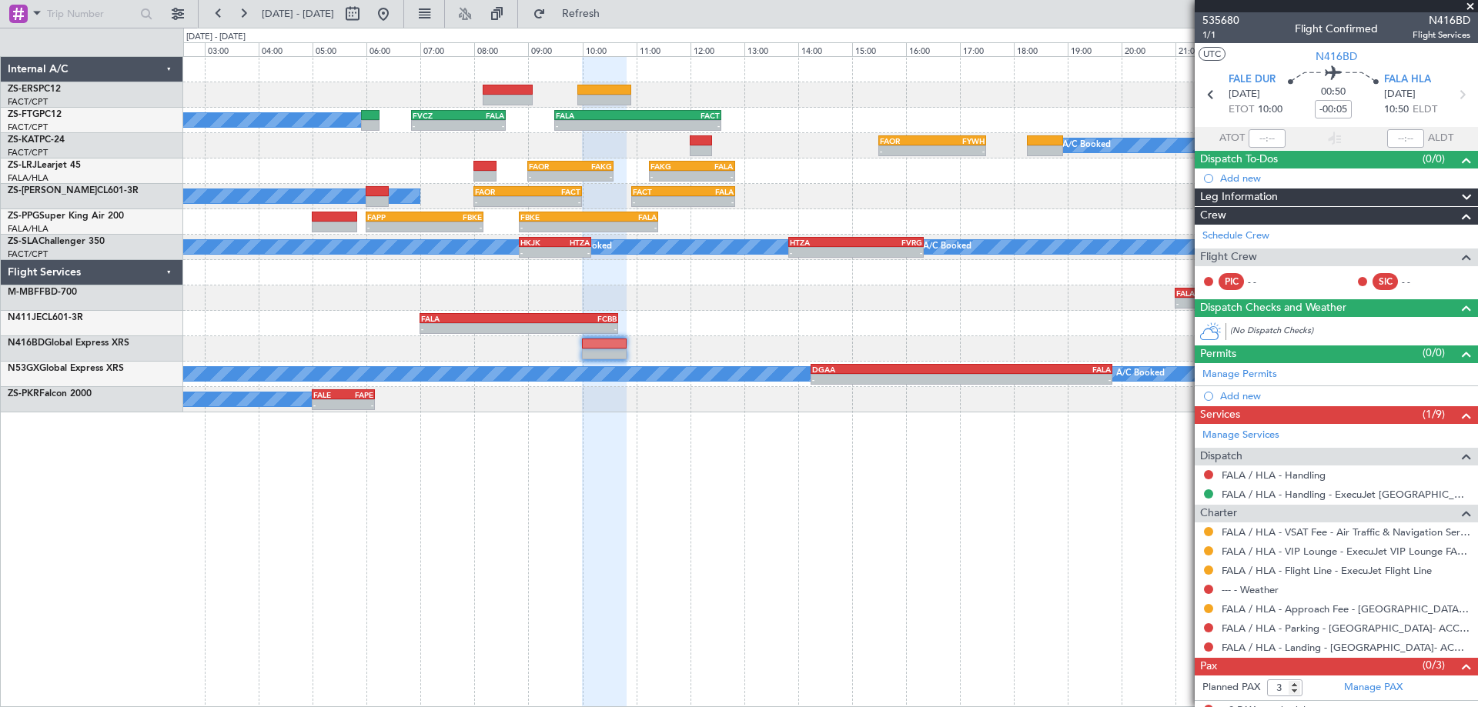
click at [932, 499] on div "A/C Booked - - FVCZ 06:50 Z FALA 08:35 Z - - FALA 09:30 Z FACT 12:35 Z - - FAOR…" at bounding box center [830, 381] width 1295 height 651
click at [396, 16] on button at bounding box center [383, 14] width 25 height 25
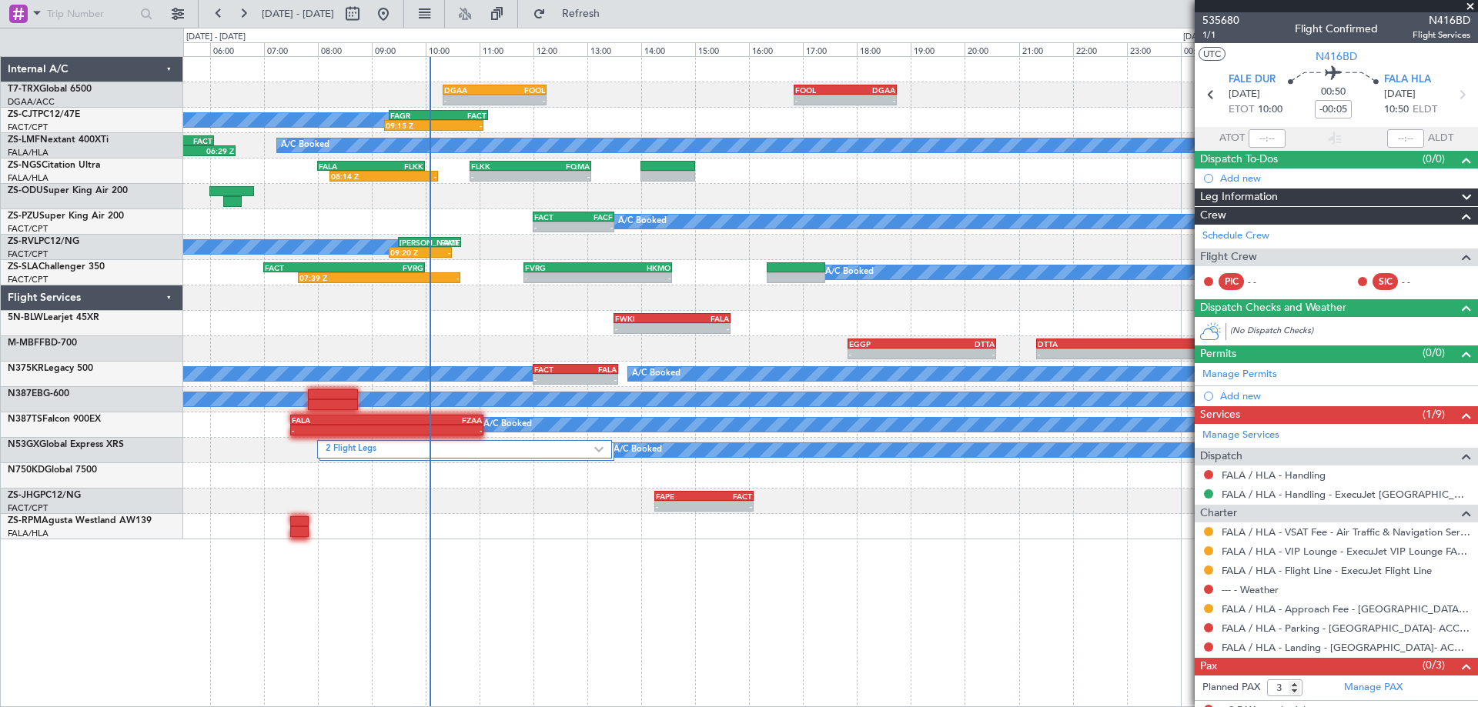
click at [613, 543] on div "- - DGAA 10:20 Z FOOL 12:15 Z - - FOOL 16:50 Z DGAA 18:45 Z A/C Booked 09:15 Z …" at bounding box center [830, 381] width 1295 height 651
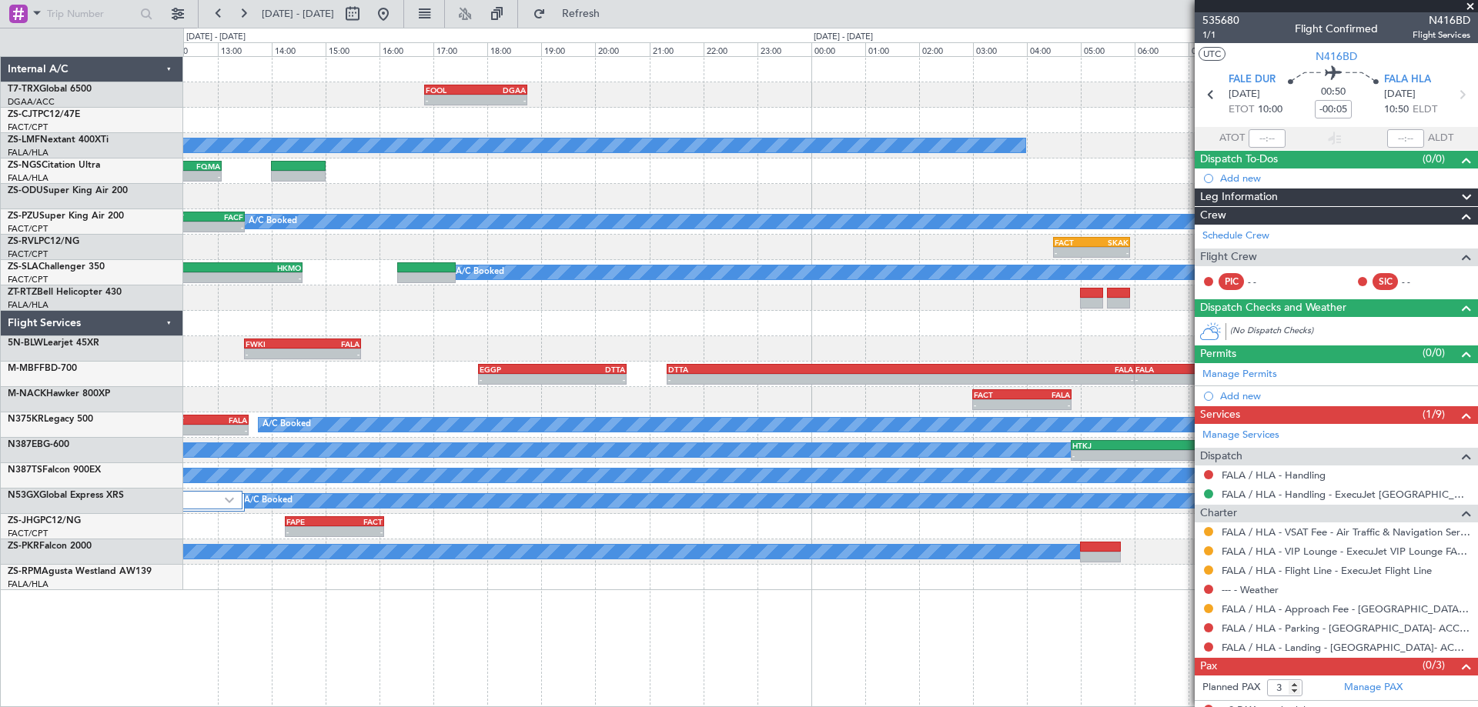
click at [557, 251] on div "- - FOOL 16:50 Z DGAA 18:45 Z - - DGAA 10:20 Z FOOL 12:15 Z 09:15 Z - FAGR 09:2…" at bounding box center [830, 323] width 1294 height 533
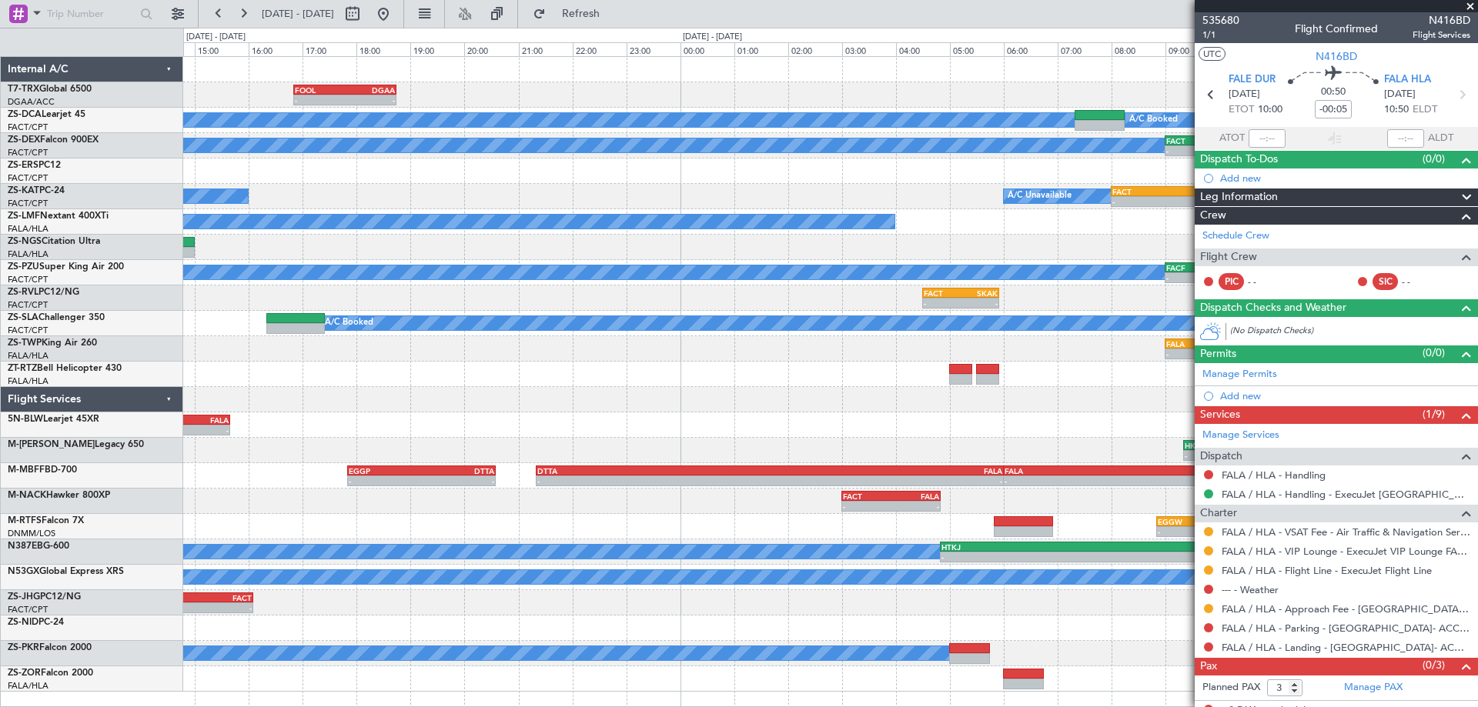
click at [751, 320] on div "- - FOOL 16:50 Z DGAA 18:45 Z - - DGAA 10:20 Z FOOL 12:15 Z A/C Booked A/C Book…" at bounding box center [830, 374] width 1294 height 635
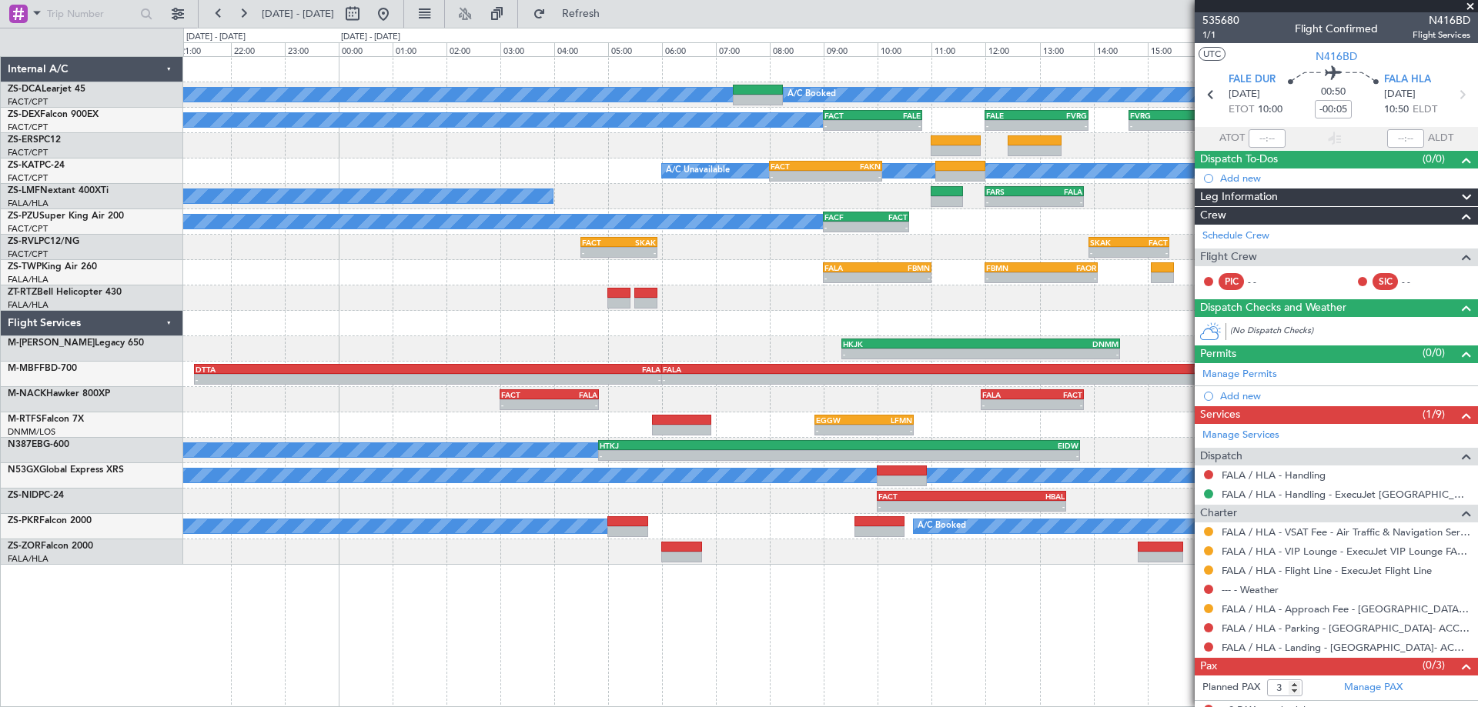
click at [852, 306] on div at bounding box center [830, 298] width 1294 height 25
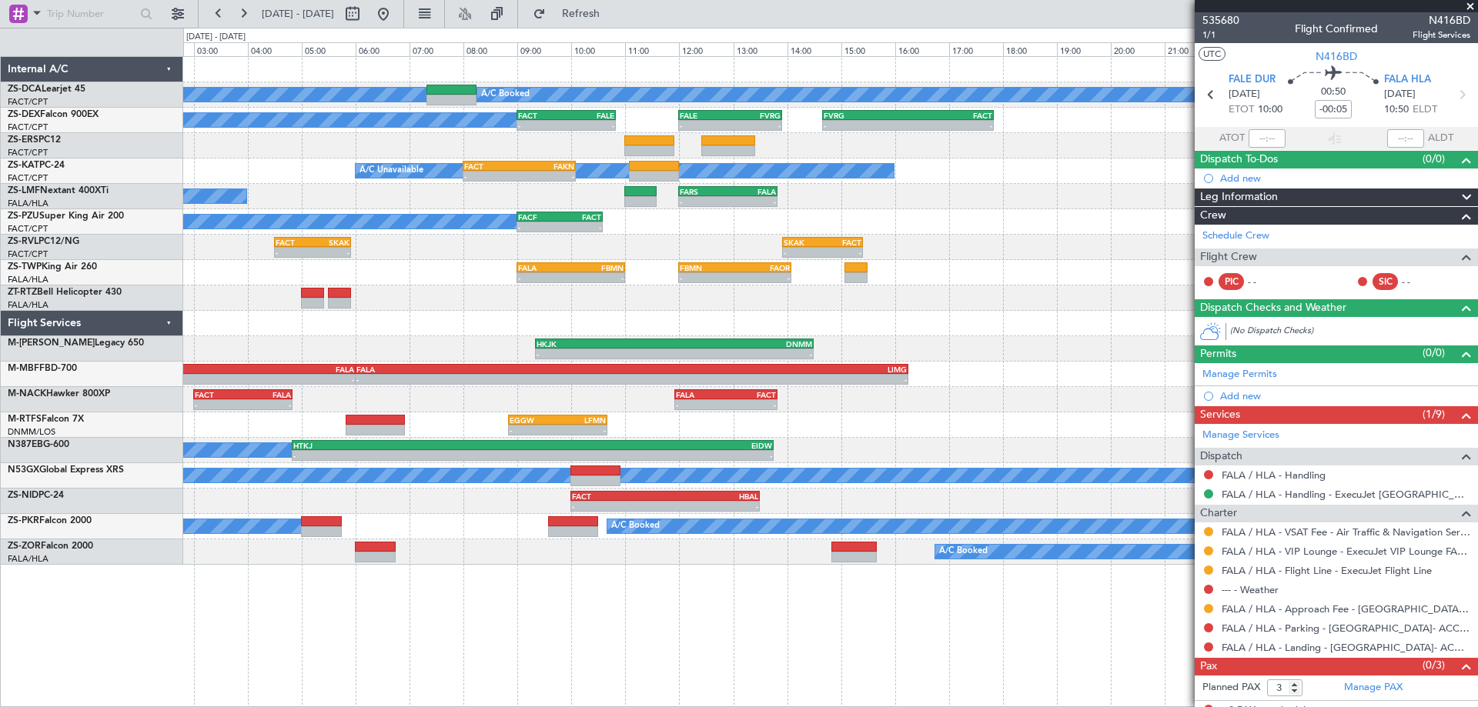
click at [699, 336] on div "A/C Booked A/C Booked A/C Booked - - FACT 09:00 Z FALE 10:50 Z - - FALE 12:00 Z…" at bounding box center [830, 311] width 1294 height 508
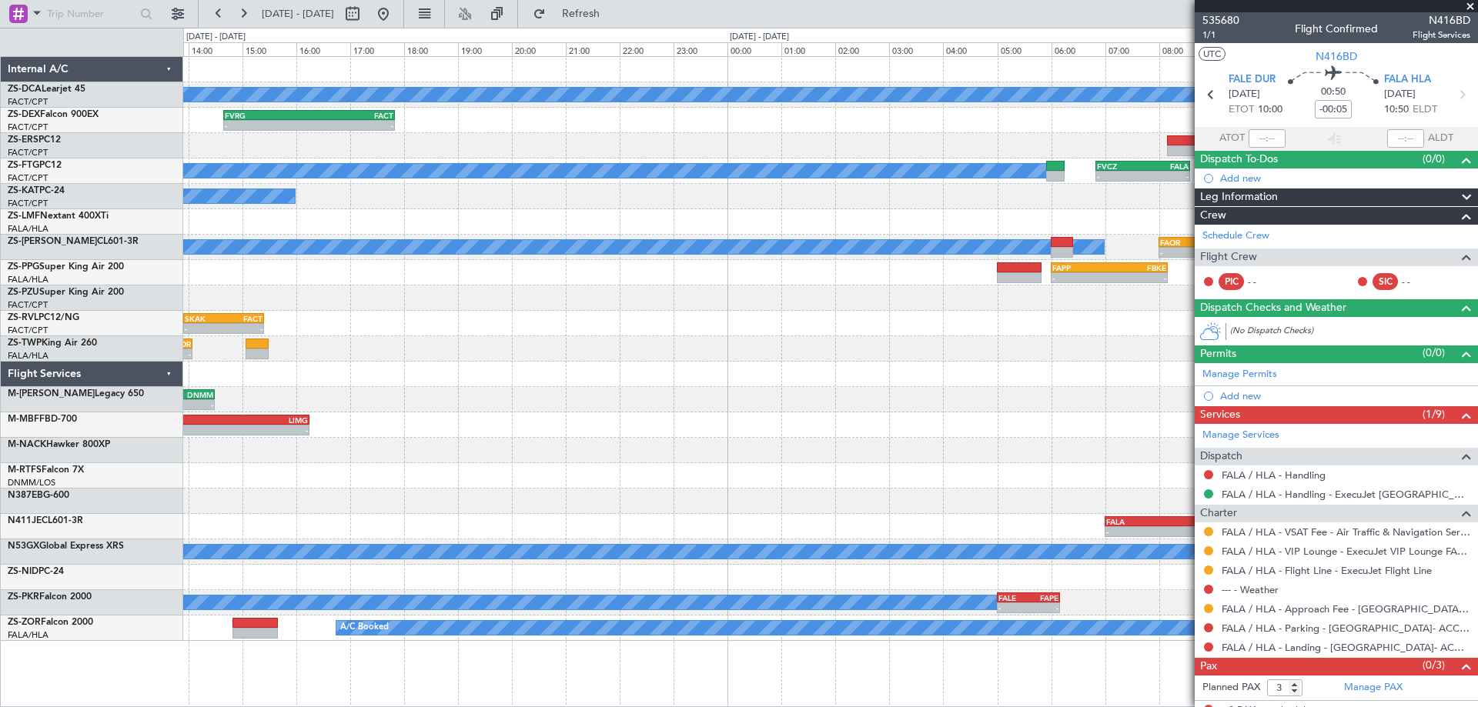
click at [673, 394] on div "A/C Booked - - FVRG 14:40 Z FACT 17:50 Z - - FACT 09:00 Z FALE 10:50 Z - - FALE…" at bounding box center [830, 349] width 1294 height 584
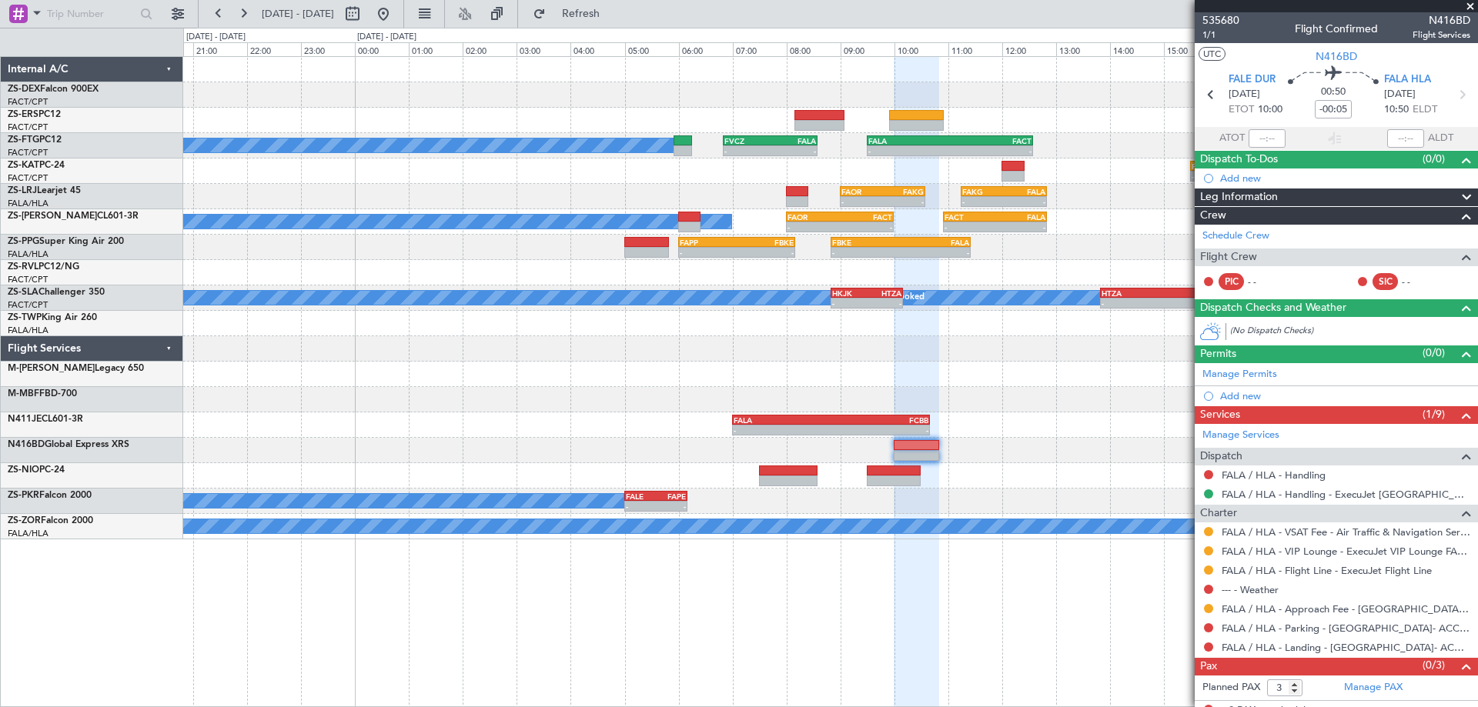
click at [662, 466] on div "- - FVRG 14:40 Z FACT 17:50 Z A/C Booked - - FVCZ 06:50 Z FALA 08:35 Z - - FALA…" at bounding box center [830, 298] width 1294 height 483
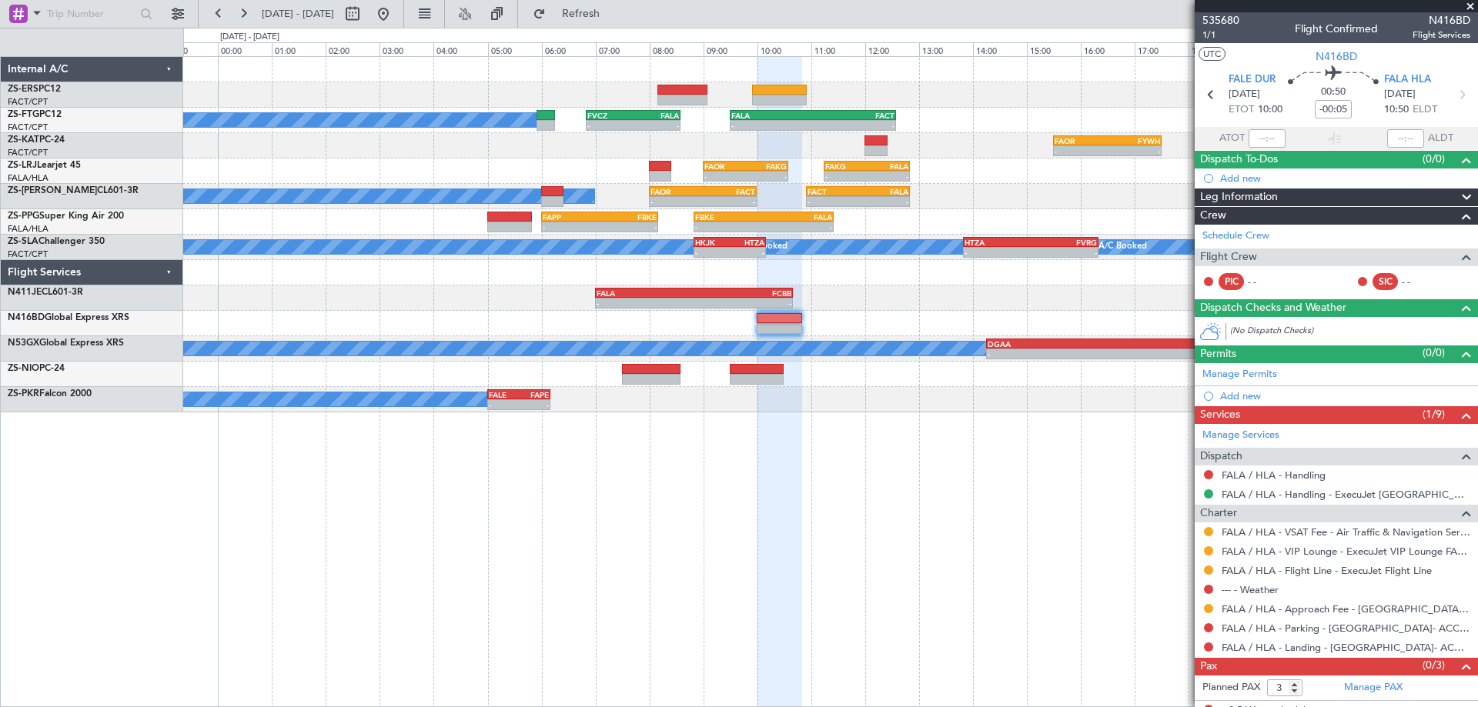
click at [961, 326] on div at bounding box center [830, 323] width 1294 height 25
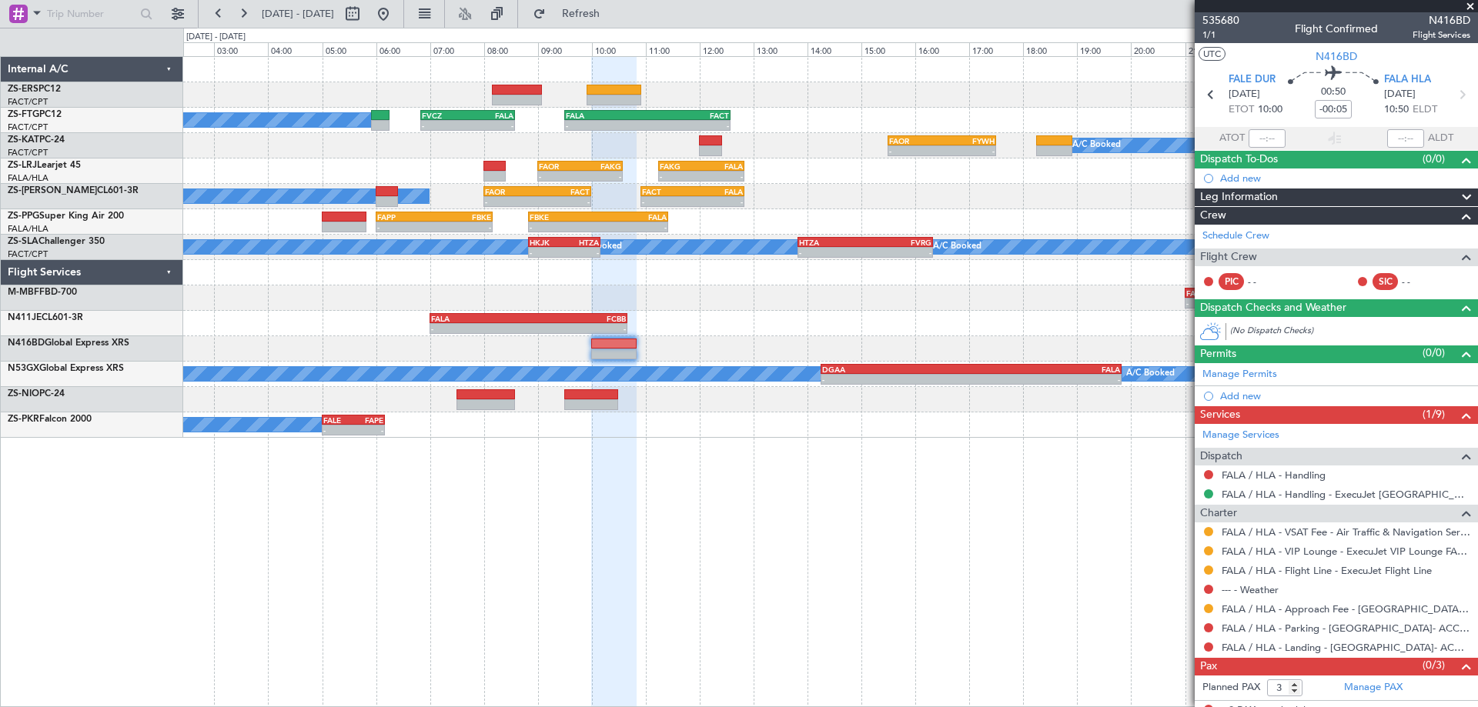
click at [795, 340] on div "A/C Booked - - FVCZ 06:50 Z FALA 08:35 Z - - FALA 09:30 Z FACT 12:35 Z - - FAOR…" at bounding box center [830, 247] width 1294 height 381
